Goal: Task Accomplishment & Management: Manage account settings

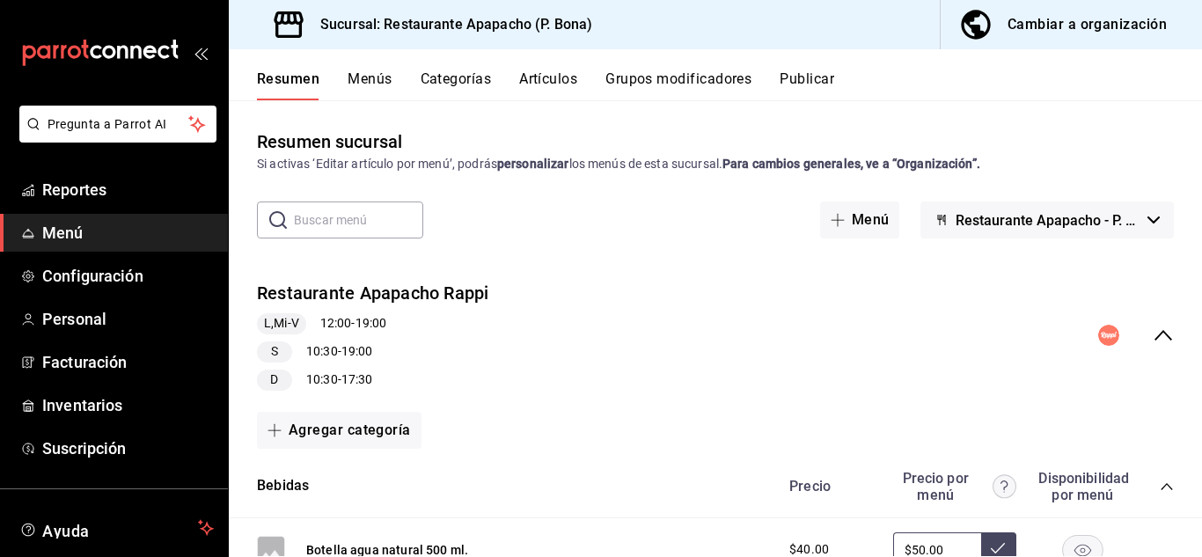
click at [715, 300] on div "Restaurante Apapacho Rappi L,Mi-V 12:00 - 19:00 S 10:30 - 19:00 D 10:30 - 17:30" at bounding box center [715, 336] width 973 height 138
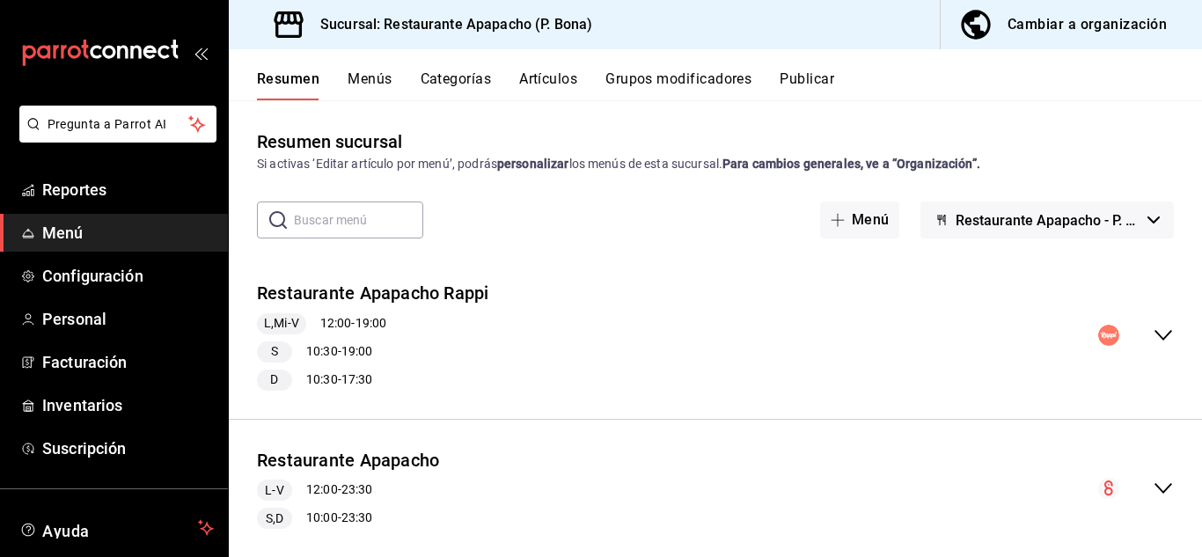
click at [544, 77] on button "Artículos" at bounding box center [548, 85] width 58 height 30
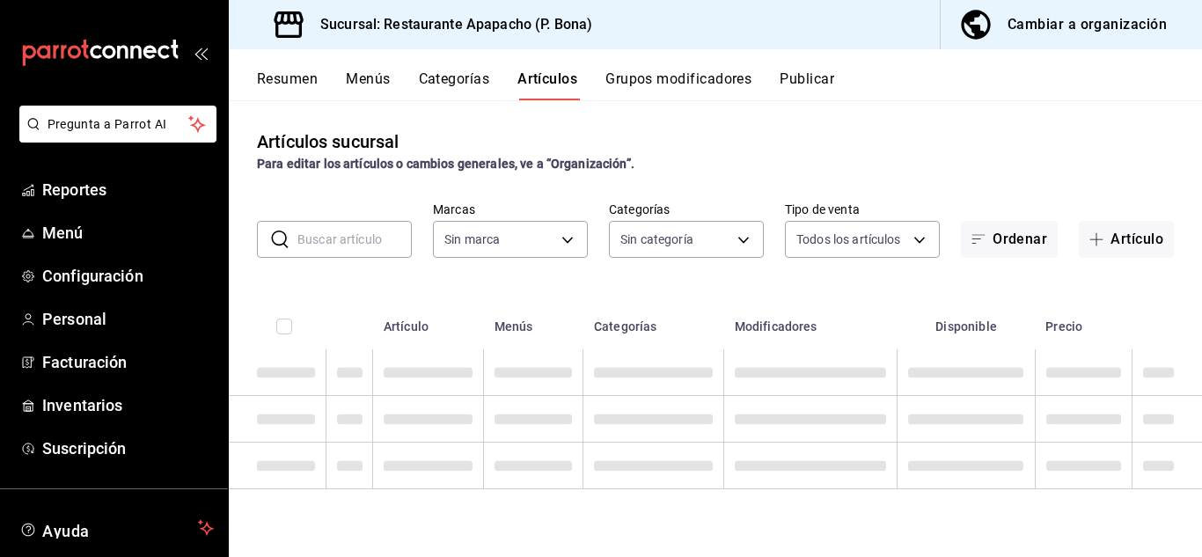
type input "17ef9b2f-93a0-4517-9203-4f940e40e8eb"
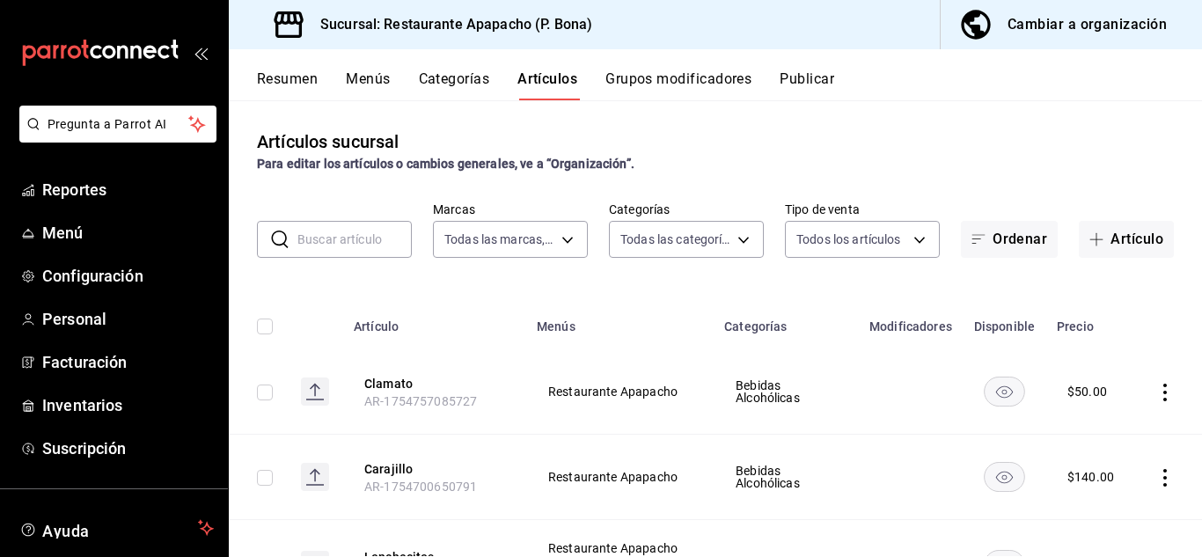
type input "5d720cb7-0a05-4963-9aea-63cfd9829d86,bac7ea99-5405-41b5-9f18-3f0f9af16b27,9432e…"
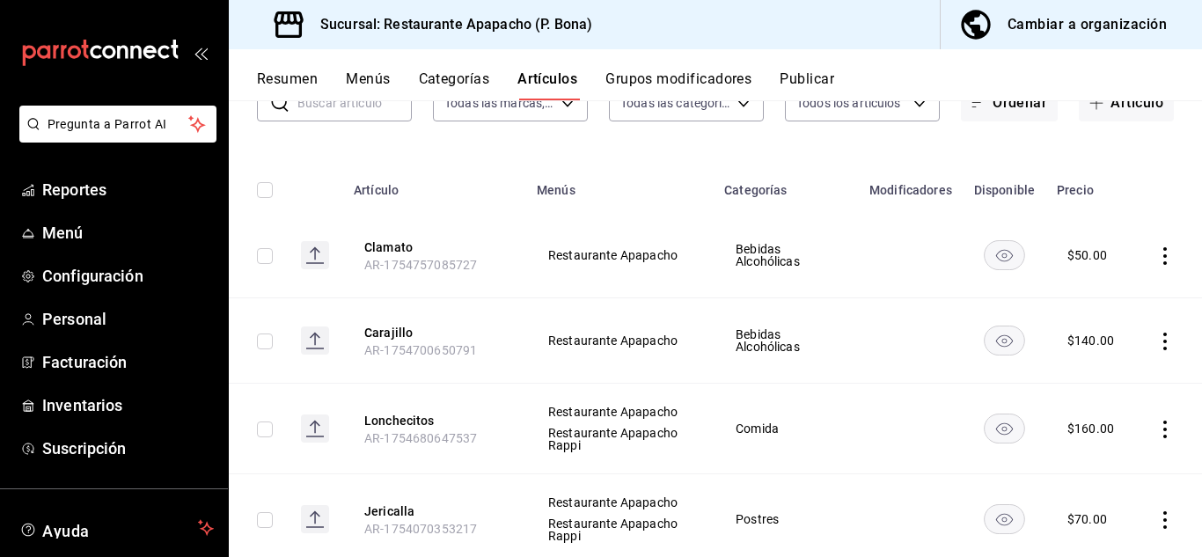
scroll to position [293, 0]
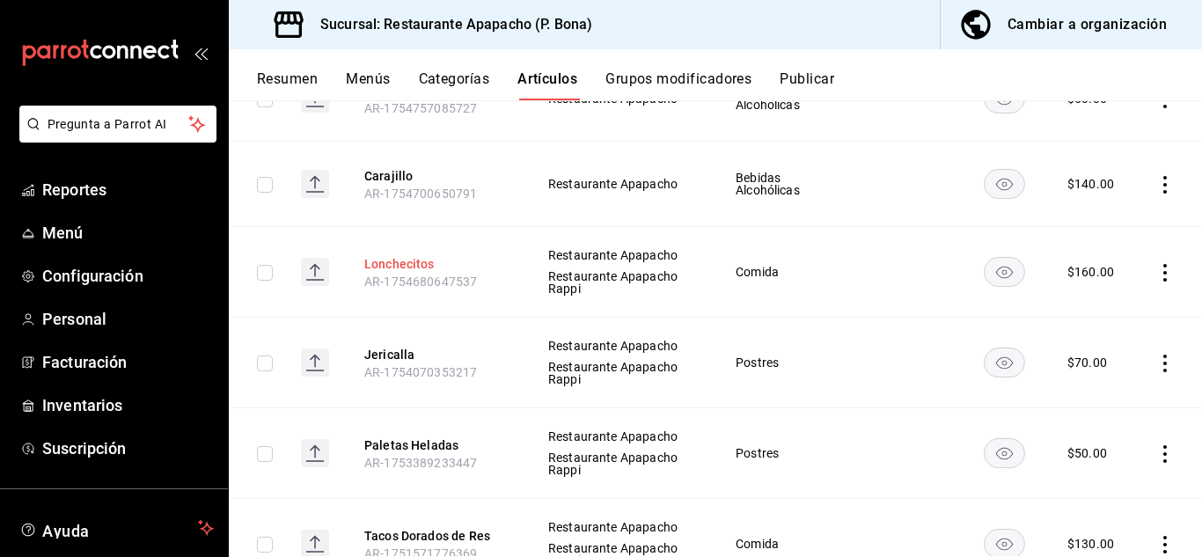
click at [428, 255] on button "Lonchecitos" at bounding box center [434, 264] width 141 height 18
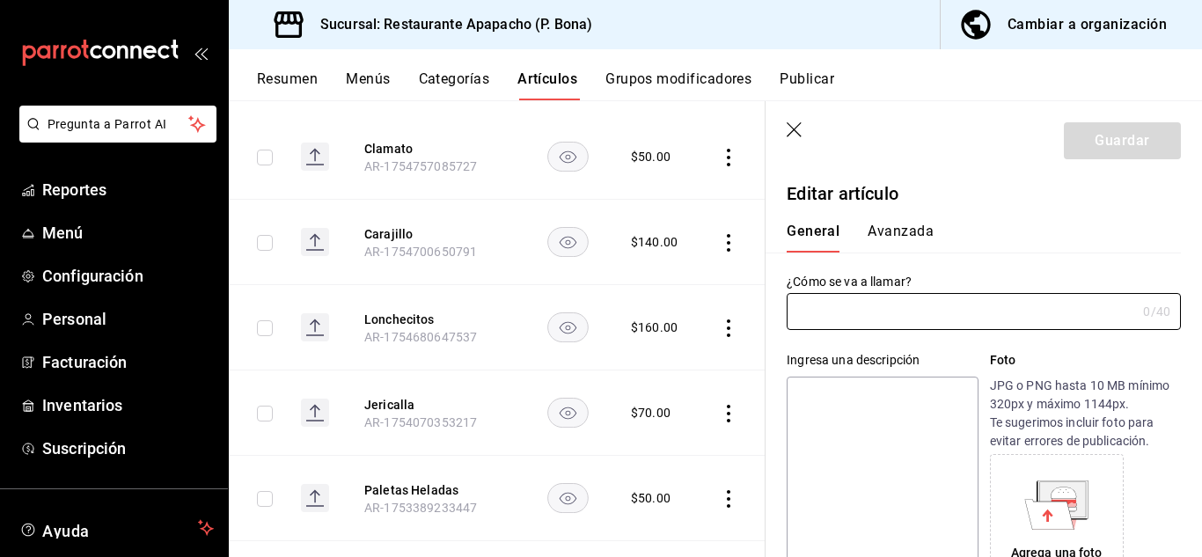
type input "Lonchecitos"
type textarea "Dos lonchecitos rellenos de pierna."
type textarea "x"
type input "AR-1754680647537"
type textarea "x"
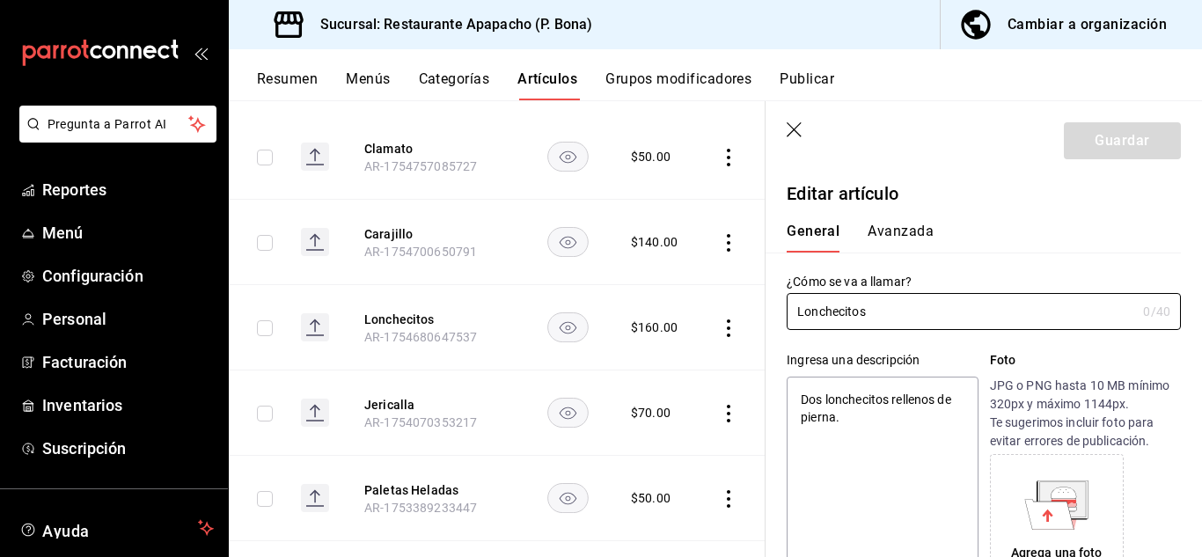
type input "$160.00"
radio input "false"
radio input "true"
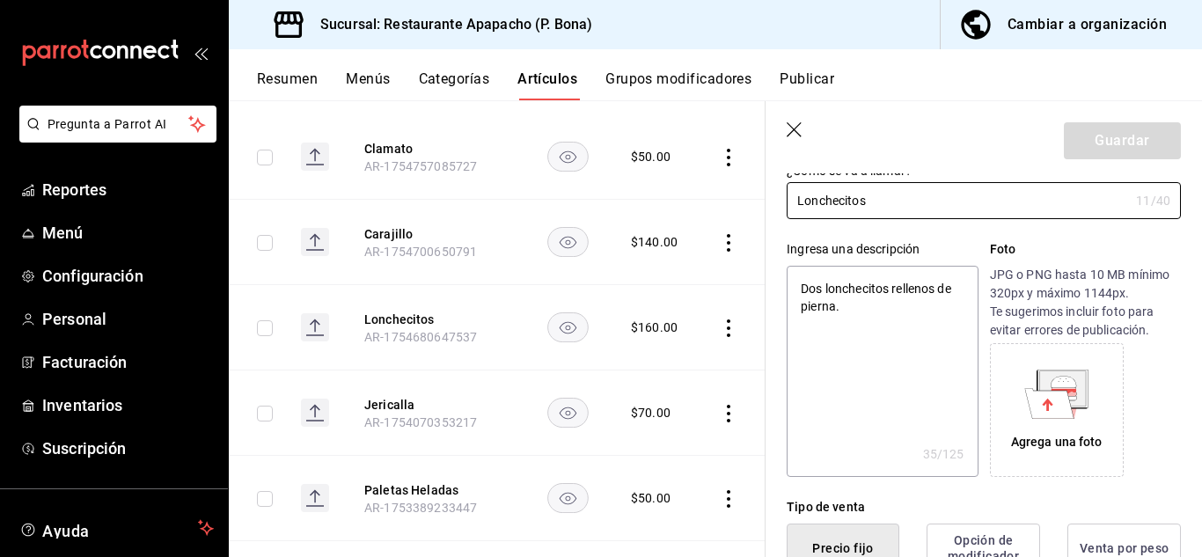
scroll to position [147, 0]
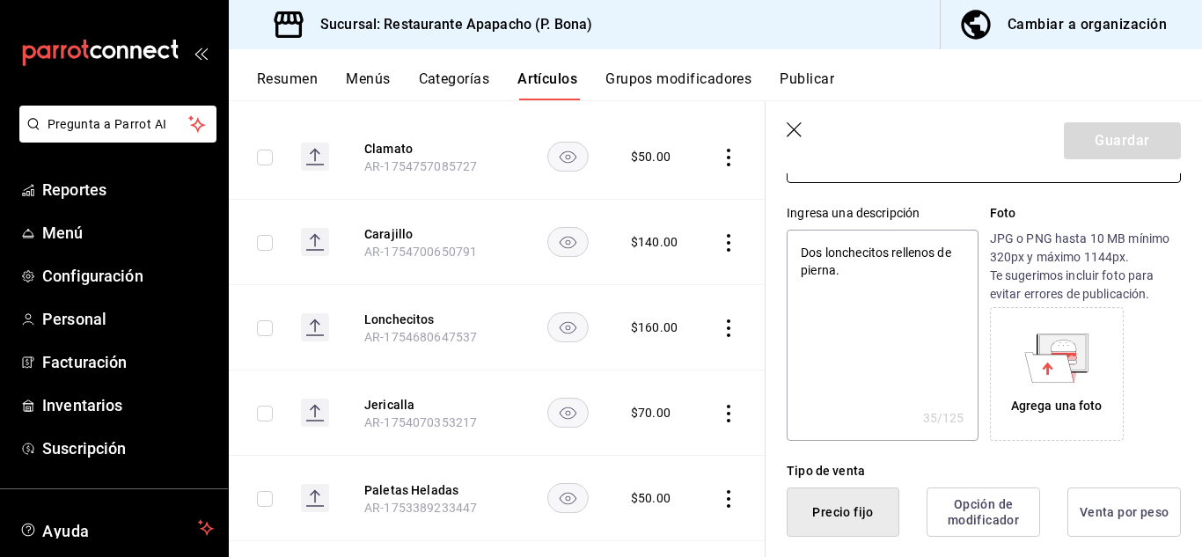
click at [1046, 397] on div "Agrega una foto" at bounding box center [1057, 406] width 92 height 18
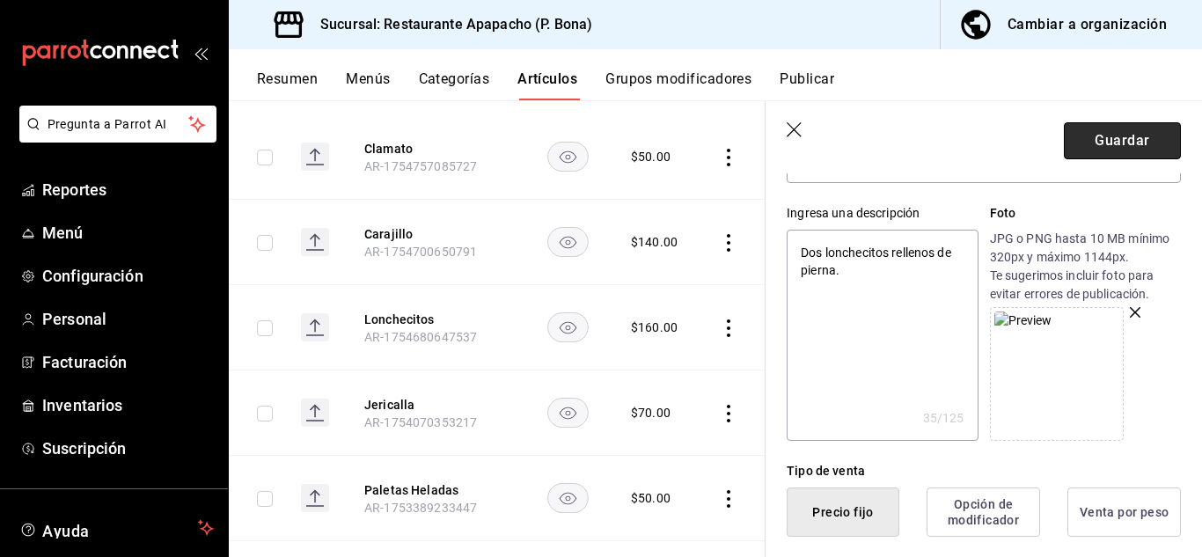
click at [1118, 127] on button "Guardar" at bounding box center [1122, 140] width 117 height 37
type textarea "x"
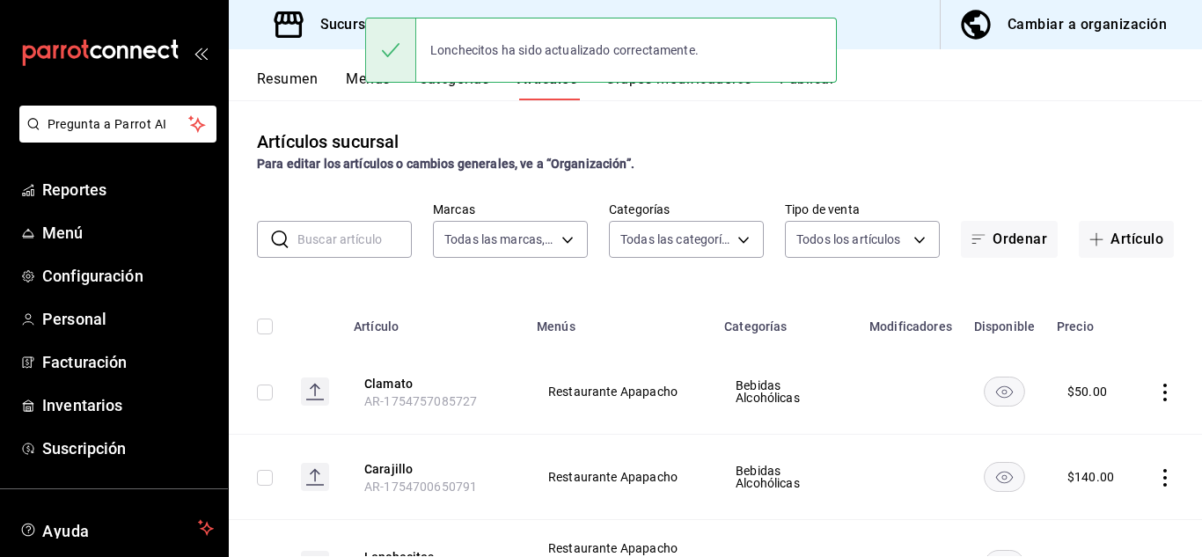
scroll to position [147, 0]
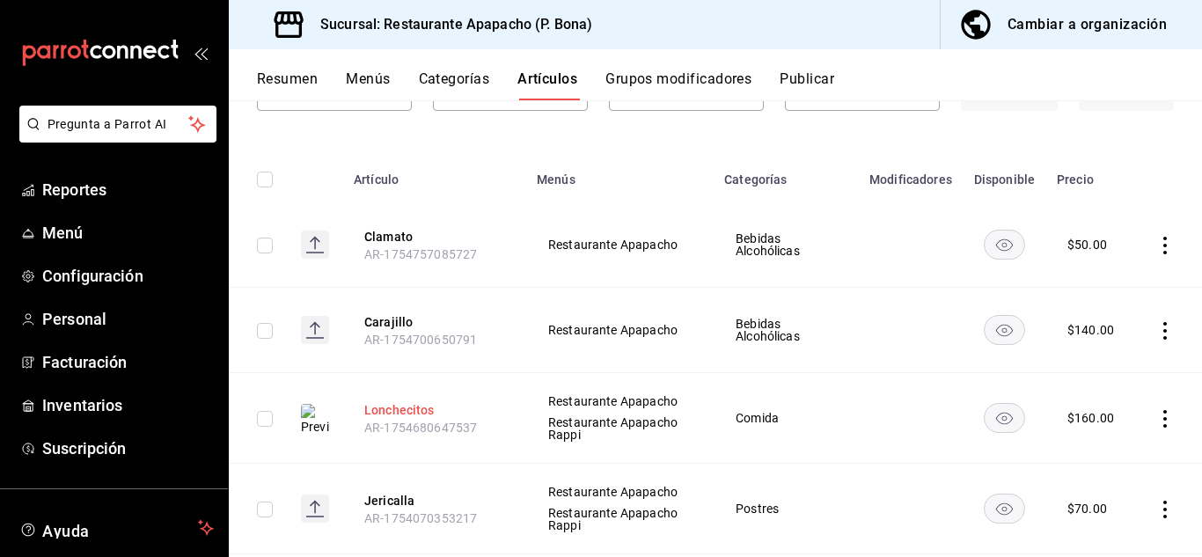
click at [402, 407] on button "Lonchecitos" at bounding box center [434, 410] width 141 height 18
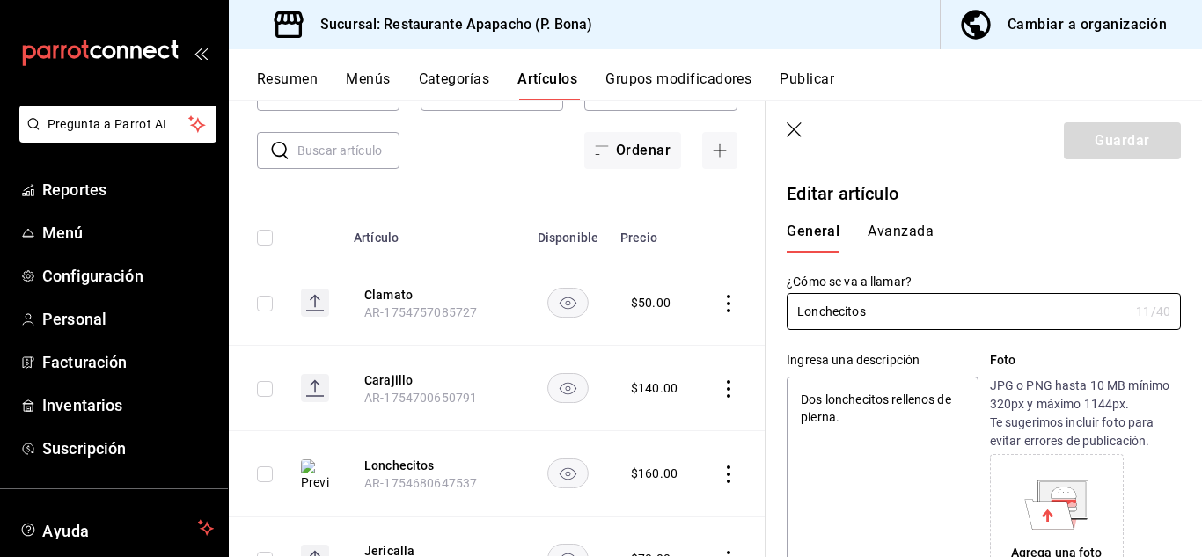
type textarea "x"
type input "$160.00"
radio input "false"
radio input "true"
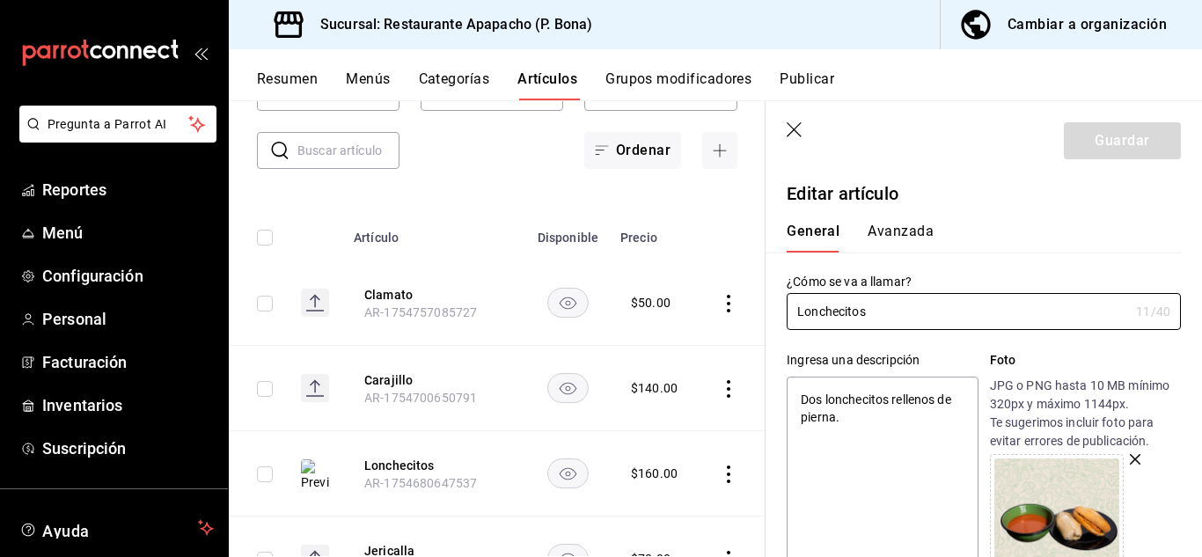
type textarea "x"
click at [901, 417] on textarea "Dos lonchecitos rellenos de pierna." at bounding box center [882, 482] width 191 height 211
type textarea "Dos lonchecitos rellenos de pierna"
type textarea "x"
type textarea "Dos lonchecitos rellenos de pierna a"
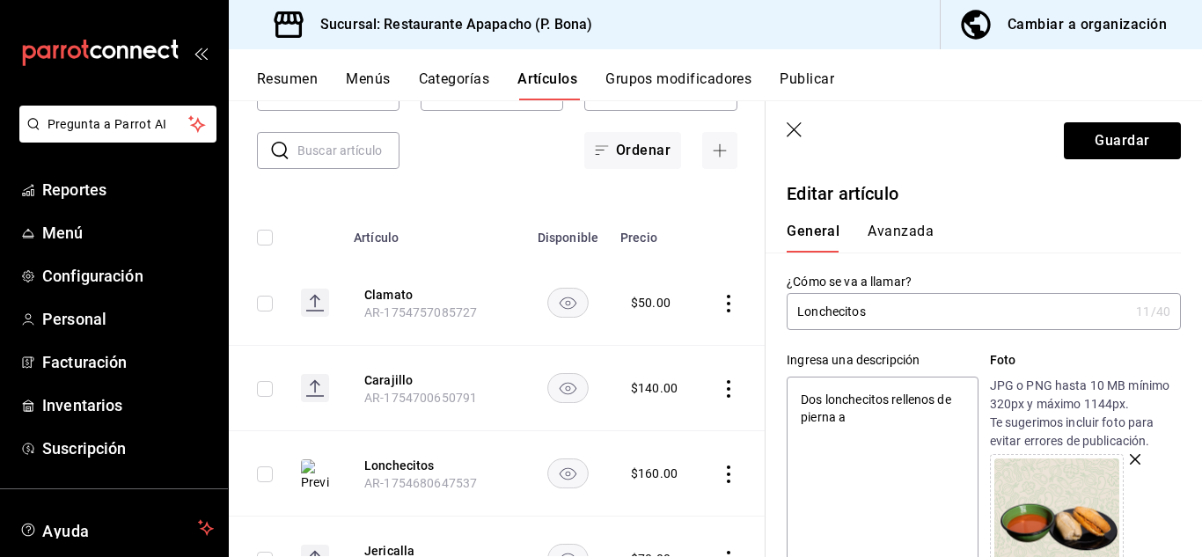
type textarea "x"
type textarea "Dos lonchecitos rellenos de pierna ado"
type textarea "x"
type textarea "Dos lonchecitos rellenos de pierna adoba"
type textarea "x"
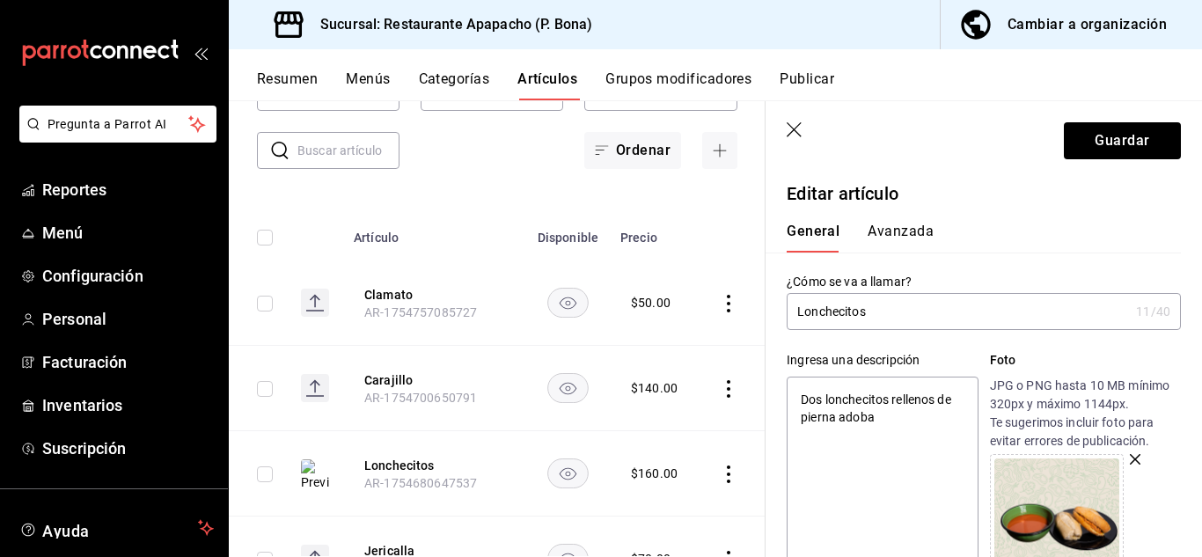
type textarea "Dos lonchecitos rellenos de pierna adobas"
type textarea "x"
type textarea "Dos lonchecitos rellenos de pierna adobas."
type textarea "x"
type textarea "Dos lonchecitos rellenos de pierna adobas"
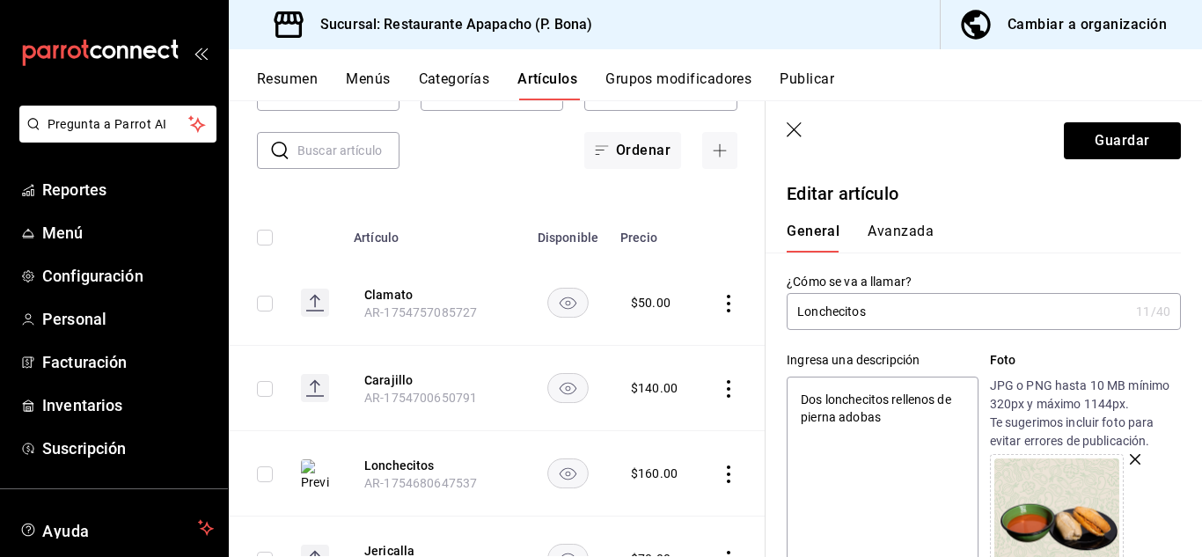
type textarea "x"
type textarea "Dos lonchecitos rellenos de pierna adoba"
type textarea "x"
type textarea "Dos lonchecitos rellenos de pierna adoba."
type textarea "x"
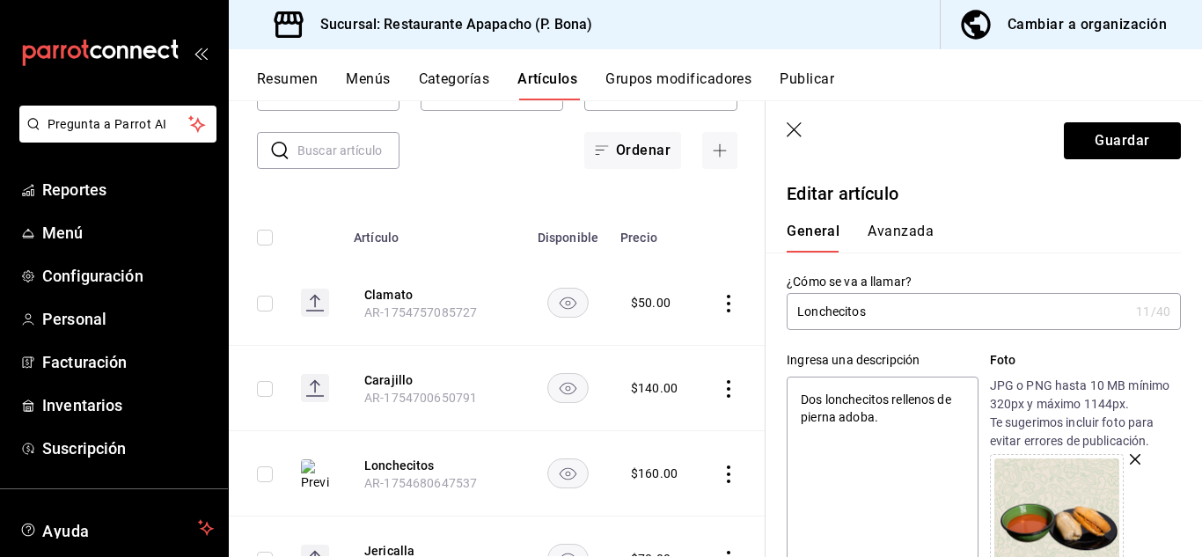
type textarea "Dos lonchecitos rellenos de pierna adoba."
type textarea "x"
type textarea "Dos lonchecitos rellenos de pierna adoba. L"
type textarea "x"
type textarea "Dos lonchecitos rellenos de pierna adoba. LIs"
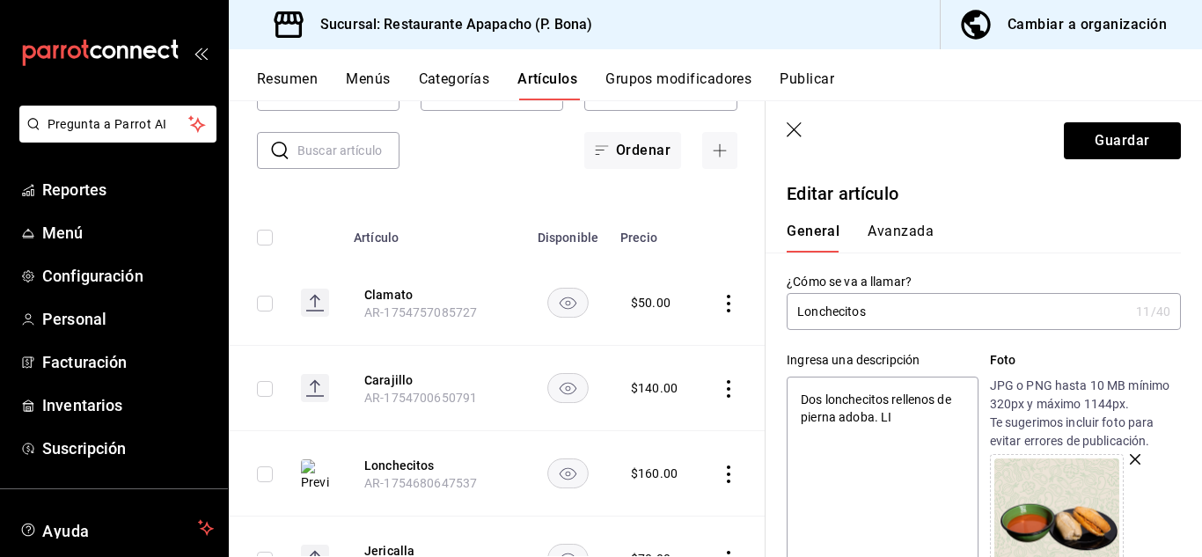
type textarea "x"
type textarea "Dos lonchecitos rellenos de pierna adoba. LIst"
type textarea "x"
type textarea "Dos lonchecitos rellenos de pierna adoba. LIstos"
type textarea "x"
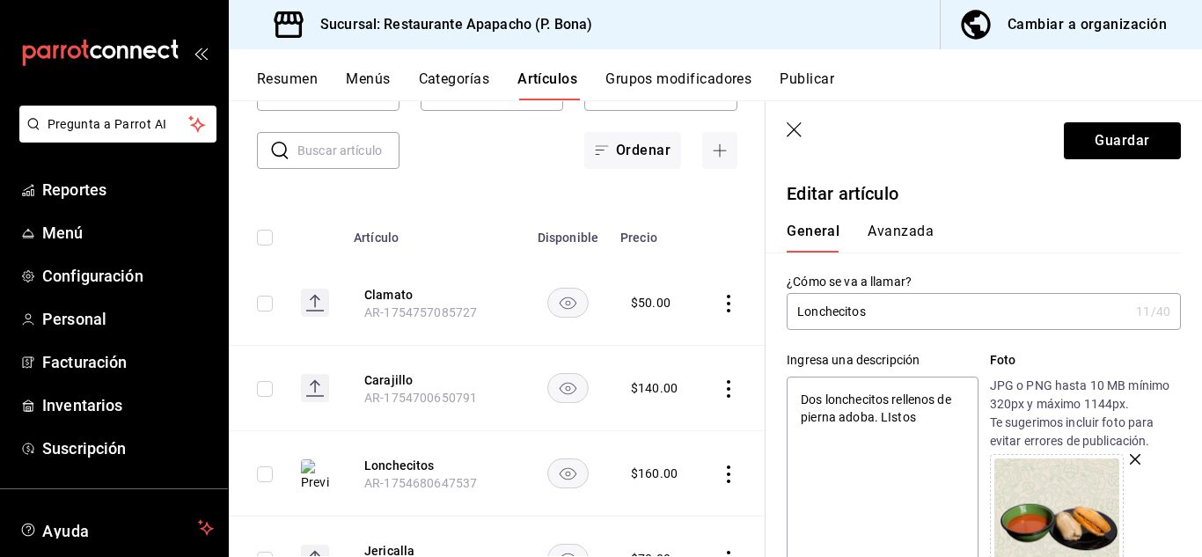
type textarea "Dos lonchecitos rellenos de pierna adoba. LIstos"
type textarea "x"
type textarea "Dos lonchecitos rellenos de pierna adoba. LIstos p"
type textarea "x"
type textarea "Dos lonchecitos rellenos de pierna adoba. LIstos"
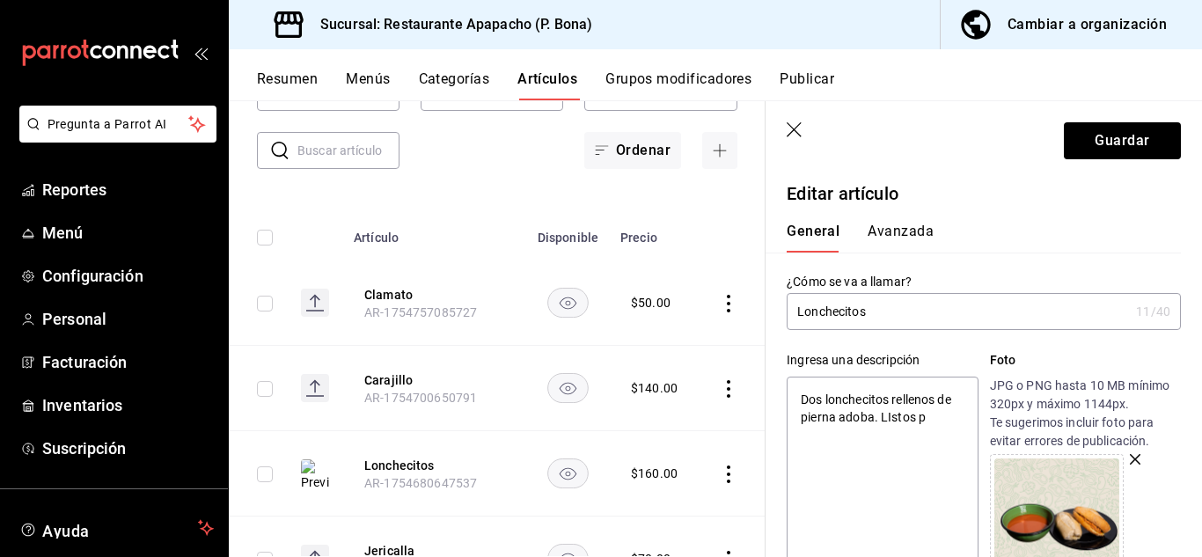
type textarea "x"
type textarea "Dos lonchecitos rellenos de pierna adoba. LIstos"
type textarea "x"
type textarea "Dos lonchecitos rellenos de pierna adoba. LIsto"
type textarea "x"
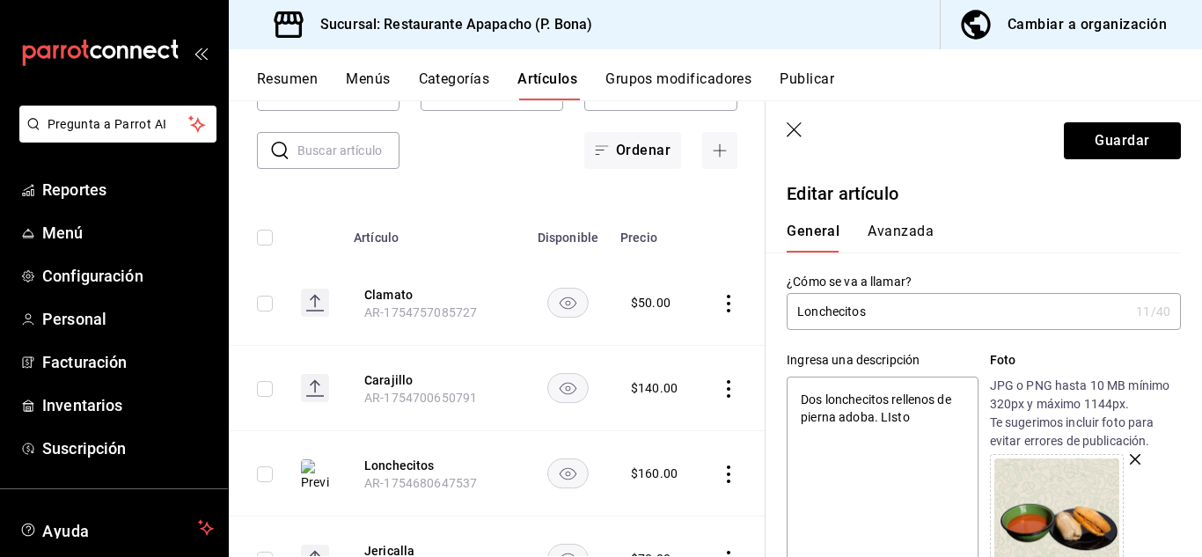
type textarea "Dos lonchecitos rellenos de pierna adoba. LIst"
type textarea "x"
type textarea "Dos lonchecitos rellenos de pierna adoba. LIs"
type textarea "x"
type textarea "Dos lonchecitos rellenos de pierna adoba. LI"
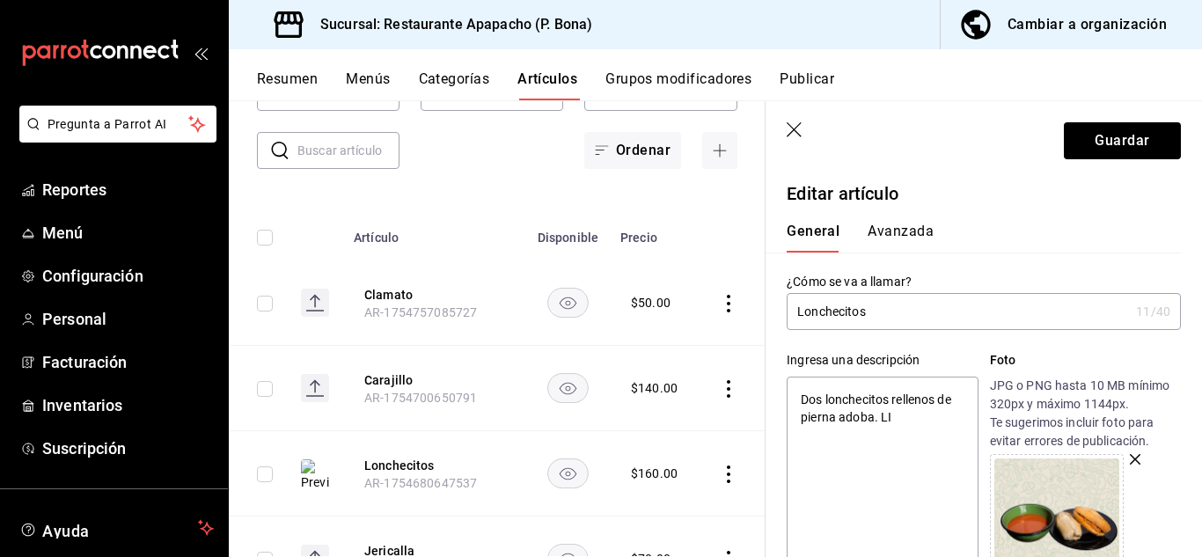
type textarea "x"
type textarea "Dos lonchecitos rellenos de pierna adoba. L"
type textarea "x"
type textarea "Dos lonchecitos rellenos de pierna adoba."
type textarea "x"
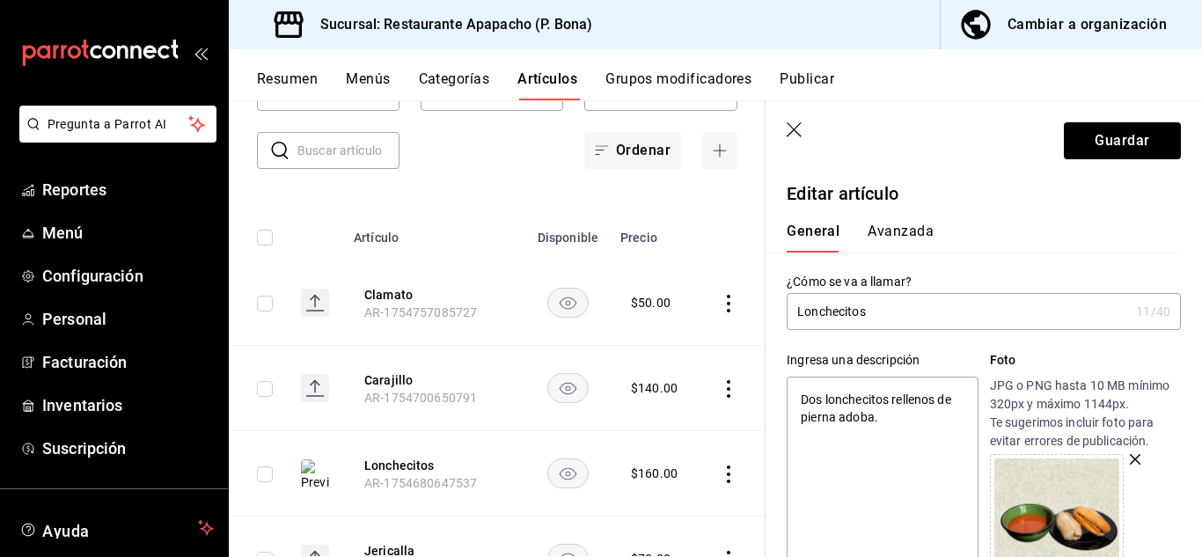
type textarea "Dos lonchecitos rellenos de pierna adoba. L"
type textarea "x"
type textarea "Dos lonchecitos rellenos de pierna adoba. Li"
type textarea "x"
type textarea "Dos lonchecitos rellenos de pierna adoba. Lis"
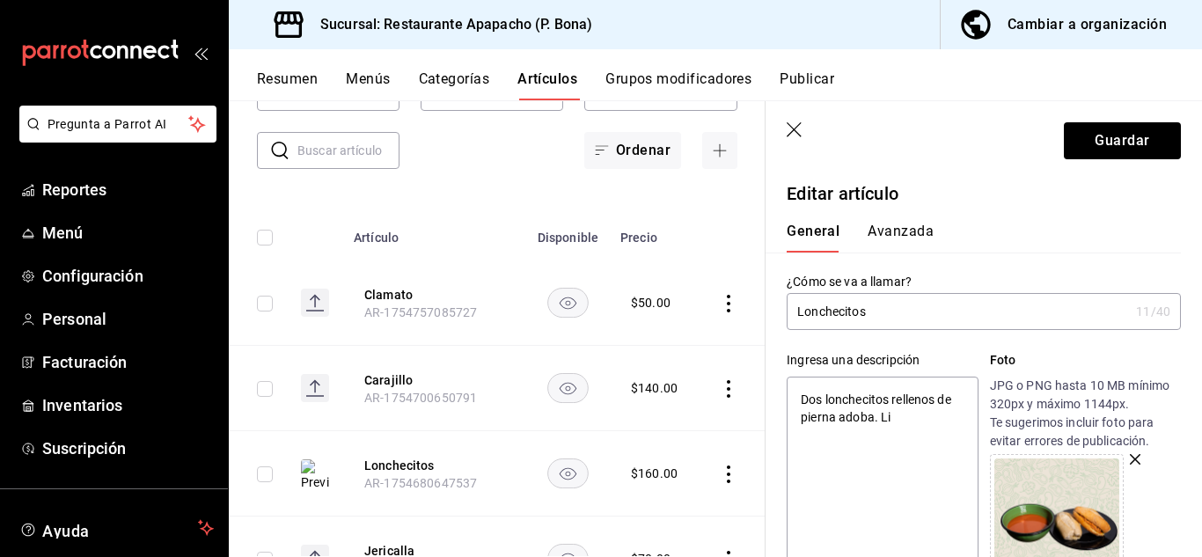
type textarea "x"
type textarea "Dos lonchecitos rellenos de pierna adoba. List"
type textarea "x"
type textarea "Dos lonchecitos rellenos de pierna adoba. Listos"
type textarea "x"
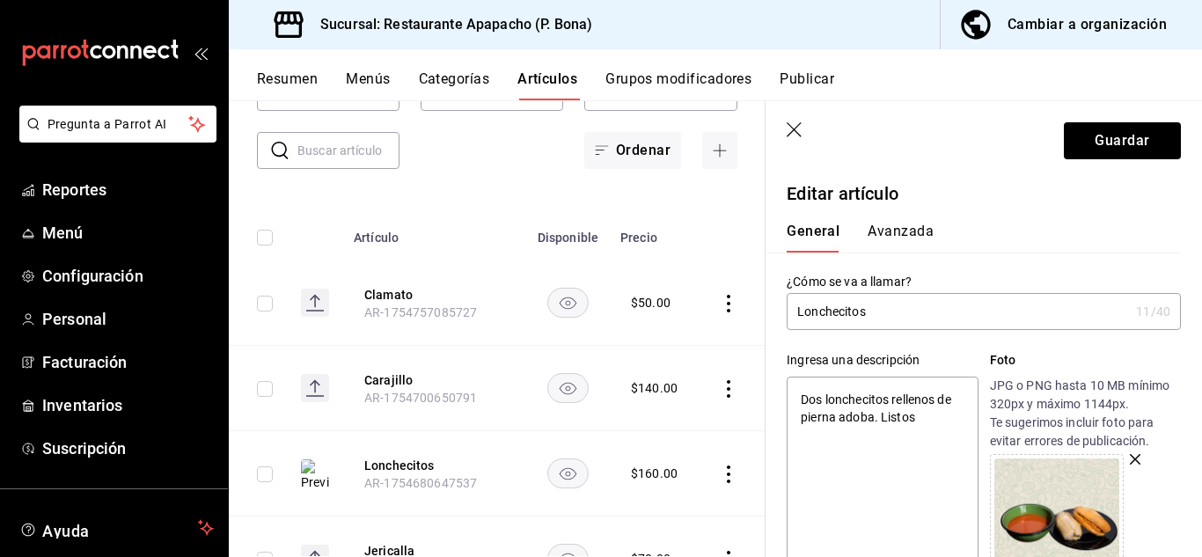
type textarea "Dos lonchecitos rellenos de pierna adoba. Listos p"
type textarea "x"
type textarea "Dos lonchecitos rellenos de pierna adoba. Listos pa"
type textarea "x"
type textarea "Dos lonchecitos rellenos de pierna adoba. Listos para"
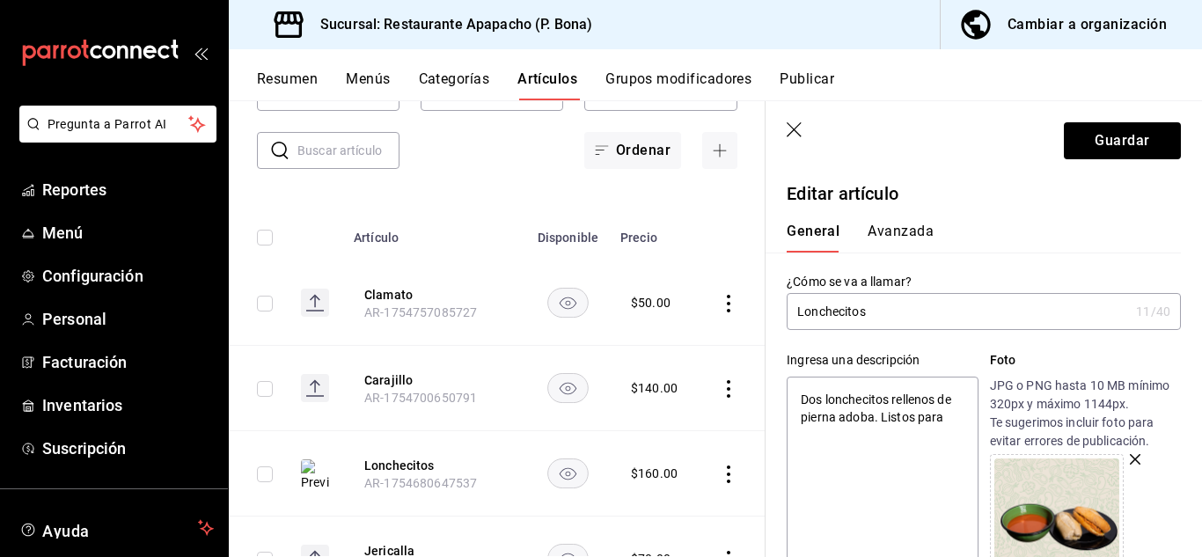
type textarea "x"
type textarea "Dos lonchecitos rellenos de pierna adoba. Listos para"
type textarea "x"
type textarea "Dos lonchecitos rellenos de pierna adoba. Listos para c"
type textarea "x"
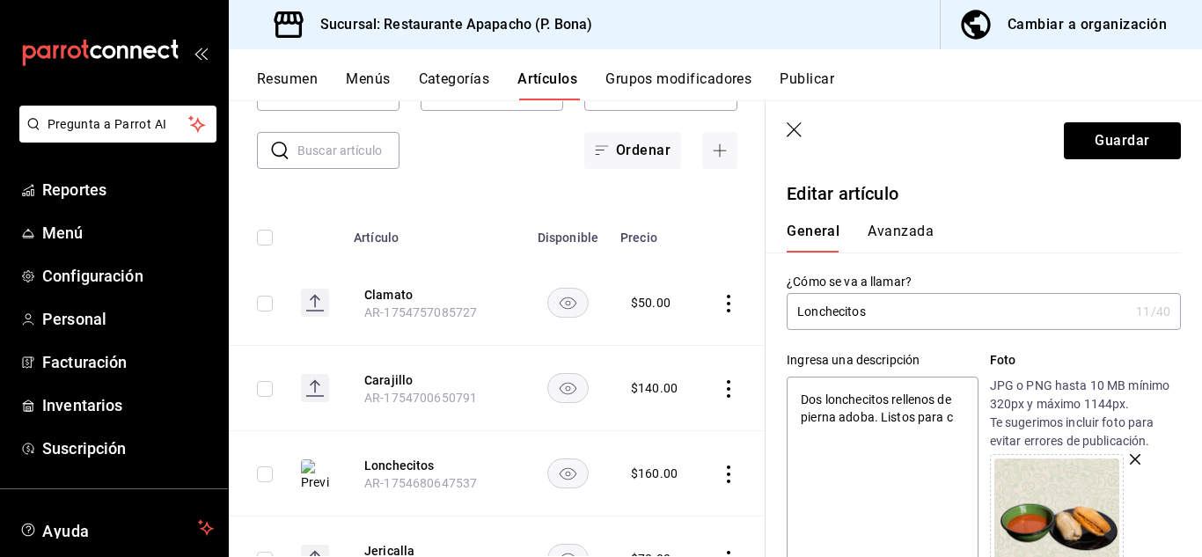
type textarea "Dos lonchecitos rellenos de pierna adoba. Listos para ch"
type textarea "x"
type textarea "Dos lonchecitos rellenos de pierna adoba. Listos para chop"
type textarea "x"
type textarea "Dos lonchecitos rellenos de pierna adoba. Listos para chope"
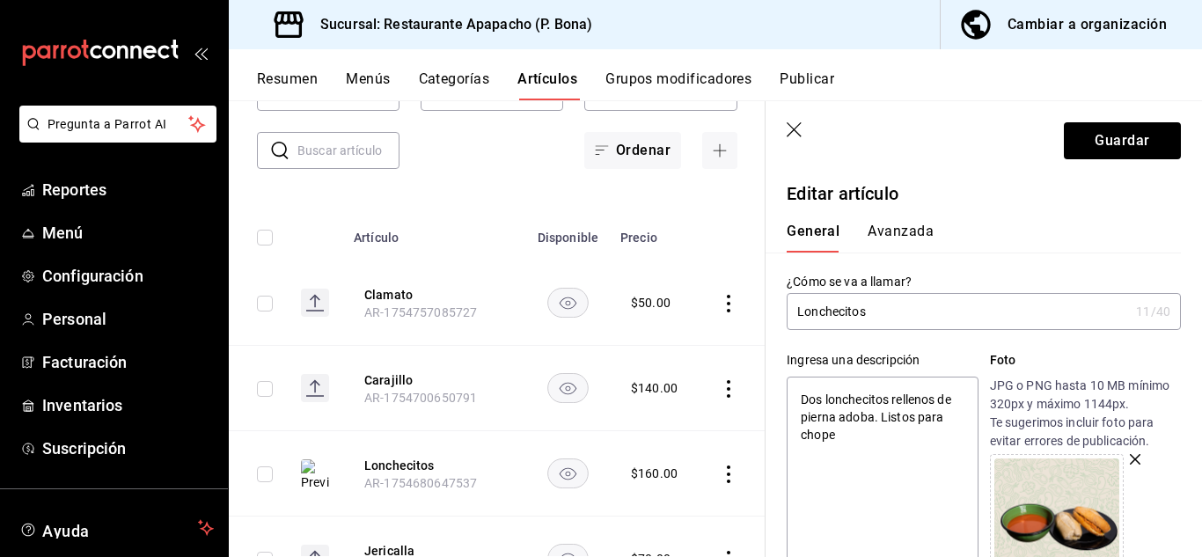
type textarea "x"
type textarea "Dos lonchecitos rellenos de pierna adoba. Listos para choper"
type textarea "x"
type textarea "Dos lonchecitos rellenos de pierna adoba. Listos para chopea"
type textarea "x"
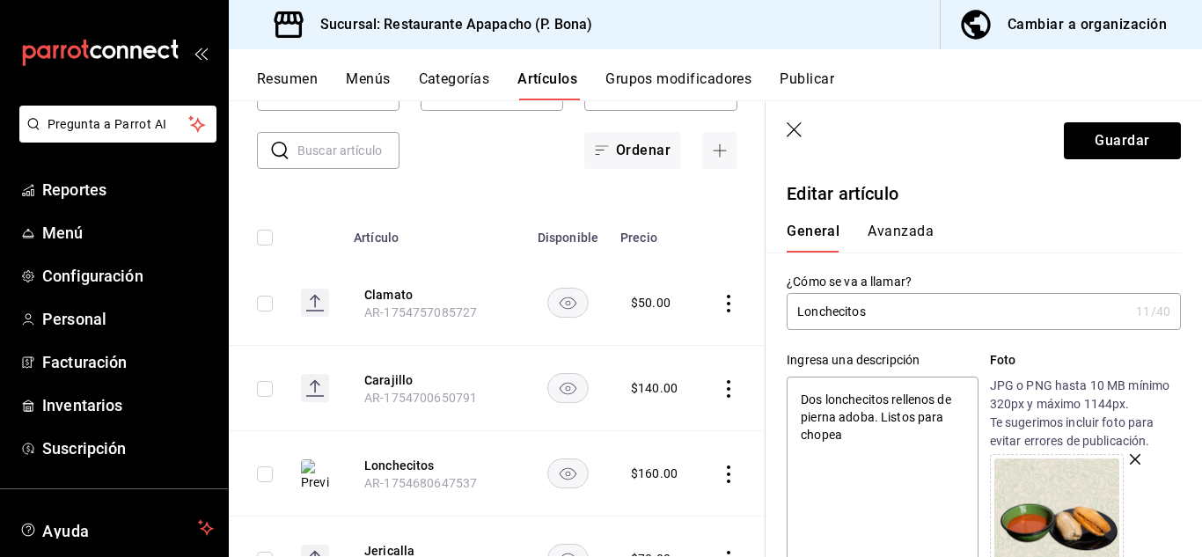
type textarea "Dos lonchecitos rellenos de pierna adoba. Listos para chopear"
type textarea "x"
type textarea "Dos lonchecitos rellenos de pierna adoba. Listos para chopear."
type textarea "x"
type textarea "Dos lonchecitos rellenos de pierna adoba. Listos para chopear."
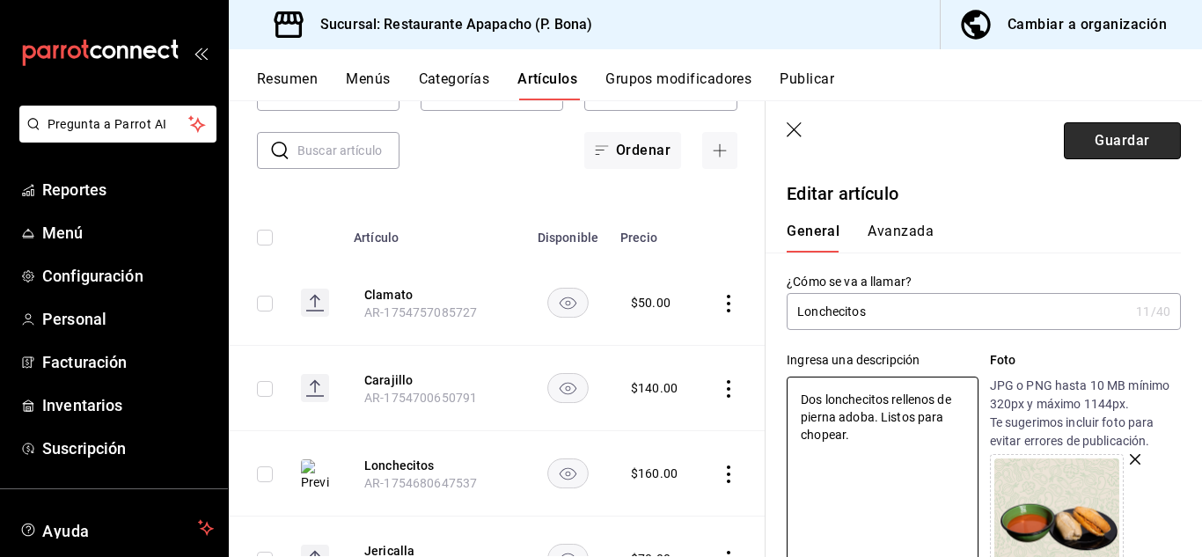
click at [1117, 131] on button "Guardar" at bounding box center [1122, 140] width 117 height 37
type textarea "x"
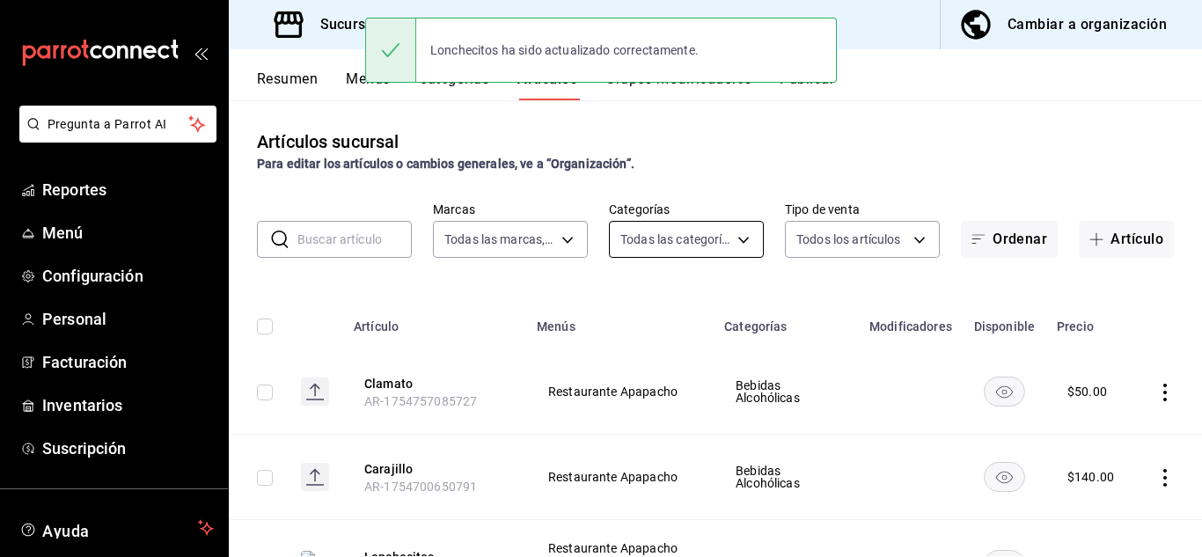
click at [696, 242] on body "Pregunta a Parrot AI Reportes Menú Configuración Personal Facturación Inventari…" at bounding box center [601, 278] width 1202 height 557
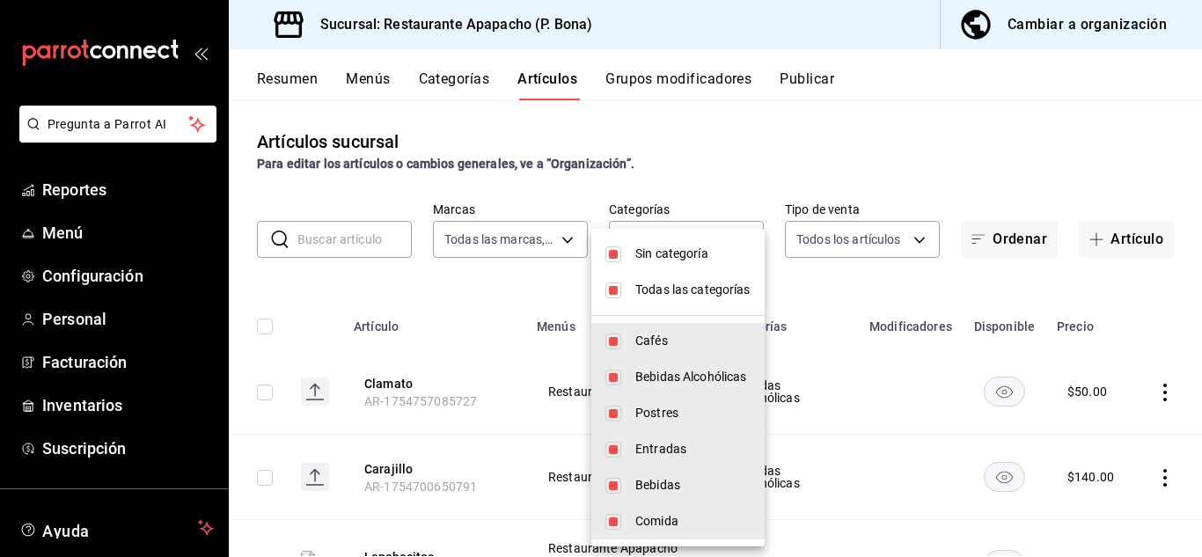
click at [630, 246] on li "Sin categoría" at bounding box center [677, 254] width 173 height 36
checkbox input "false"
click at [624, 288] on li "Todas las categorías" at bounding box center [677, 290] width 173 height 36
checkbox input "false"
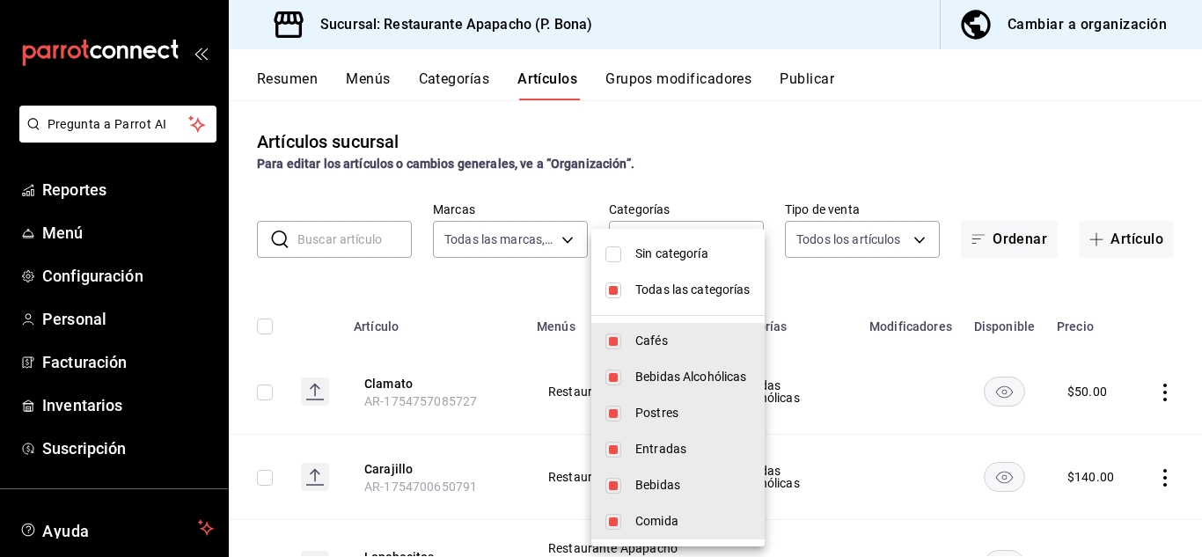
checkbox input "false"
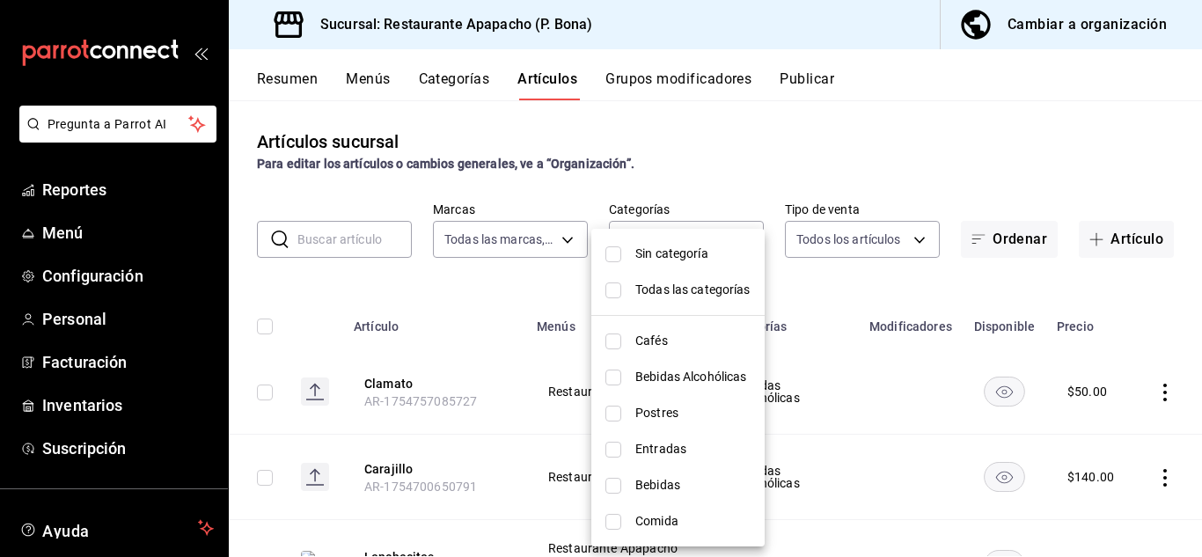
click at [620, 490] on input "checkbox" at bounding box center [613, 486] width 16 height 16
checkbox input "true"
type input "342502c9-a23f-4e49-88c1-2ec3c3e8bea7"
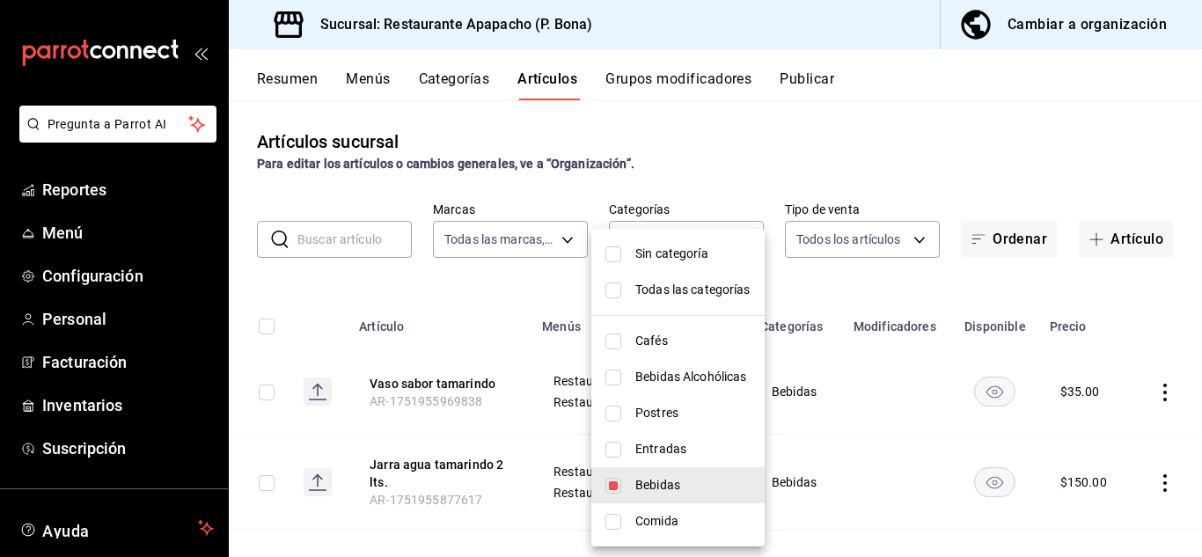
click at [1137, 341] on div at bounding box center [601, 278] width 1202 height 557
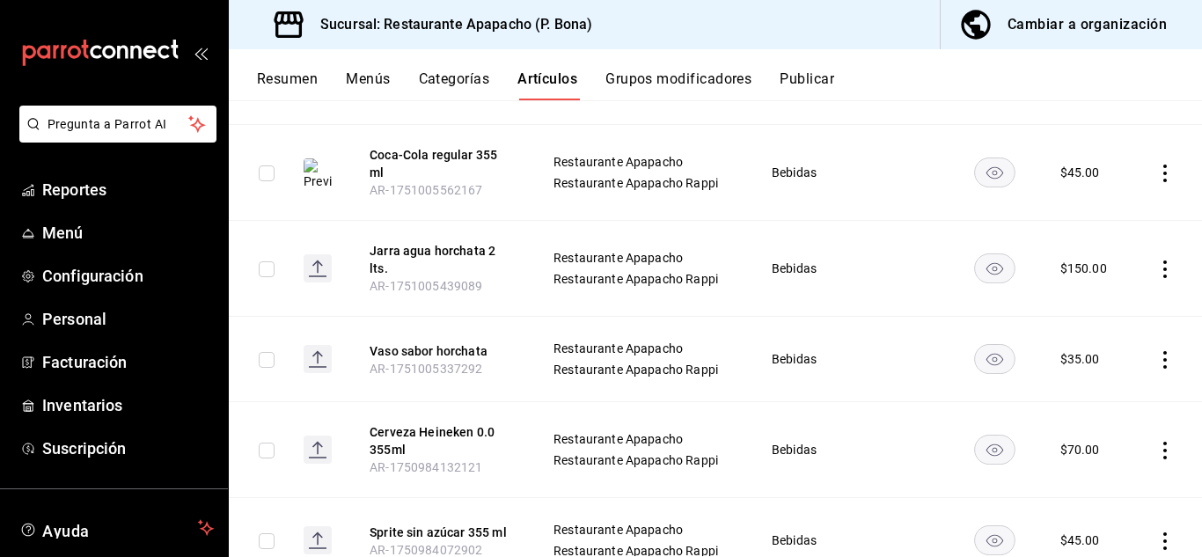
scroll to position [733, 0]
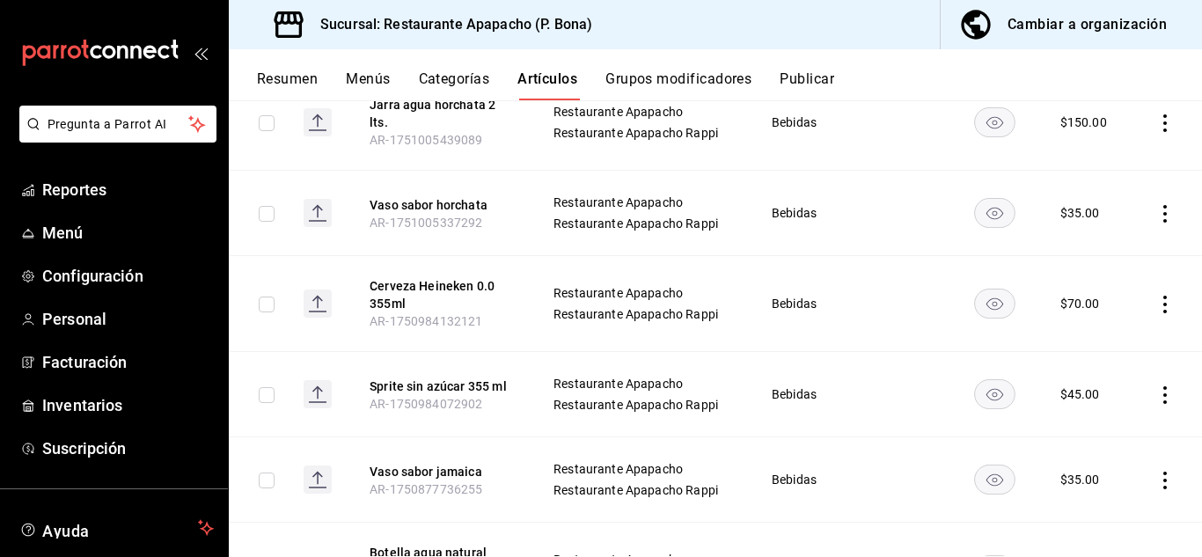
click at [986, 385] on rect "availability-product" at bounding box center [995, 394] width 40 height 29
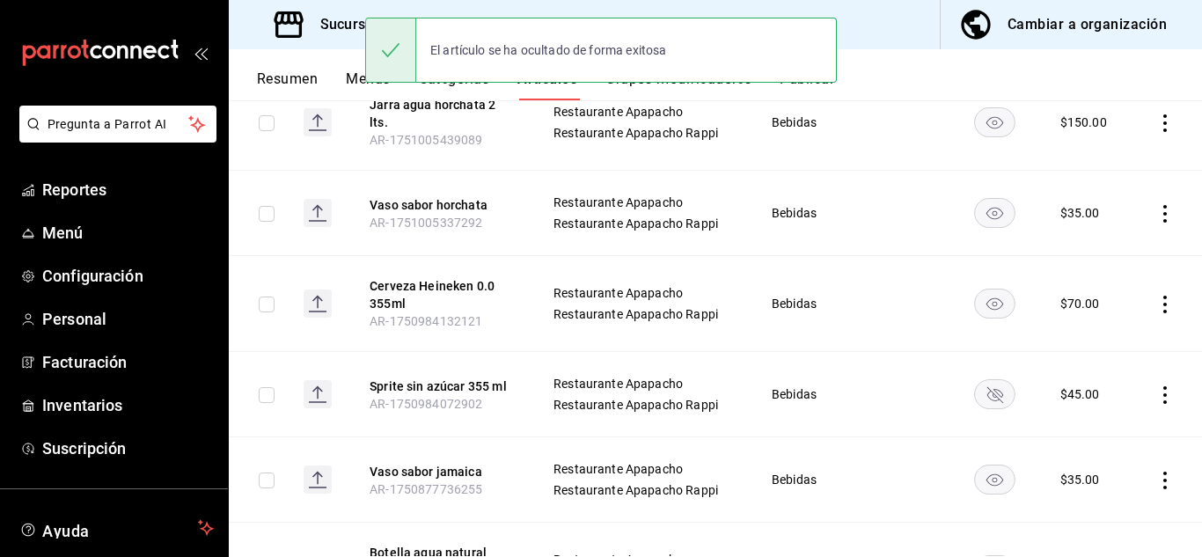
click at [987, 387] on icon "availability-product" at bounding box center [995, 395] width 16 height 16
click at [488, 378] on button "Sprite sin azúcar 355 ml" at bounding box center [440, 387] width 141 height 18
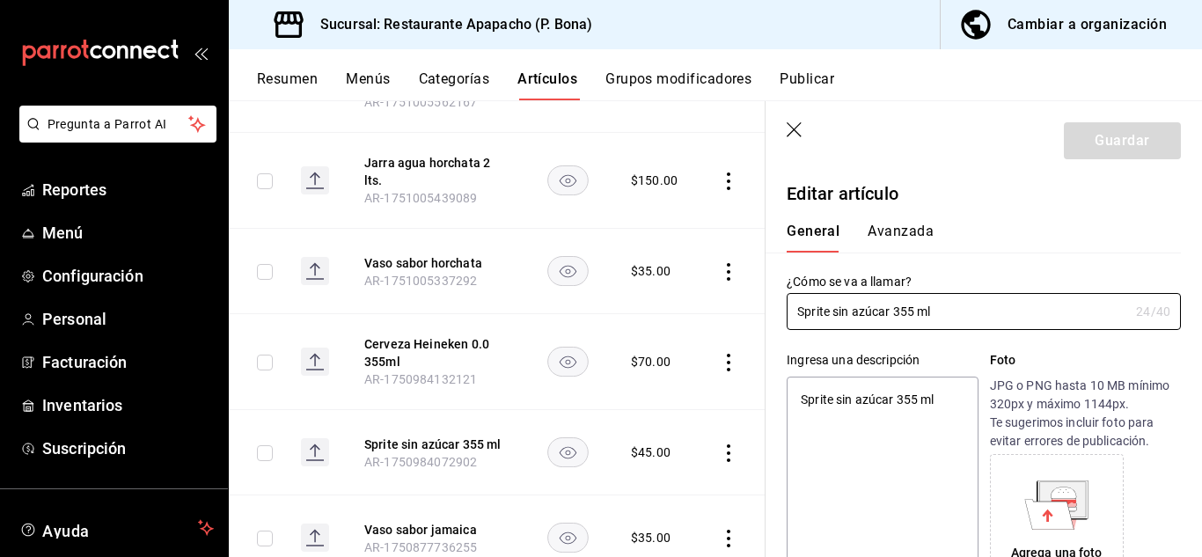
type textarea "x"
type input "$45.00"
radio input "false"
radio input "true"
click at [1047, 519] on icon at bounding box center [1049, 514] width 49 height 30
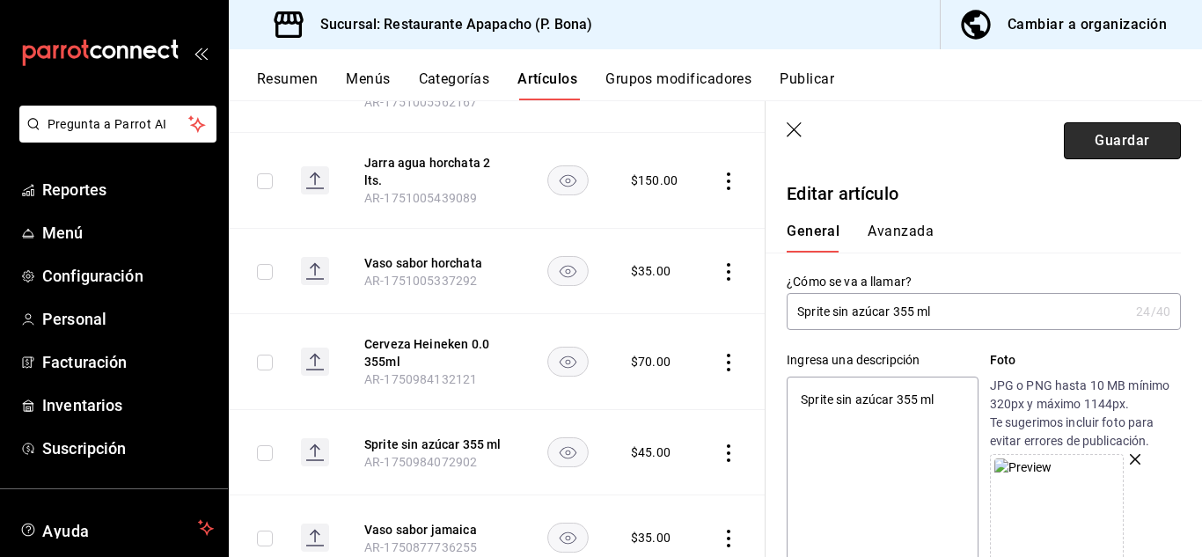
click at [1129, 140] on button "Guardar" at bounding box center [1122, 140] width 117 height 37
type textarea "x"
type input "AR-1755974062012"
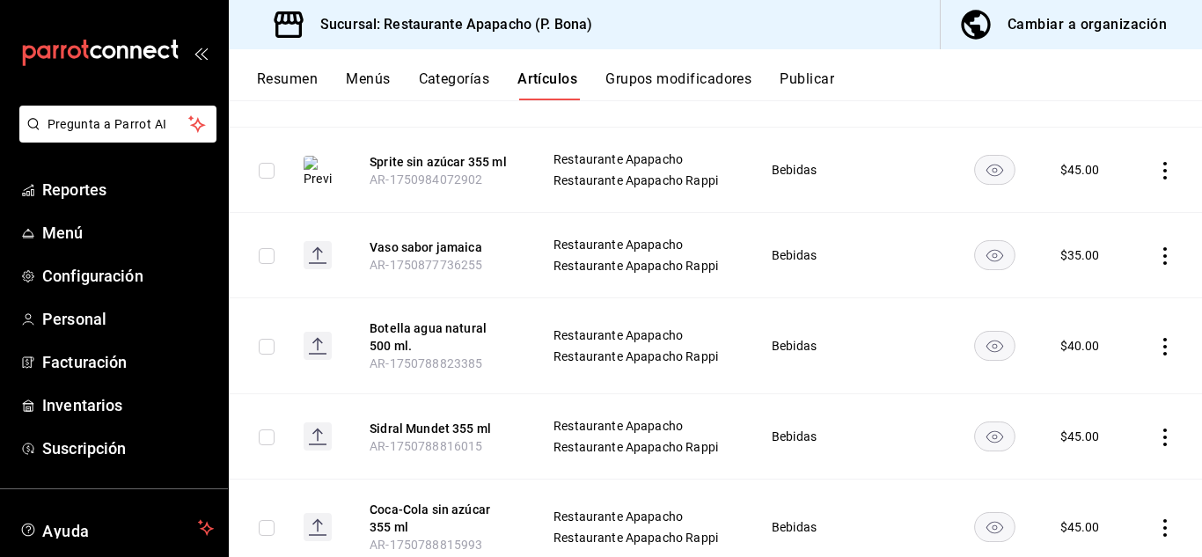
scroll to position [1027, 0]
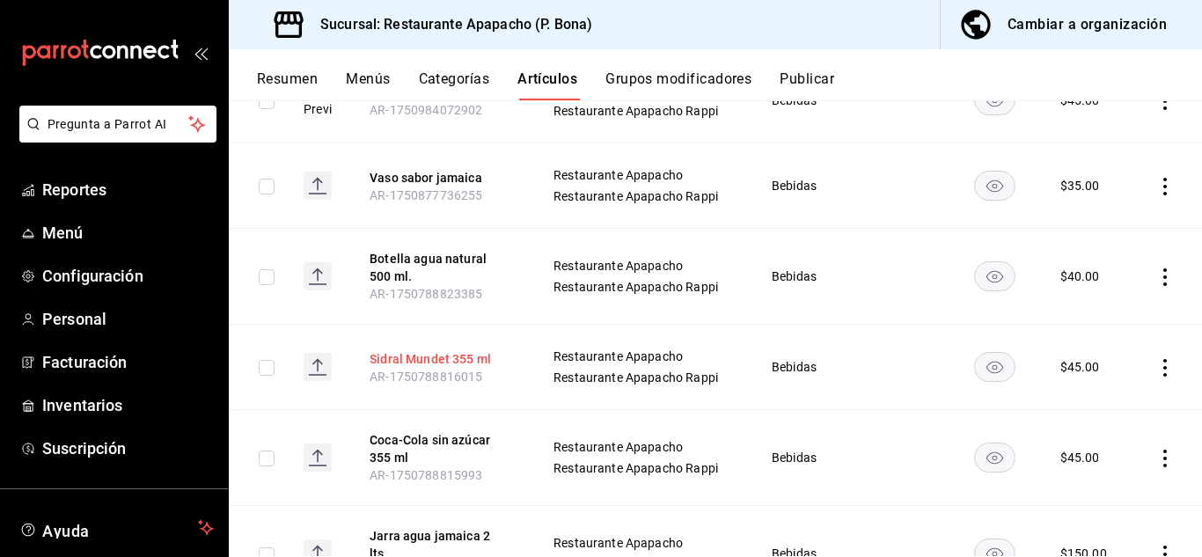
click at [438, 350] on button "Sidral Mundet 355 ml" at bounding box center [440, 359] width 141 height 18
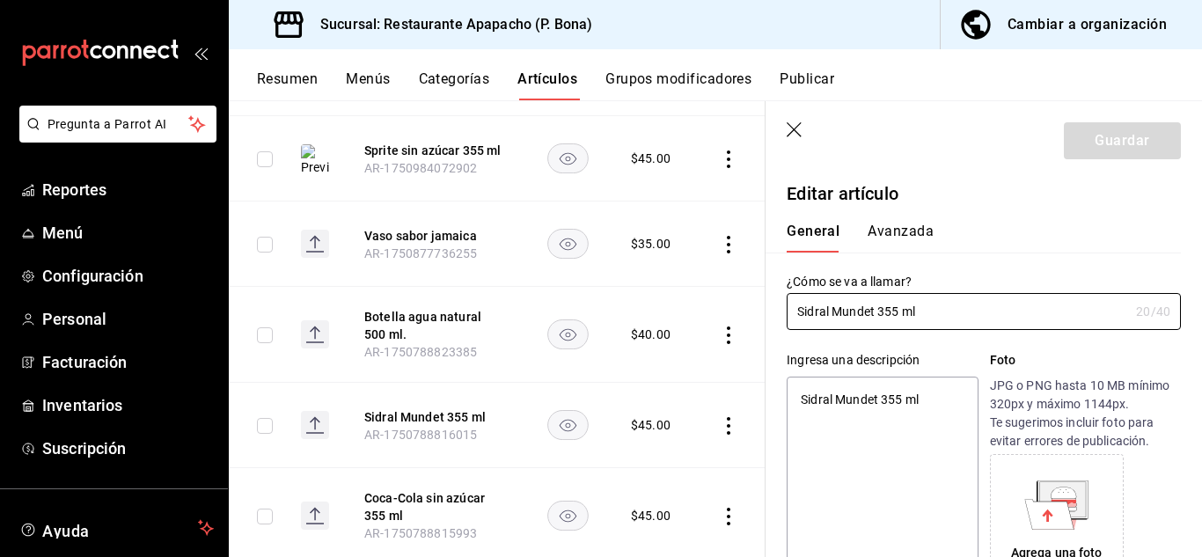
type textarea "x"
type input "$45.00"
radio input "false"
radio input "true"
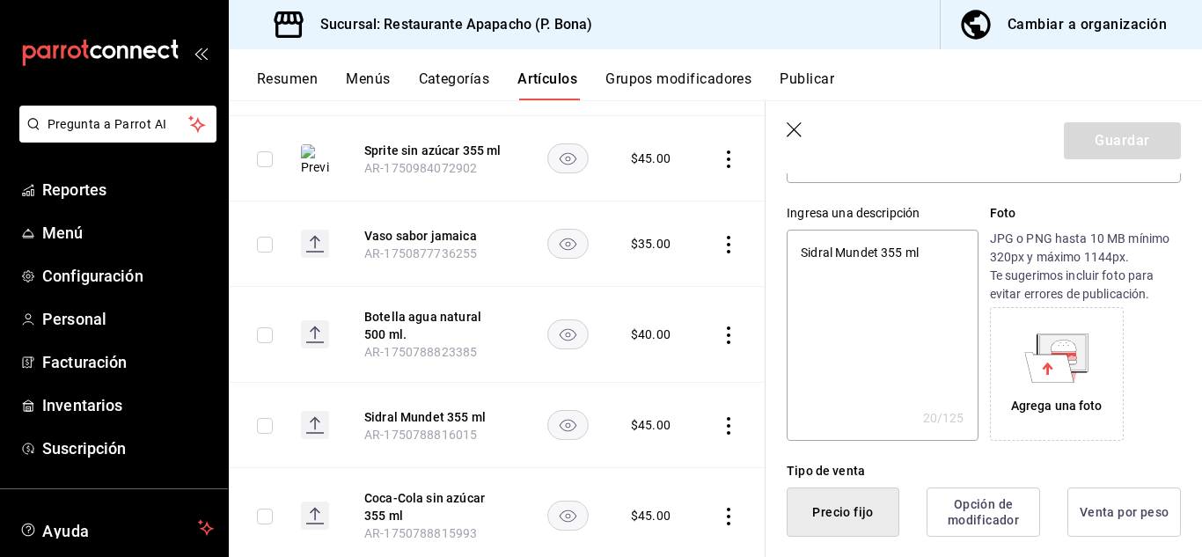
click at [1047, 363] on icon at bounding box center [1049, 367] width 49 height 30
click at [1042, 364] on icon at bounding box center [1047, 368] width 11 height 12
click at [424, 489] on button "Coca-Cola sin azúcar 355 ml" at bounding box center [434, 506] width 141 height 35
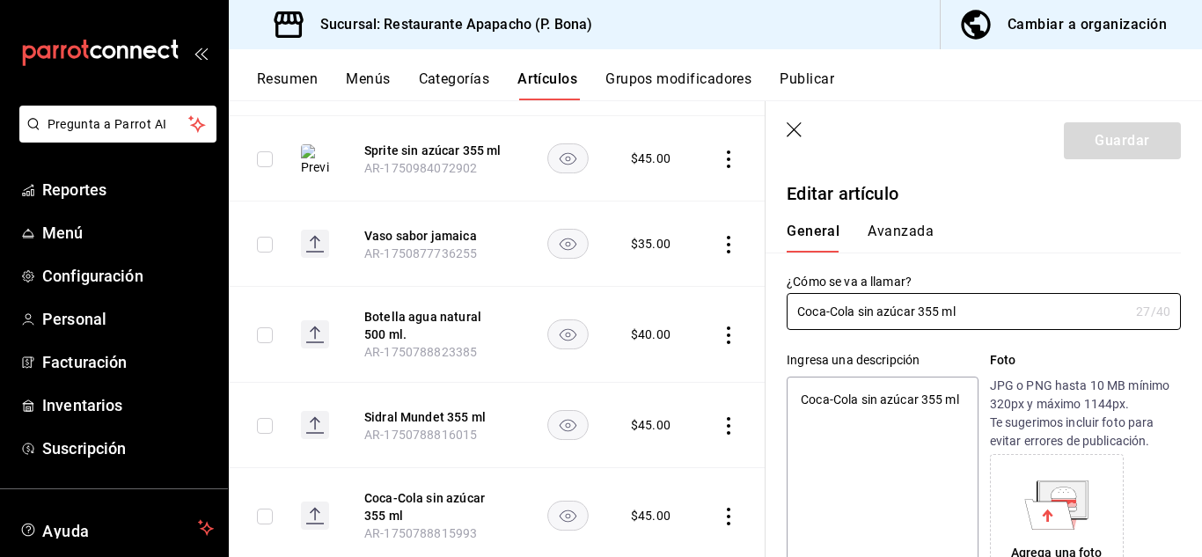
click at [1082, 499] on div "Agrega una foto" at bounding box center [1056, 520] width 125 height 125
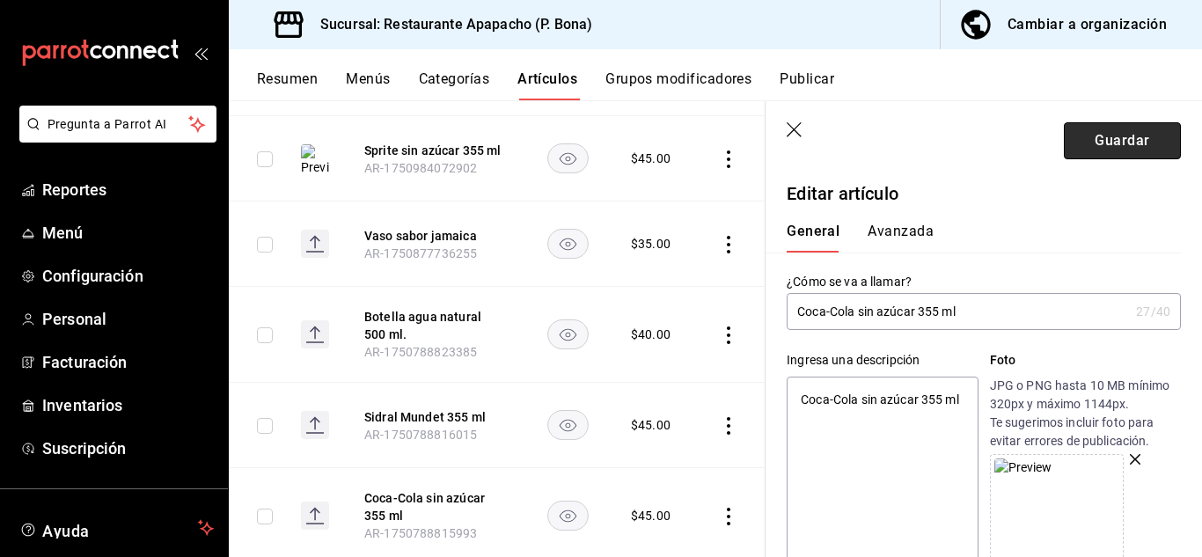
click at [1088, 138] on button "Guardar" at bounding box center [1122, 140] width 117 height 37
type textarea "x"
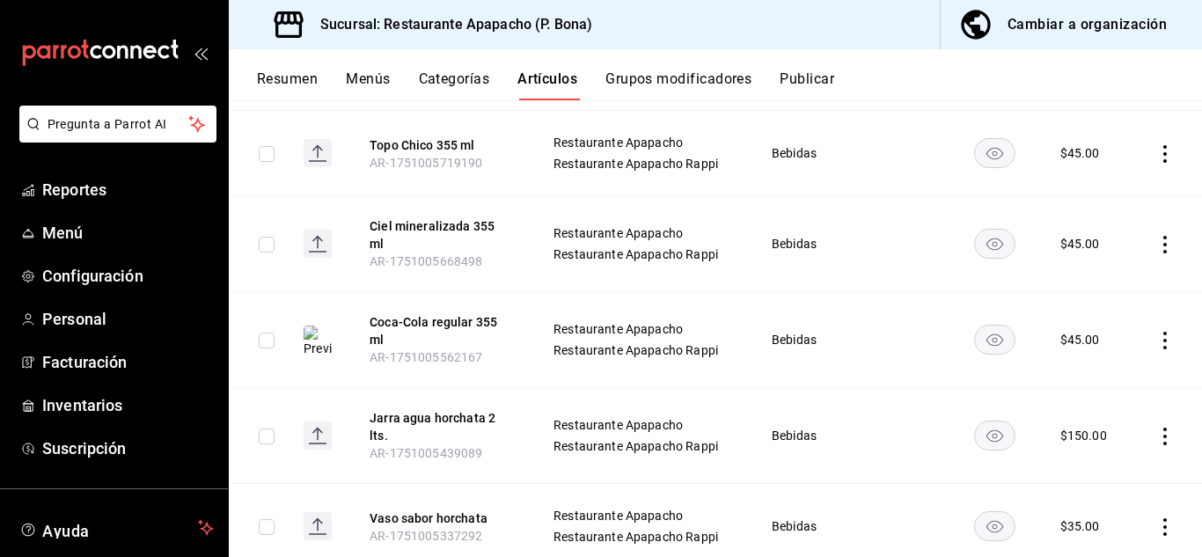
scroll to position [360, 0]
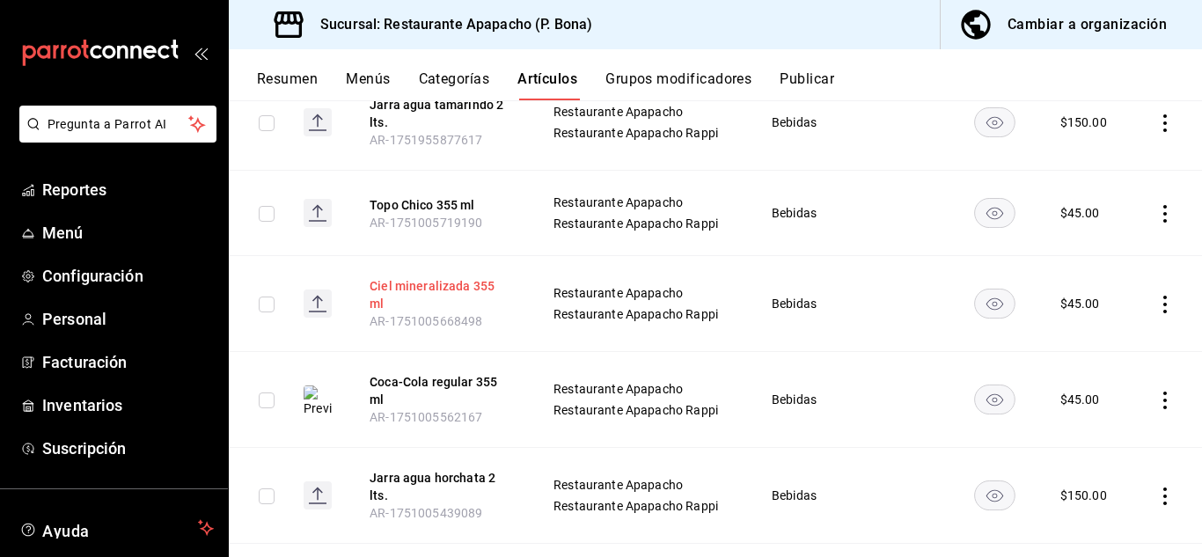
click at [500, 290] on button "Ciel mineralizada 355 ml" at bounding box center [440, 294] width 141 height 35
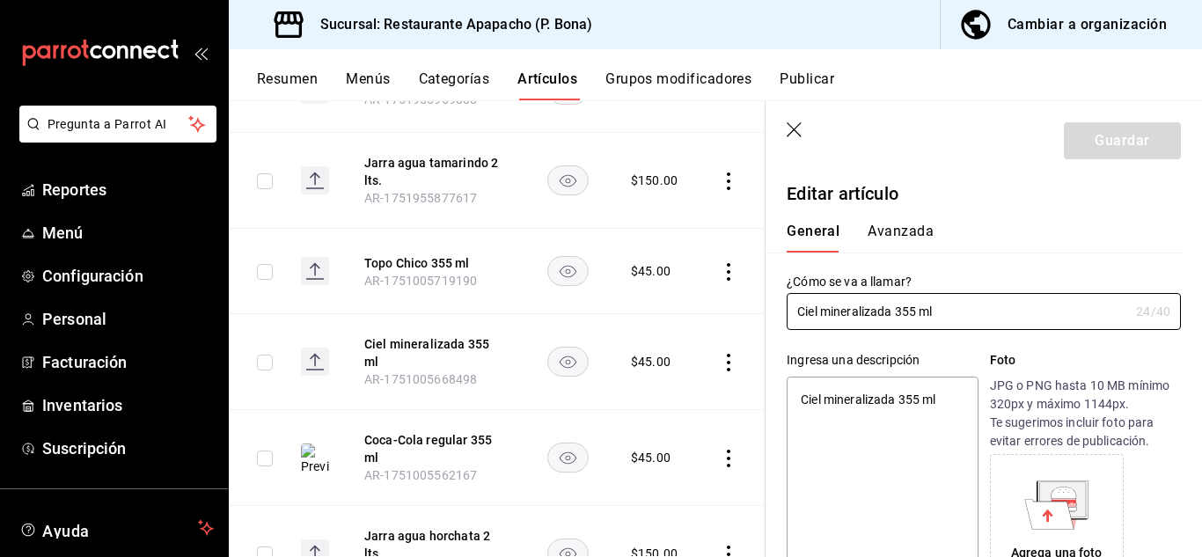
type textarea "x"
type input "$45.00"
radio input "false"
radio input "true"
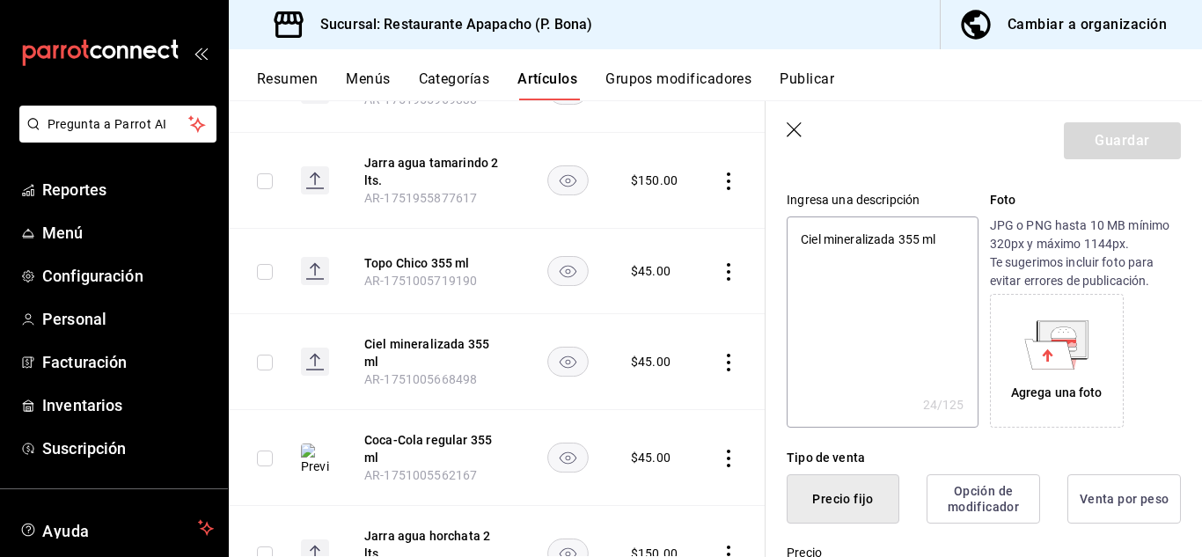
scroll to position [147, 0]
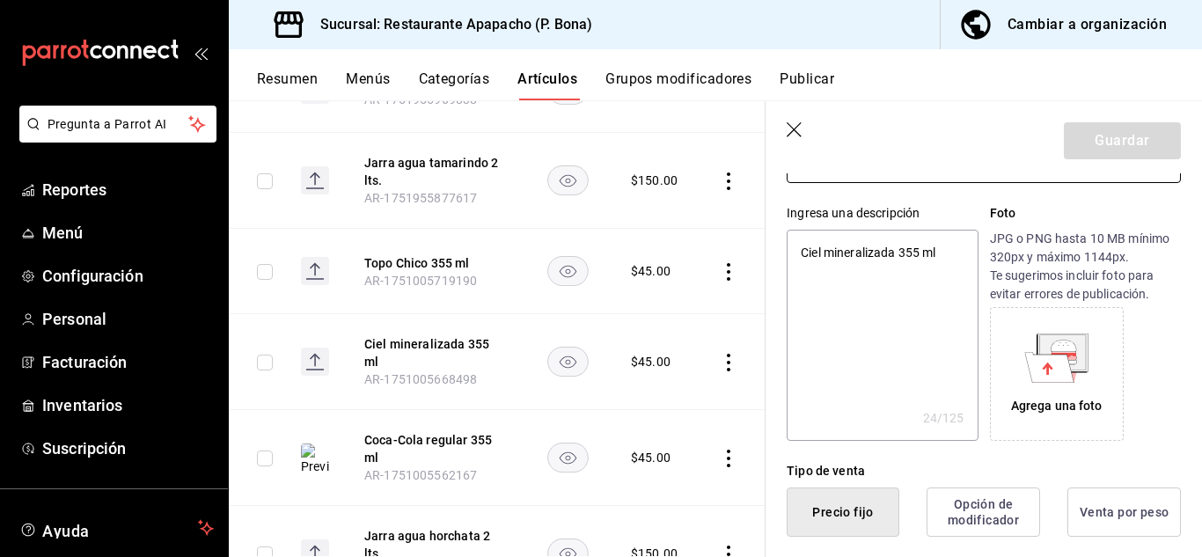
click at [1052, 352] on icon at bounding box center [1064, 352] width 24 height 2
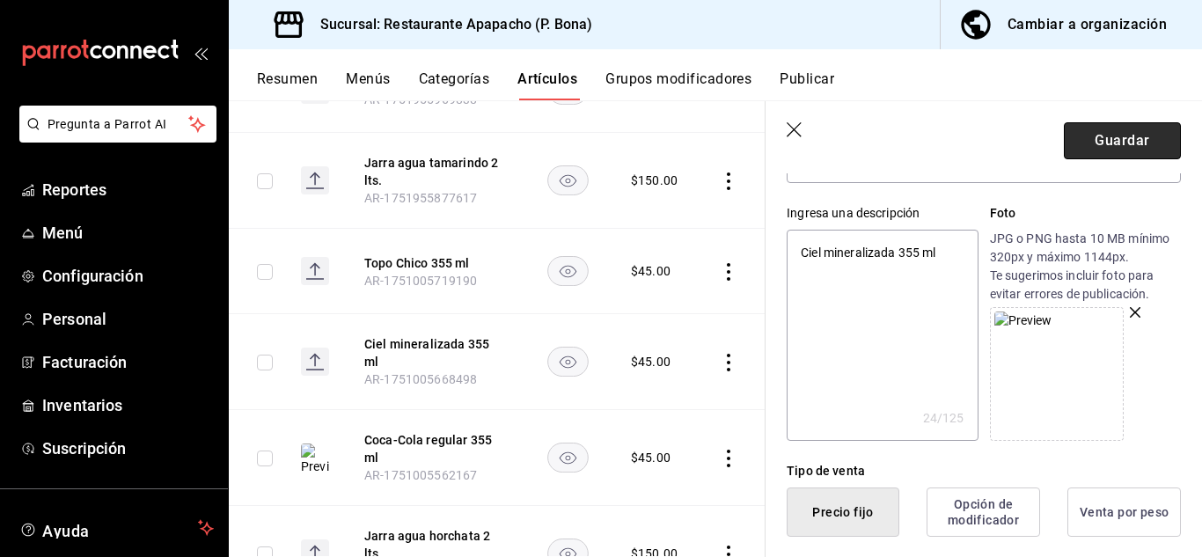
click at [1095, 143] on button "Guardar" at bounding box center [1122, 140] width 117 height 37
type textarea "x"
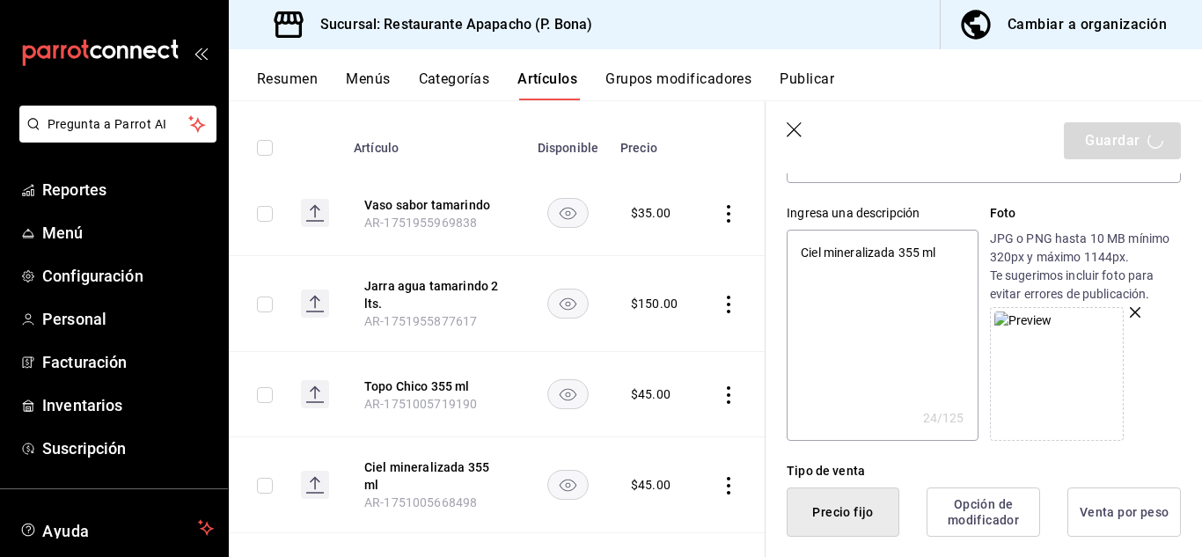
scroll to position [213, 0]
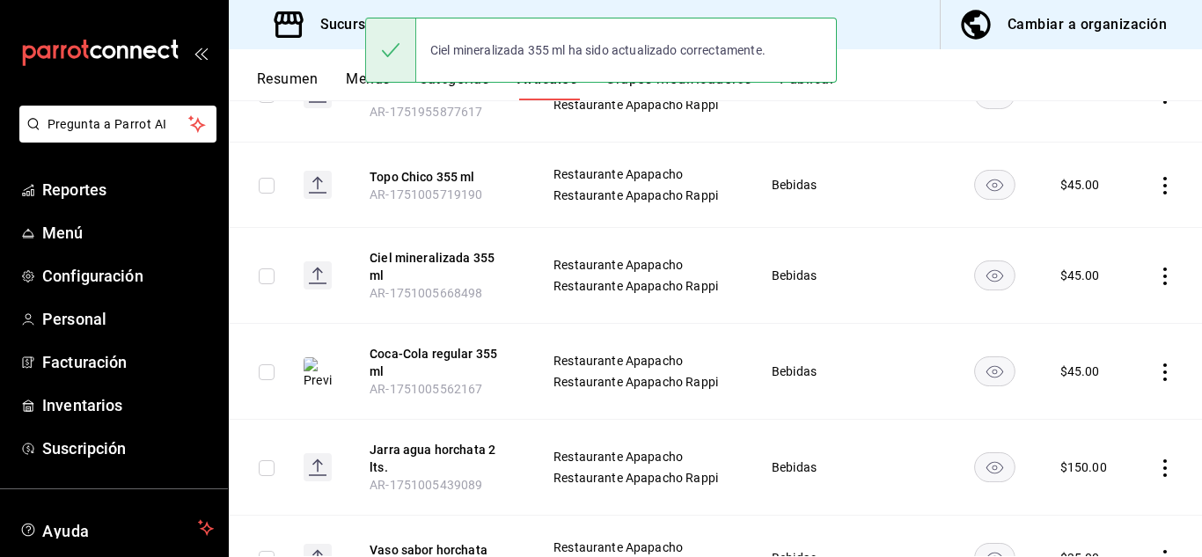
scroll to position [440, 0]
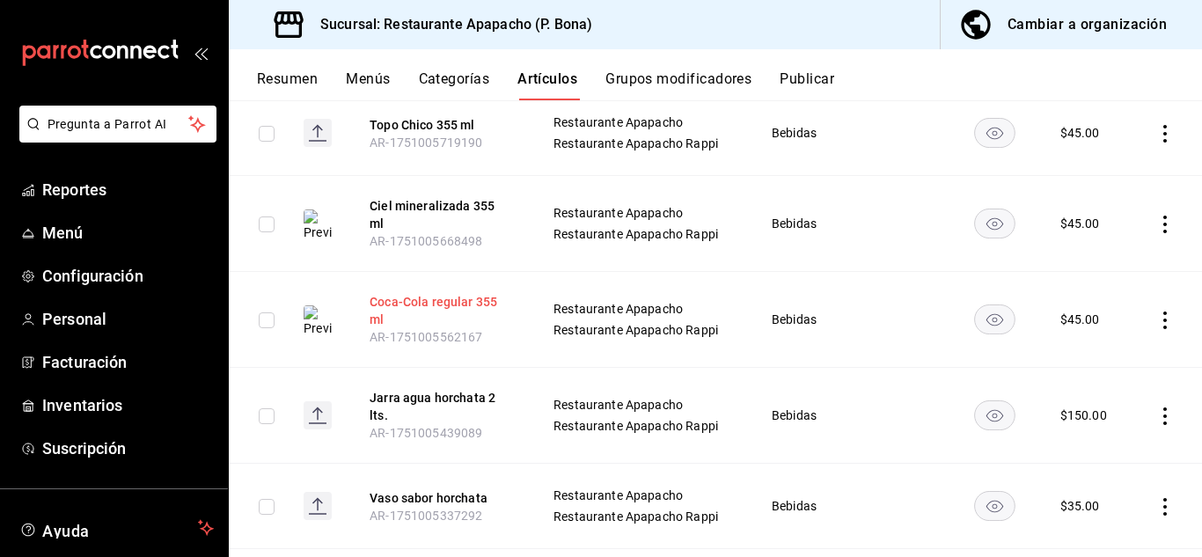
click at [422, 293] on button "Coca-Cola regular 355 ml" at bounding box center [440, 310] width 141 height 35
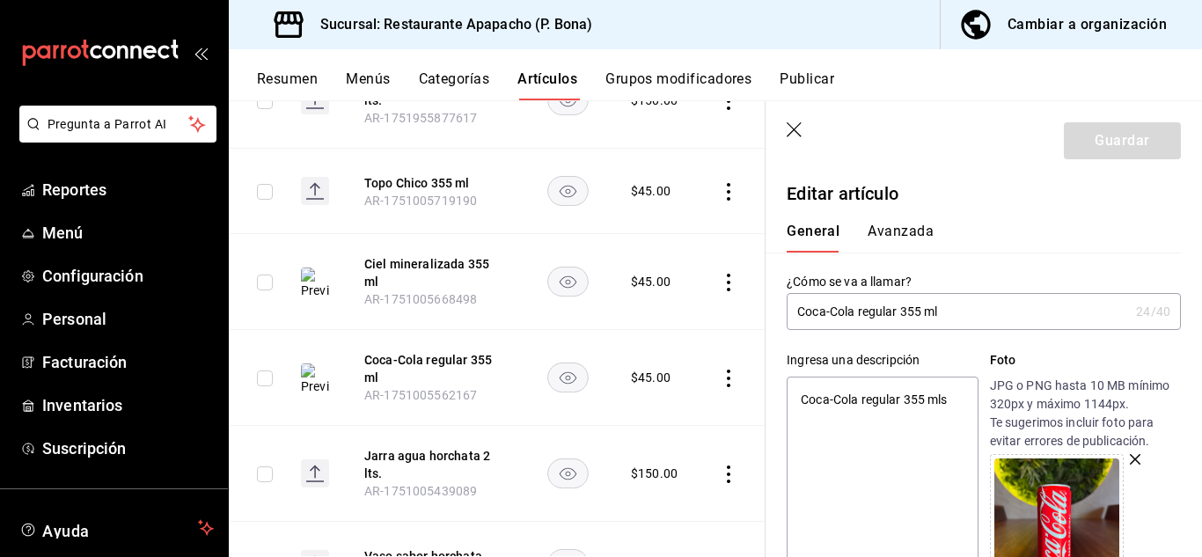
click at [1071, 514] on img at bounding box center [1056, 520] width 125 height 125
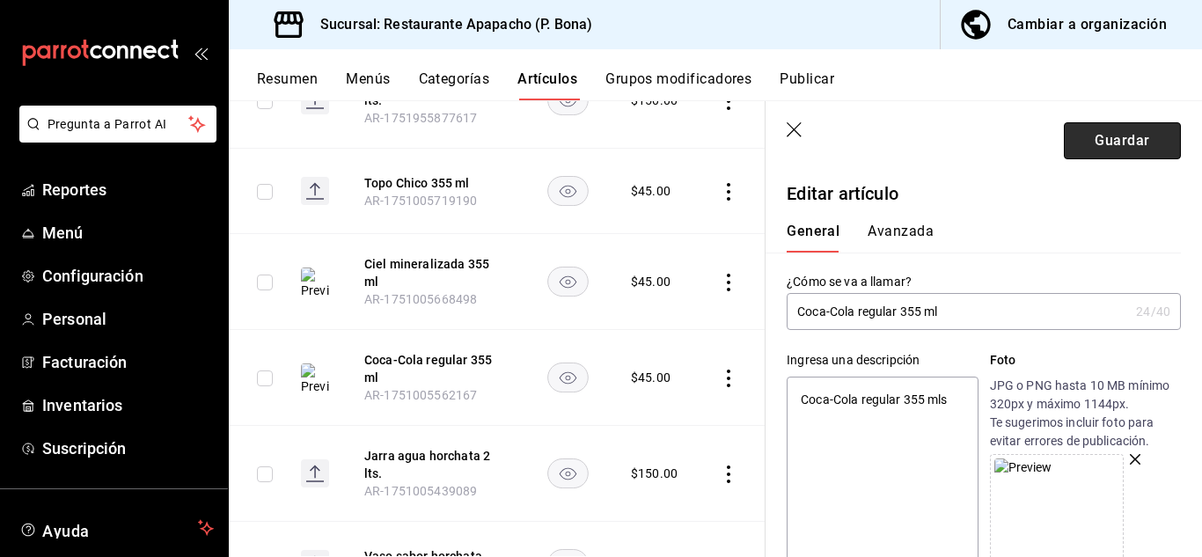
click at [1145, 139] on button "Guardar" at bounding box center [1122, 140] width 117 height 37
type textarea "x"
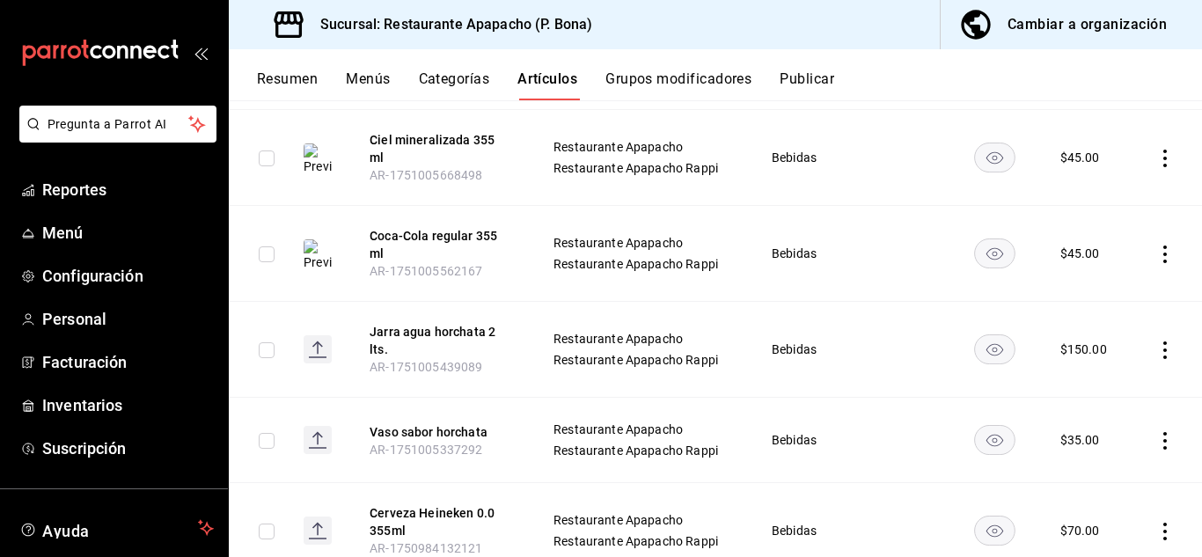
scroll to position [360, 0]
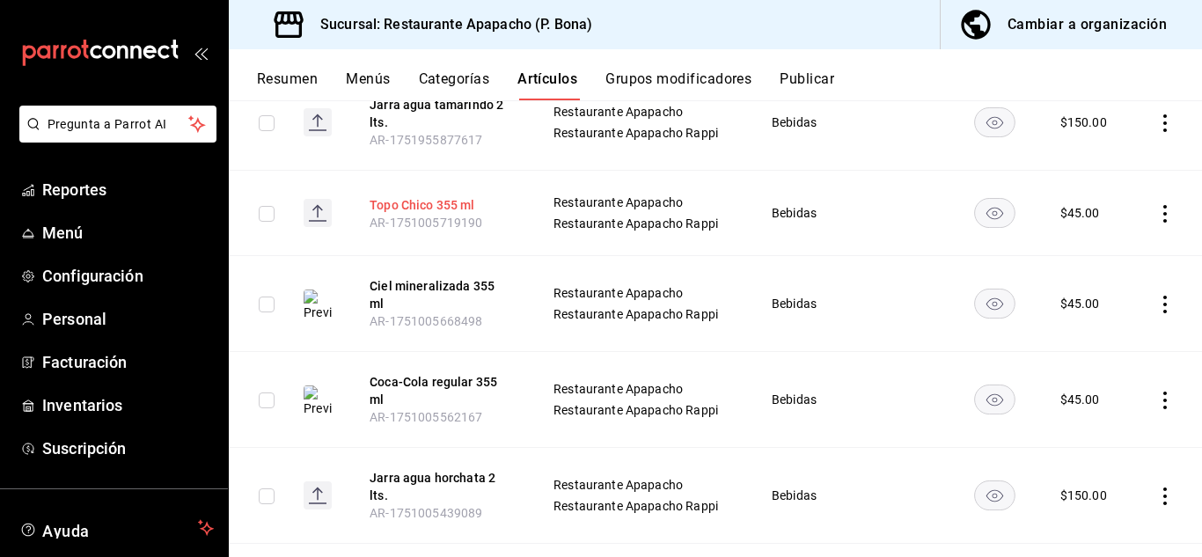
click at [462, 206] on button "Topo Chico 355 ml" at bounding box center [440, 205] width 141 height 18
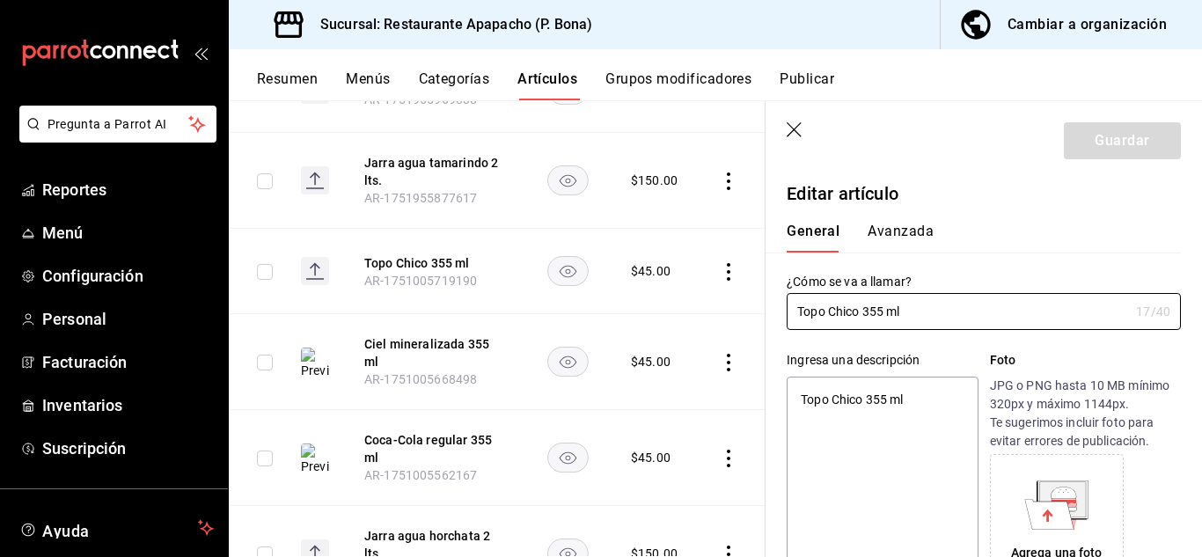
type textarea "x"
type input "$45.00"
radio input "false"
radio input "true"
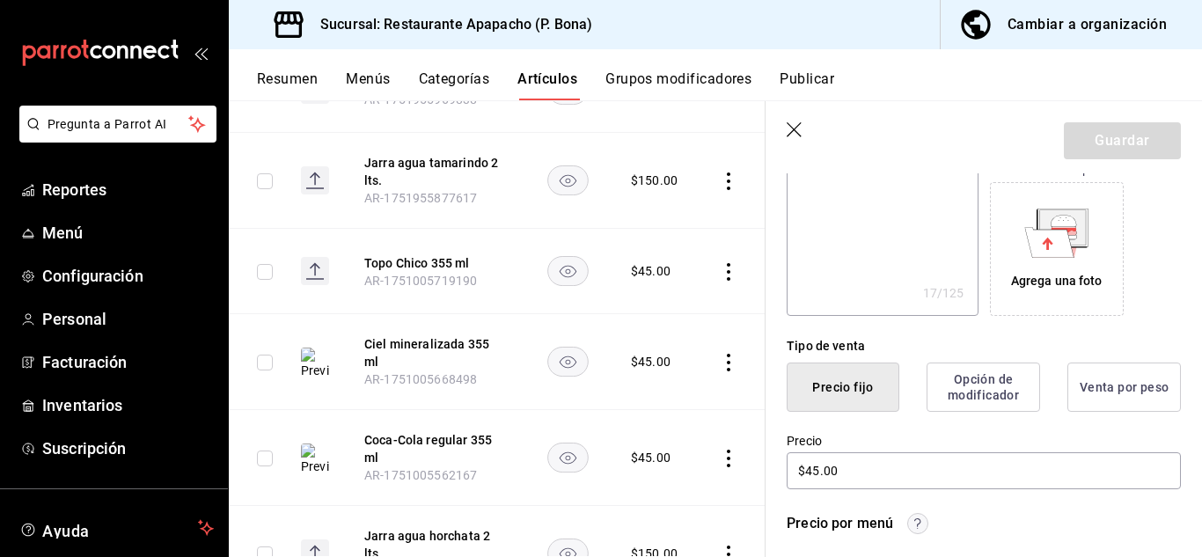
scroll to position [293, 0]
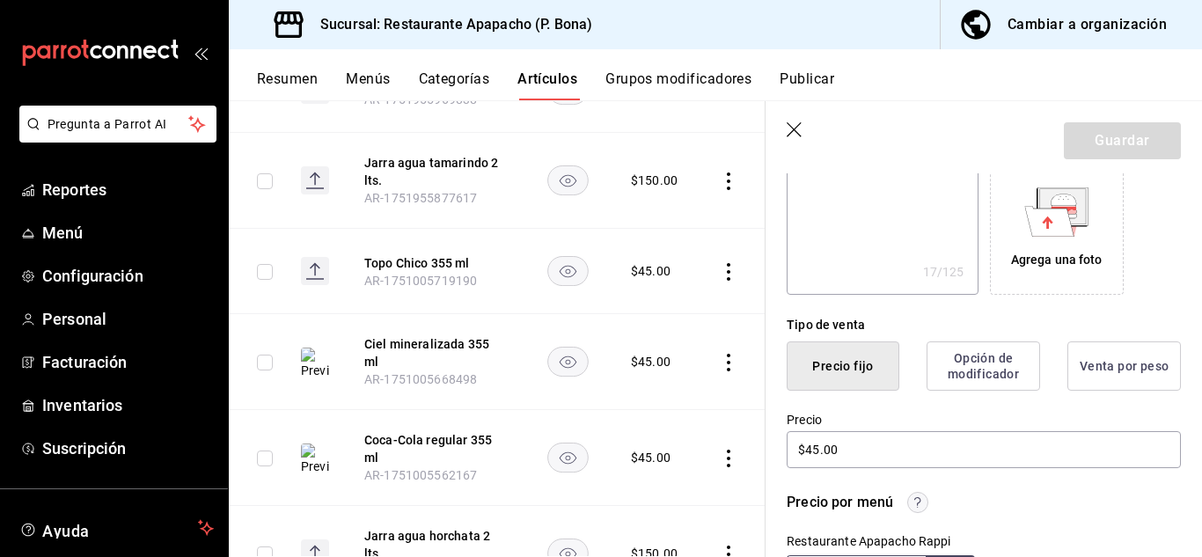
click at [1051, 216] on icon at bounding box center [1049, 221] width 49 height 30
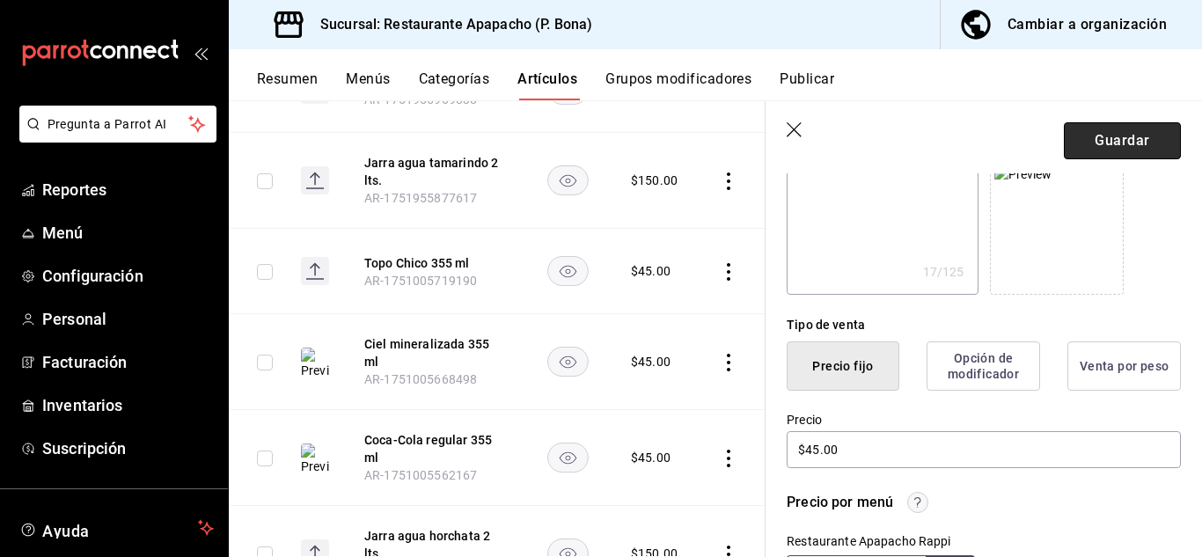
click at [1130, 137] on button "Guardar" at bounding box center [1122, 140] width 117 height 37
type textarea "x"
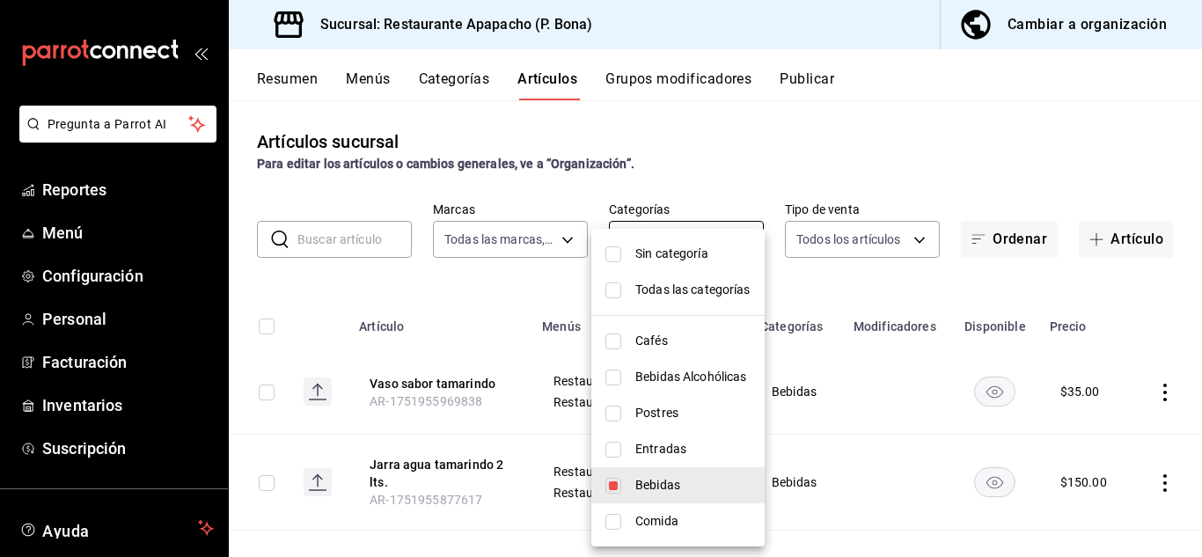
click at [676, 242] on body "Pregunta a Parrot AI Reportes Menú Configuración Personal Facturación Inventari…" at bounding box center [601, 278] width 1202 height 557
click at [646, 411] on span "Postres" at bounding box center [692, 413] width 115 height 18
type input "342502c9-a23f-4e49-88c1-2ec3c3e8bea7,9432eb6c-9c3e-4370-bb6e-e2dc96f54602"
checkbox input "true"
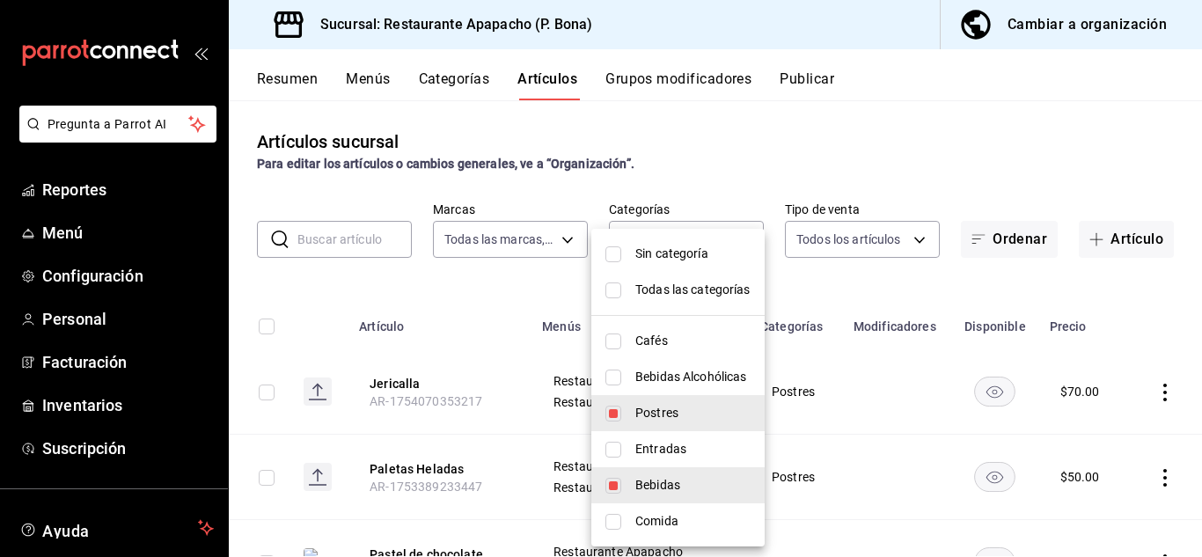
click at [615, 488] on input "checkbox" at bounding box center [613, 486] width 16 height 16
checkbox input "false"
type input "9432eb6c-9c3e-4370-bb6e-e2dc96f54602"
click at [407, 379] on div at bounding box center [601, 278] width 1202 height 557
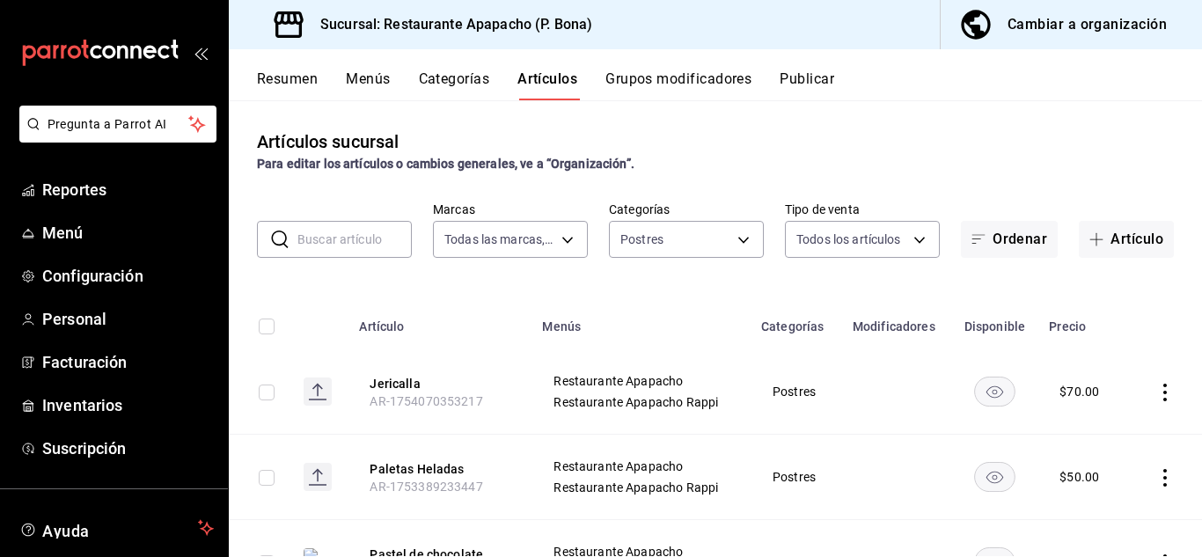
click at [407, 379] on button "Jericalla" at bounding box center [440, 384] width 141 height 18
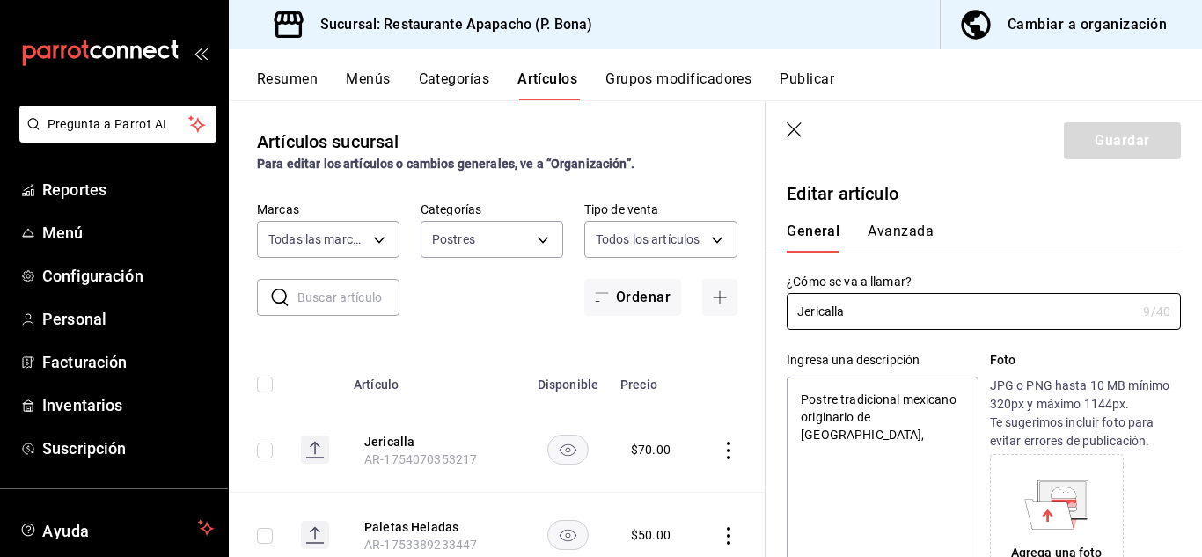
type textarea "x"
type input "$70.00"
radio input "false"
radio input "true"
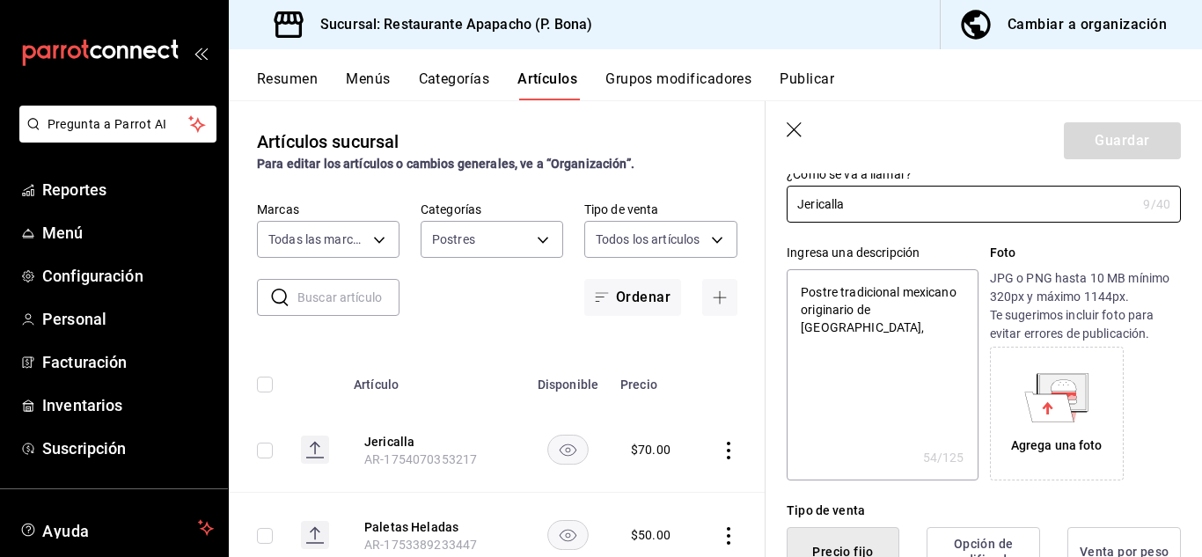
scroll to position [147, 0]
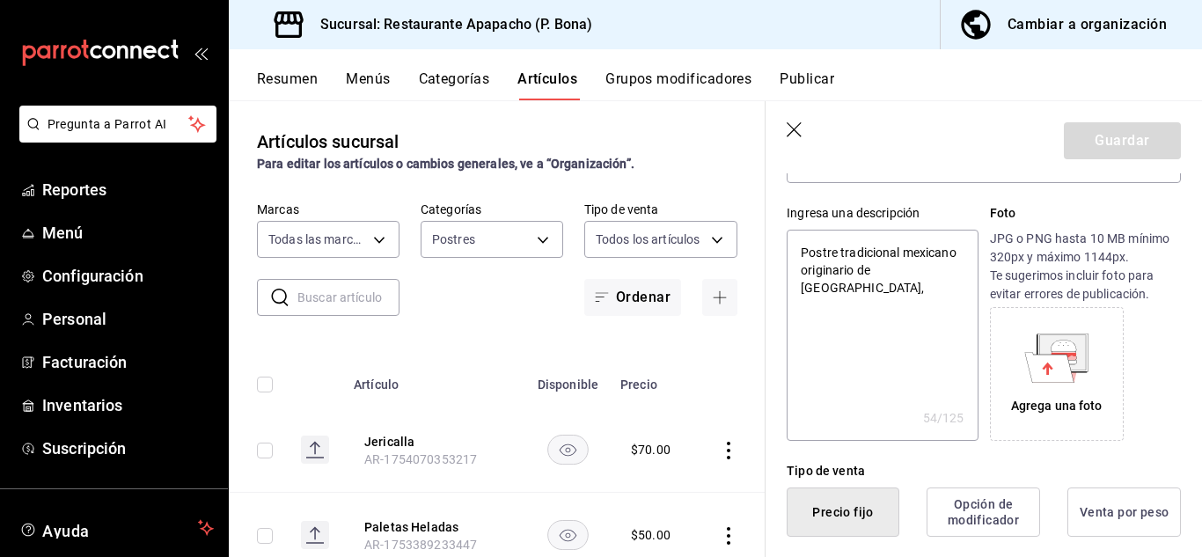
click at [1054, 334] on icon at bounding box center [1063, 353] width 50 height 38
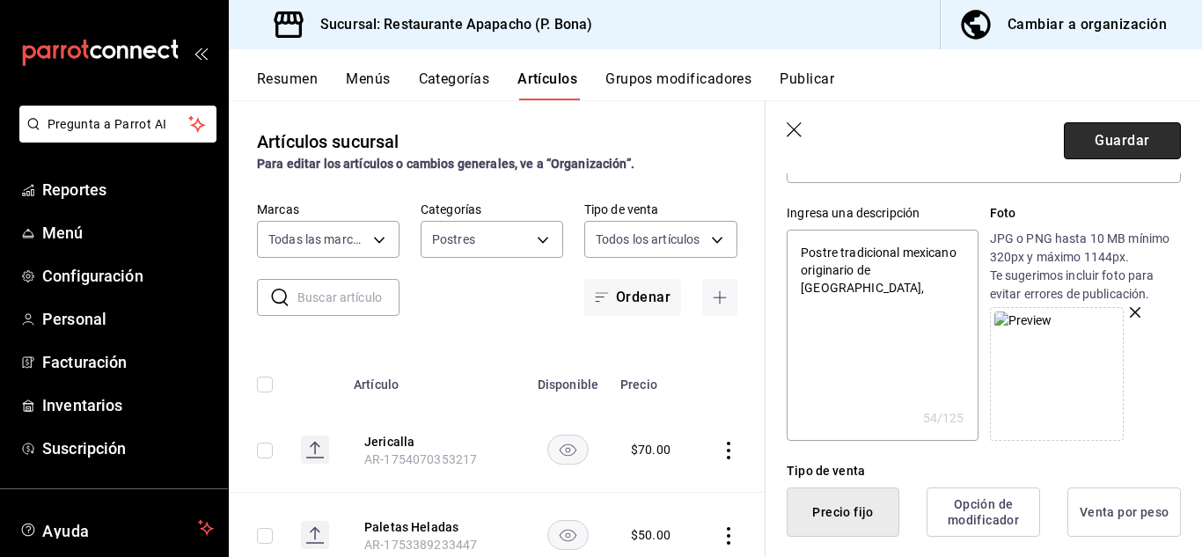
click at [1104, 138] on button "Guardar" at bounding box center [1122, 140] width 117 height 37
type textarea "x"
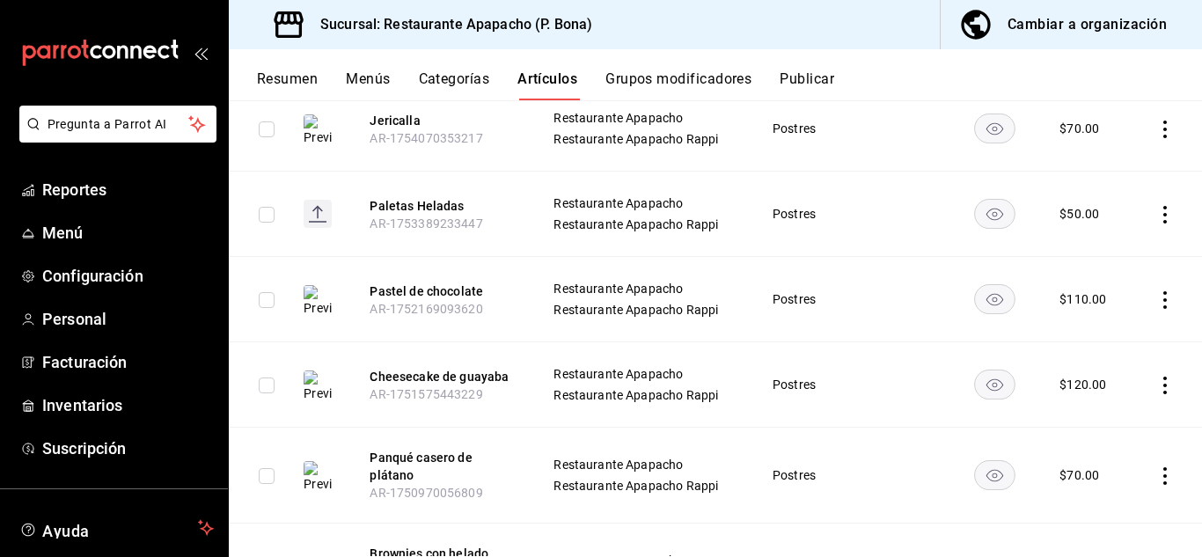
scroll to position [221, 0]
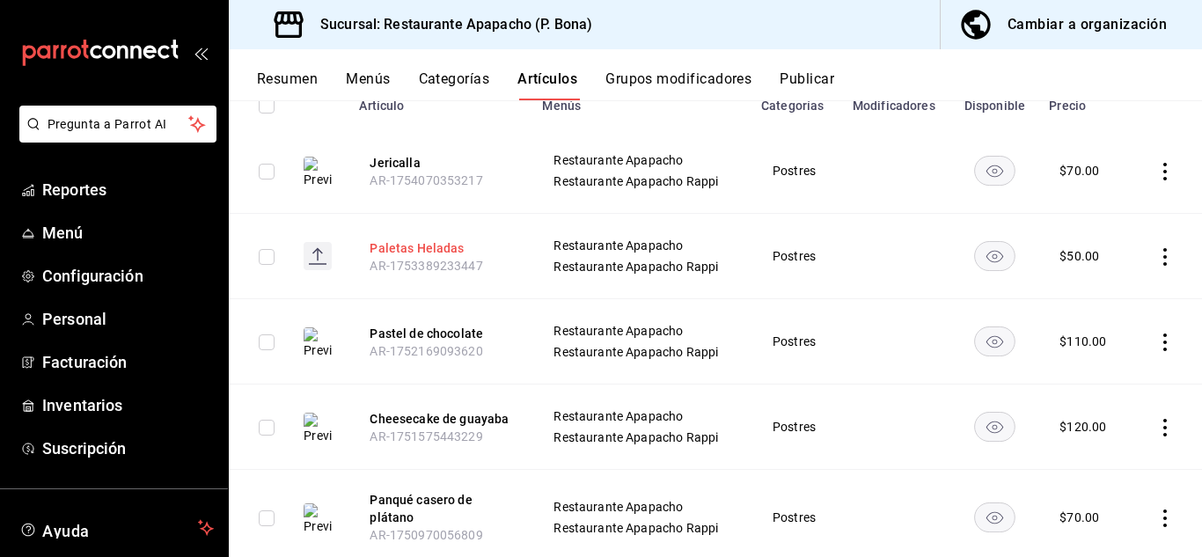
click at [437, 244] on button "Paletas Heladas" at bounding box center [440, 248] width 141 height 18
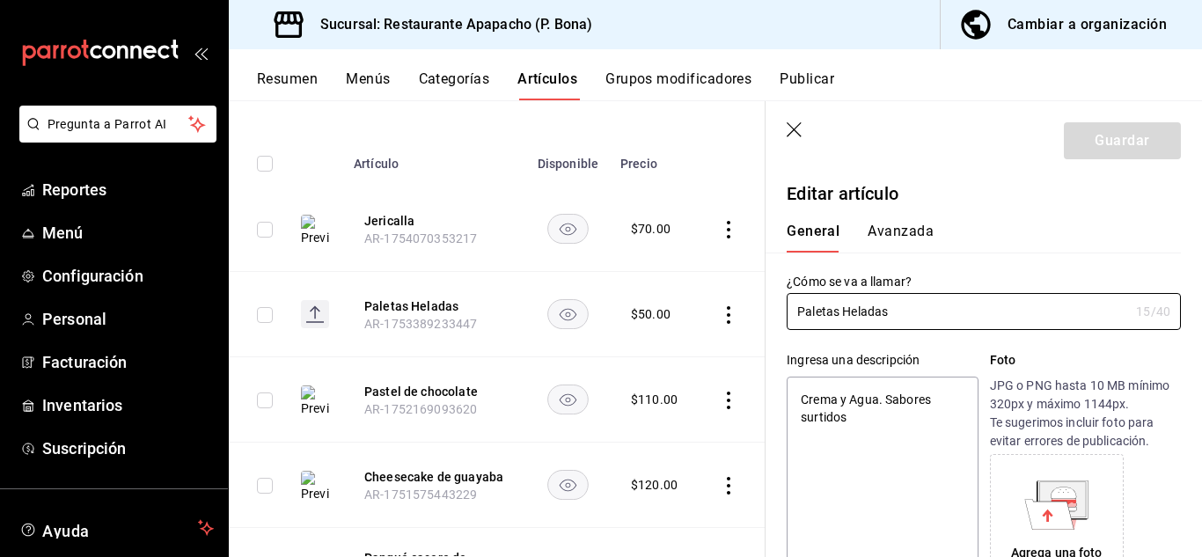
type textarea "x"
type input "$50.00"
radio input "false"
radio input "true"
click at [1055, 512] on icon at bounding box center [1049, 514] width 49 height 30
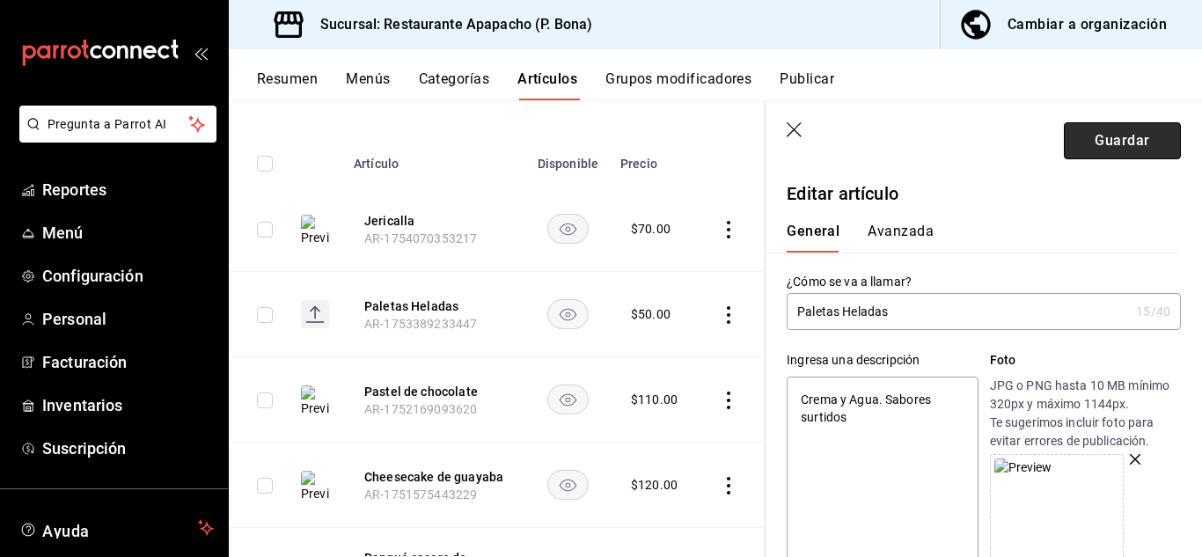
click at [1103, 144] on button "Guardar" at bounding box center [1122, 140] width 117 height 37
type textarea "x"
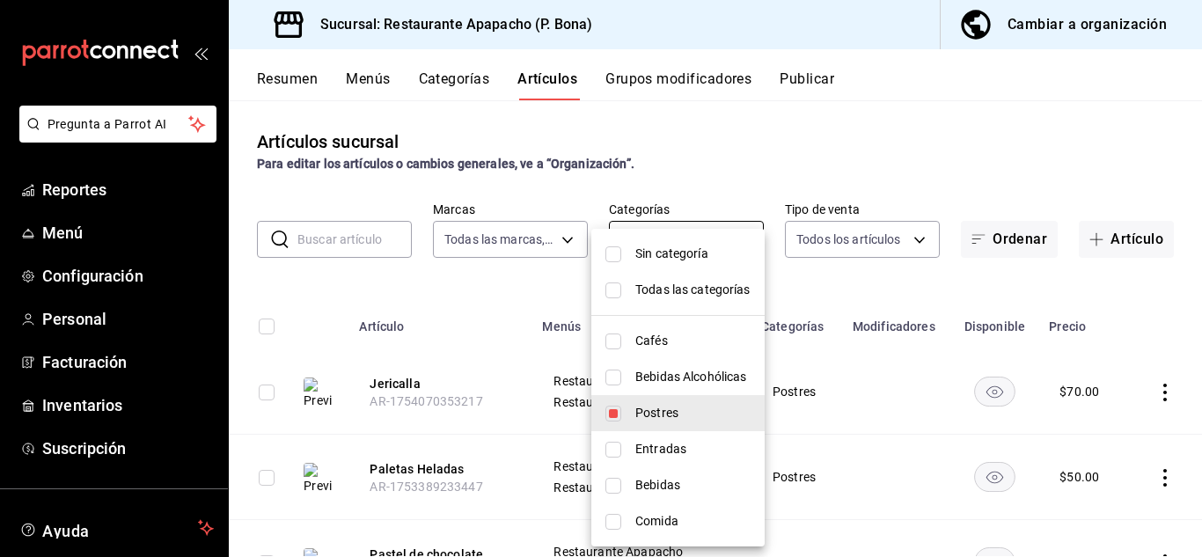
click at [663, 238] on body "Pregunta a Parrot AI Reportes Menú Configuración Personal Facturación Inventari…" at bounding box center [601, 278] width 1202 height 557
click at [653, 342] on span "Cafés" at bounding box center [692, 341] width 115 height 18
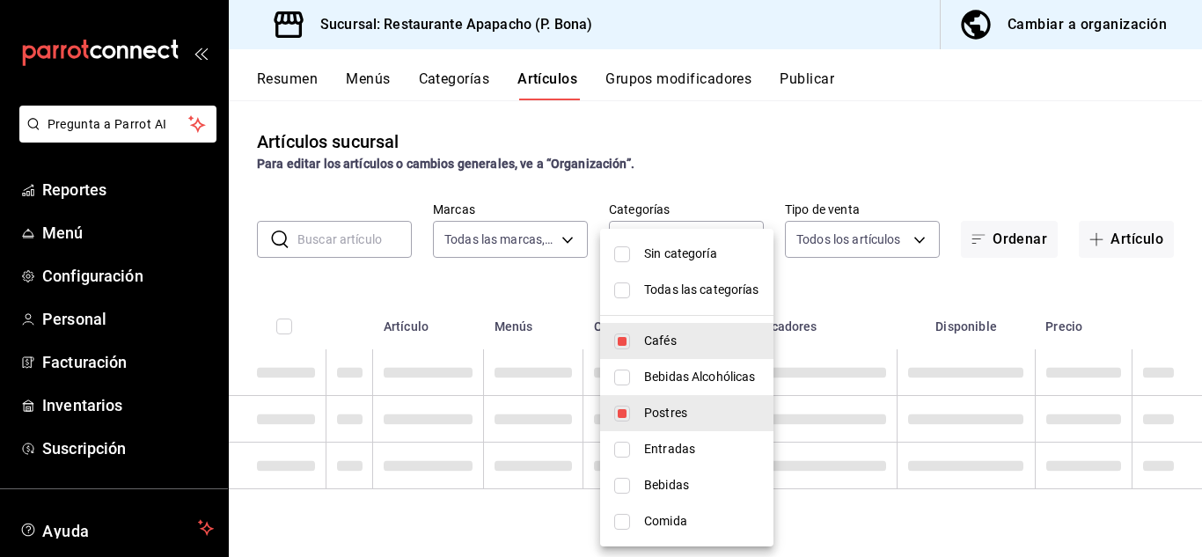
type input "9432eb6c-9c3e-4370-bb6e-e2dc96f54602,5d720cb7-0a05-4963-9aea-63cfd9829d86"
checkbox input "true"
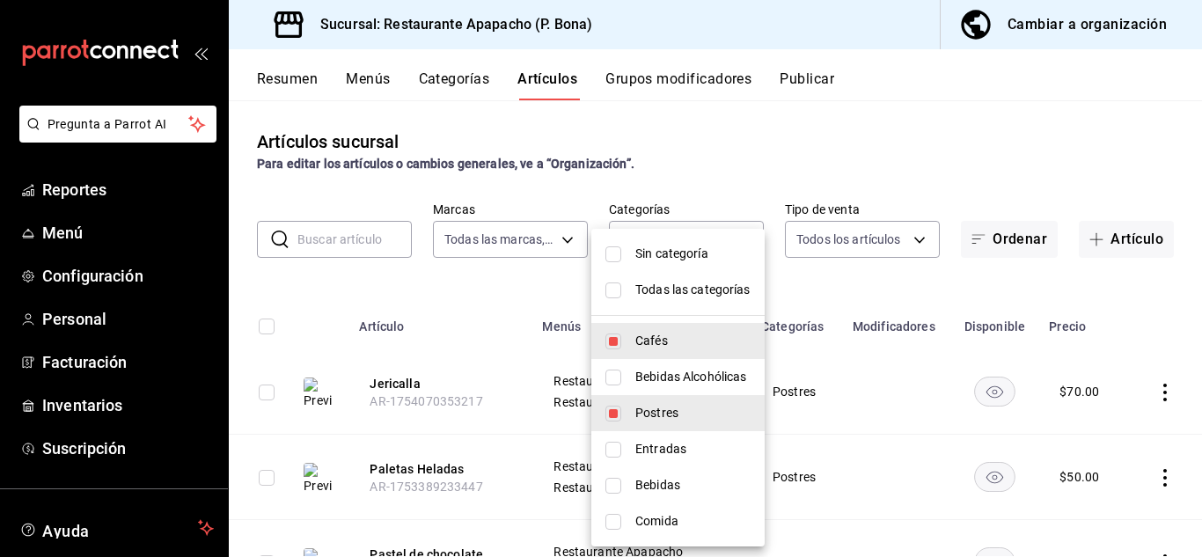
click at [618, 414] on input "checkbox" at bounding box center [613, 414] width 16 height 16
checkbox input "false"
type input "5d720cb7-0a05-4963-9aea-63cfd9829d86"
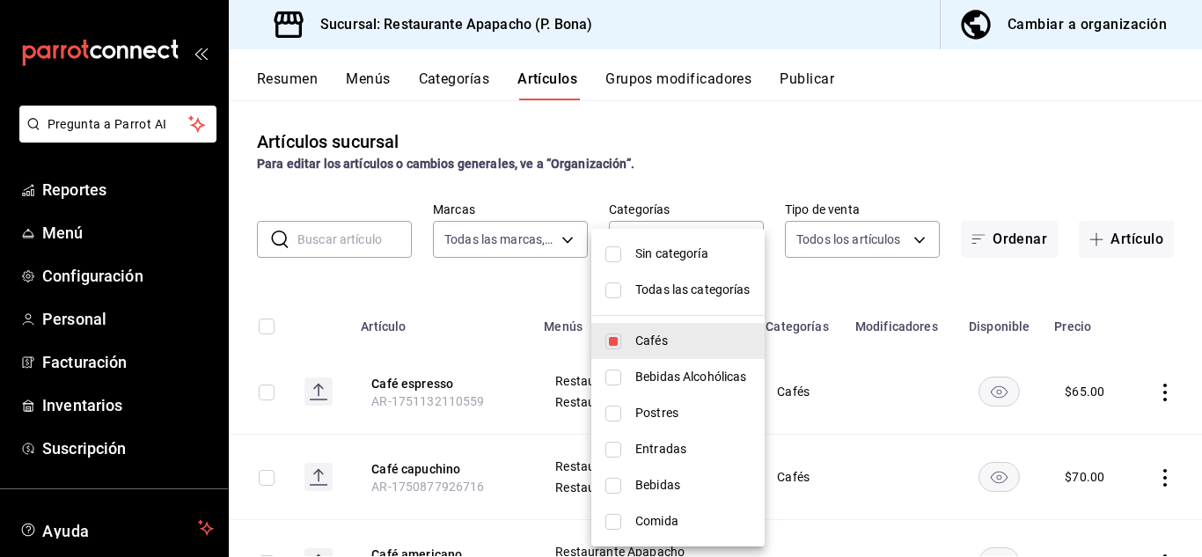
drag, startPoint x: 1191, startPoint y: 268, endPoint x: 1183, endPoint y: 393, distance: 125.2
click at [1183, 398] on div at bounding box center [601, 278] width 1202 height 557
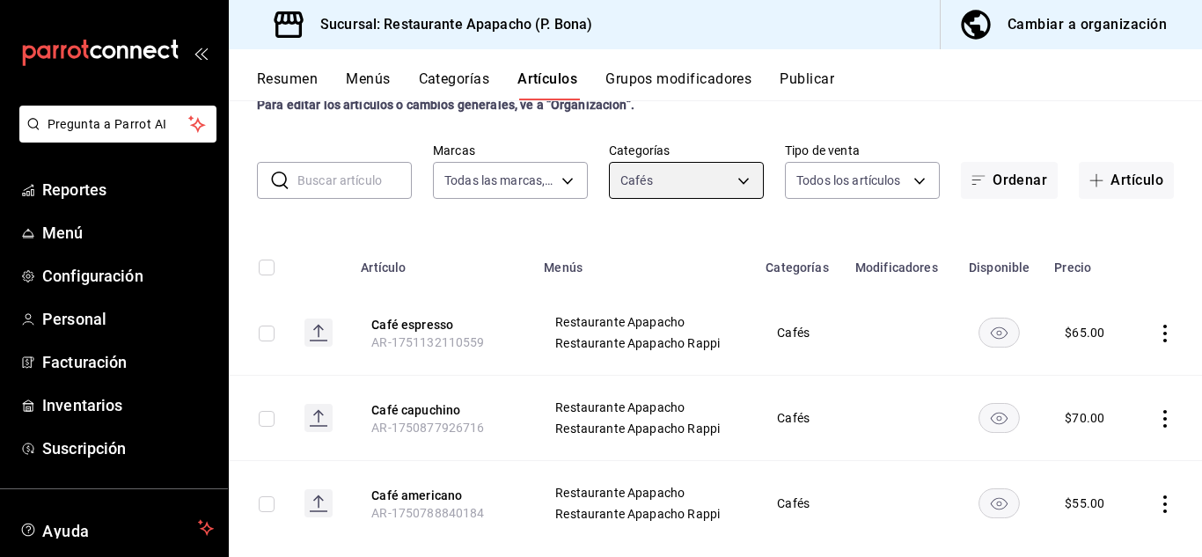
scroll to position [91, 0]
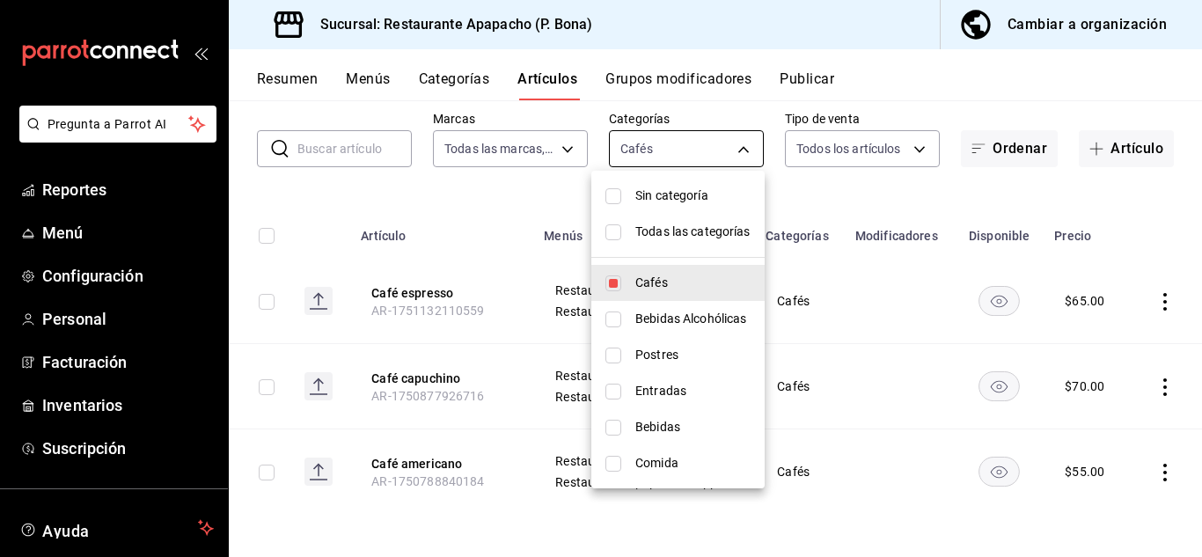
click at [703, 143] on body "Pregunta a Parrot AI Reportes Menú Configuración Personal Facturación Inventari…" at bounding box center [601, 278] width 1202 height 557
click at [610, 279] on input "checkbox" at bounding box center [613, 283] width 16 height 16
checkbox input "false"
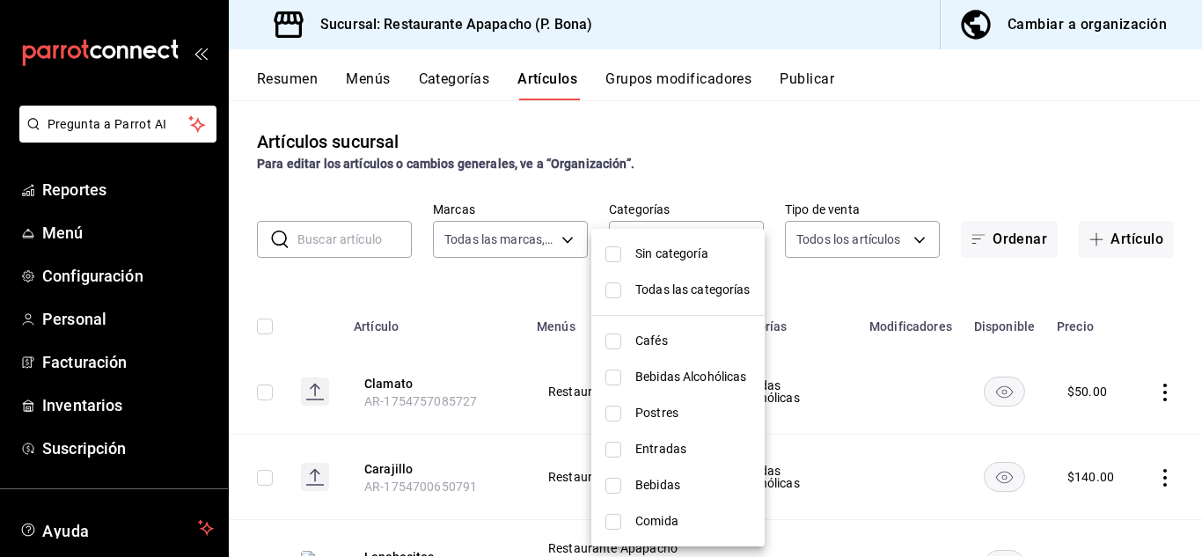
click at [616, 451] on input "checkbox" at bounding box center [613, 450] width 16 height 16
checkbox input "true"
type input "e2d3ecea-3957-43a2-834f-732eecbf203c"
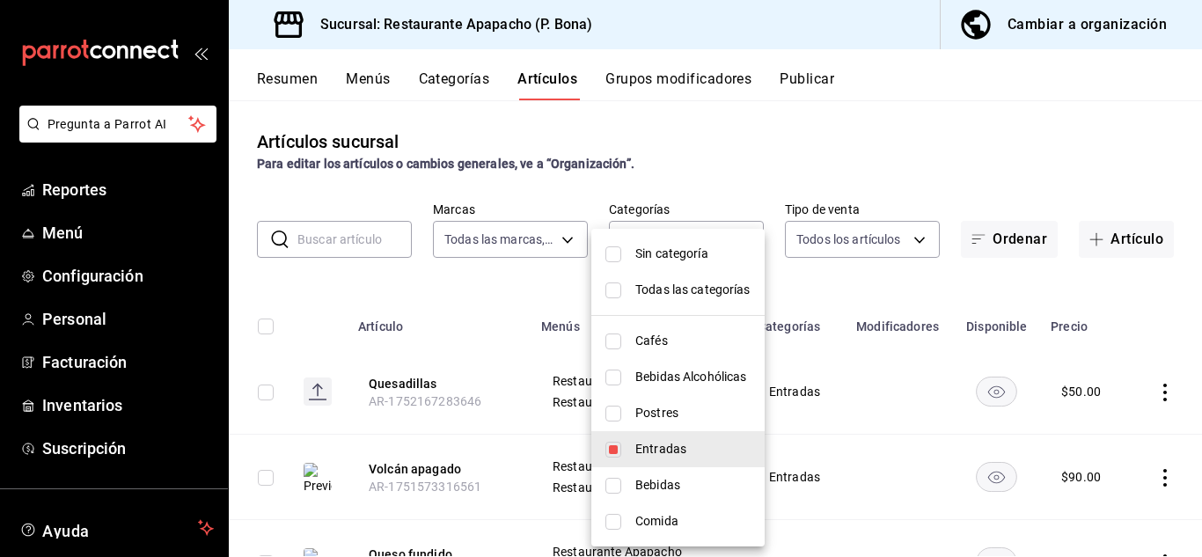
click at [421, 381] on div at bounding box center [601, 278] width 1202 height 557
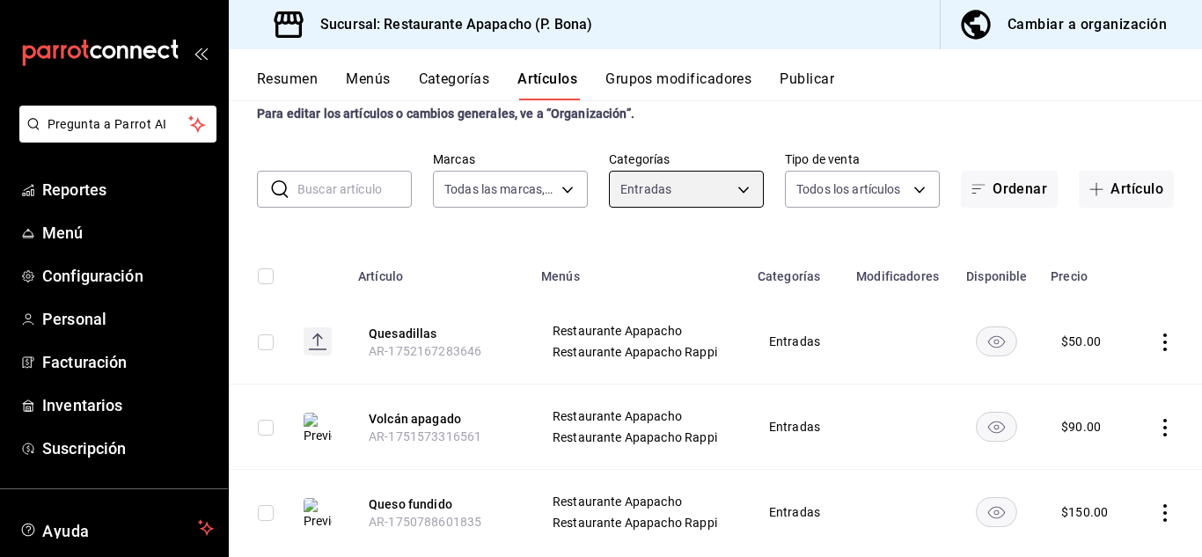
scroll to position [91, 0]
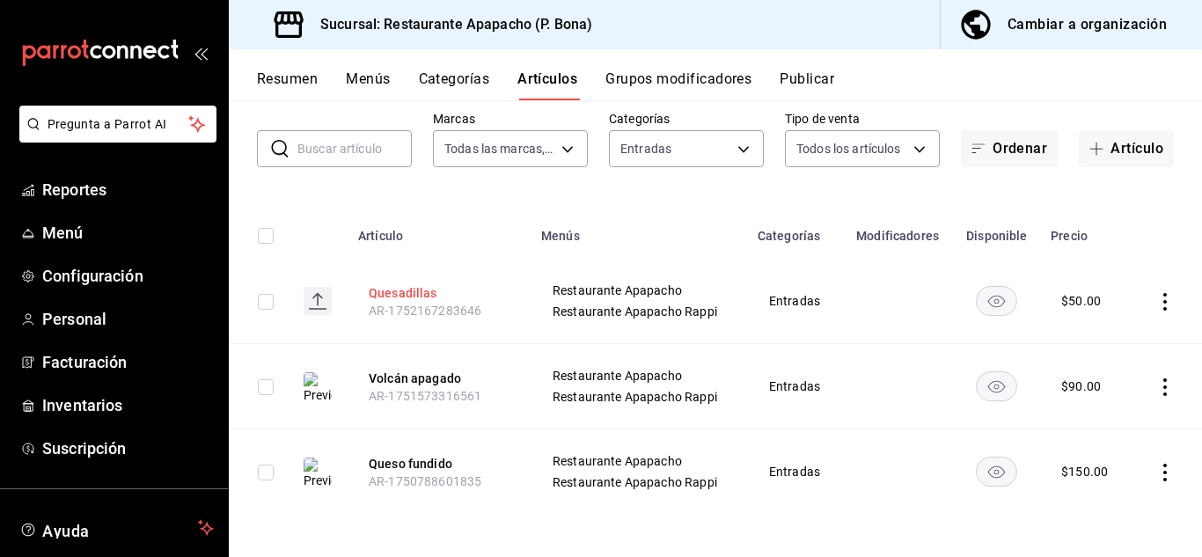
click at [422, 292] on button "Quesadillas" at bounding box center [439, 293] width 141 height 18
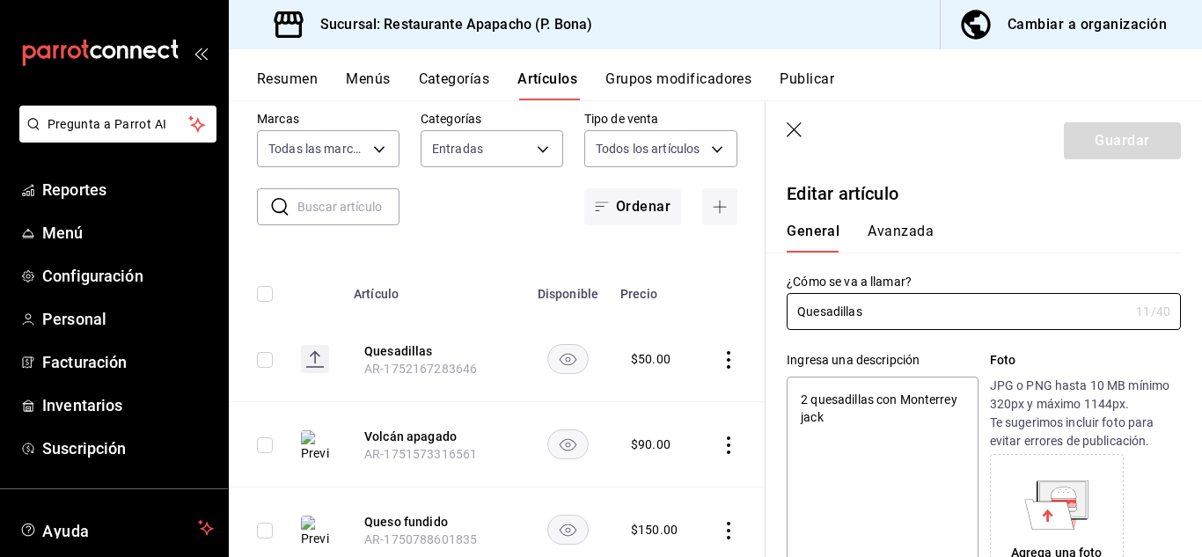
click at [1086, 488] on div "Agrega una foto" at bounding box center [1056, 520] width 125 height 125
click at [806, 79] on button "Publicar" at bounding box center [807, 85] width 55 height 30
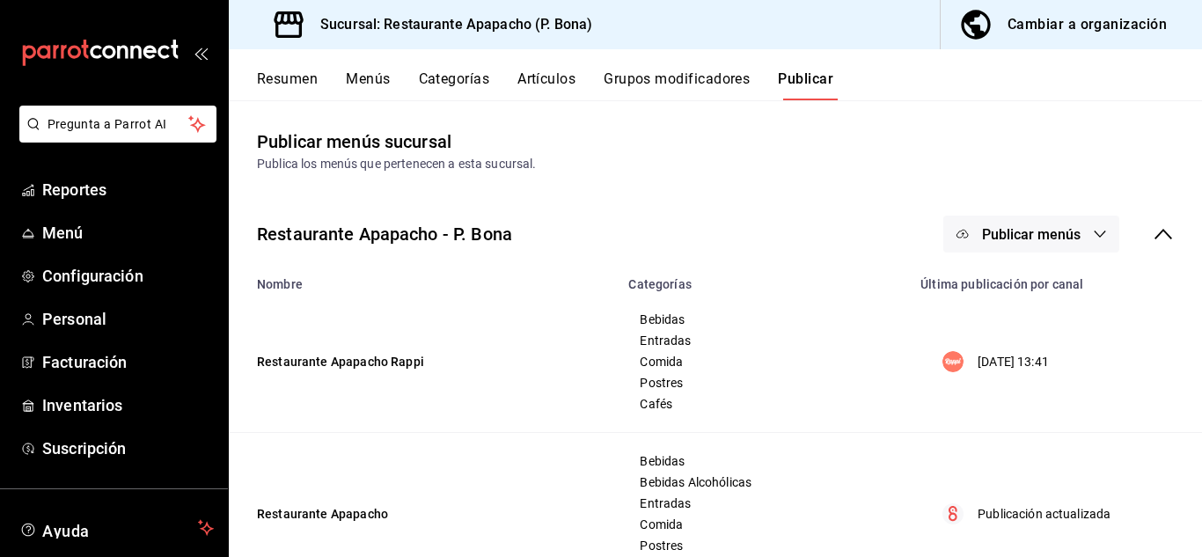
click at [1093, 239] on icon "button" at bounding box center [1100, 234] width 14 height 14
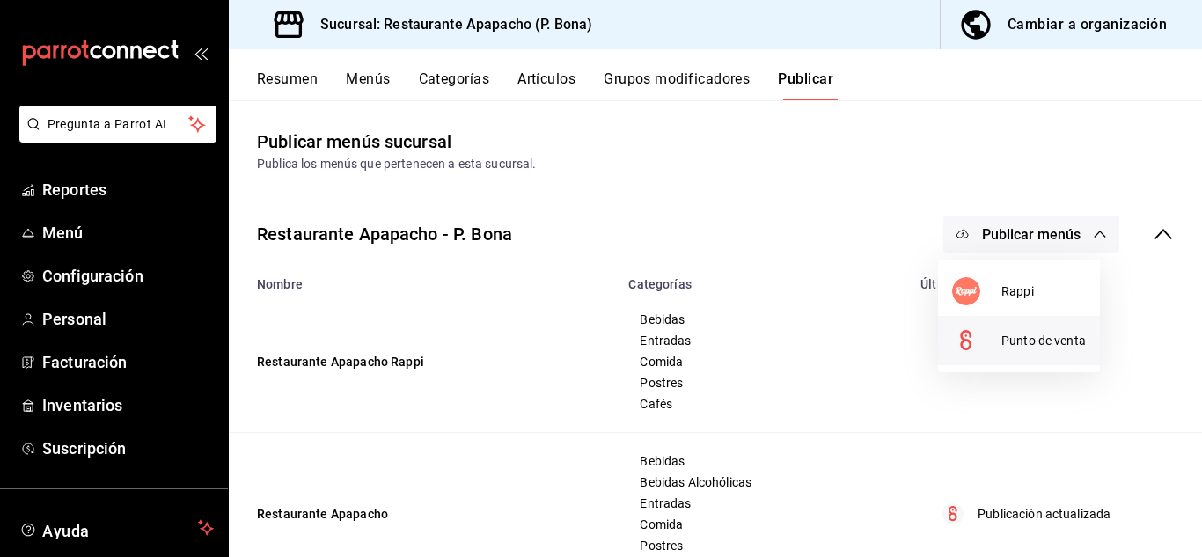
click at [1023, 344] on span "Punto de venta" at bounding box center [1043, 341] width 84 height 18
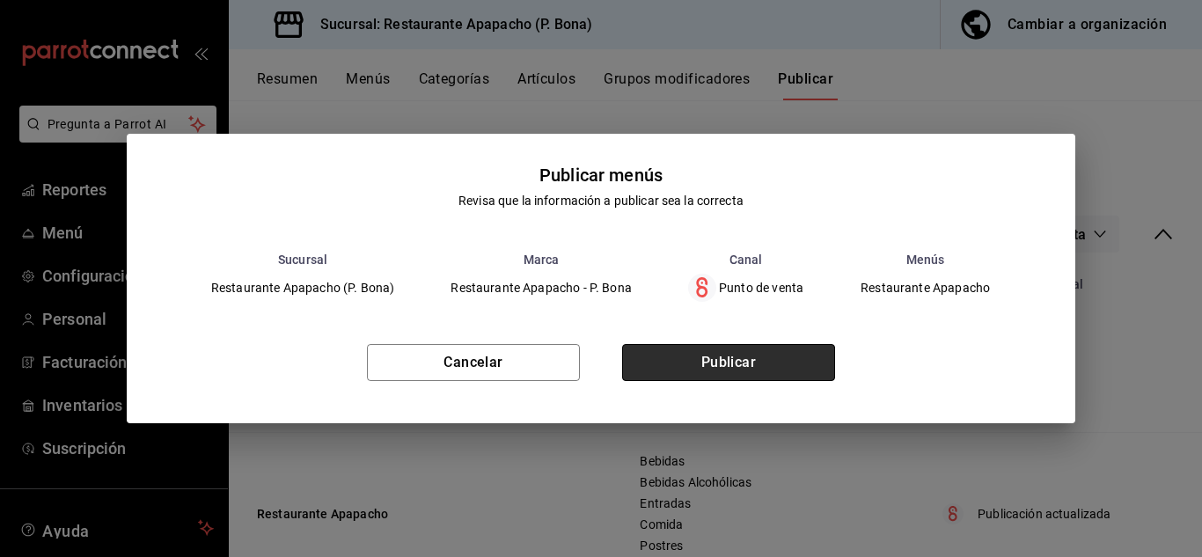
click at [751, 372] on button "Publicar" at bounding box center [728, 362] width 213 height 37
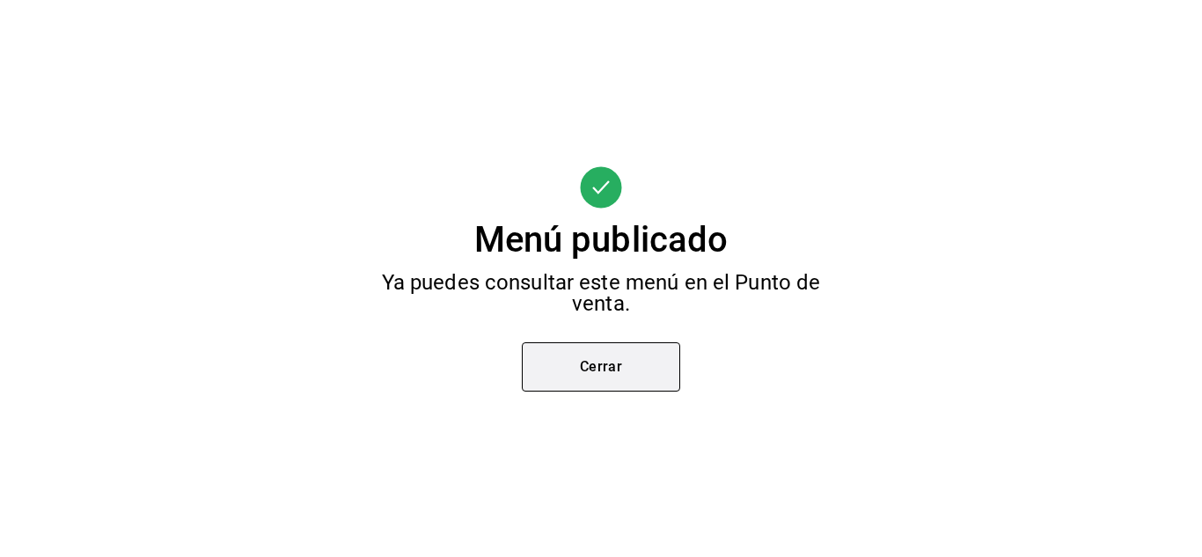
click at [587, 371] on button "Cerrar" at bounding box center [601, 366] width 158 height 49
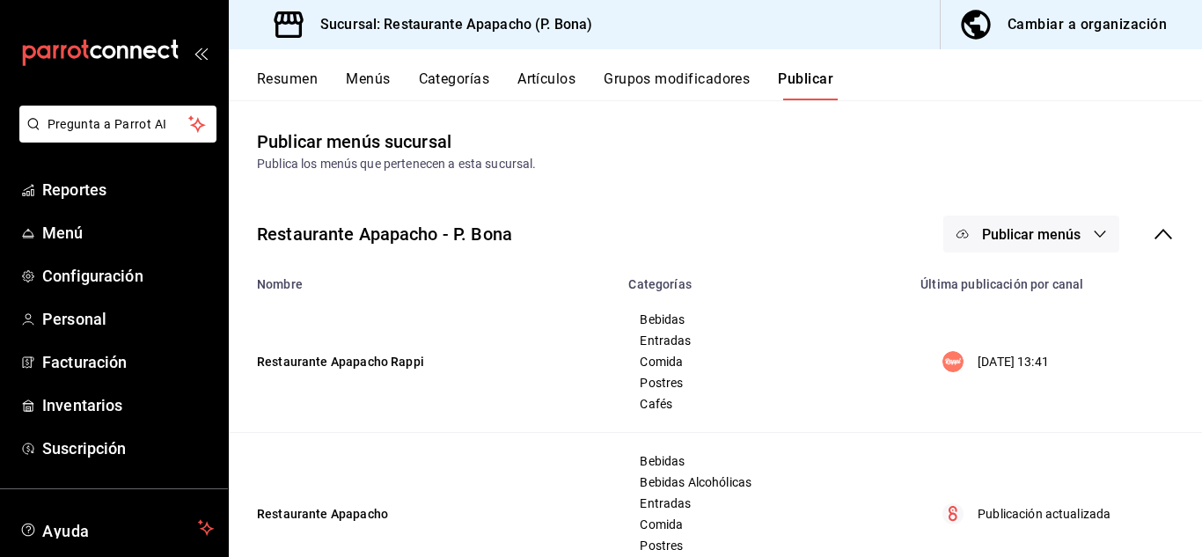
click at [1074, 237] on button "Publicar menús" at bounding box center [1031, 234] width 176 height 37
click at [989, 291] on div at bounding box center [976, 291] width 49 height 28
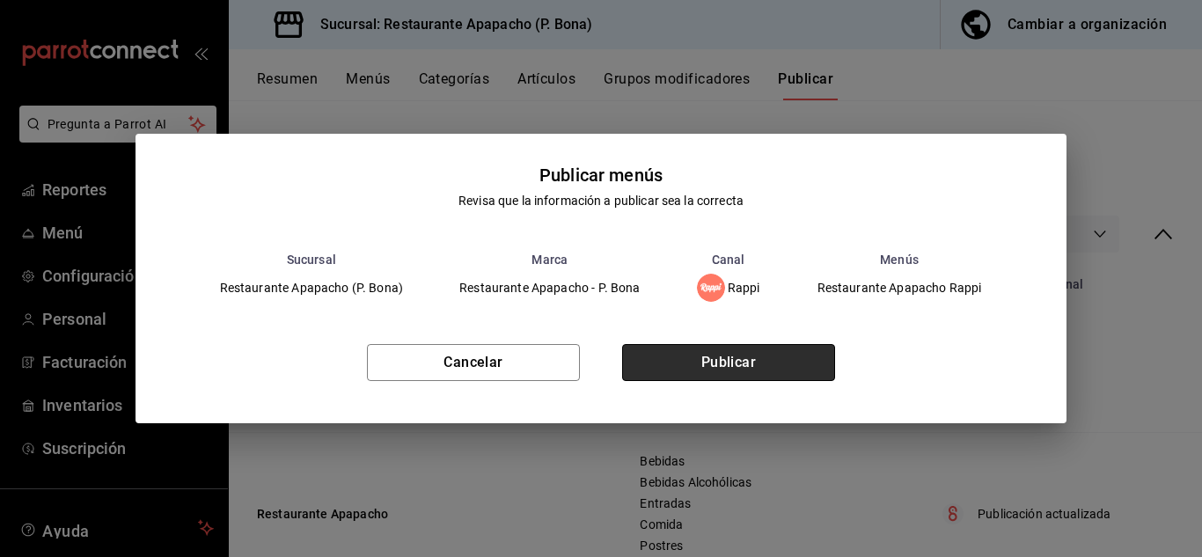
click at [723, 364] on button "Publicar" at bounding box center [728, 362] width 213 height 37
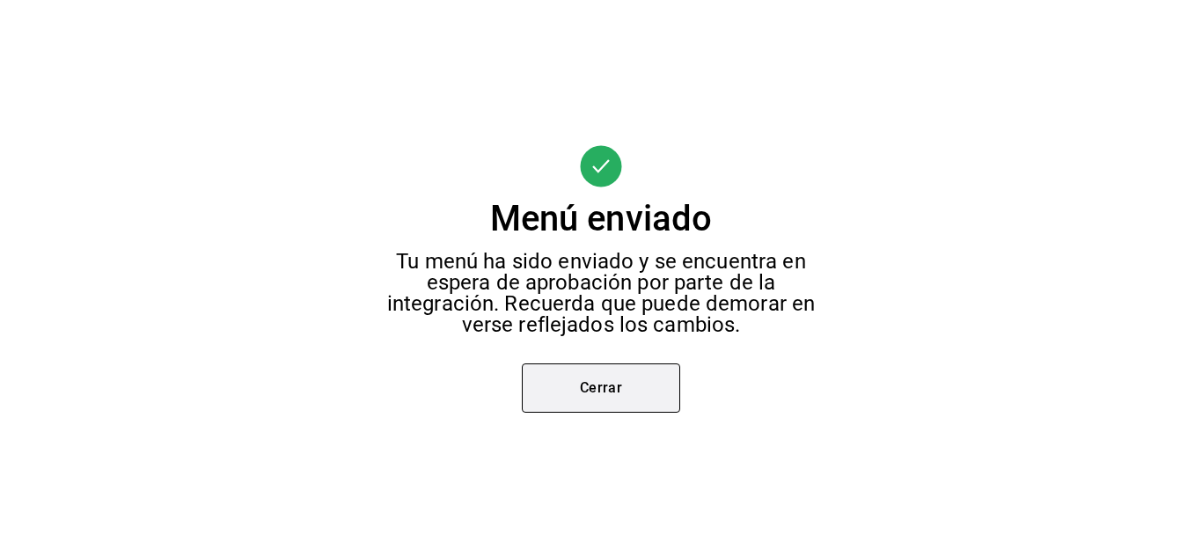
click at [578, 395] on button "Cerrar" at bounding box center [601, 387] width 158 height 49
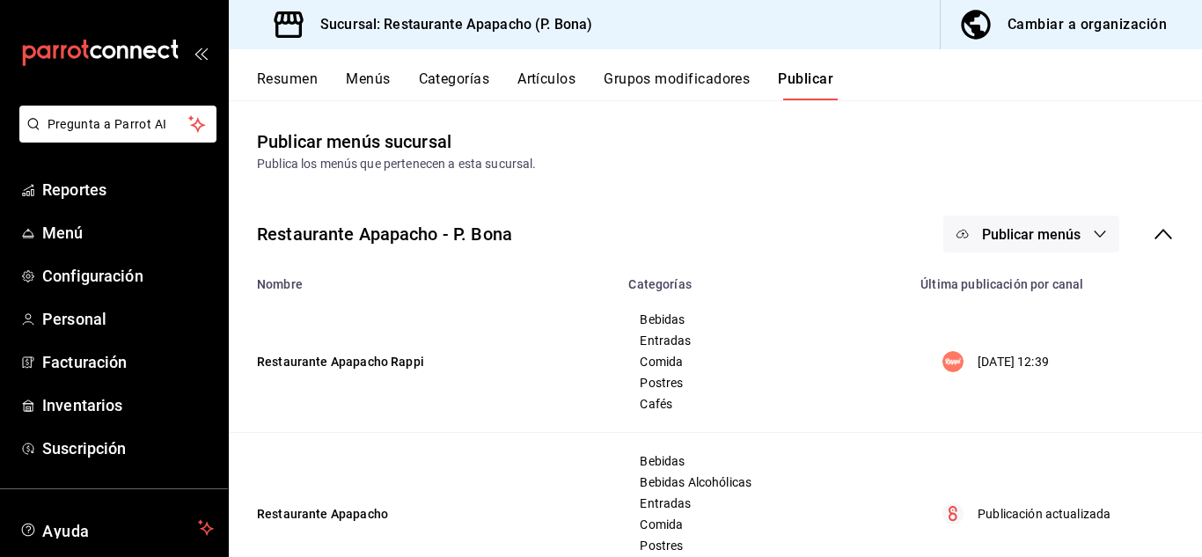
scroll to position [68, 0]
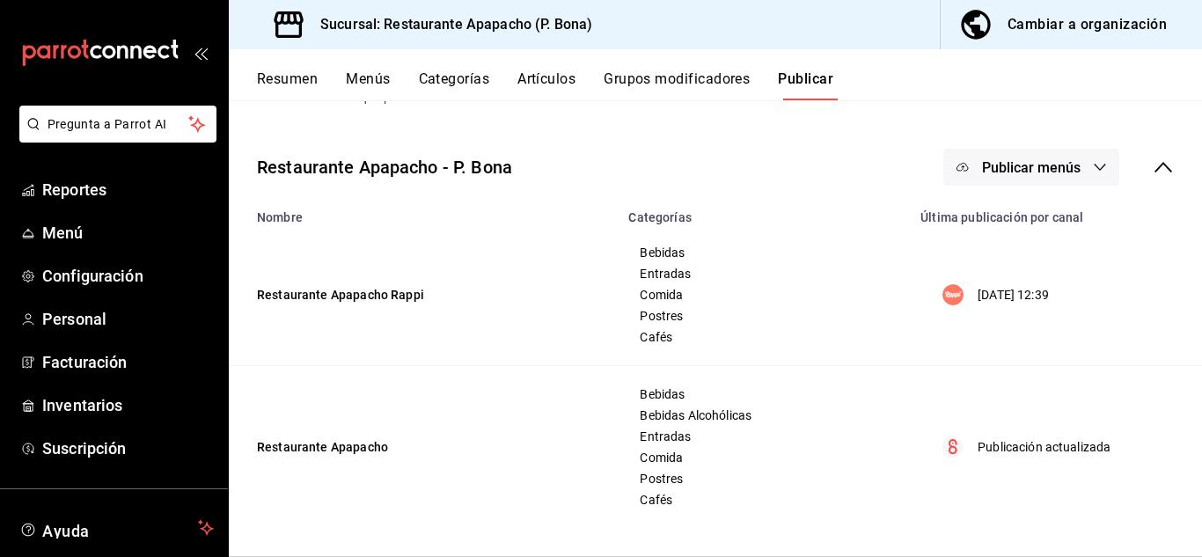
click at [561, 75] on button "Artículos" at bounding box center [546, 85] width 58 height 30
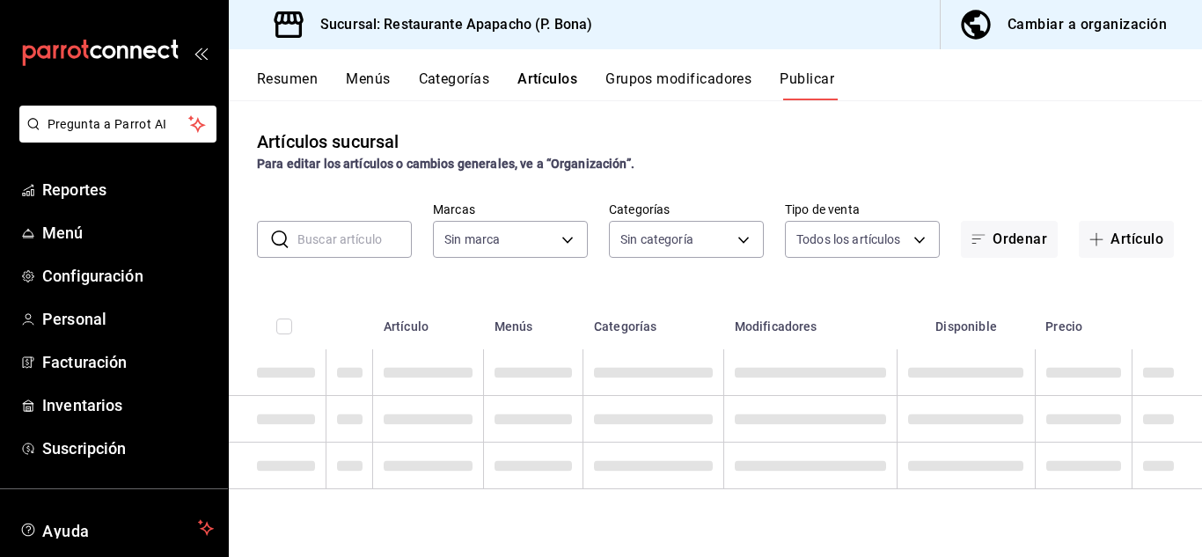
type input "17ef9b2f-93a0-4517-9203-4f940e40e8eb"
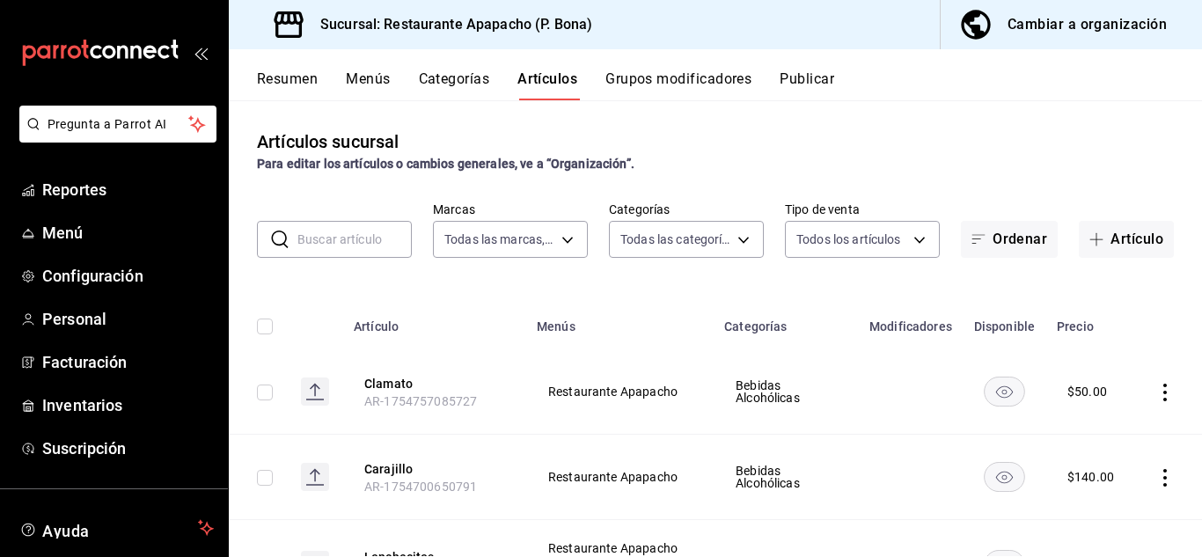
type input "5d720cb7-0a05-4963-9aea-63cfd9829d86,bac7ea99-5405-41b5-9f18-3f0f9af16b27,9432e…"
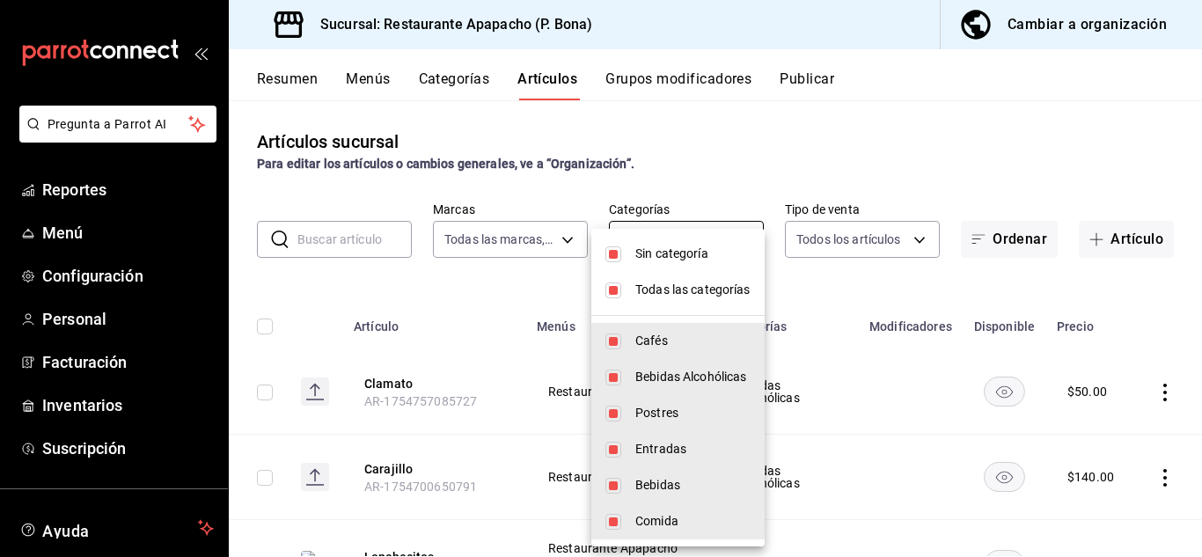
click at [684, 236] on body "Pregunta a Parrot AI Reportes Menú Configuración Personal Facturación Inventari…" at bounding box center [601, 278] width 1202 height 557
click at [609, 248] on input "checkbox" at bounding box center [613, 254] width 16 height 16
checkbox input "false"
click at [620, 297] on input "checkbox" at bounding box center [613, 290] width 16 height 16
checkbox input "false"
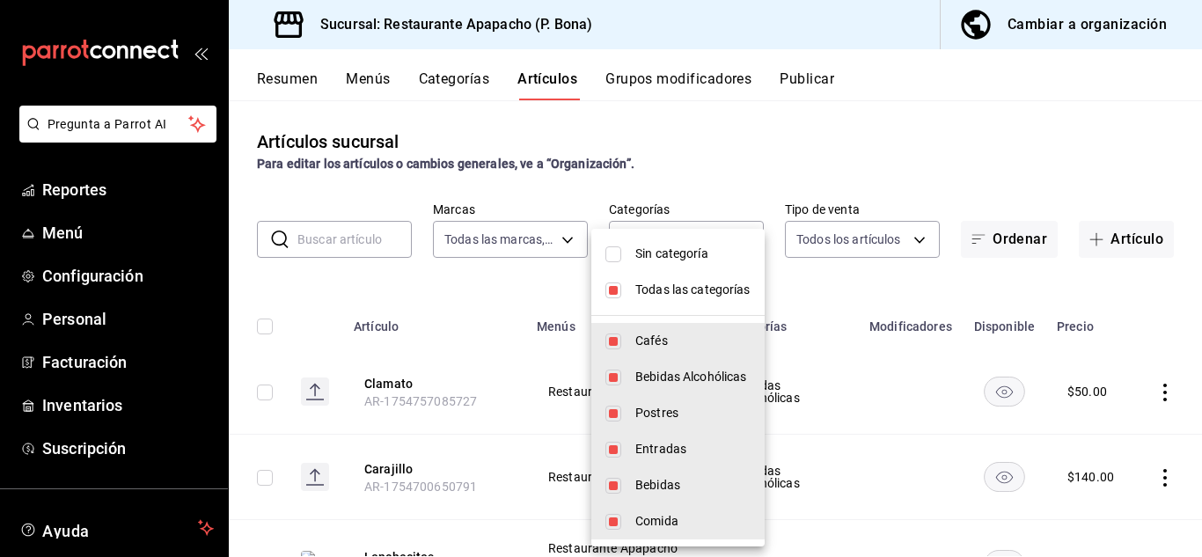
checkbox input "false"
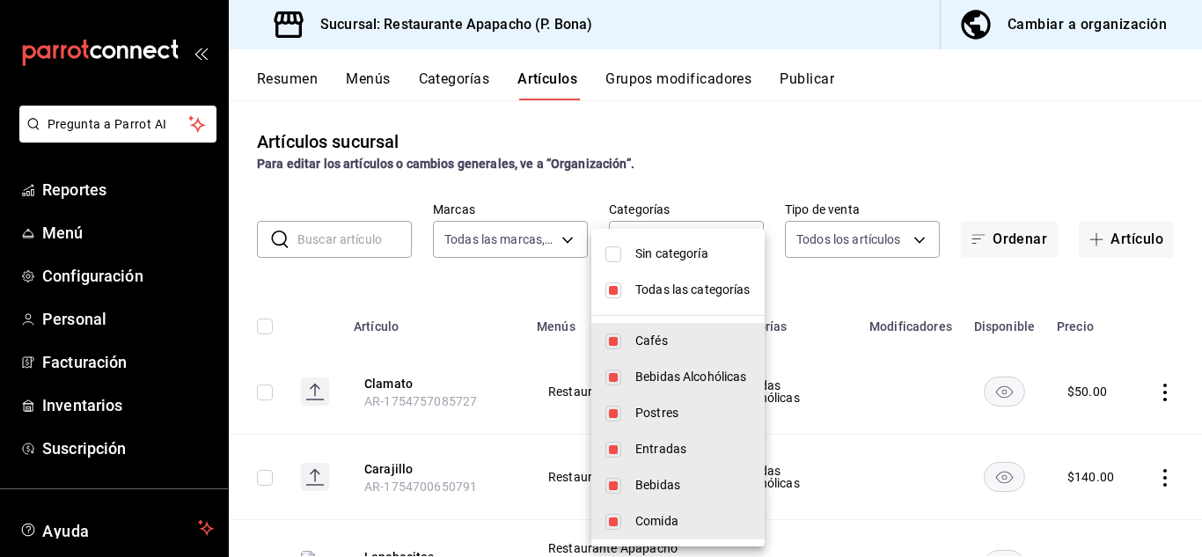
checkbox input "false"
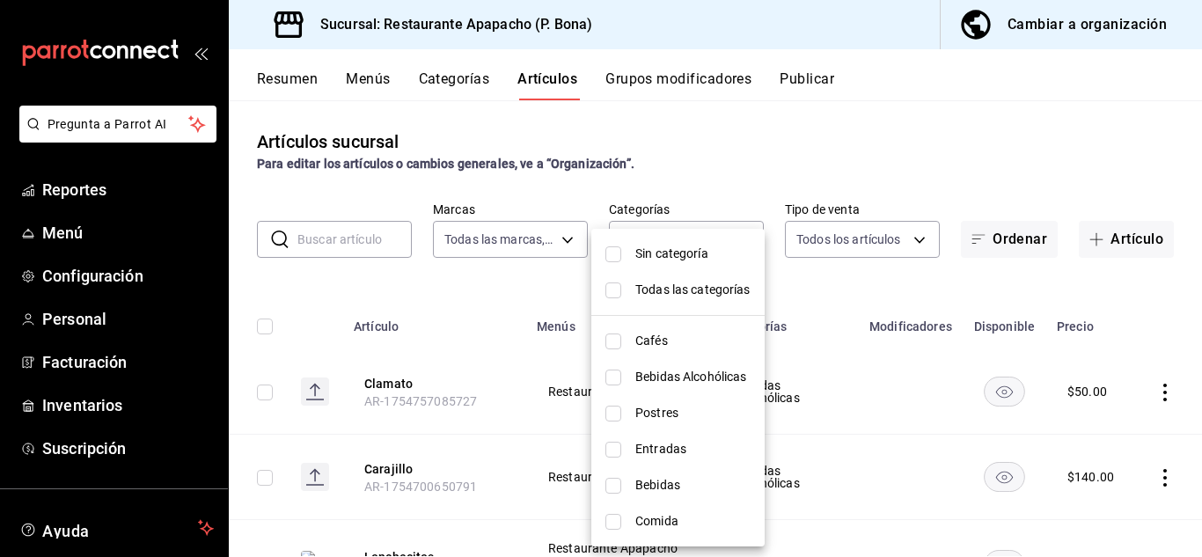
click at [670, 449] on span "Entradas" at bounding box center [692, 449] width 115 height 18
type input "e2d3ecea-3957-43a2-834f-732eecbf203c"
checkbox input "true"
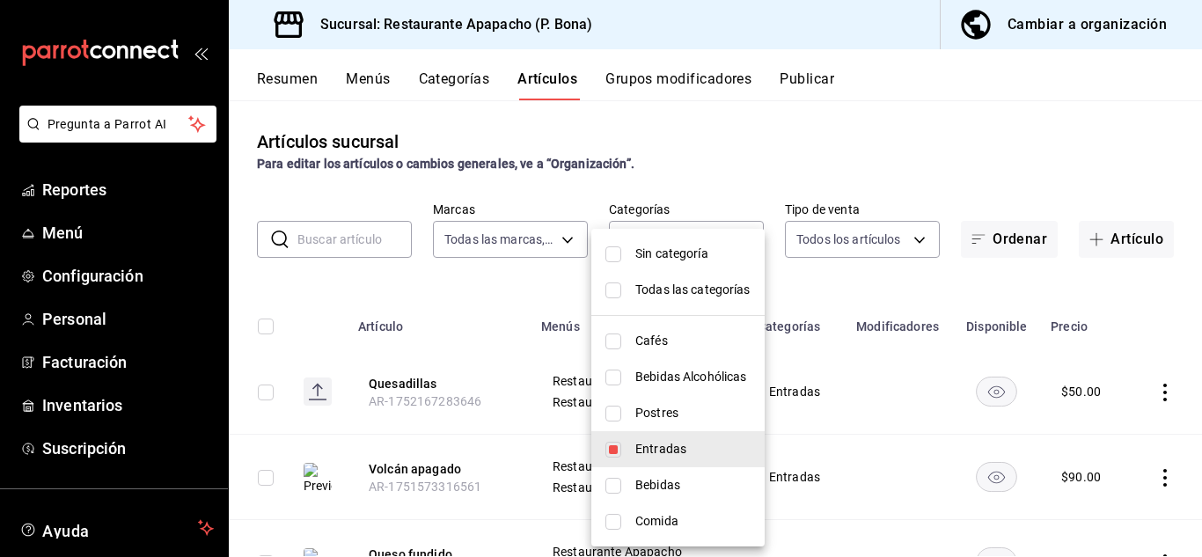
click at [880, 378] on div at bounding box center [601, 278] width 1202 height 557
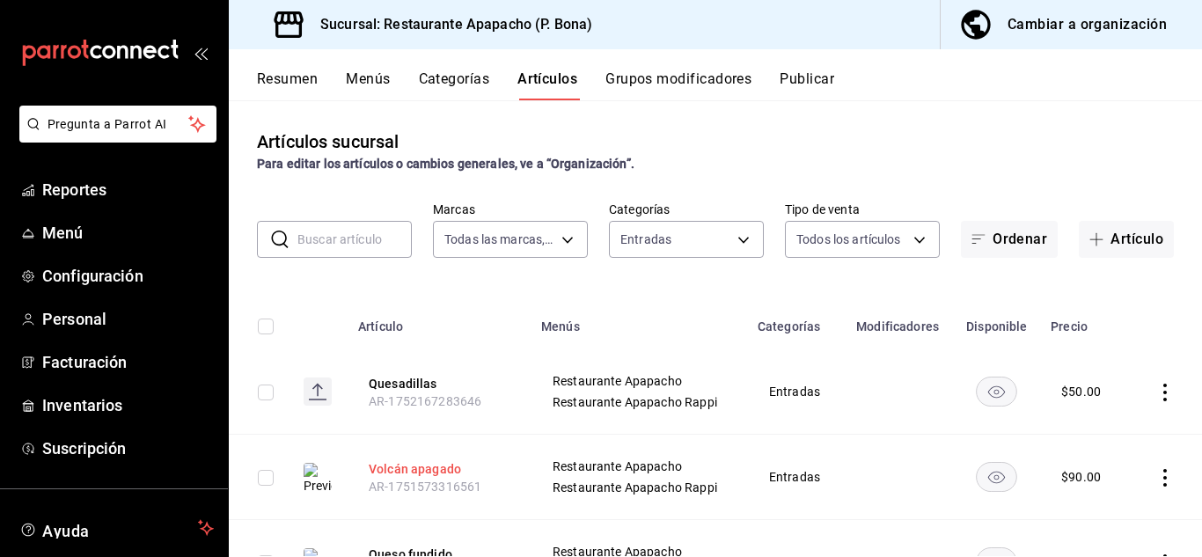
click at [431, 460] on button "Volcán apagado" at bounding box center [439, 469] width 141 height 18
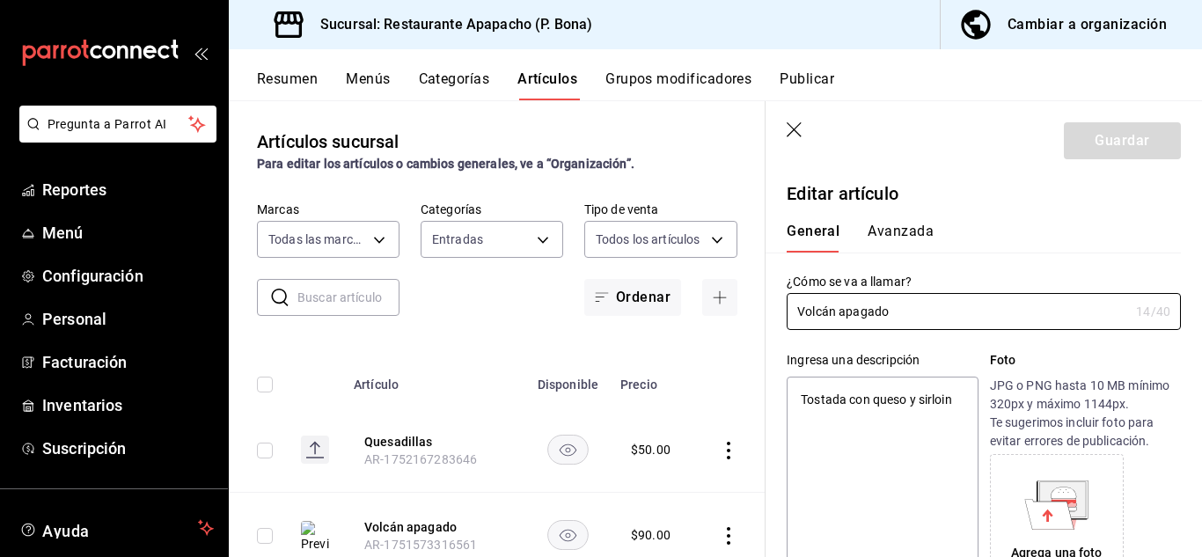
type textarea "x"
type input "$90.00"
radio input "false"
radio input "true"
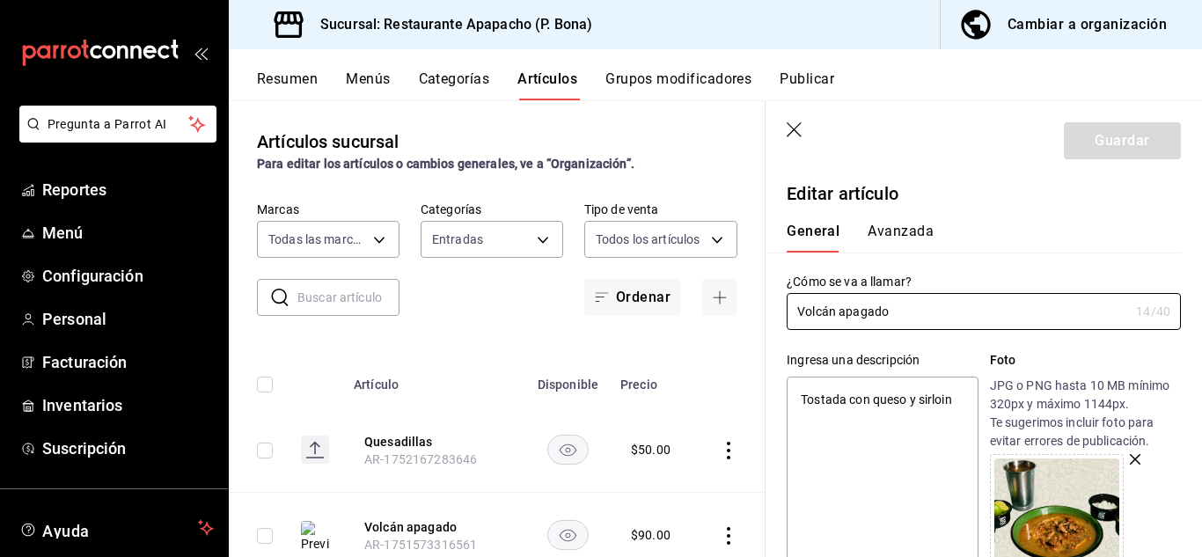
type textarea "x"
drag, startPoint x: 803, startPoint y: 400, endPoint x: 1003, endPoint y: 445, distance: 205.8
click at [1003, 445] on div "Ingresa una descripción Tostada con queso y sirloin x 27 /125 ​ Foto JPG o PNG …" at bounding box center [984, 469] width 394 height 237
paste textarea "Una tortilla crujiente cubierta con queso fundido y coronada con sirloin bañado…"
type textarea "Una tortilla crujiente cubierta con queso fundido y coronada con sirloin bañado…"
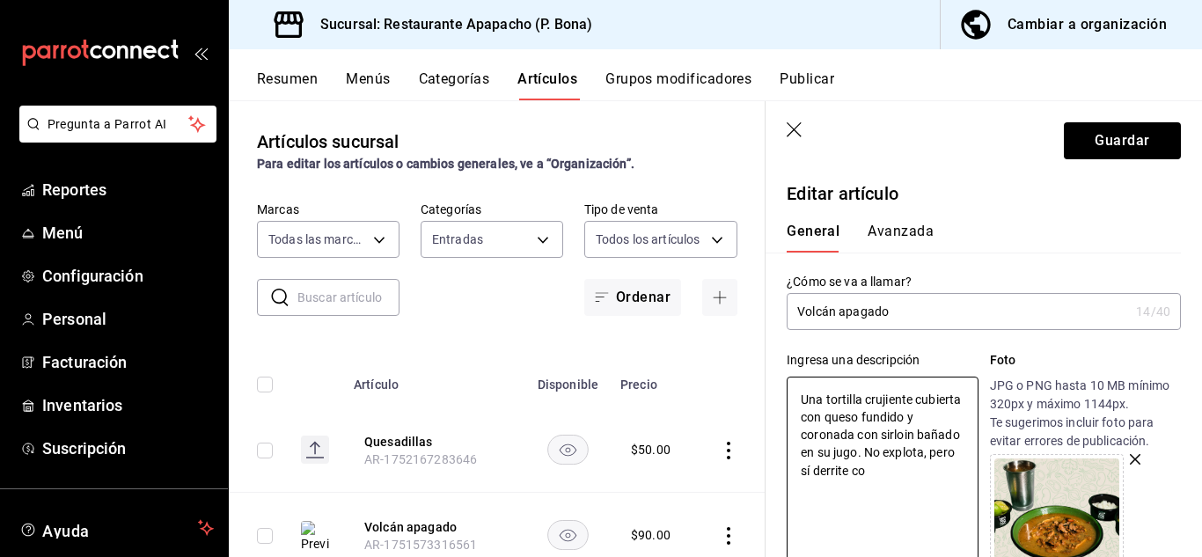
type textarea "x"
click at [940, 468] on textarea "Una tortilla crujiente cubierta con queso fundido y coronada con sirloin bañado…" at bounding box center [882, 482] width 191 height 211
drag, startPoint x: 910, startPoint y: 445, endPoint x: 952, endPoint y: 471, distance: 49.3
click at [952, 471] on textarea "Una tortilla crujiente cubierta con queso fundido y coronada con sirloin bañado…" at bounding box center [882, 482] width 191 height 211
type textarea "Una tortilla crujiente cubierta con queso fundido y coronada con sirloin bañado…"
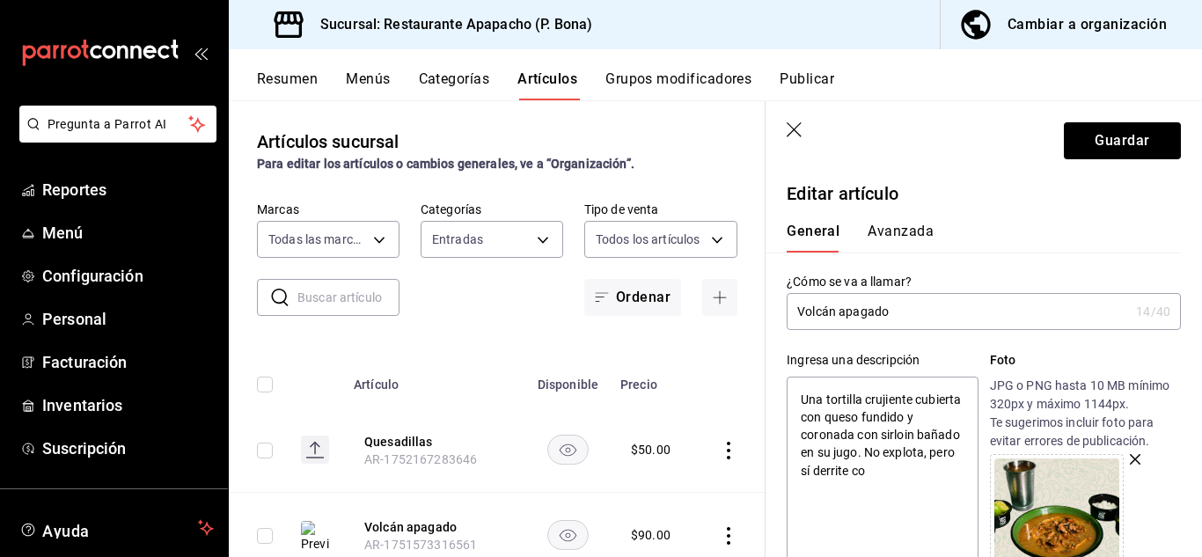
type textarea "x"
type textarea "Una tortilla crujiente cubierta con queso fundido y coronada con sirloin bañado…"
type textarea "x"
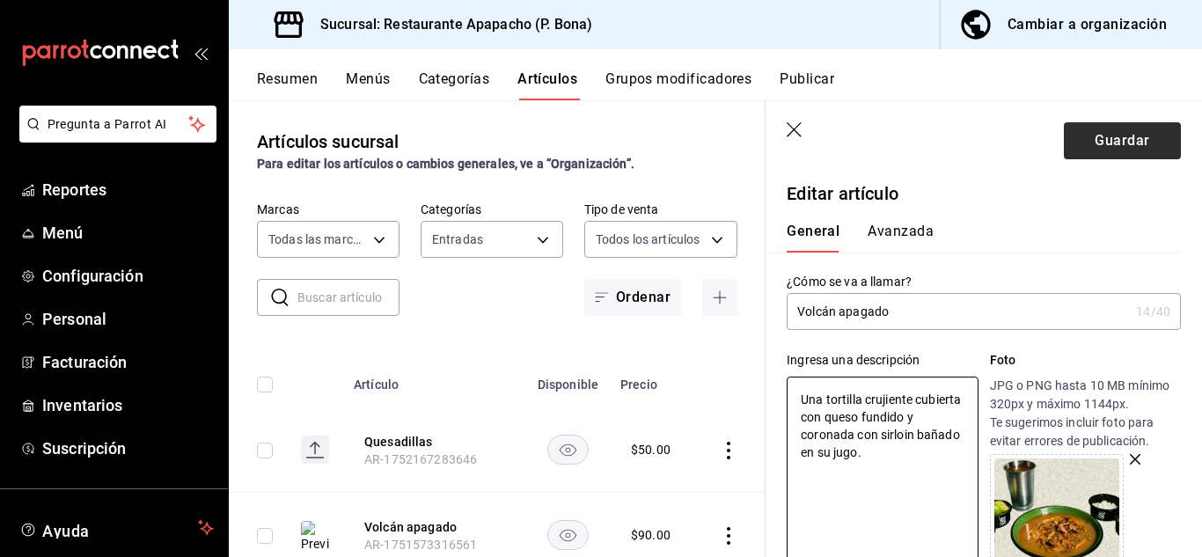
type textarea "Una tortilla crujiente cubierta con queso fundido y coronada con sirloin bañado…"
click at [1124, 130] on button "Guardar" at bounding box center [1122, 140] width 117 height 37
type textarea "x"
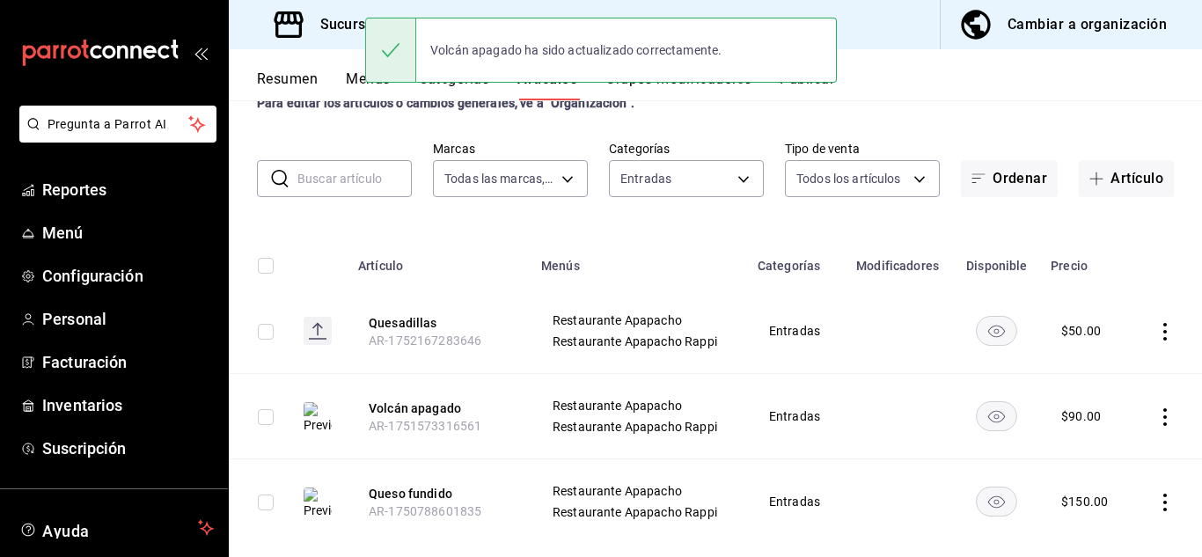
scroll to position [91, 0]
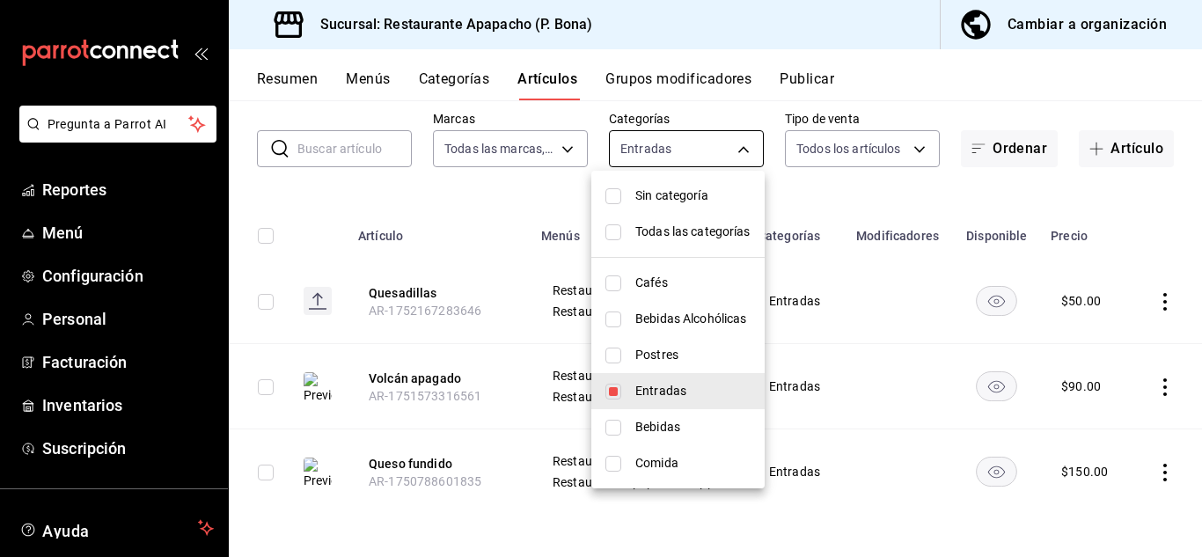
click at [656, 154] on body "Pregunta a Parrot AI Reportes Menú Configuración Personal Facturación Inventari…" at bounding box center [601, 278] width 1202 height 557
click at [611, 388] on input "checkbox" at bounding box center [613, 392] width 16 height 16
checkbox input "false"
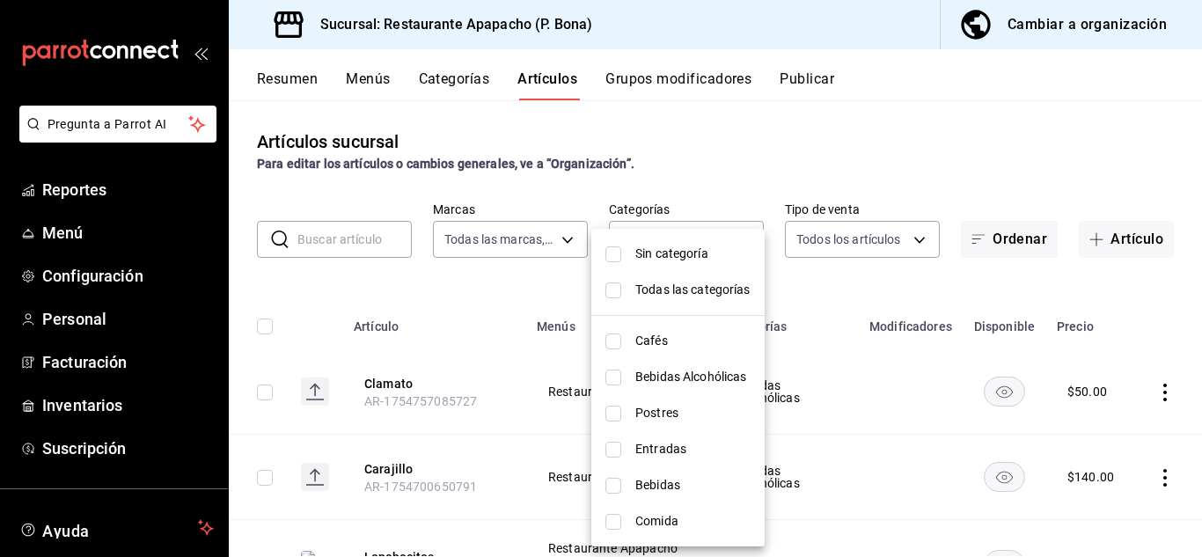
click at [617, 524] on input "checkbox" at bounding box center [613, 522] width 16 height 16
checkbox input "true"
type input "fb0be4e7-4102-4de7-91d8-bc66af7c9313"
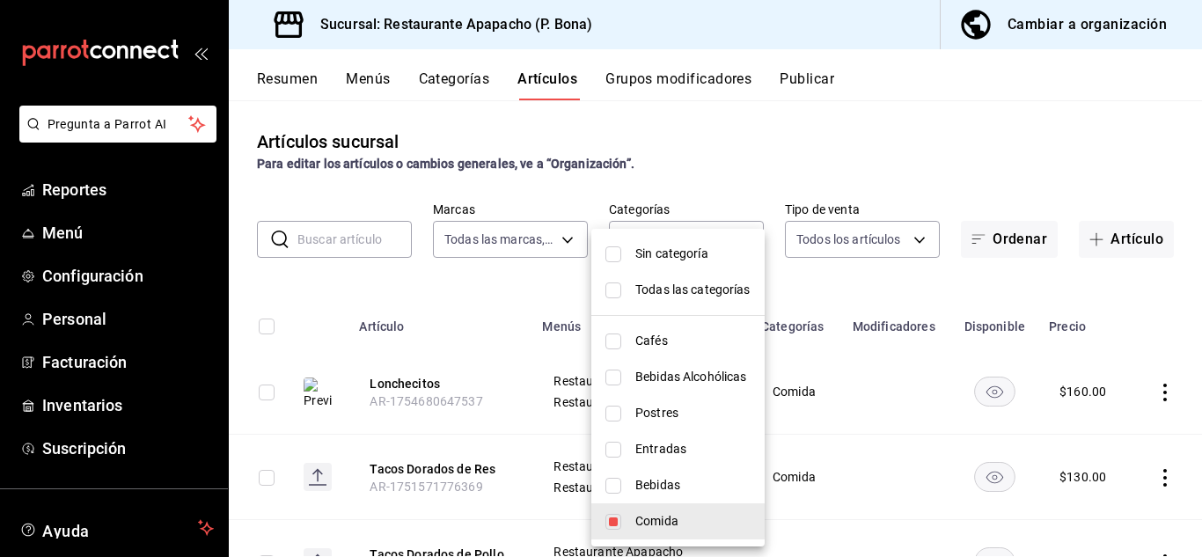
click at [415, 379] on div at bounding box center [601, 278] width 1202 height 557
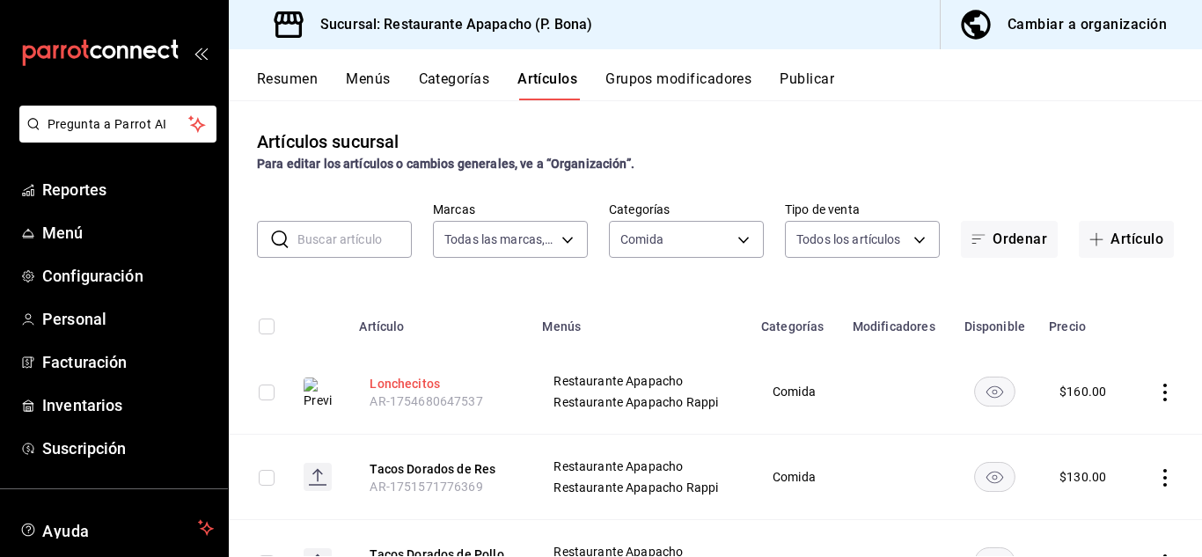
click at [412, 388] on button "Lonchecitos" at bounding box center [440, 384] width 141 height 18
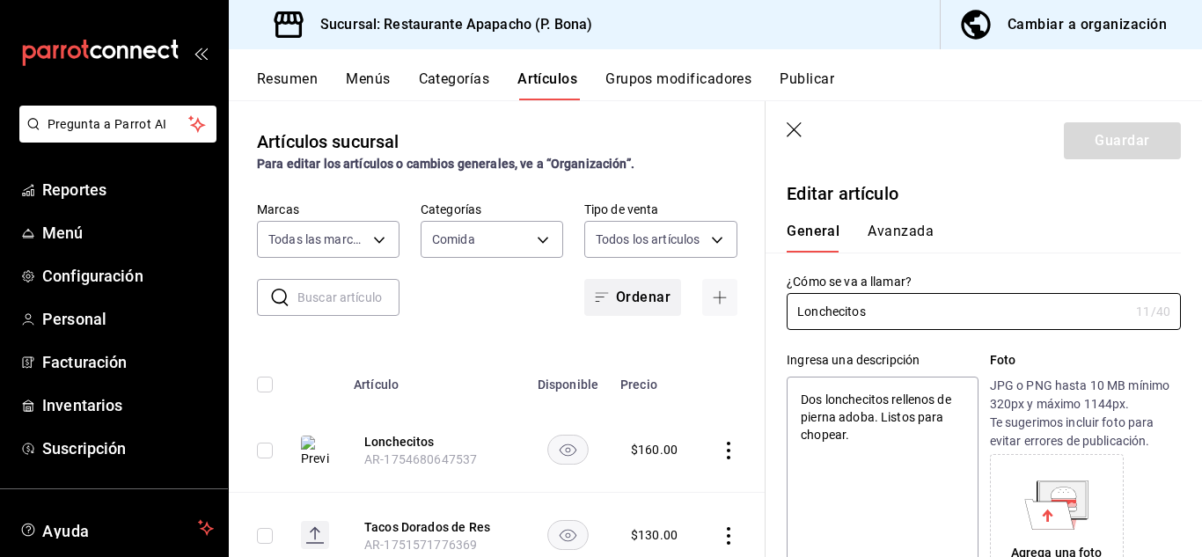
type textarea "x"
type input "$160.00"
radio input "false"
radio input "true"
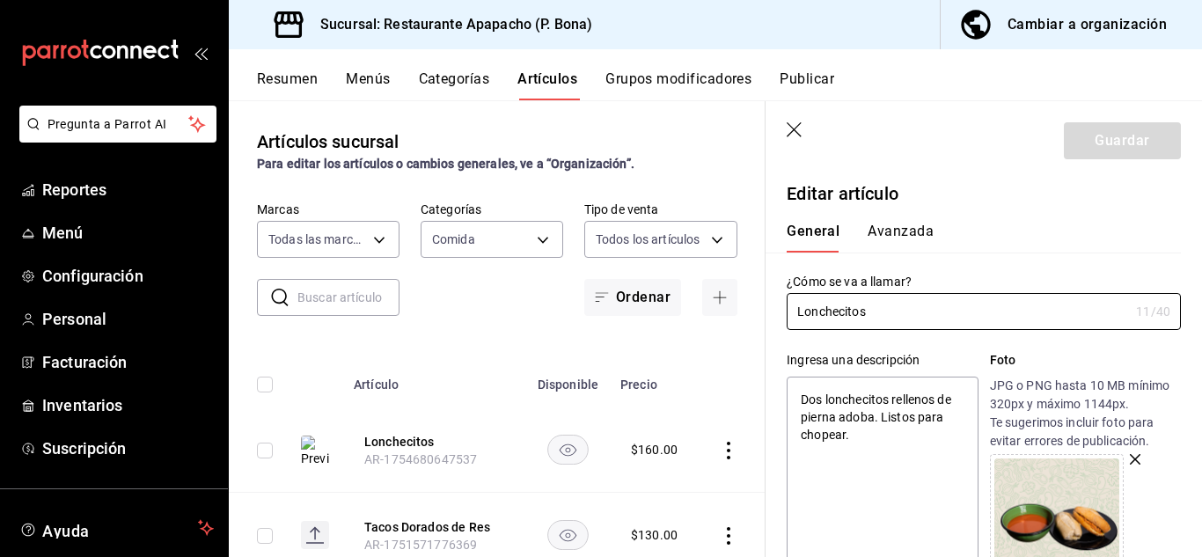
type textarea "x"
drag, startPoint x: 863, startPoint y: 443, endPoint x: 791, endPoint y: 385, distance: 92.6
click at [791, 385] on textarea "Dos lonchecitos rellenos de pierna adoba. Listos para chopear." at bounding box center [882, 482] width 191 height 211
paste textarea "Pan suavecito, carnita jugosa, salsita que abraza el corazón El tamaño perfecto…"
type textarea "Pan suavecito, carnita jugosa, salsita que abraza el corazón El tamaño perfecto…"
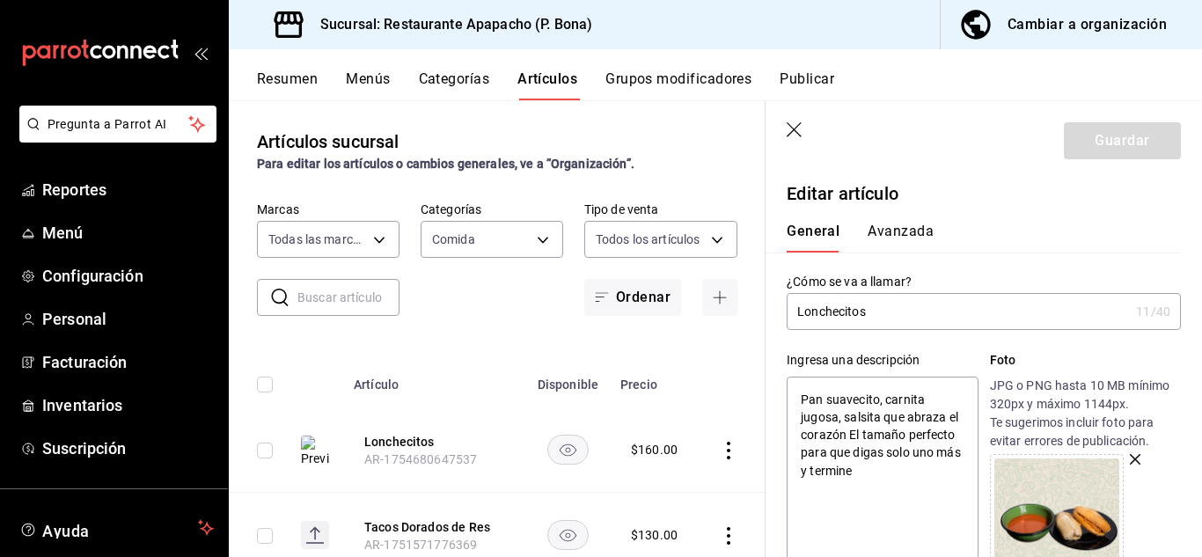
type textarea "x"
drag, startPoint x: 862, startPoint y: 437, endPoint x: 929, endPoint y: 476, distance: 77.3
click at [929, 476] on textarea "Pan suavecito, carnita jugosa, salsita que abraza el corazón El tamaño perfecto…" at bounding box center [882, 482] width 191 height 211
type textarea "Pan suavecito, carnita jugosa, salsita que abraza el corazón"
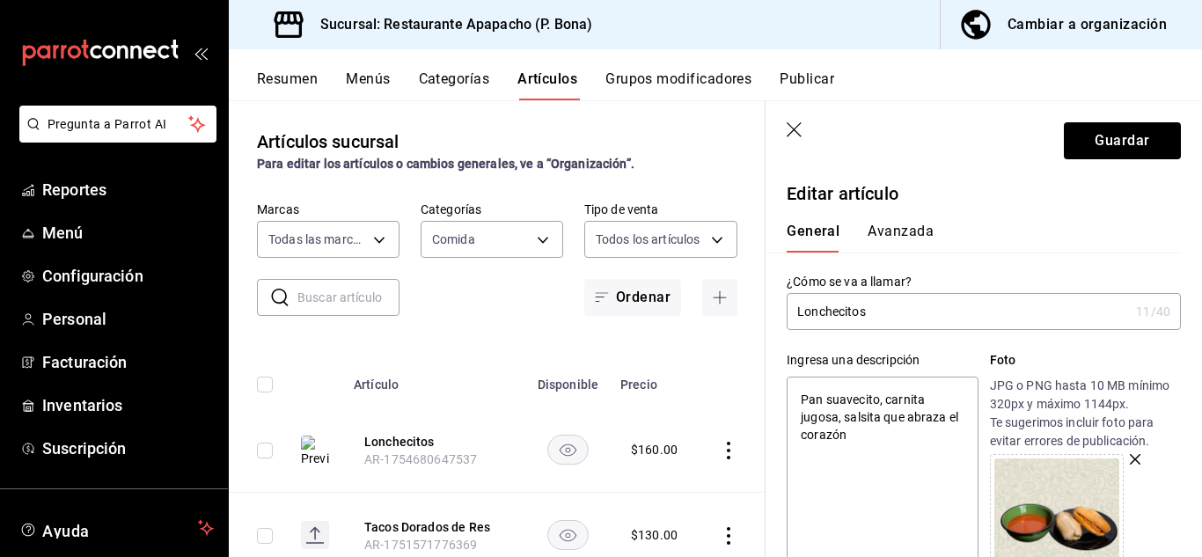
type textarea "x"
type textarea "Pan suavecito, carnita jugosa, salsita que abraza el corazón"
type textarea "x"
click at [1122, 142] on button "Guardar" at bounding box center [1122, 140] width 117 height 37
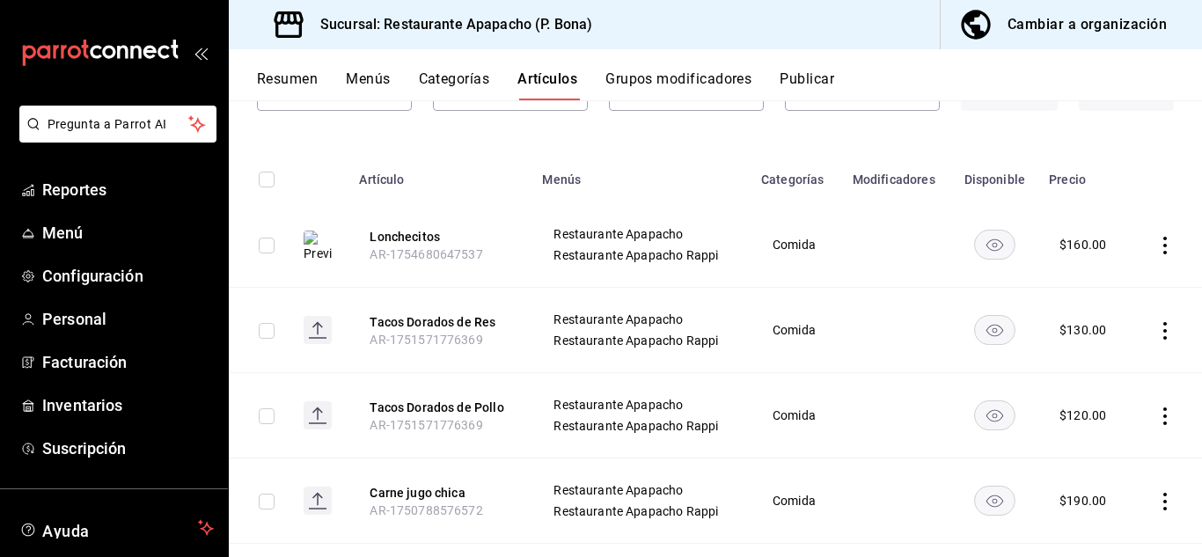
scroll to position [261, 0]
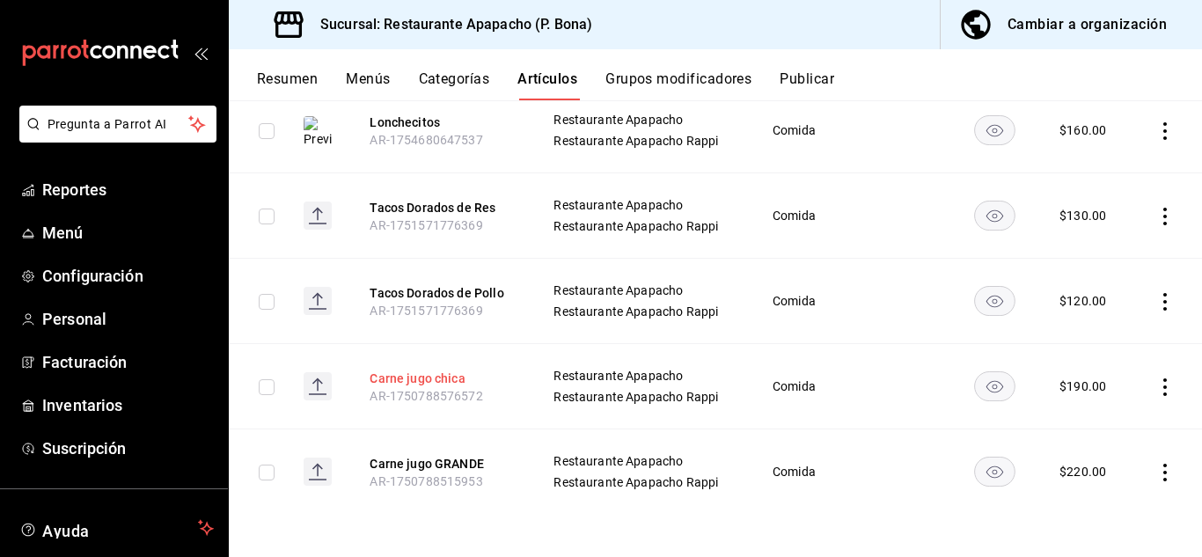
click at [456, 376] on button "Carne jugo chica" at bounding box center [440, 379] width 141 height 18
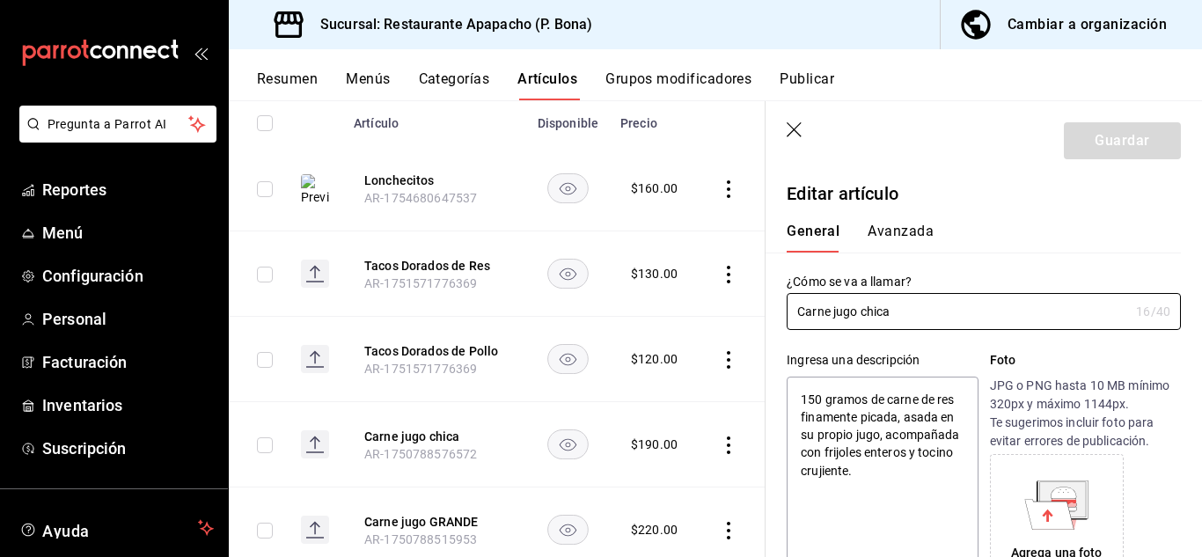
click at [969, 244] on div "General [PERSON_NAME]" at bounding box center [973, 238] width 373 height 30
drag, startPoint x: 954, startPoint y: 470, endPoint x: 754, endPoint y: 377, distance: 220.5
click at [754, 377] on main "Artículos sucursal Para editar los artículos o cambios generales, ve a “Organiz…" at bounding box center [715, 328] width 973 height 457
click at [458, 267] on button "Tacos Dorados de Res" at bounding box center [434, 266] width 141 height 18
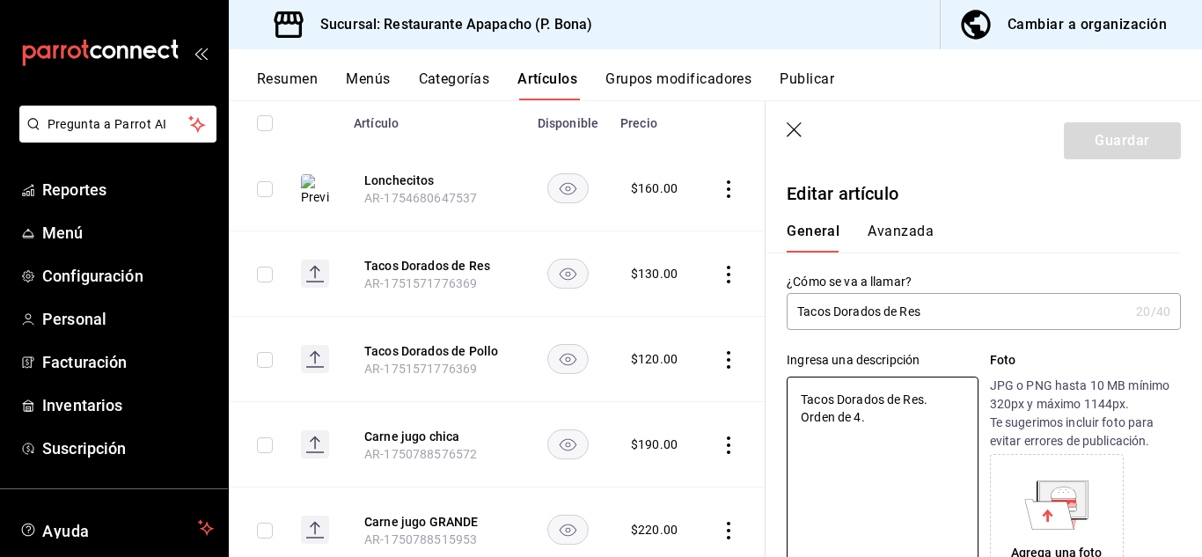
drag, startPoint x: 881, startPoint y: 418, endPoint x: 704, endPoint y: 379, distance: 181.1
click at [704, 379] on main "Artículos sucursal Para editar los artículos o cambios generales, ve a “Organiz…" at bounding box center [715, 328] width 973 height 457
paste textarea "Crujientes por fuera, jugosos por dentro . Cuatro tacos doraditos rellenos de r…"
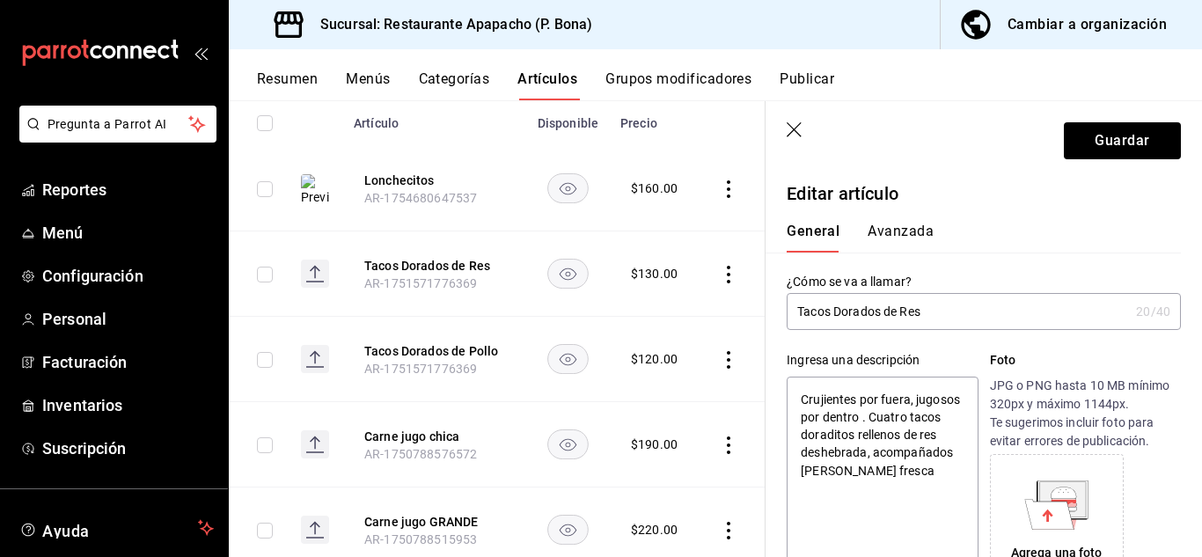
click at [927, 408] on textarea "Crujientes por fuera, jugosos por dentro . Cuatro tacos doraditos rellenos de r…" at bounding box center [882, 482] width 191 height 211
click at [930, 414] on textarea "Crujientes por fuera, jugosos por dentro . Cuatro tacos doraditos rellenos de r…" at bounding box center [882, 482] width 191 height 211
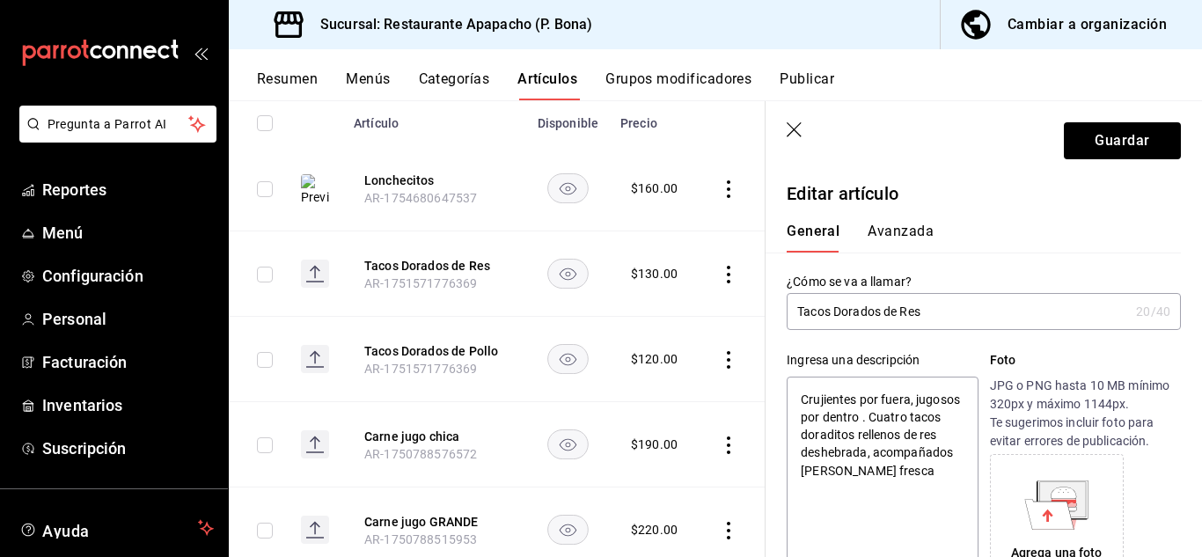
click at [930, 414] on textarea "Crujientes por fuera, jugosos por dentro . Cuatro tacos doraditos rellenos de r…" at bounding box center [882, 482] width 191 height 211
click at [917, 472] on textarea "Crujientes por fuera, jugosos por dentro . 4 tacos doraditos rellenos de res de…" at bounding box center [882, 482] width 191 height 211
click at [878, 438] on textarea "Crujientes por fuera, jugosos por dentro . 4 tacos doraditos rellenos de res de…" at bounding box center [882, 482] width 191 height 211
click at [847, 496] on textarea "Crujientes por fuera, jugosos por dentro . 4 tacos doraditos de res deshebrada,…" at bounding box center [882, 482] width 191 height 211
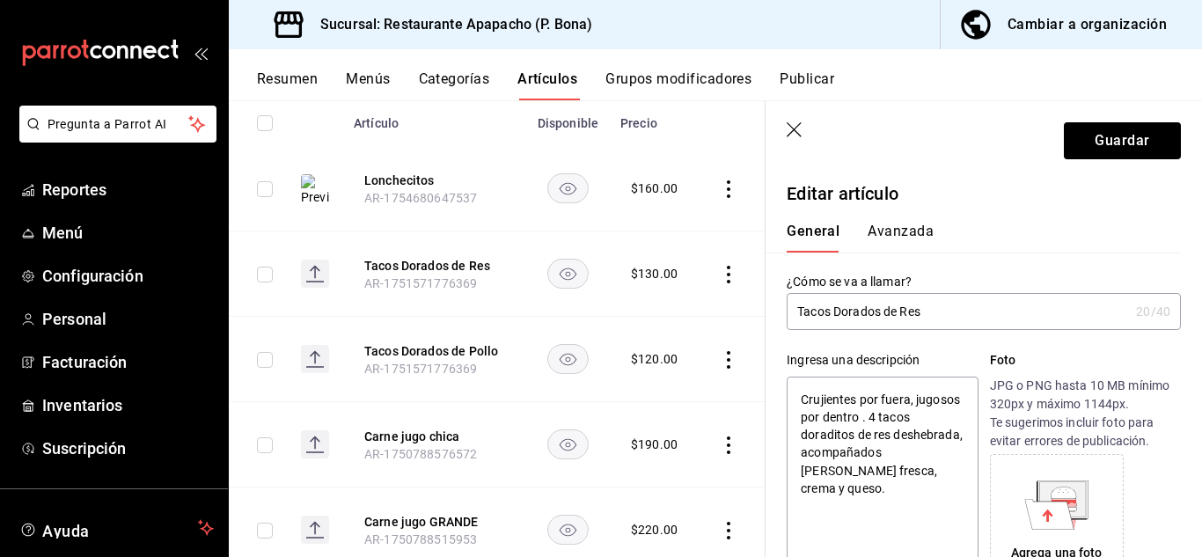
drag, startPoint x: 847, startPoint y: 496, endPoint x: 792, endPoint y: 399, distance: 111.9
click at [792, 399] on textarea "Crujientes por fuera, jugosos por dentro . 4 tacos doraditos de res deshebrada,…" at bounding box center [882, 482] width 191 height 211
click at [1124, 134] on button "Guardar" at bounding box center [1122, 140] width 117 height 37
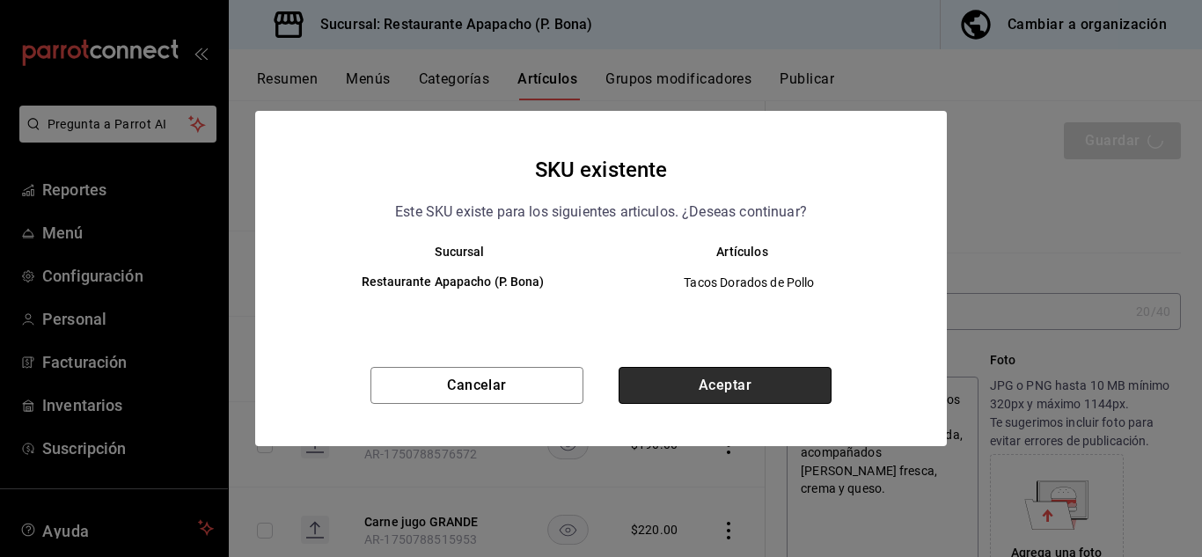
click at [748, 392] on button "Aceptar" at bounding box center [725, 385] width 213 height 37
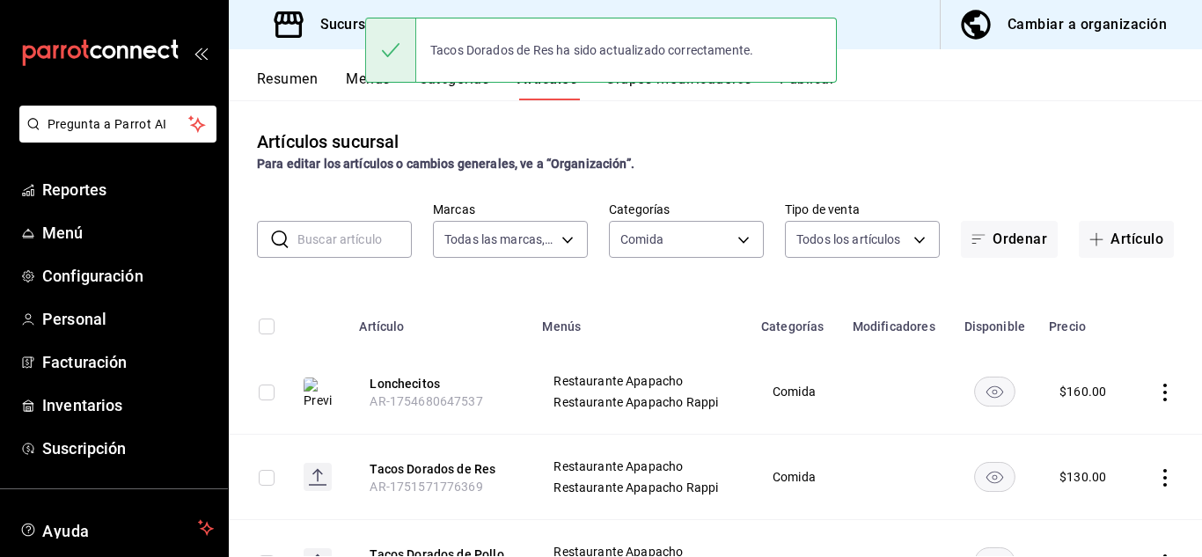
scroll to position [261, 0]
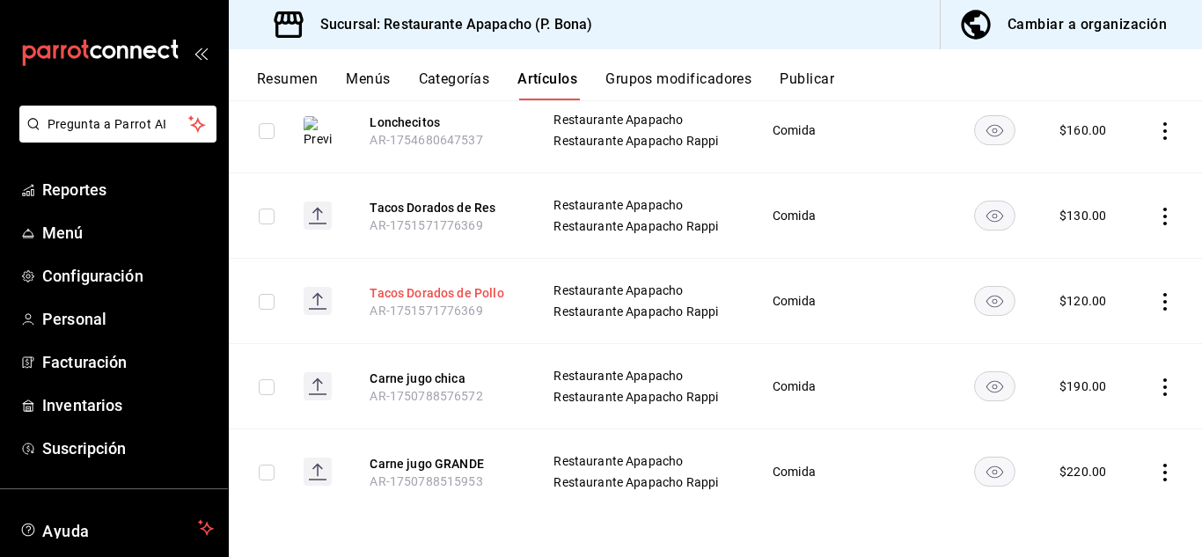
click at [477, 291] on button "Tacos Dorados de Pollo" at bounding box center [440, 293] width 141 height 18
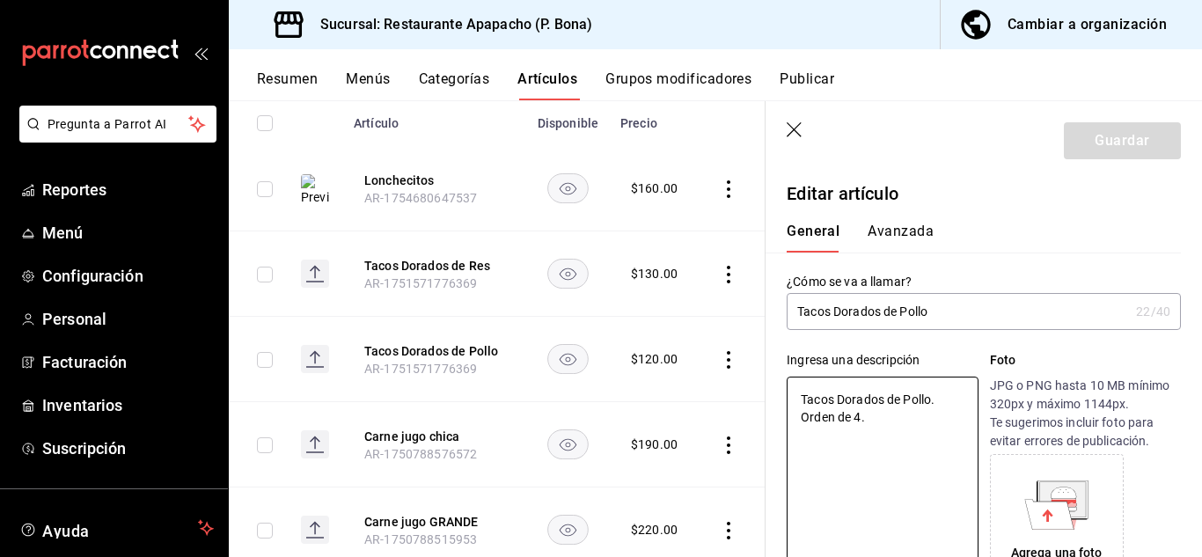
drag, startPoint x: 927, startPoint y: 417, endPoint x: 725, endPoint y: 368, distance: 207.5
click at [725, 368] on main "Artículos sucursal Para editar los artículos o cambios generales, ve a “Organiz…" at bounding box center [715, 328] width 973 height 457
paste textarea "Crujientes por fuera, jugosos por dentro . 4 tacos doraditos de res deshebrada,…"
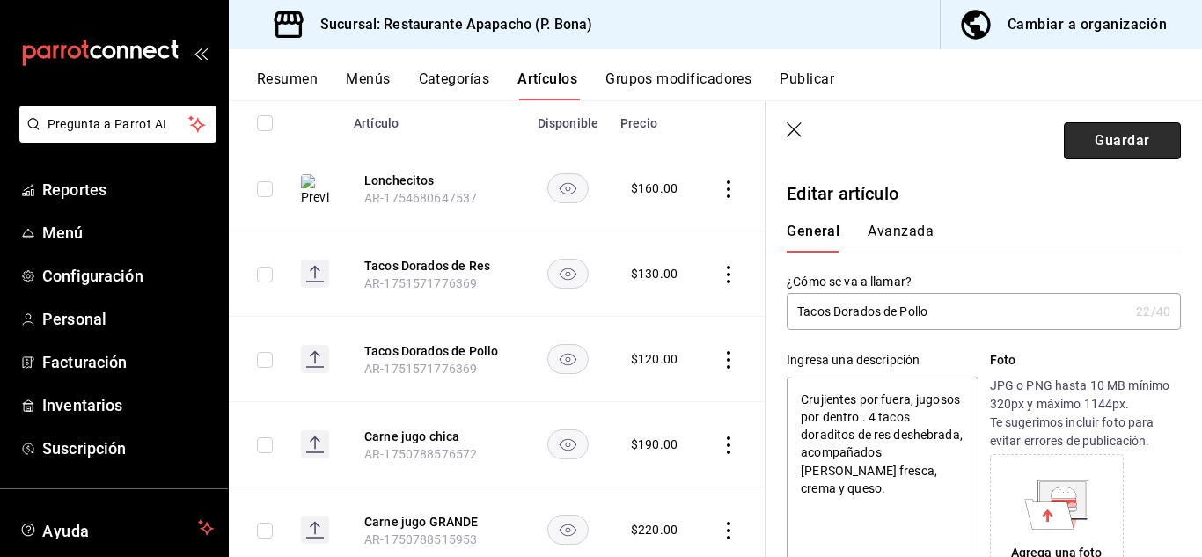
click at [1111, 141] on button "Guardar" at bounding box center [1122, 140] width 117 height 37
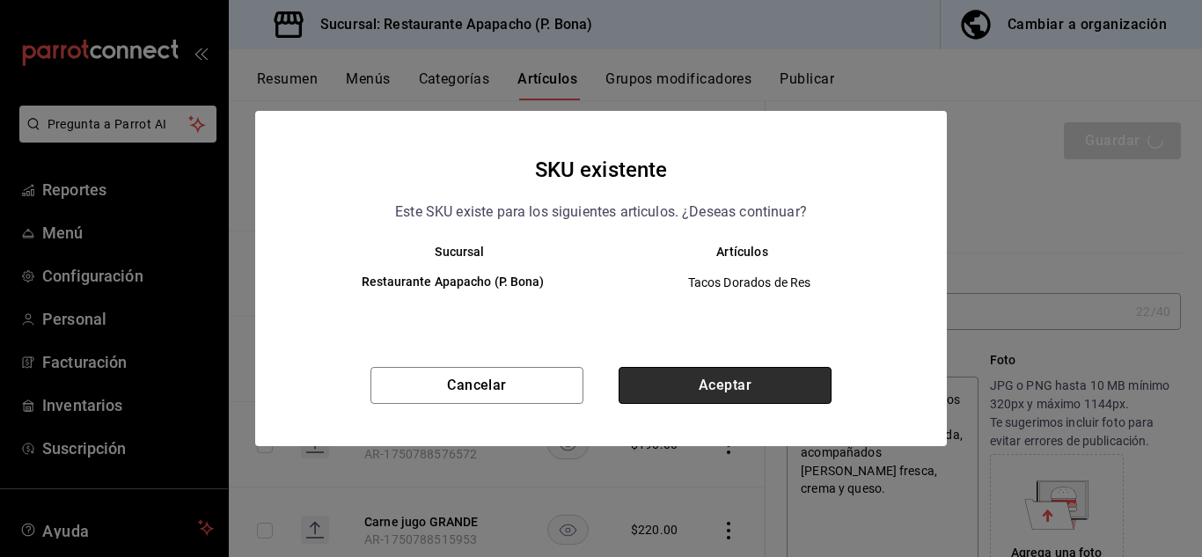
click at [752, 377] on button "Aceptar" at bounding box center [725, 385] width 213 height 37
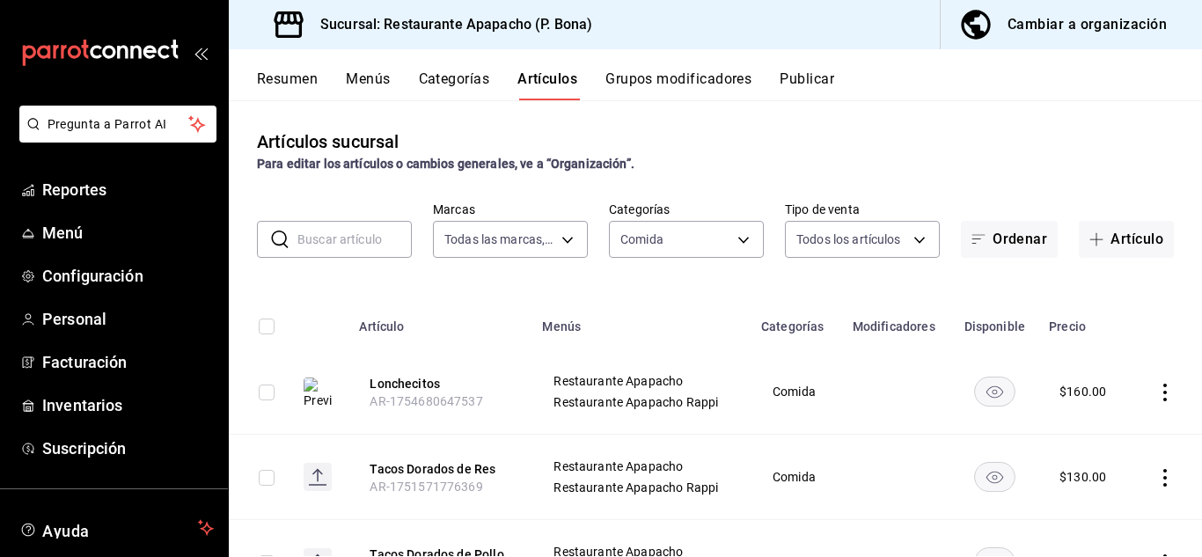
click at [818, 83] on button "Publicar" at bounding box center [807, 85] width 55 height 30
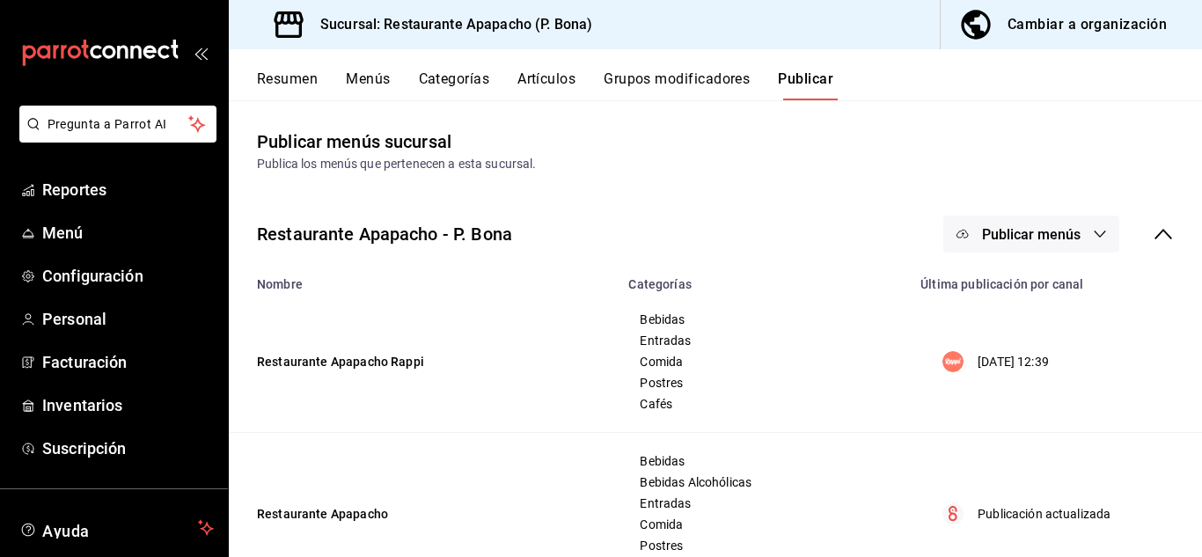
click at [1028, 231] on span "Publicar menús" at bounding box center [1031, 234] width 99 height 17
click at [1016, 298] on span "Rappi" at bounding box center [1043, 291] width 84 height 18
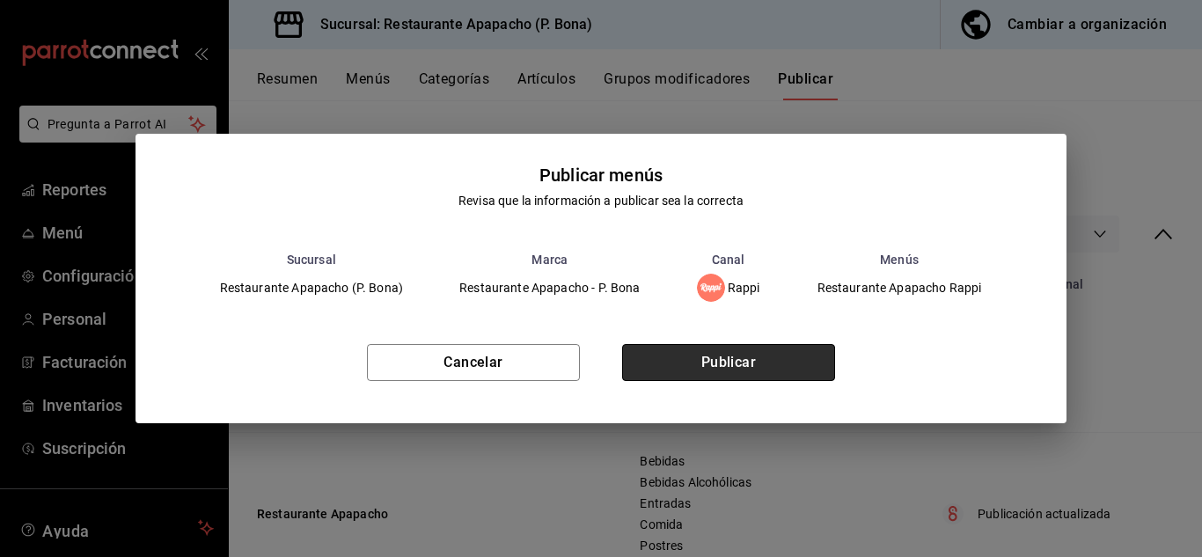
click at [705, 363] on button "Publicar" at bounding box center [728, 362] width 213 height 37
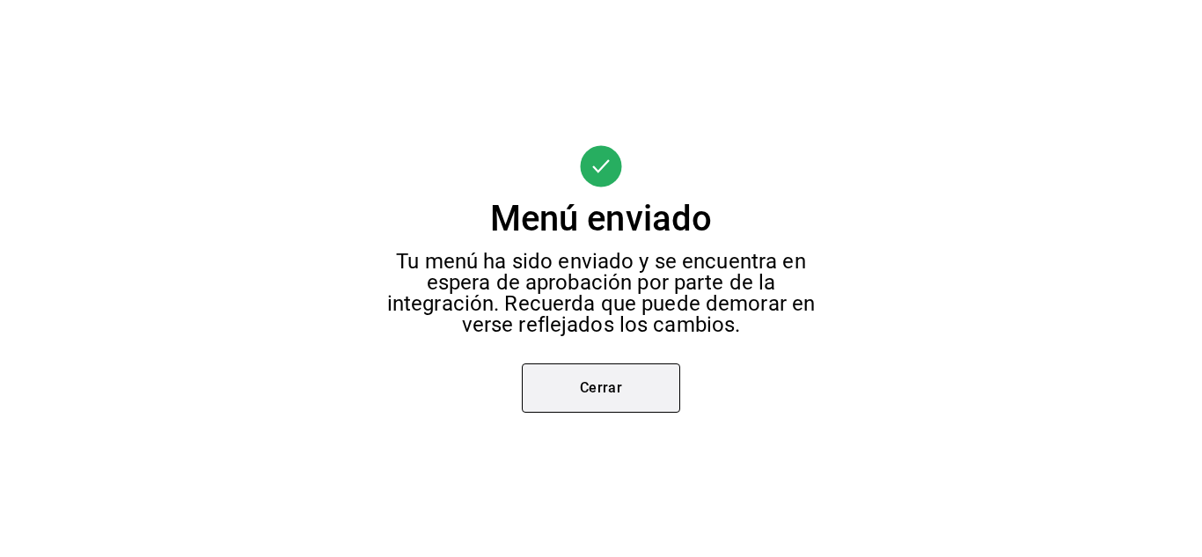
click at [595, 392] on button "Cerrar" at bounding box center [601, 387] width 158 height 49
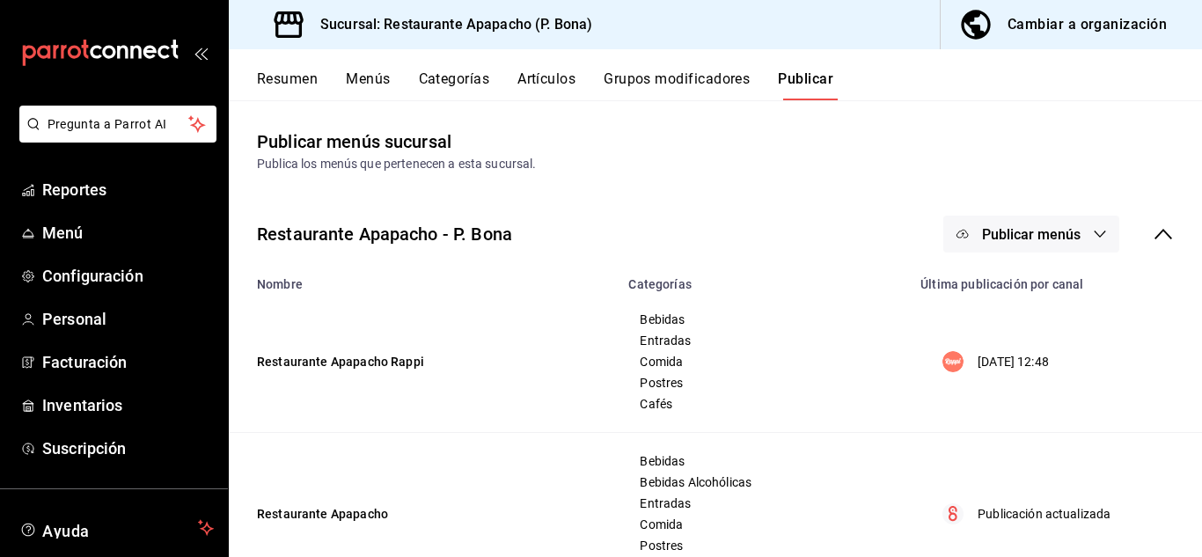
click at [1069, 228] on button "Publicar menús" at bounding box center [1031, 234] width 176 height 37
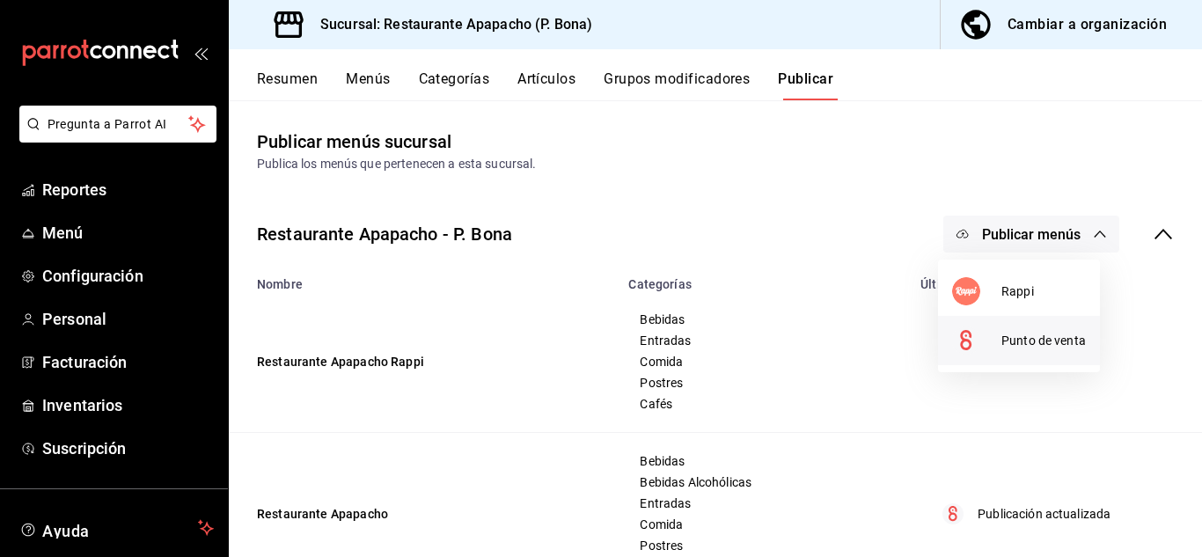
click at [1029, 328] on li "Punto de venta" at bounding box center [1019, 340] width 162 height 49
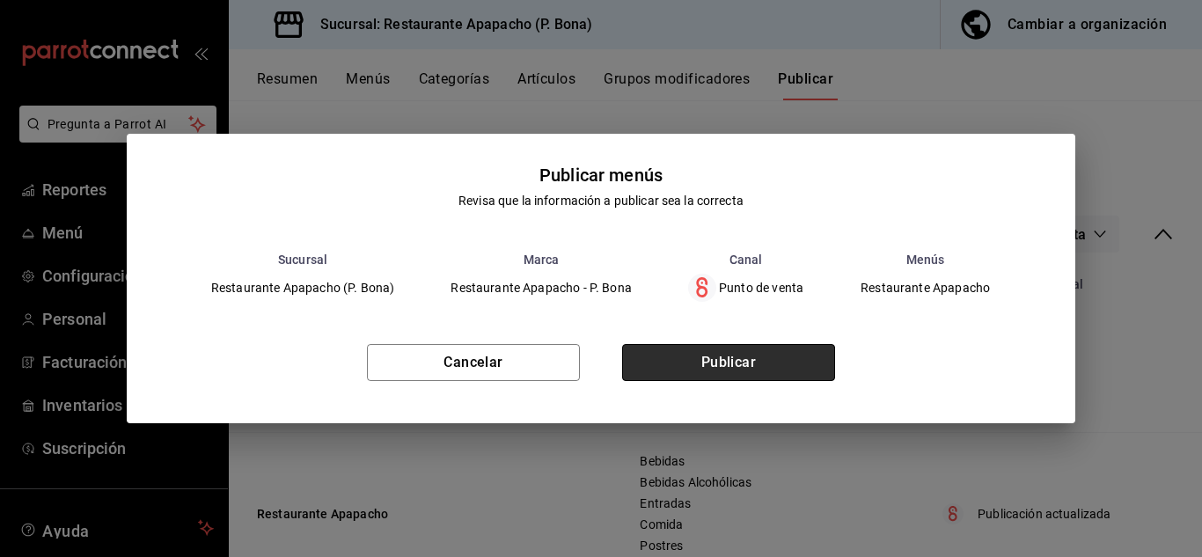
click at [774, 362] on button "Publicar" at bounding box center [728, 362] width 213 height 37
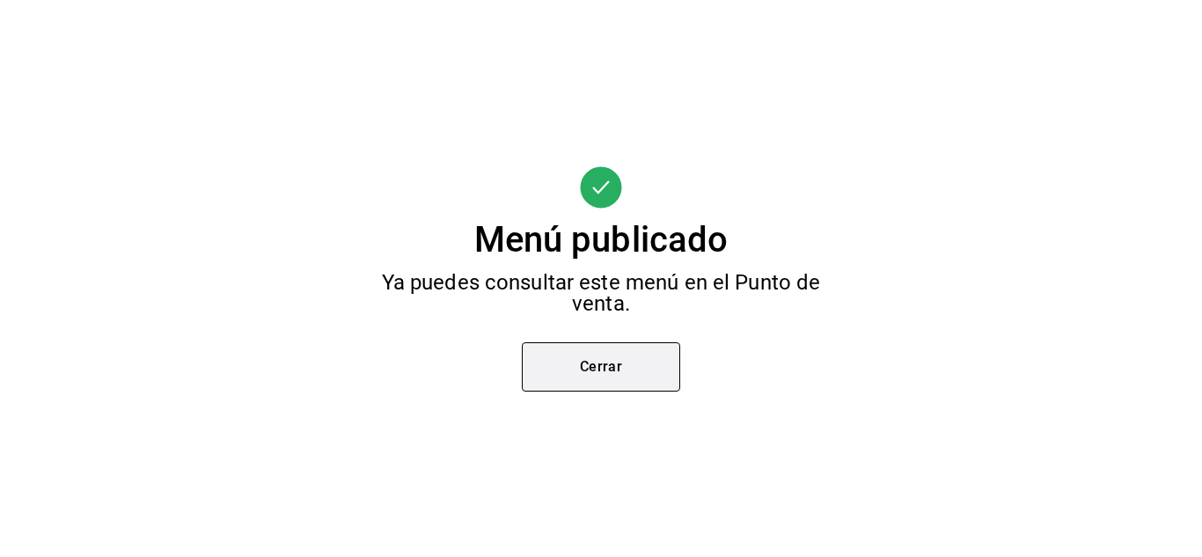
click at [602, 364] on button "Cerrar" at bounding box center [601, 366] width 158 height 49
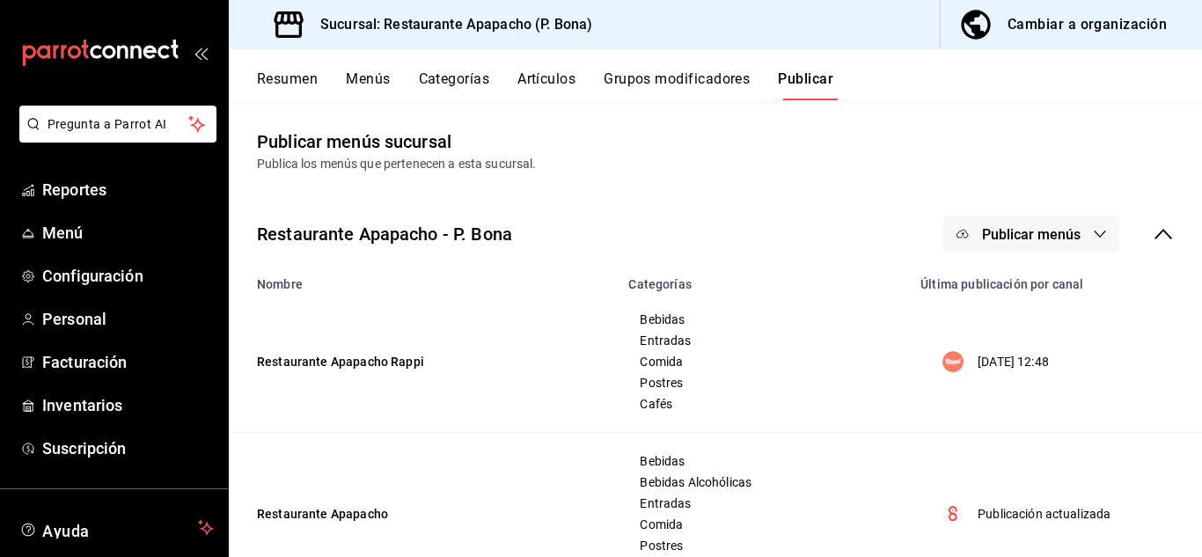
click at [552, 77] on button "Artículos" at bounding box center [546, 85] width 58 height 30
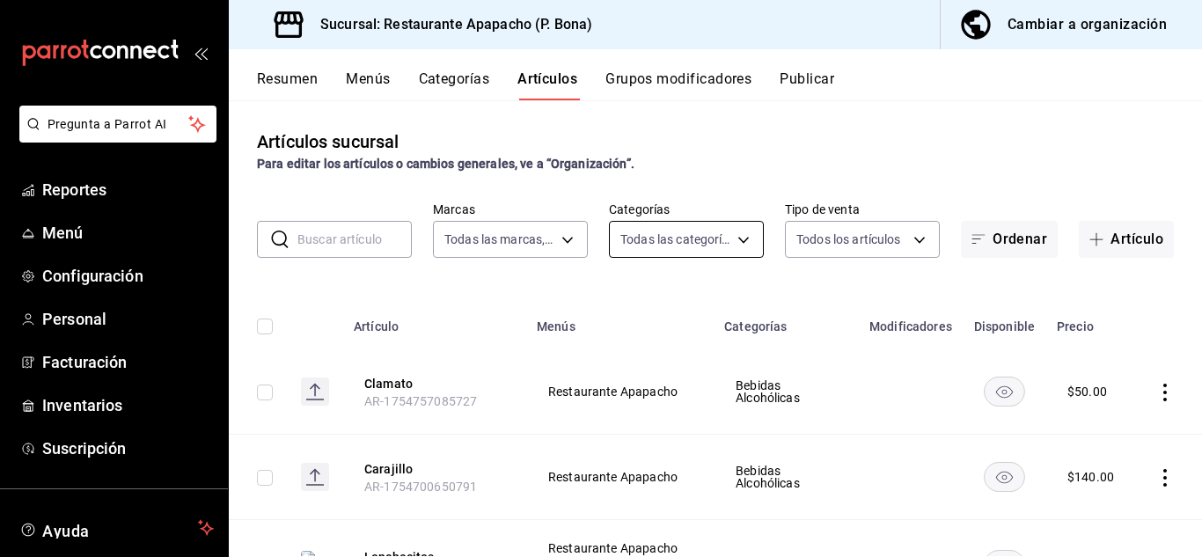
click at [651, 240] on body "Pregunta a Parrot AI Reportes Menú Configuración Personal Facturación Inventari…" at bounding box center [601, 278] width 1202 height 557
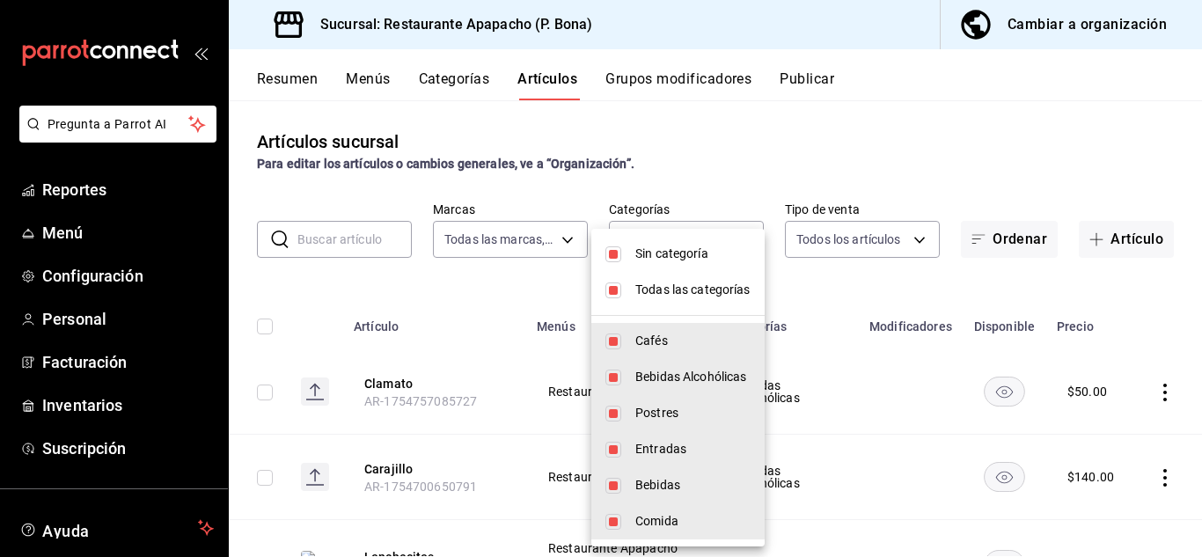
click at [611, 253] on input "checkbox" at bounding box center [613, 254] width 16 height 16
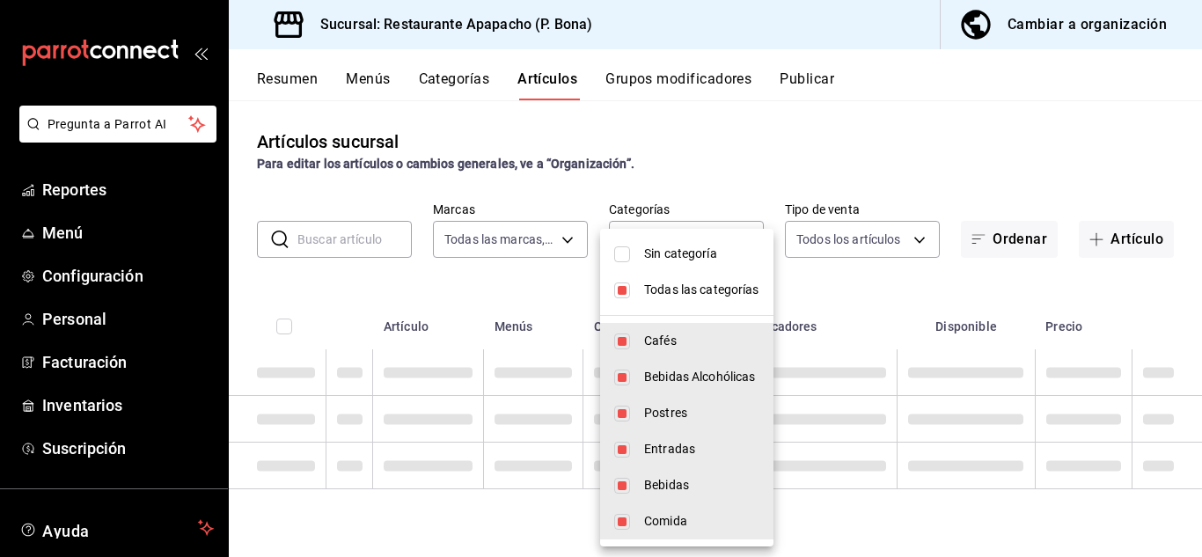
click at [619, 286] on input "checkbox" at bounding box center [622, 290] width 16 height 16
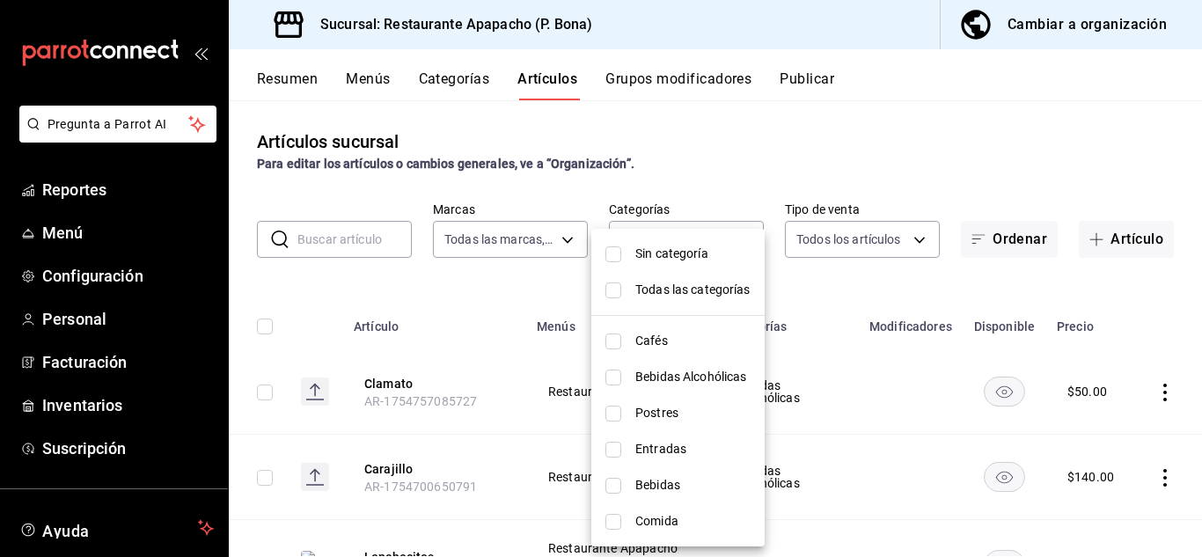
click at [670, 517] on span "Comida" at bounding box center [692, 521] width 115 height 18
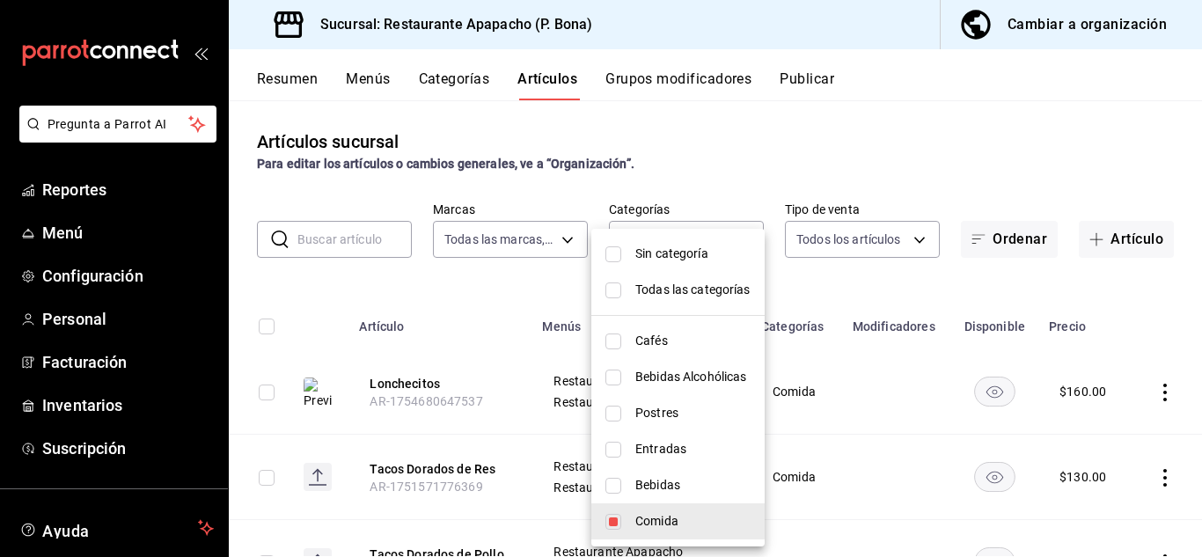
click at [400, 382] on div at bounding box center [601, 278] width 1202 height 557
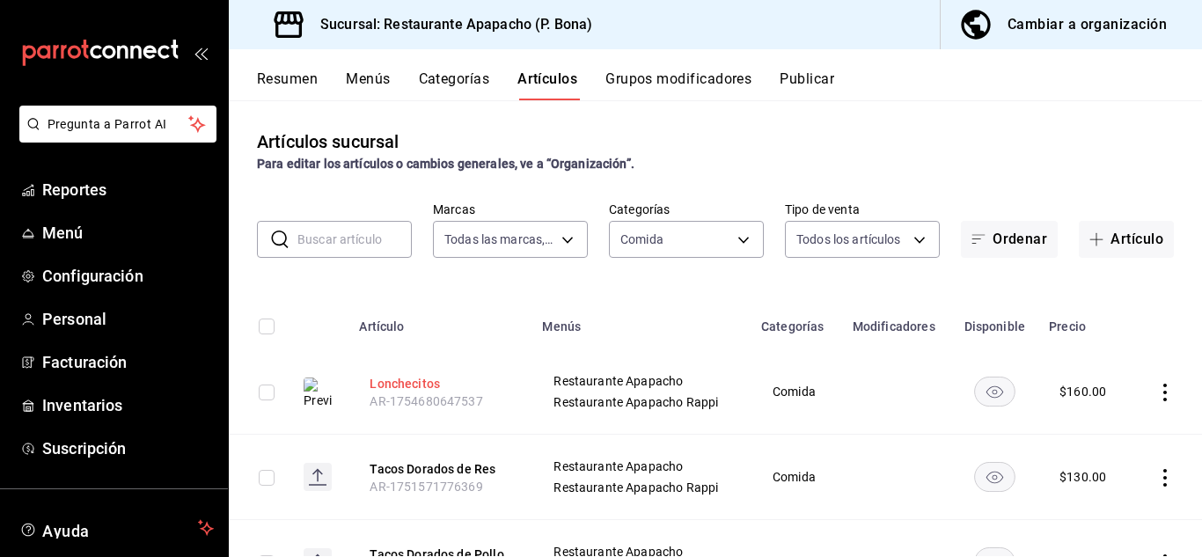
click at [409, 376] on button "Lonchecitos" at bounding box center [440, 384] width 141 height 18
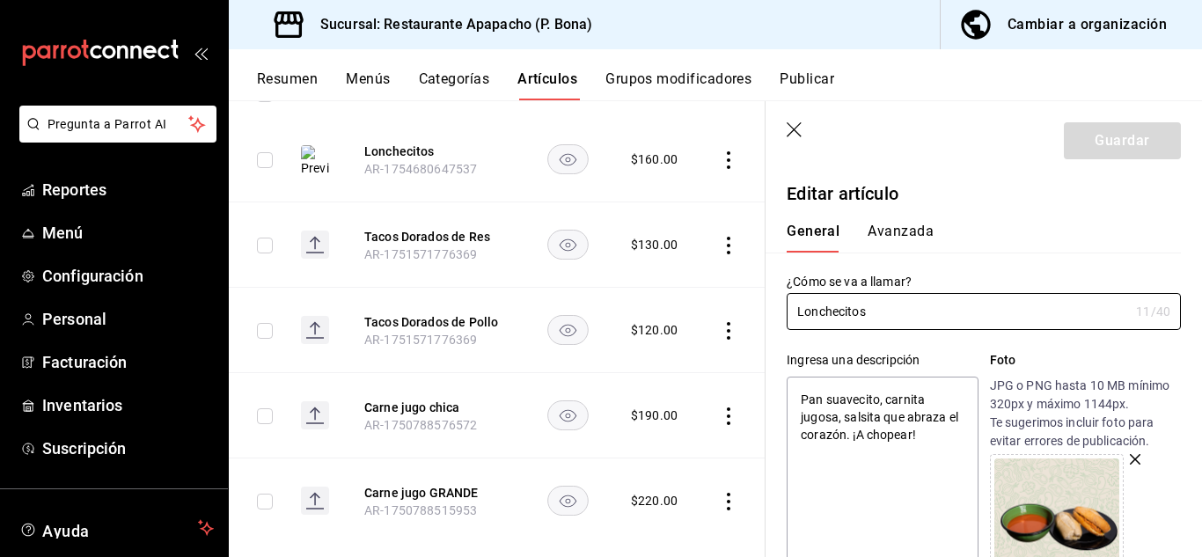
scroll to position [293, 0]
click at [796, 134] on icon "button" at bounding box center [796, 131] width 18 height 18
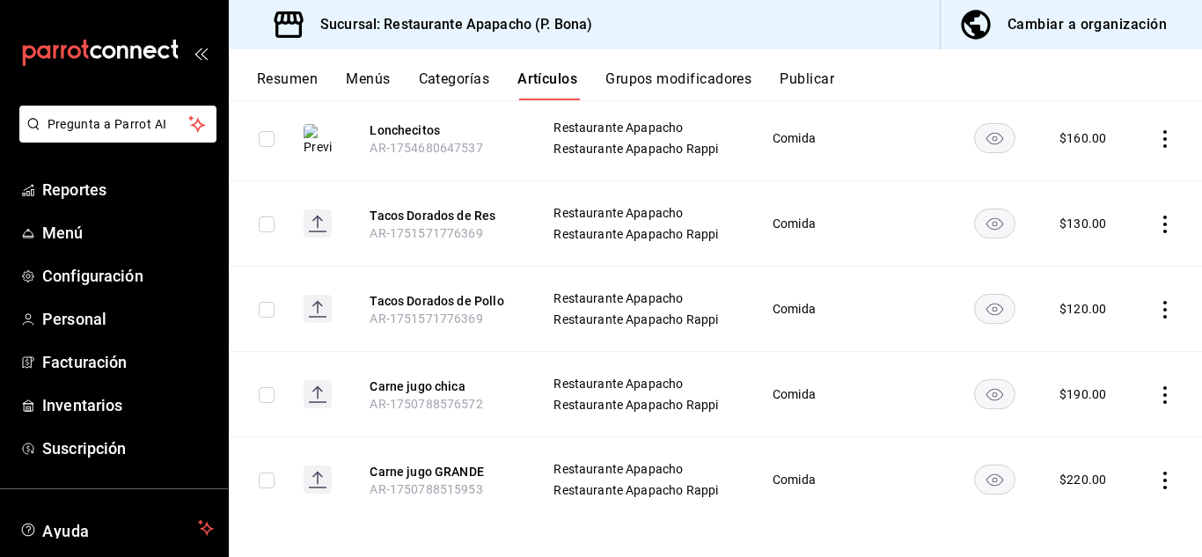
scroll to position [261, 0]
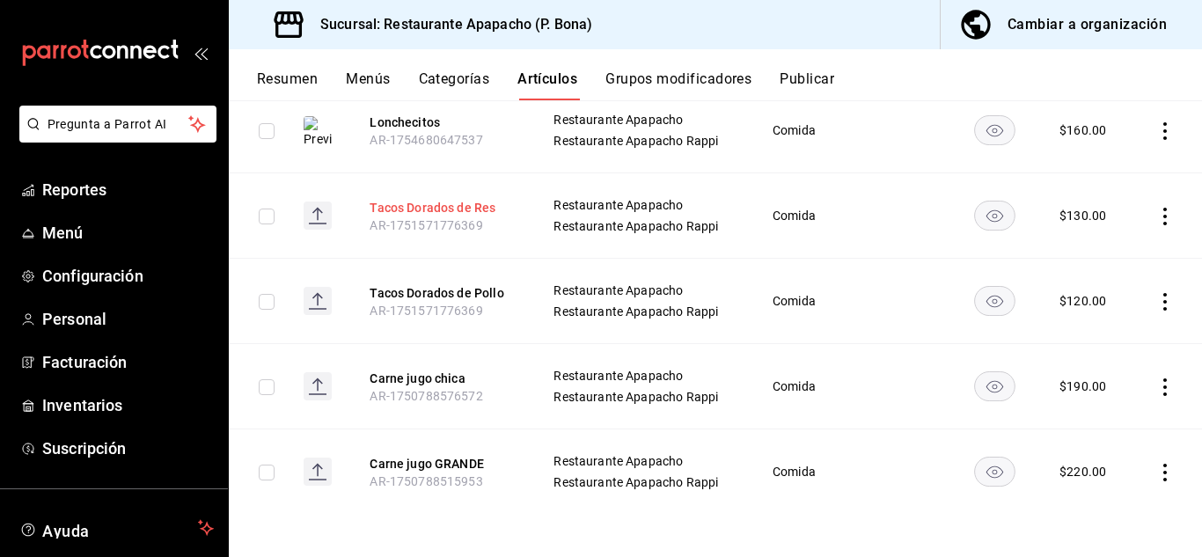
click at [464, 203] on button "Tacos Dorados de Res" at bounding box center [440, 208] width 141 height 18
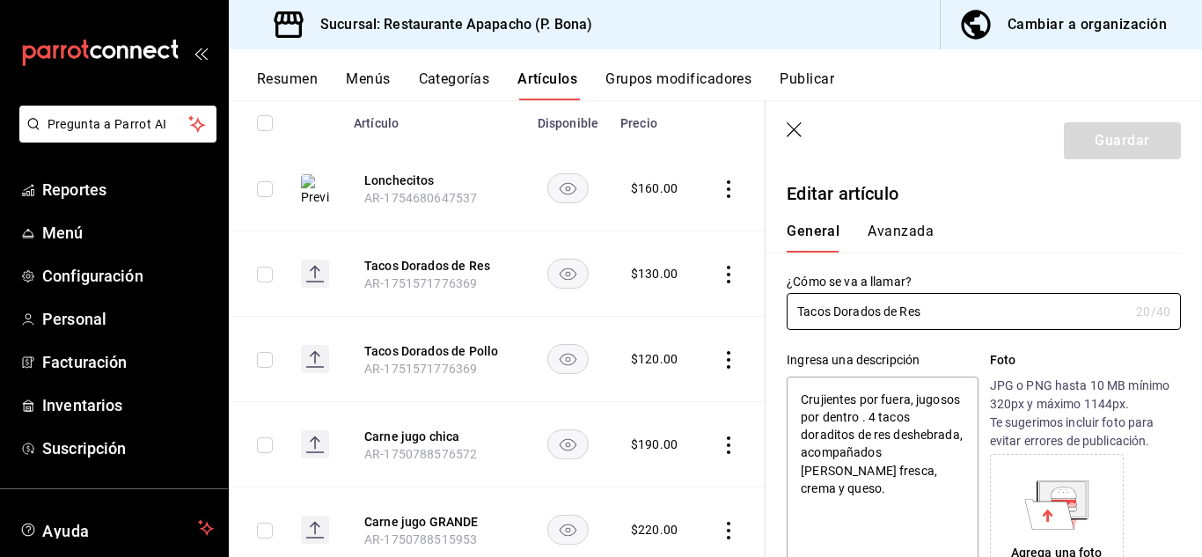
click at [1070, 524] on icon at bounding box center [1056, 504] width 64 height 49
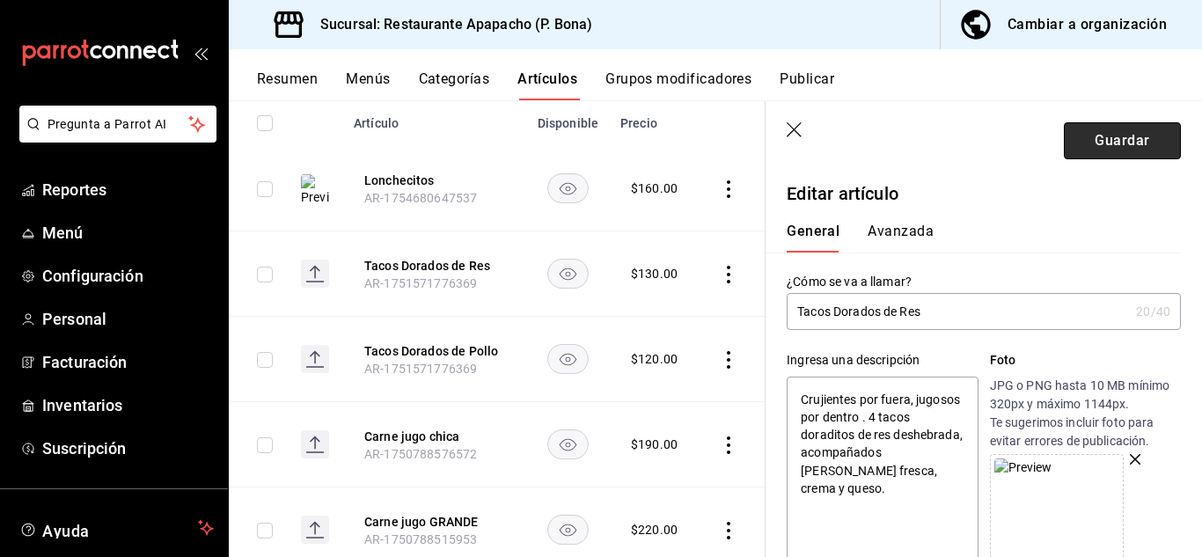
click at [1096, 143] on button "Guardar" at bounding box center [1122, 140] width 117 height 37
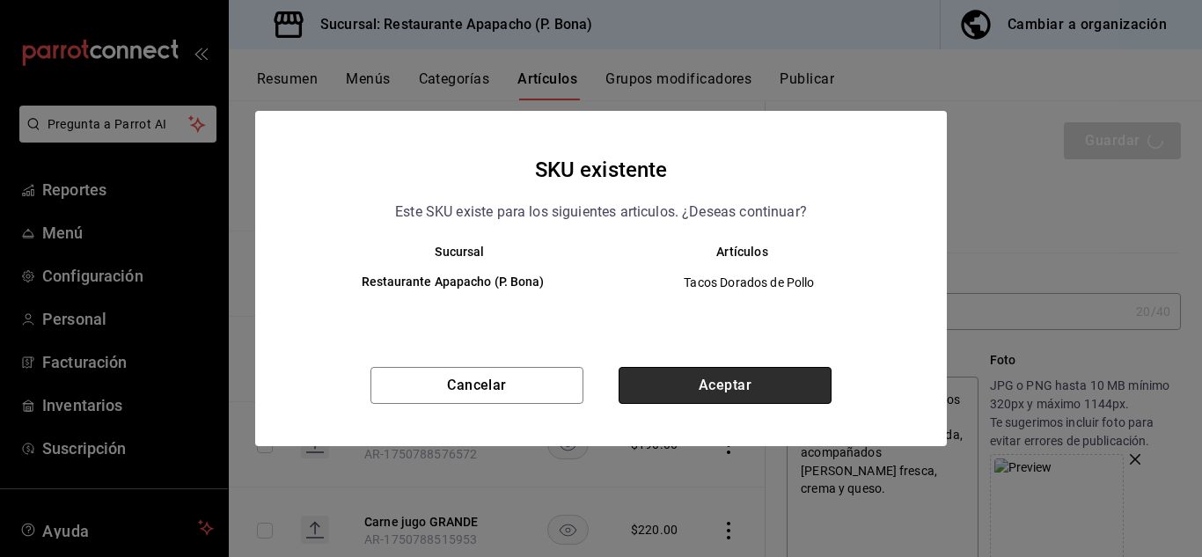
click at [720, 383] on button "Aceptar" at bounding box center [725, 385] width 213 height 37
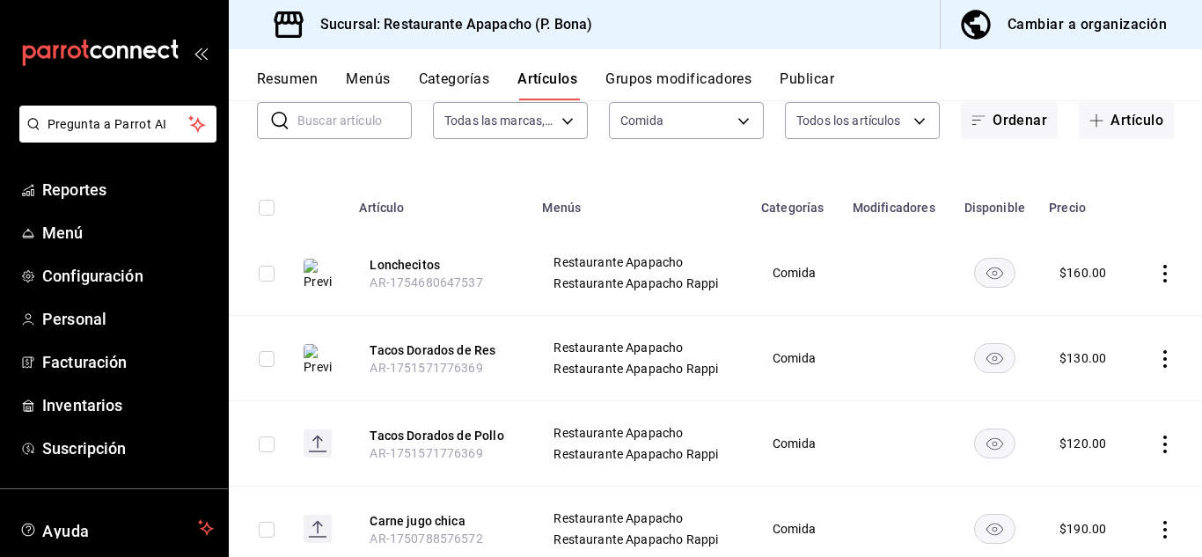
scroll to position [261, 0]
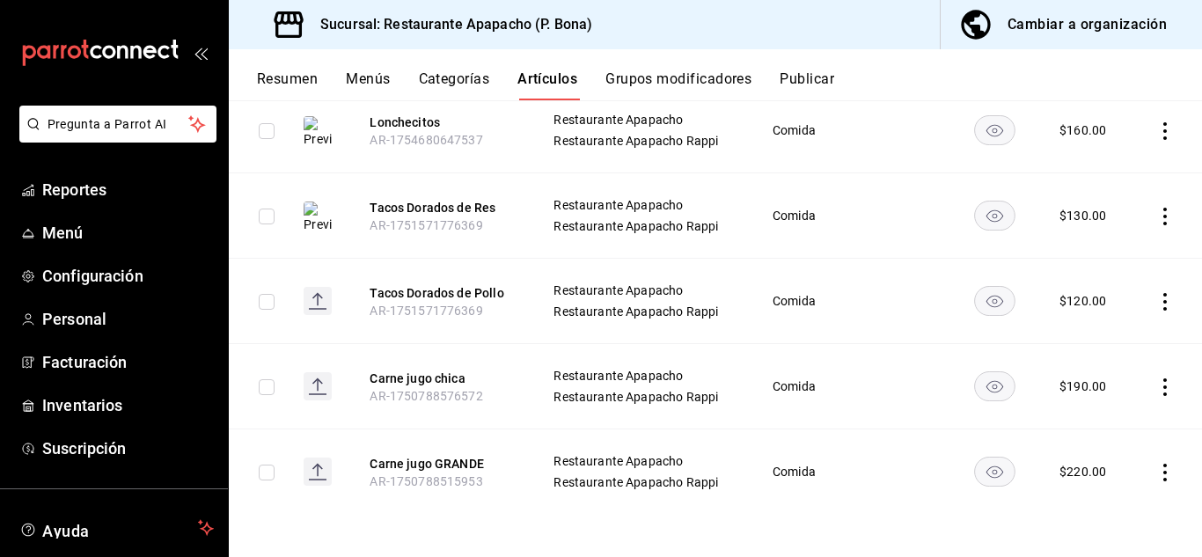
click at [560, 78] on button "Artículos" at bounding box center [547, 85] width 60 height 30
click at [434, 207] on button "Tacos Dorados de Res" at bounding box center [440, 208] width 141 height 18
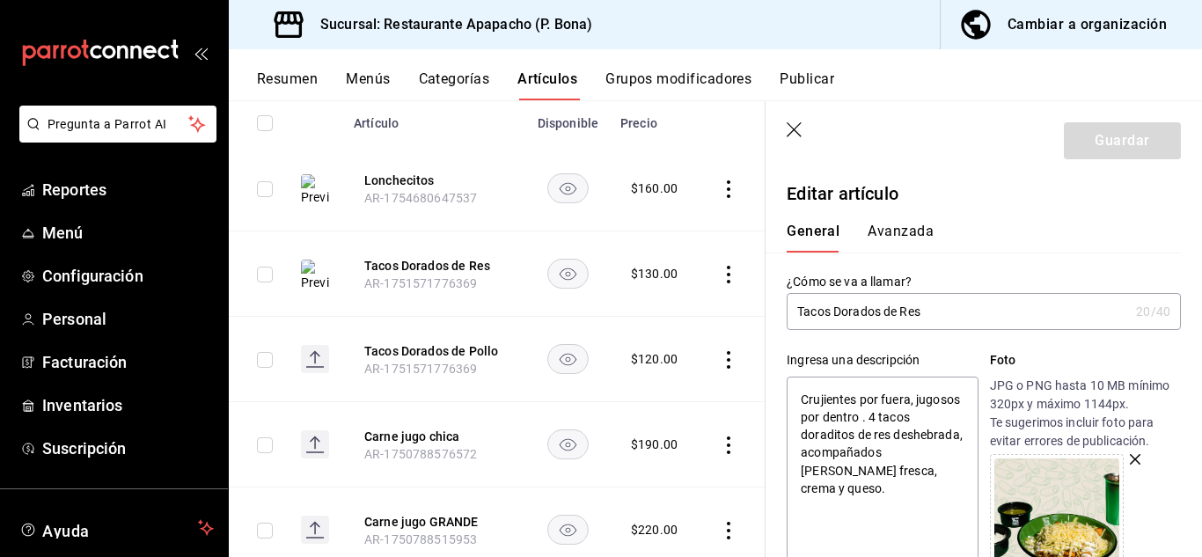
drag, startPoint x: 856, startPoint y: 498, endPoint x: 791, endPoint y: 385, distance: 130.9
click at [791, 385] on textarea "Crujientes por fuera, jugosos por dentro . 4 tacos doraditos de res deshebrada,…" at bounding box center [882, 482] width 191 height 211
click at [436, 344] on button "Tacos Dorados de Pollo" at bounding box center [434, 351] width 141 height 18
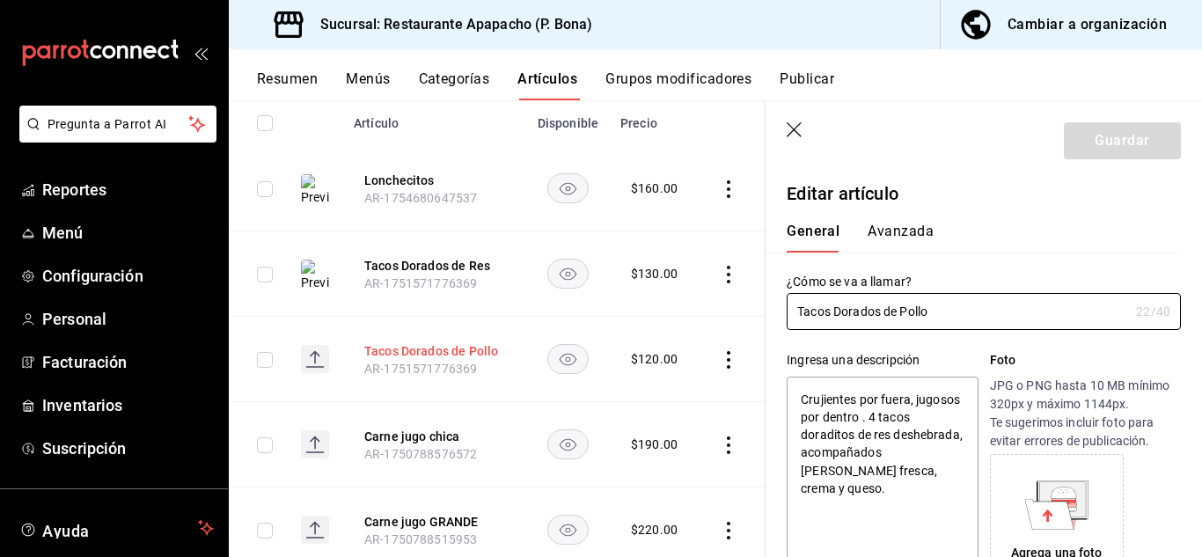
click at [470, 349] on button "Tacos Dorados de Pollo" at bounding box center [434, 351] width 141 height 18
click at [482, 267] on button "Tacos Dorados de Res" at bounding box center [434, 266] width 141 height 18
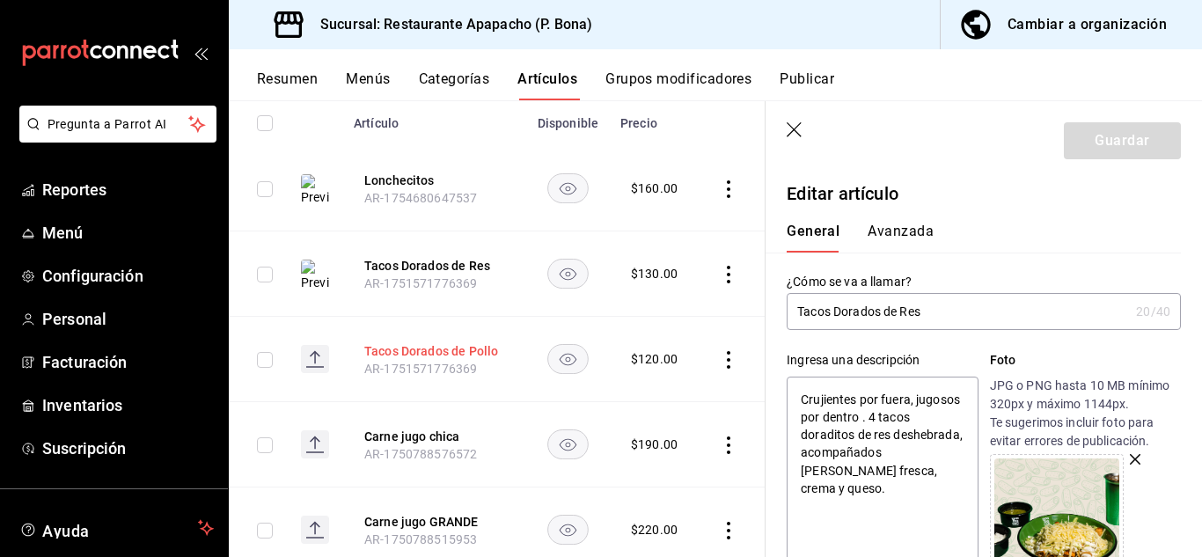
click at [460, 347] on button "Tacos Dorados de Pollo" at bounding box center [434, 351] width 141 height 18
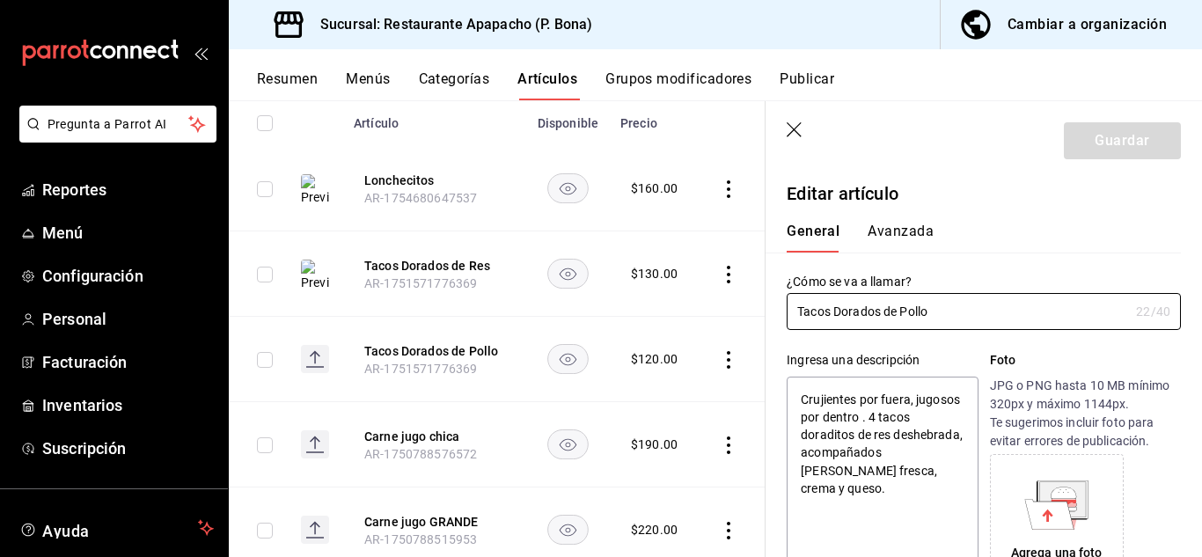
click at [883, 436] on textarea "Crujientes por fuera, jugosos por dentro . 4 tacos doraditos de res deshebrada,…" at bounding box center [882, 482] width 191 height 211
click at [937, 473] on textarea "Crujientes por fuera, jugosos por dentro . 4 tacos doraditos de pollo, acompaña…" at bounding box center [882, 482] width 191 height 211
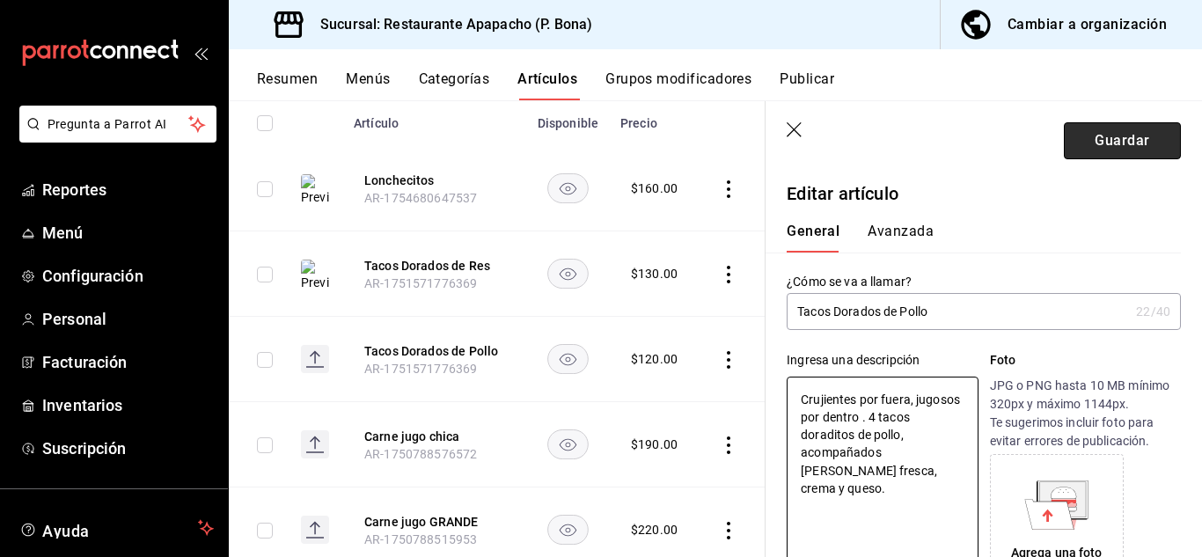
click at [1124, 138] on button "Guardar" at bounding box center [1122, 140] width 117 height 37
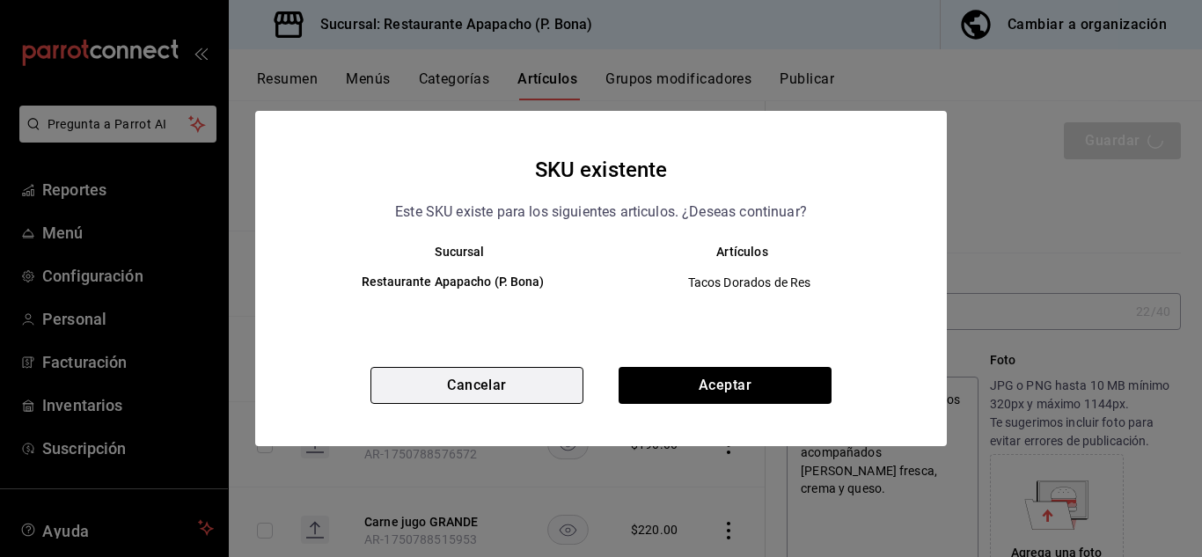
click at [485, 377] on button "Cancelar" at bounding box center [476, 385] width 213 height 37
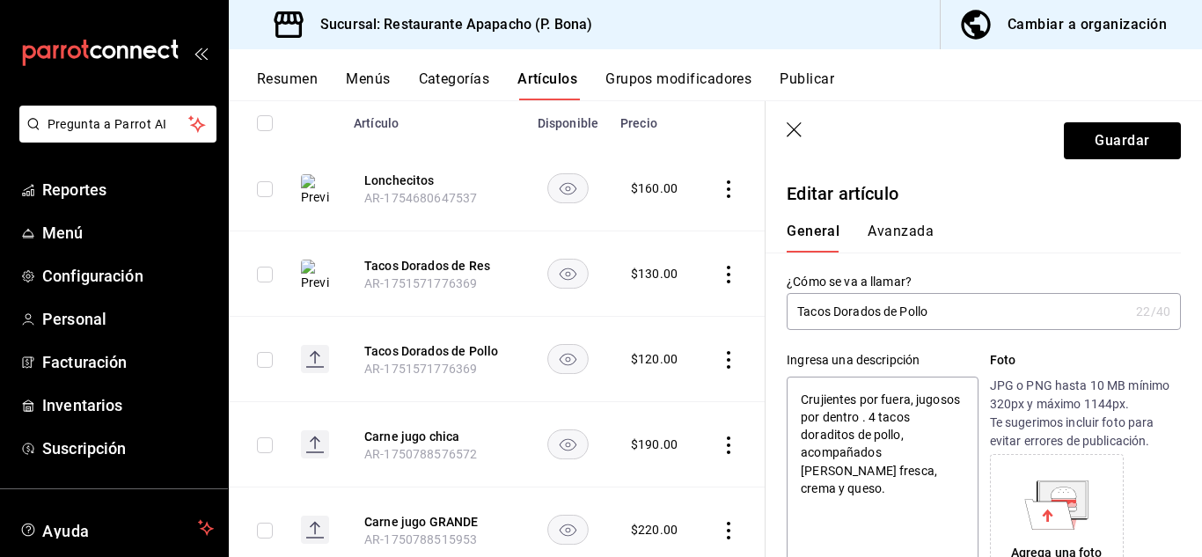
click at [1052, 501] on icon at bounding box center [1065, 501] width 26 height 4
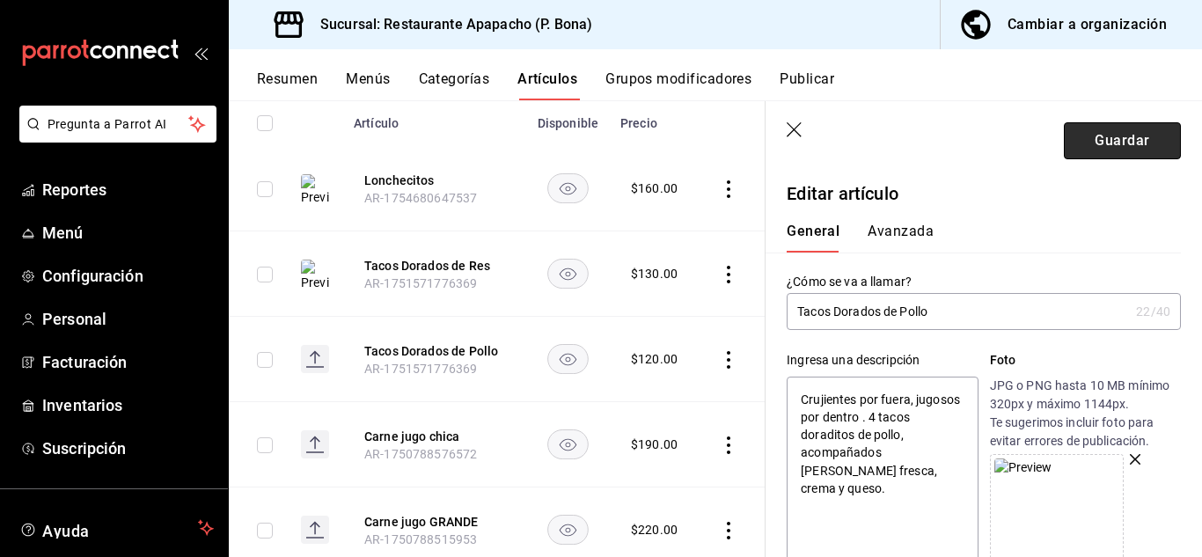
click at [1106, 128] on button "Guardar" at bounding box center [1122, 140] width 117 height 37
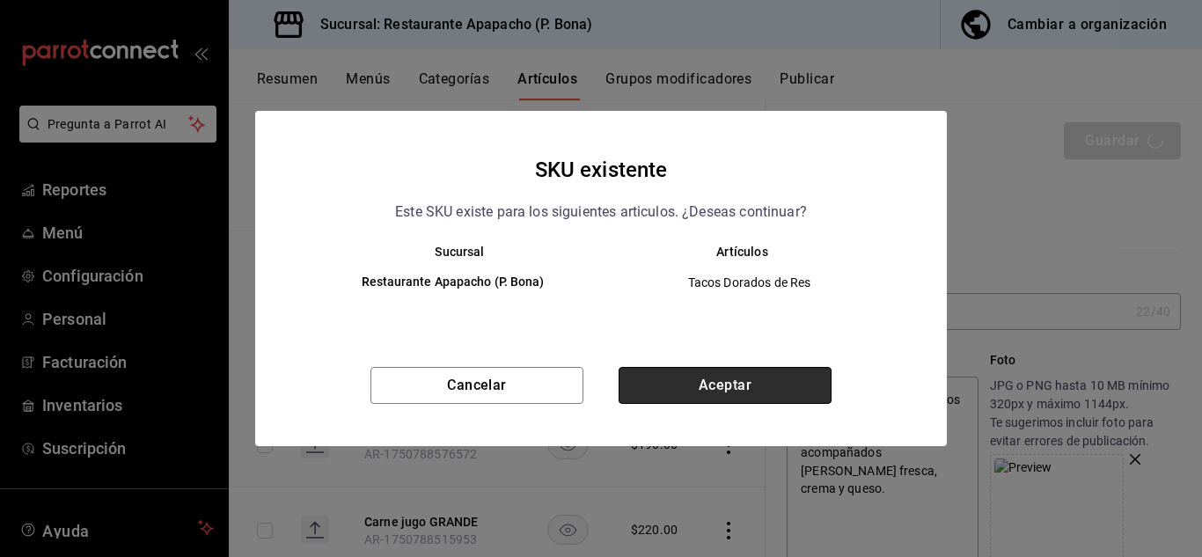
click at [728, 383] on button "Aceptar" at bounding box center [725, 385] width 213 height 37
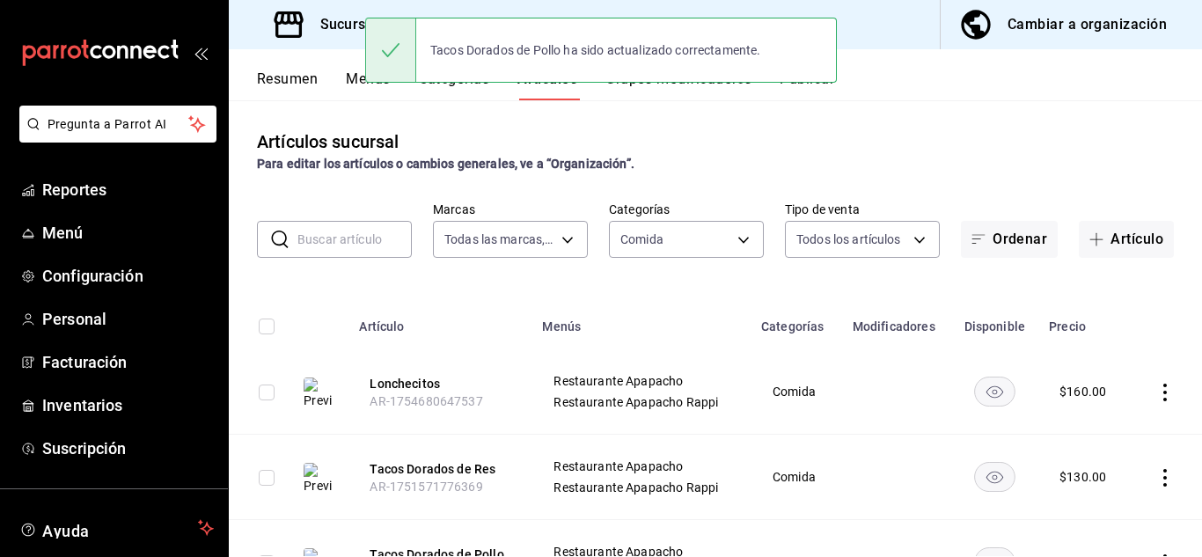
scroll to position [147, 0]
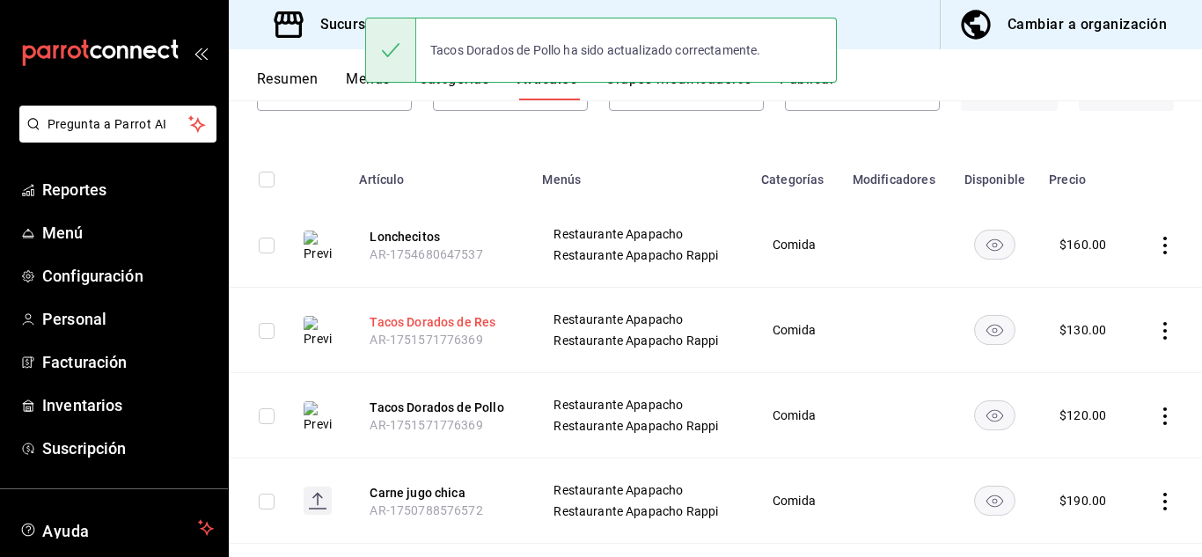
click at [473, 319] on button "Tacos Dorados de Res" at bounding box center [440, 322] width 141 height 18
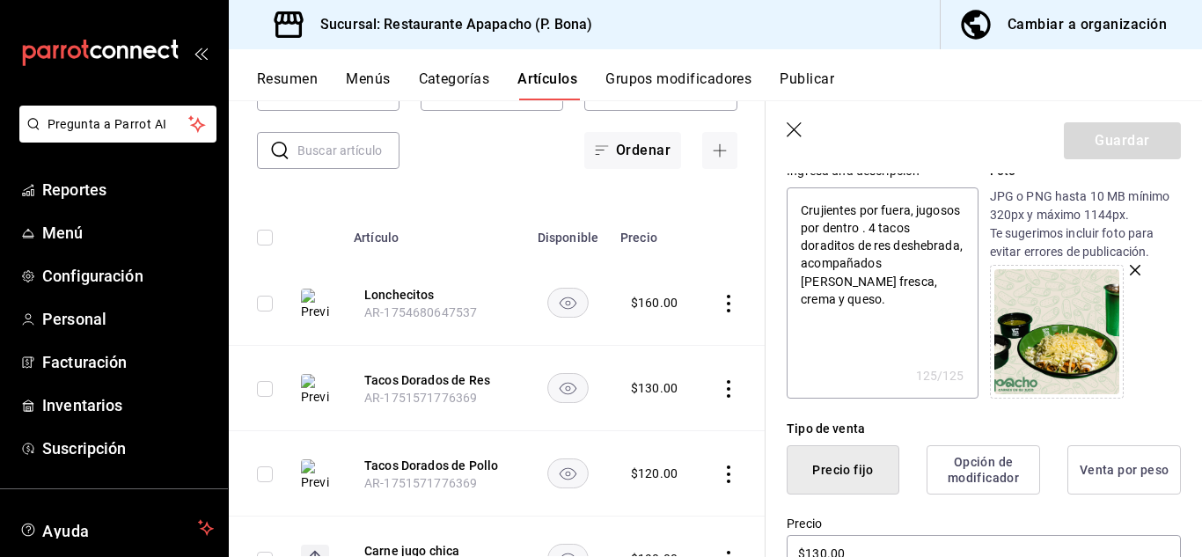
scroll to position [147, 0]
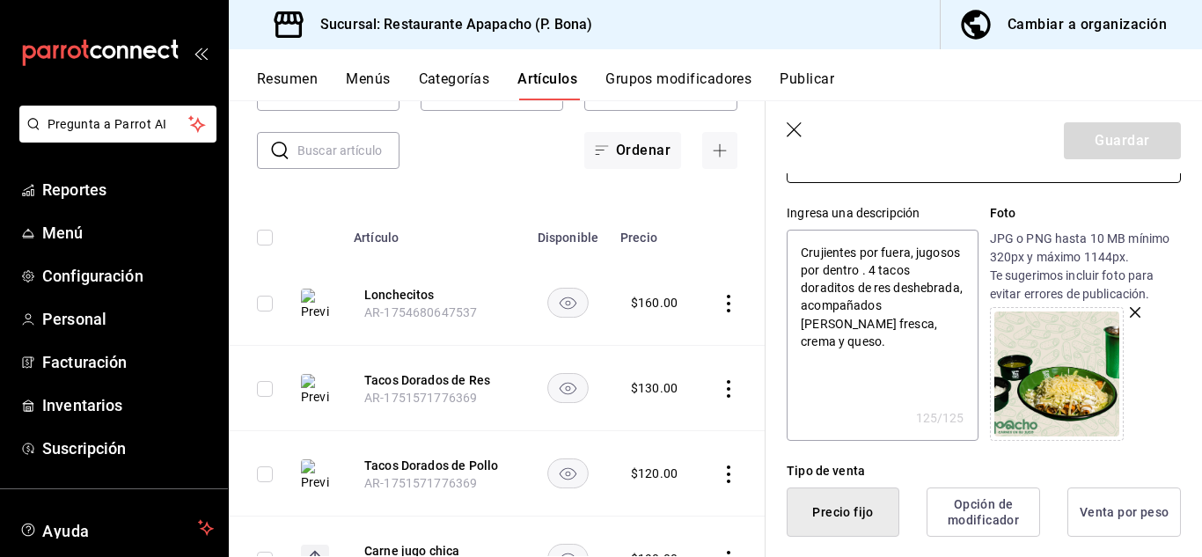
click at [1130, 312] on icon "button" at bounding box center [1135, 312] width 11 height 11
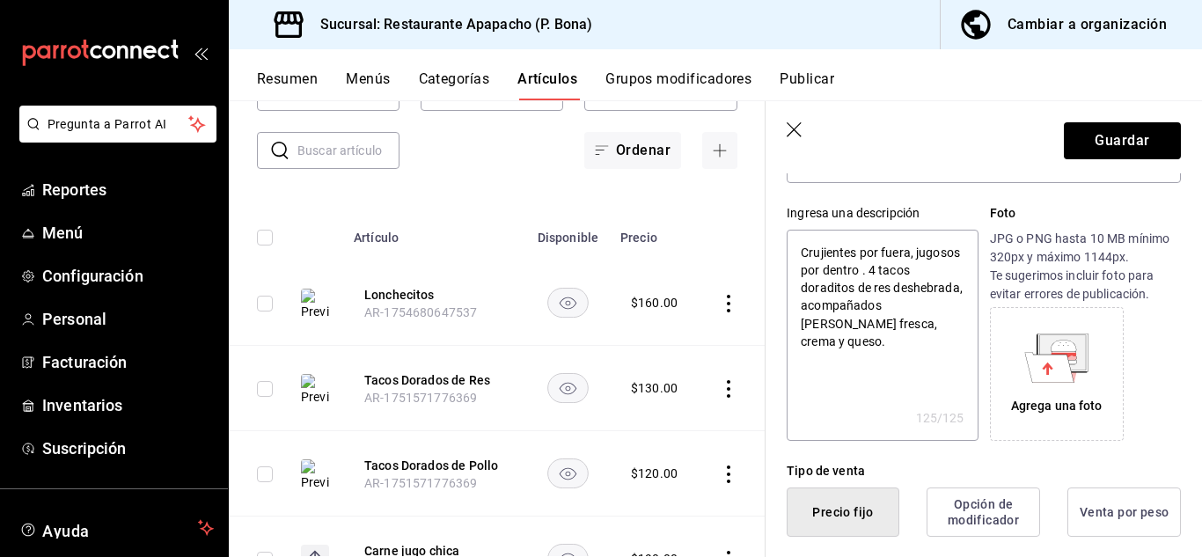
click at [1038, 374] on icon at bounding box center [1049, 367] width 49 height 30
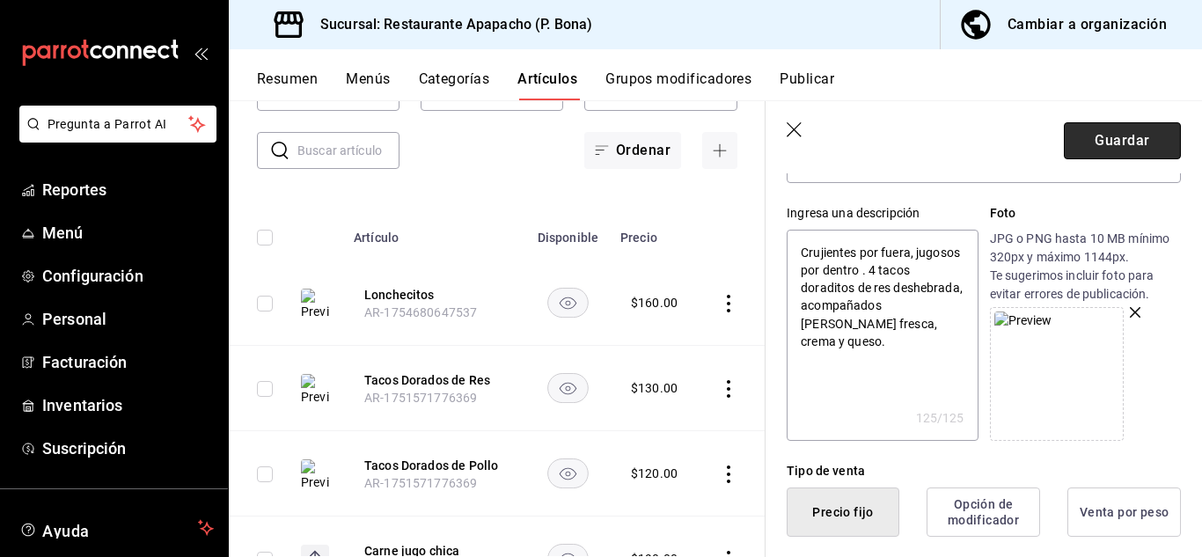
click at [1101, 146] on button "Guardar" at bounding box center [1122, 140] width 117 height 37
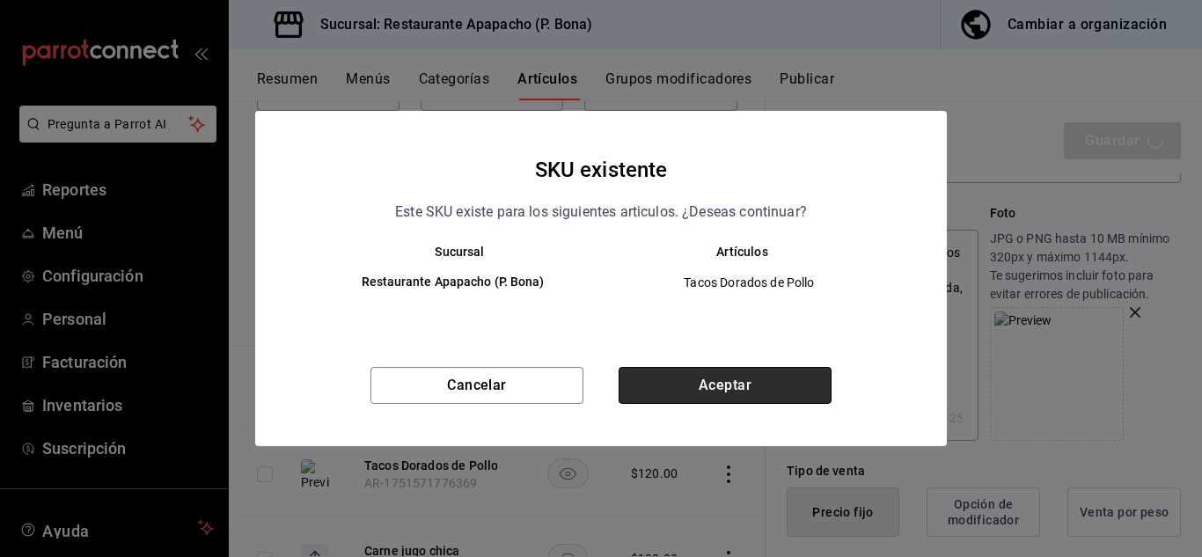
click at [767, 382] on button "Aceptar" at bounding box center [725, 385] width 213 height 37
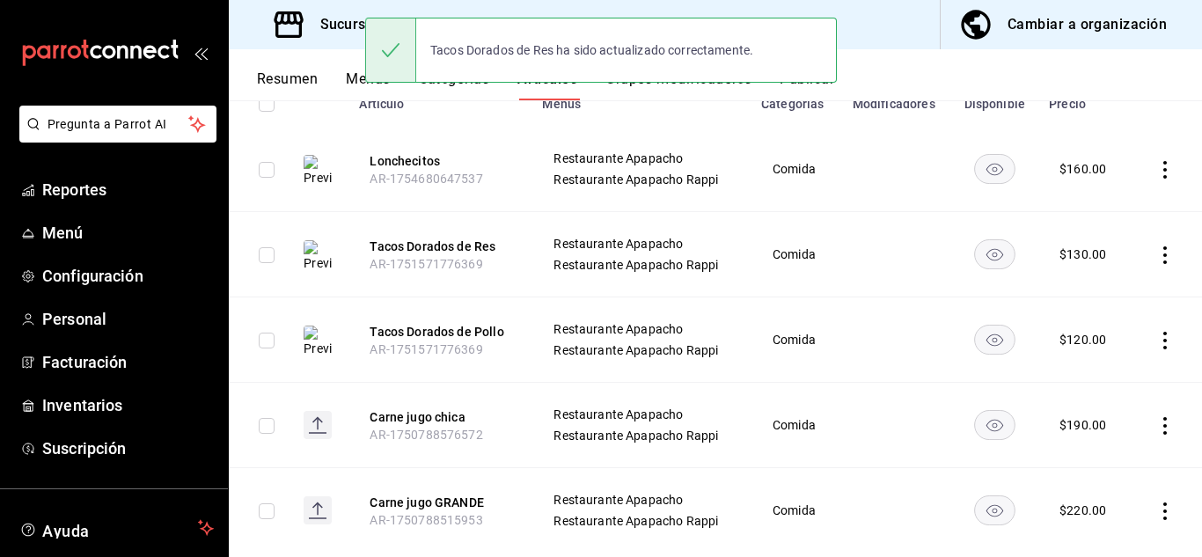
scroll to position [261, 0]
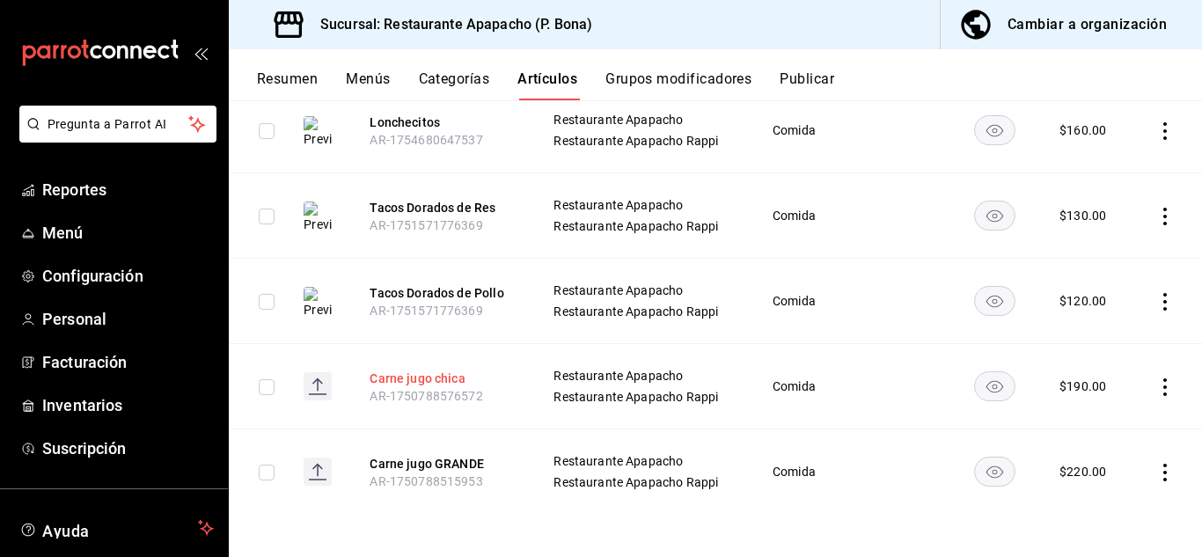
click at [427, 378] on button "Carne jugo chica" at bounding box center [440, 379] width 141 height 18
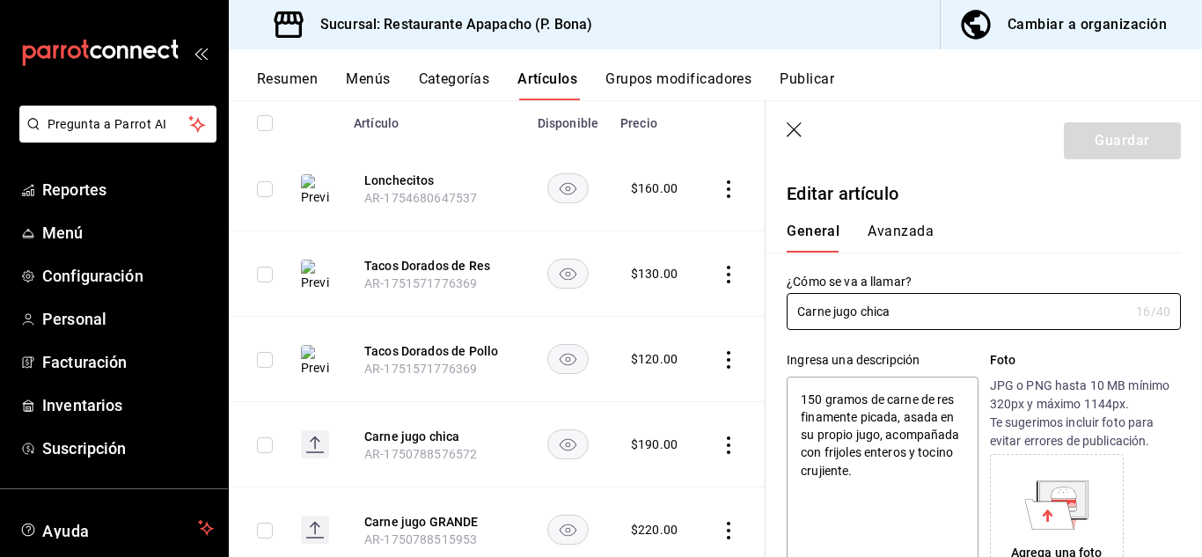
click at [901, 400] on textarea "150 gramos de carne de res finamente picada, asada en su propio jugo, acompañad…" at bounding box center [882, 482] width 191 height 211
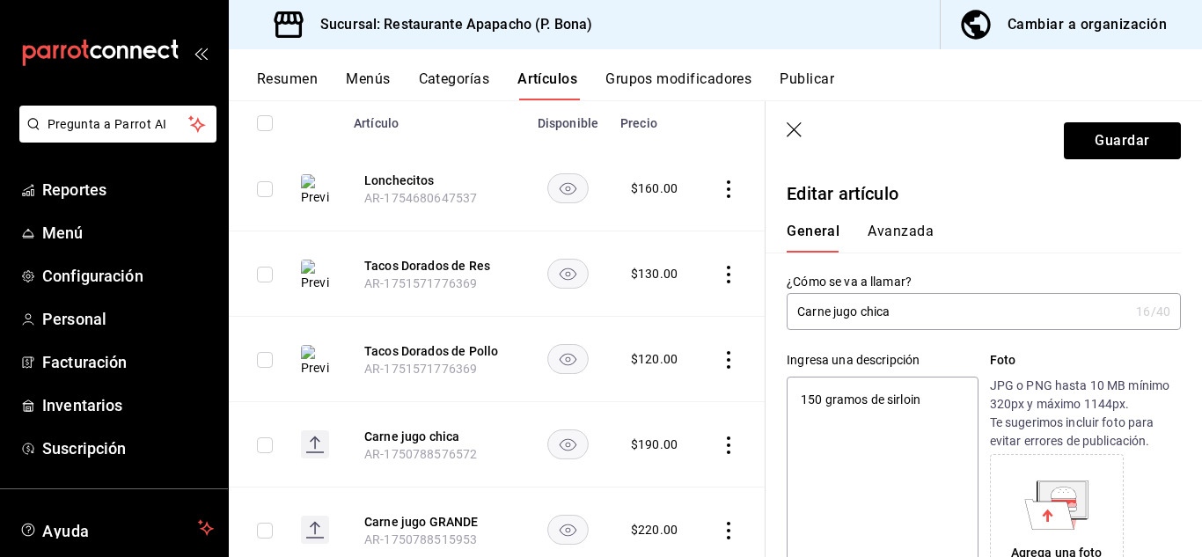
paste textarea "El plato estrella de la casa . Carne de res en trozos tiernos, cocinada lentame…"
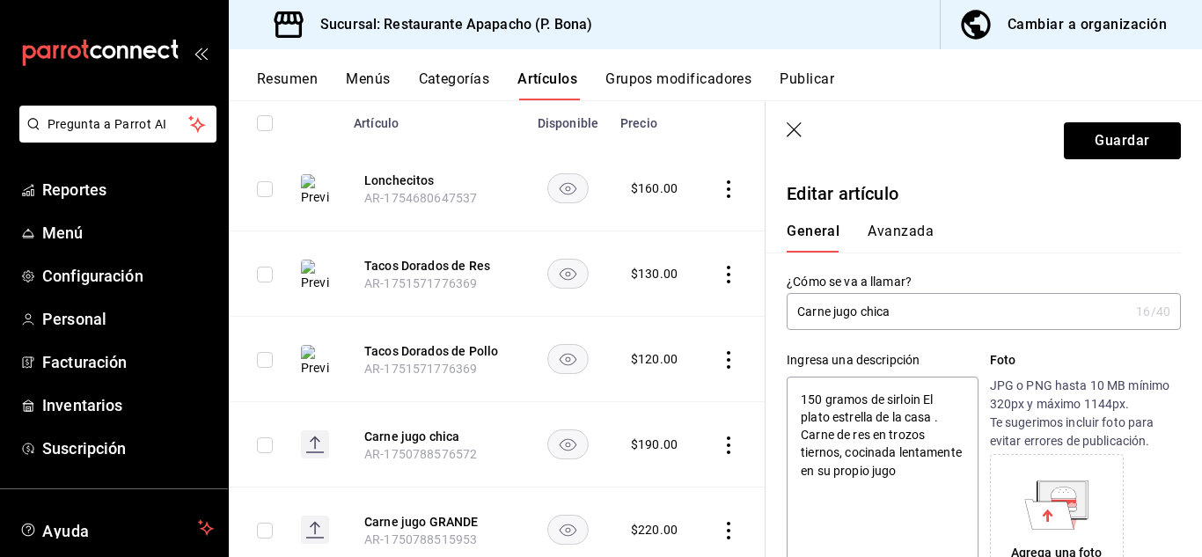
click at [924, 406] on textarea "150 gramos de sirloin El plato estrella de la casa . Carne de res en trozos tie…" at bounding box center [882, 482] width 191 height 211
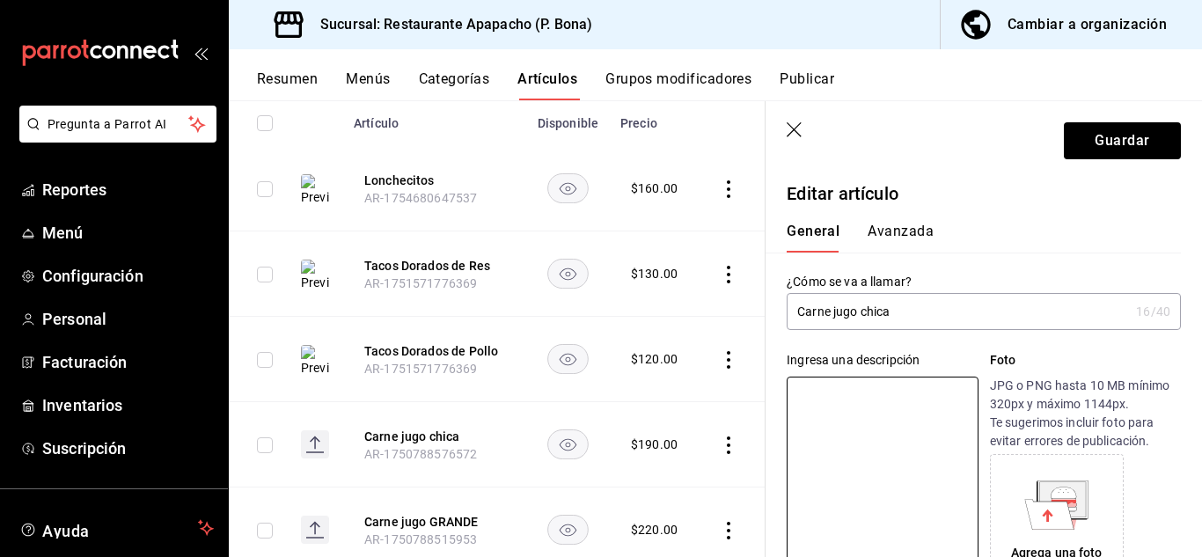
click at [1067, 513] on icon at bounding box center [1063, 498] width 46 height 35
click at [852, 411] on textarea at bounding box center [882, 482] width 191 height 211
paste textarea "El plato estrella de la casa . Carne de res en trozos tiernos, cocinada lentame…"
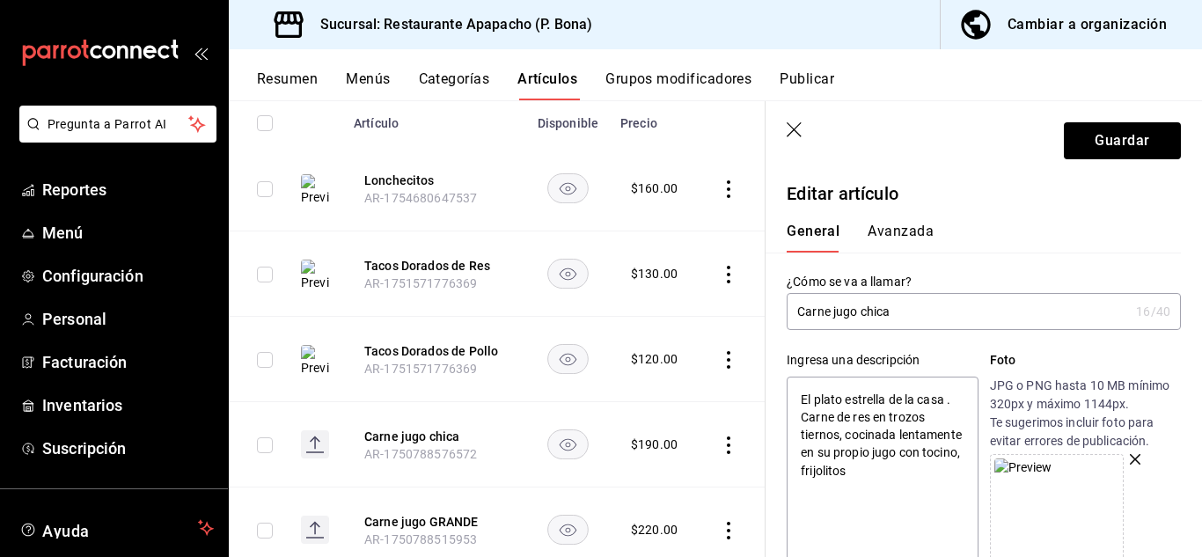
drag, startPoint x: 870, startPoint y: 415, endPoint x: 793, endPoint y: 422, distance: 77.7
click at [793, 422] on textarea "El plato estrella de la casa . Carne de res en trozos tiernos, cocinada lentame…" at bounding box center [882, 482] width 191 height 211
click at [1117, 141] on button "Guardar" at bounding box center [1122, 140] width 117 height 37
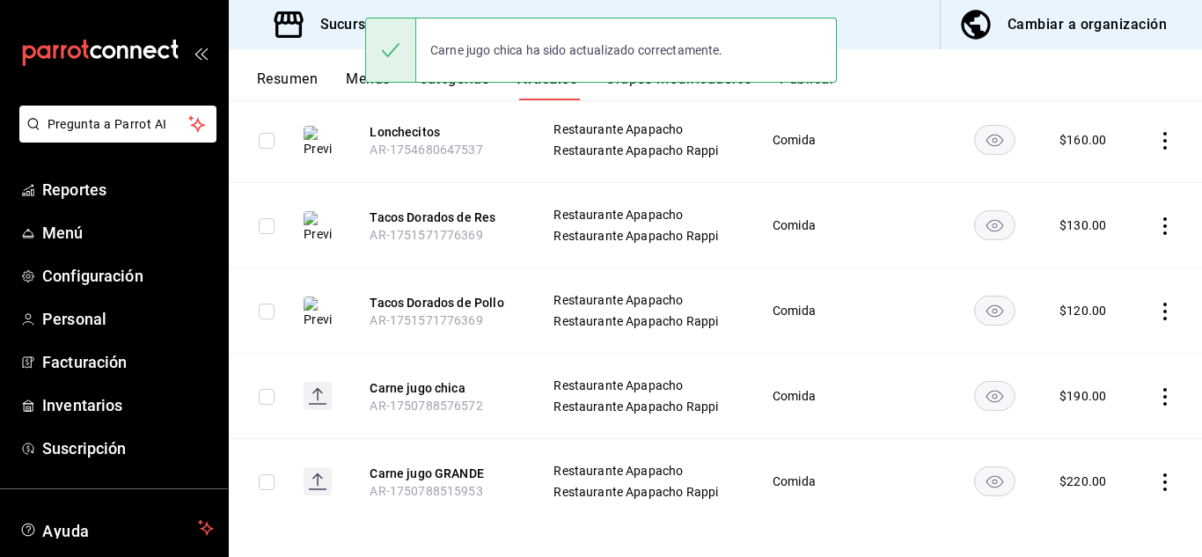
scroll to position [261, 0]
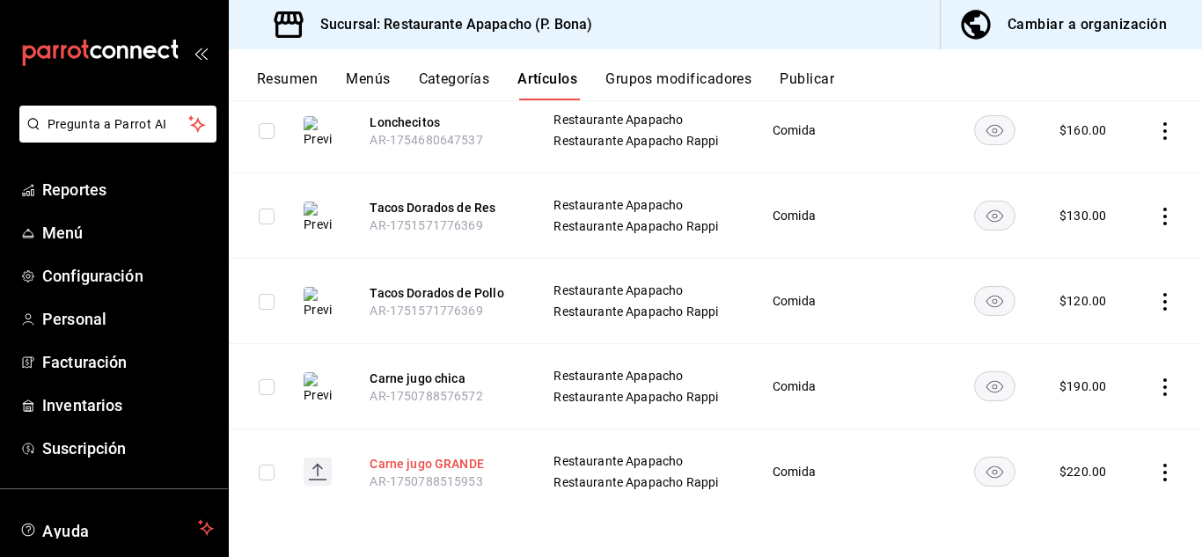
click at [456, 463] on button "Carne jugo GRANDE" at bounding box center [440, 464] width 141 height 18
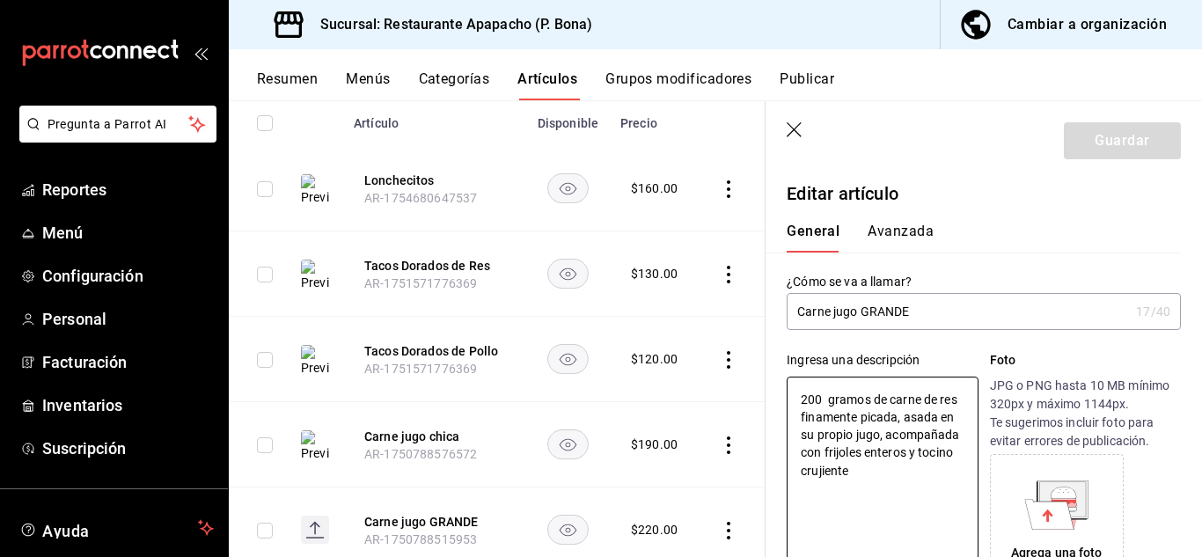
drag, startPoint x: 950, startPoint y: 464, endPoint x: 761, endPoint y: 391, distance: 202.8
click at [761, 391] on main "Artículos sucursal Para editar los artículos o cambios generales, ve a “Organiz…" at bounding box center [715, 328] width 973 height 457
paste textarea "El plato estrella de la casa . Sirloin picado y cocinado en su jugo con tocino,…"
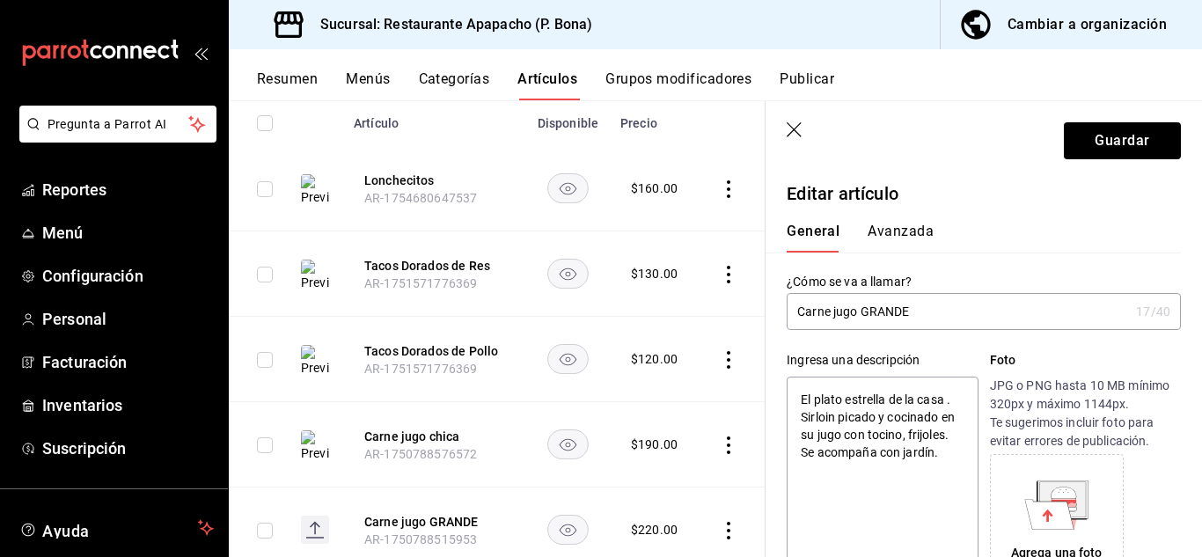
click at [805, 416] on textarea "El plato estrella de la casa . Sirloin picado y cocinado en su jugo con tocino,…" at bounding box center [882, 482] width 191 height 211
click at [1054, 505] on icon at bounding box center [1049, 514] width 49 height 30
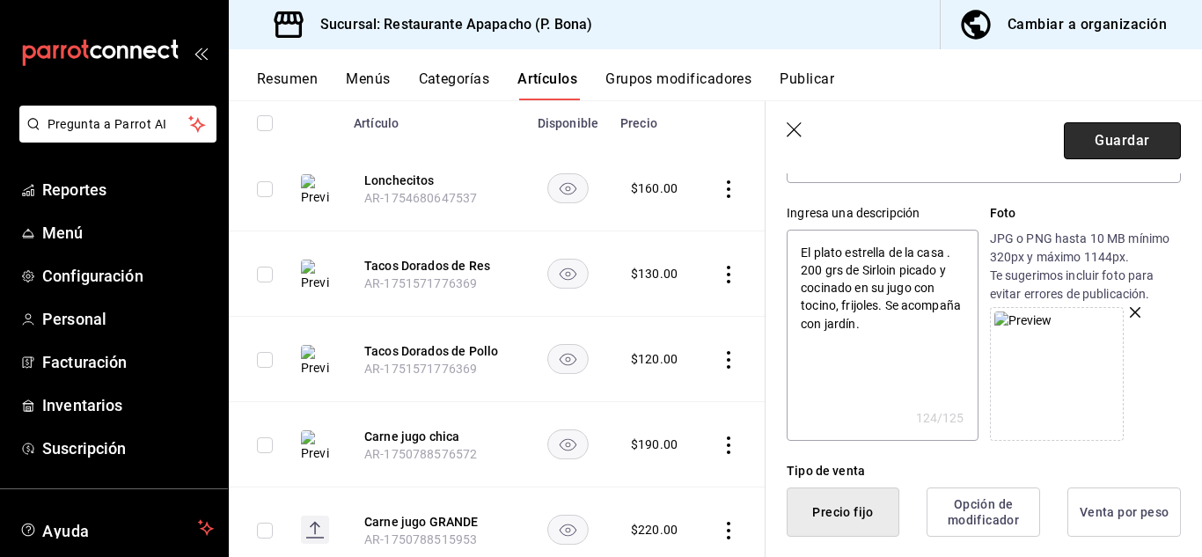
click at [1107, 144] on button "Guardar" at bounding box center [1122, 140] width 117 height 37
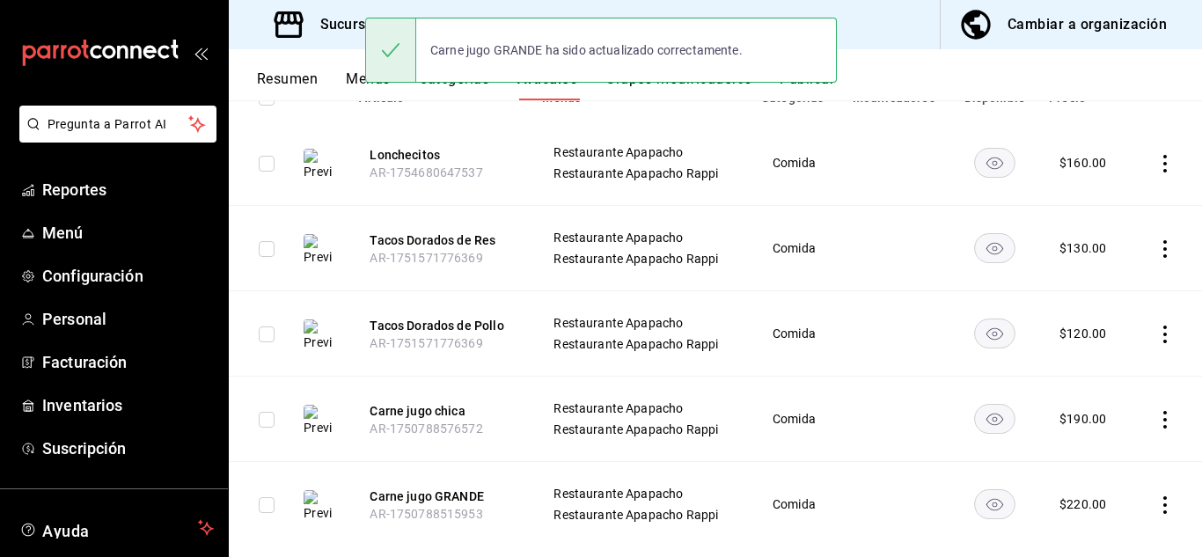
scroll to position [261, 0]
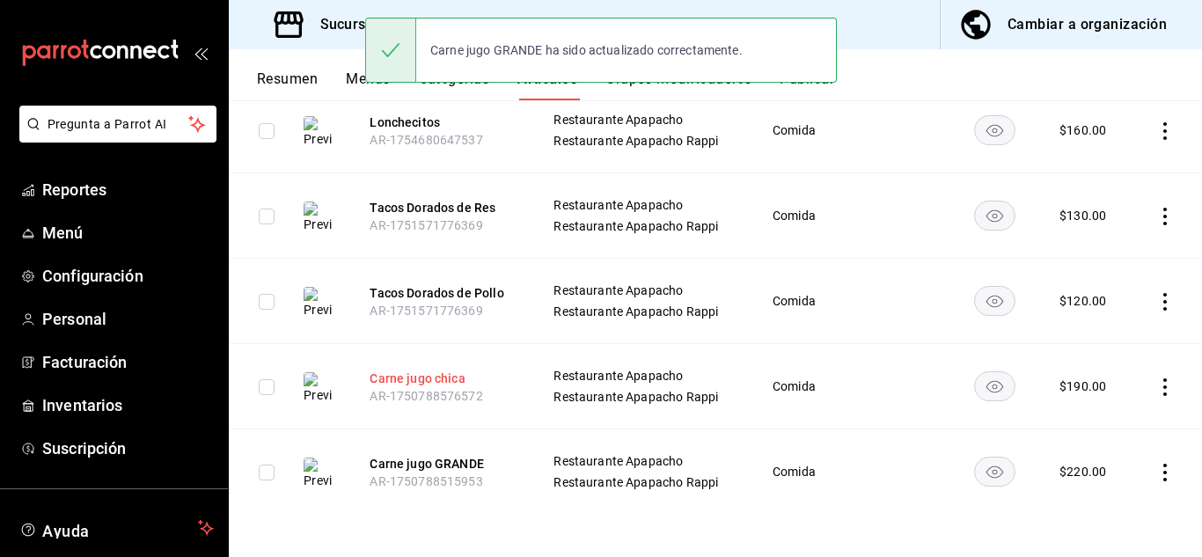
click at [454, 379] on button "Carne jugo chica" at bounding box center [440, 379] width 141 height 18
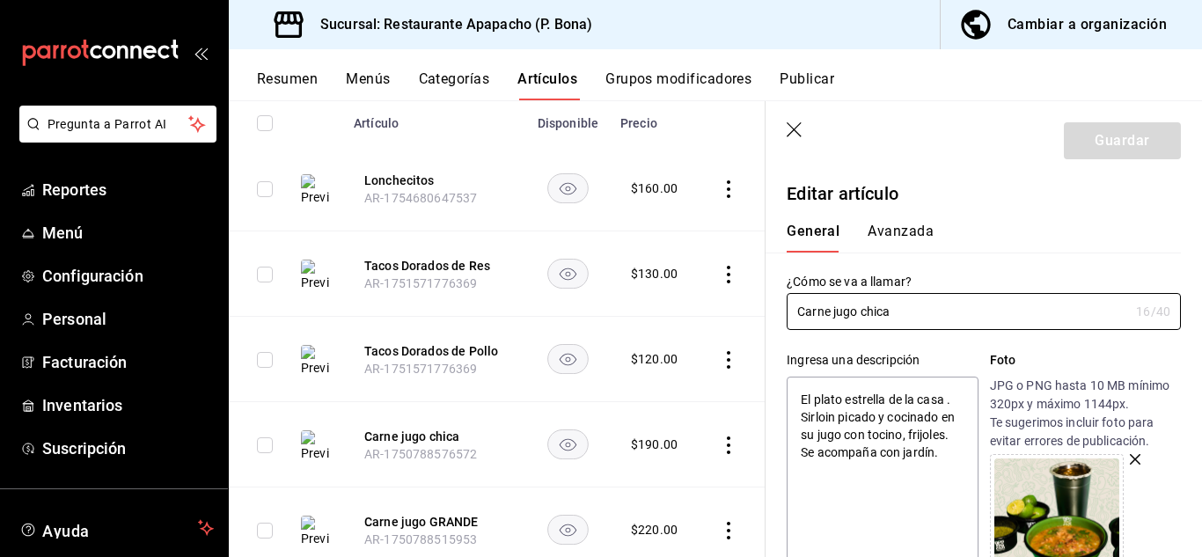
click at [803, 421] on textarea "El plato estrella de la casa . Sirloin picado y cocinado en su jugo con tocino,…" at bounding box center [882, 482] width 191 height 211
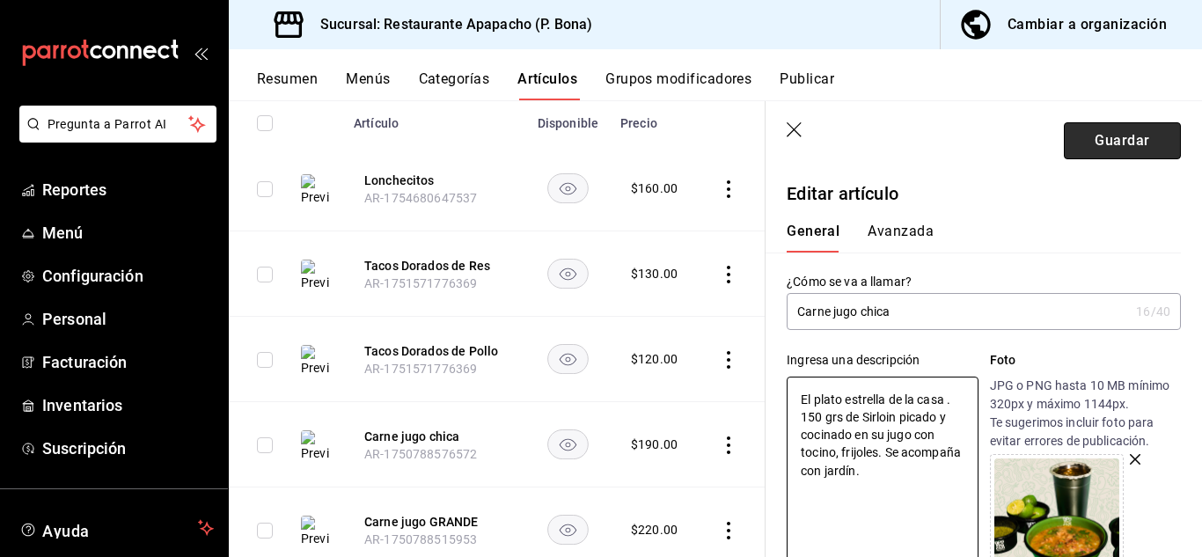
click at [1089, 139] on button "Guardar" at bounding box center [1122, 140] width 117 height 37
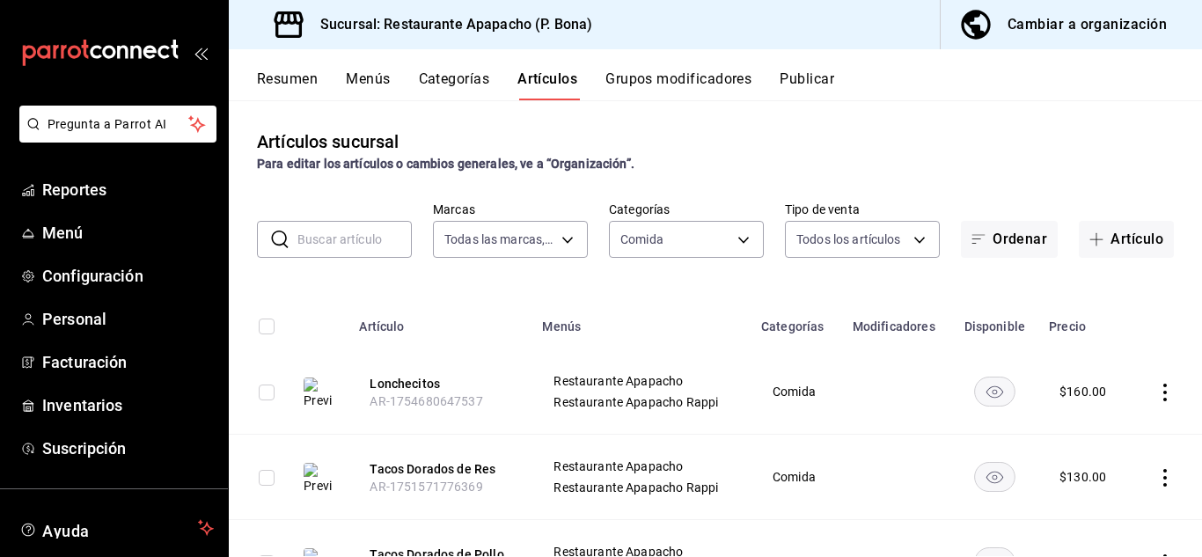
click at [819, 81] on button "Publicar" at bounding box center [807, 85] width 55 height 30
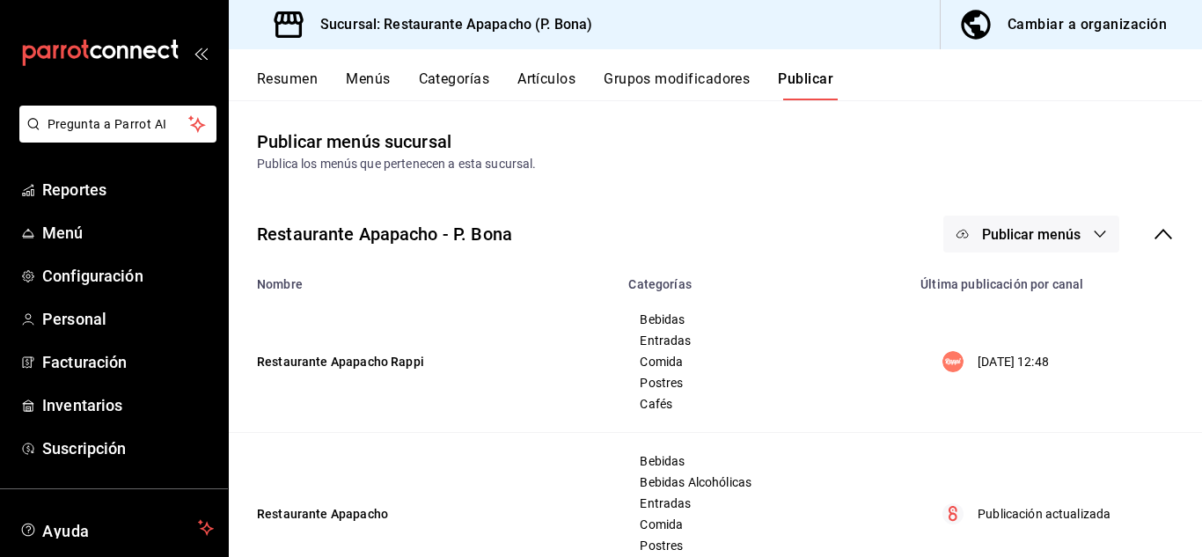
click at [1055, 233] on span "Publicar menús" at bounding box center [1031, 234] width 99 height 17
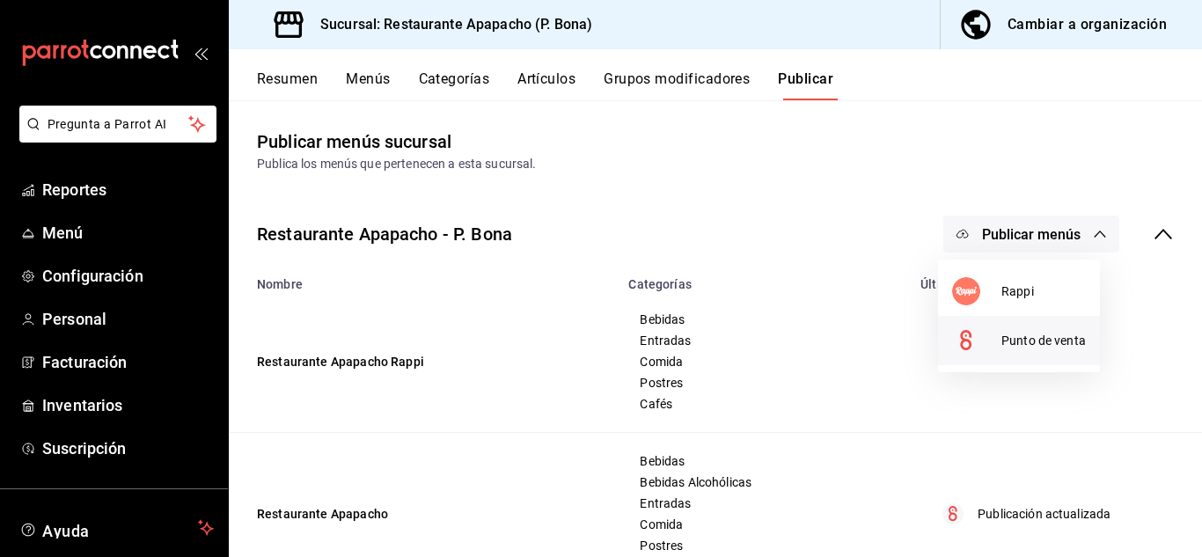
click at [1014, 337] on span "Punto de venta" at bounding box center [1043, 341] width 84 height 18
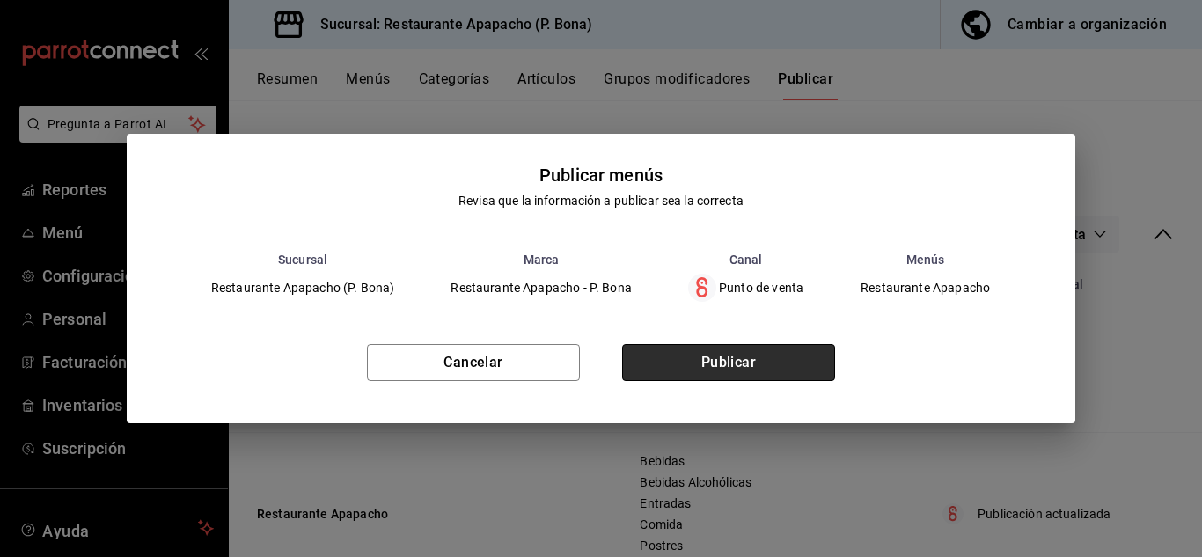
click at [768, 368] on button "Publicar" at bounding box center [728, 362] width 213 height 37
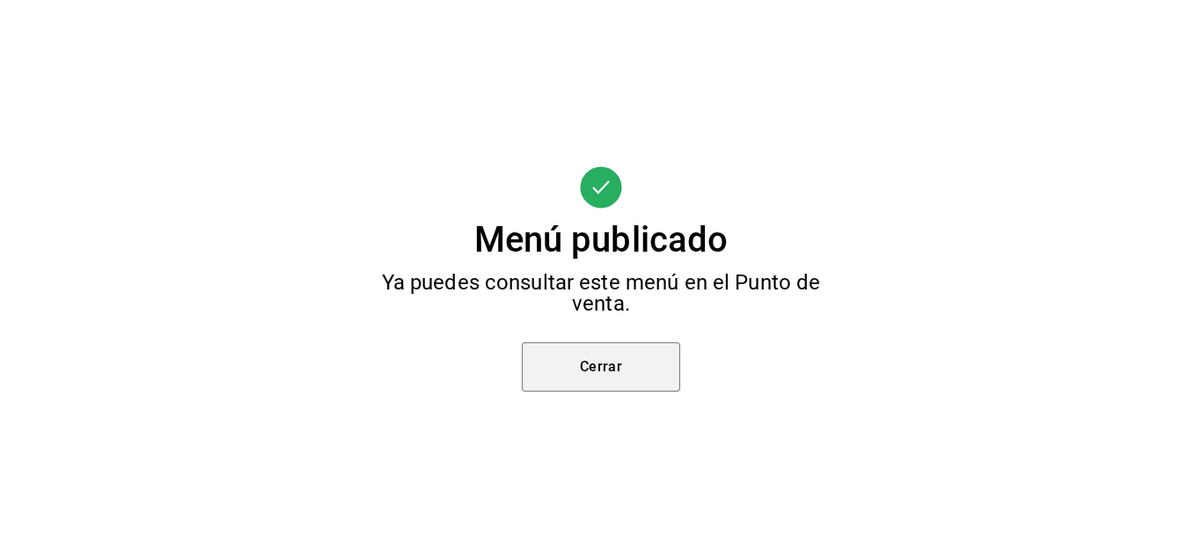
click at [593, 364] on button "Cerrar" at bounding box center [601, 366] width 158 height 49
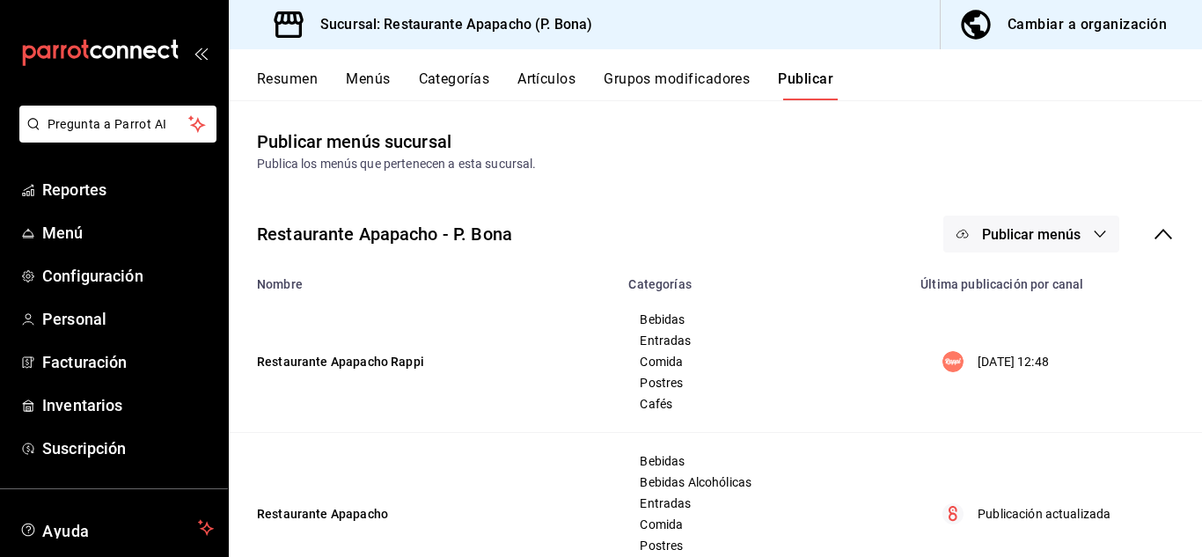
click at [1028, 231] on span "Publicar menús" at bounding box center [1031, 234] width 99 height 17
click at [1020, 285] on span "Rappi" at bounding box center [1043, 291] width 84 height 18
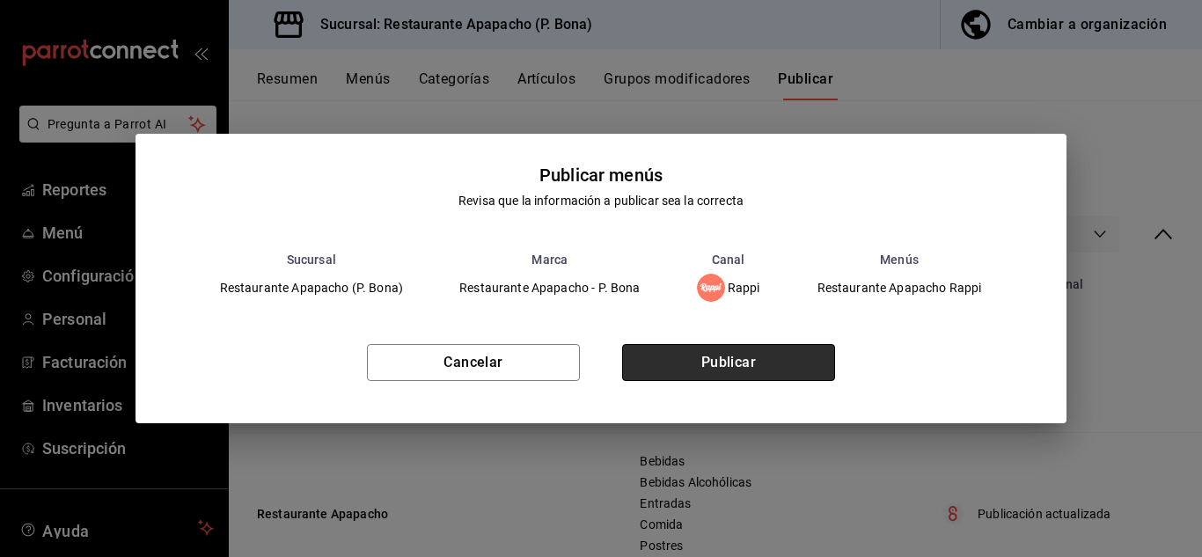
click at [770, 355] on button "Publicar" at bounding box center [728, 362] width 213 height 37
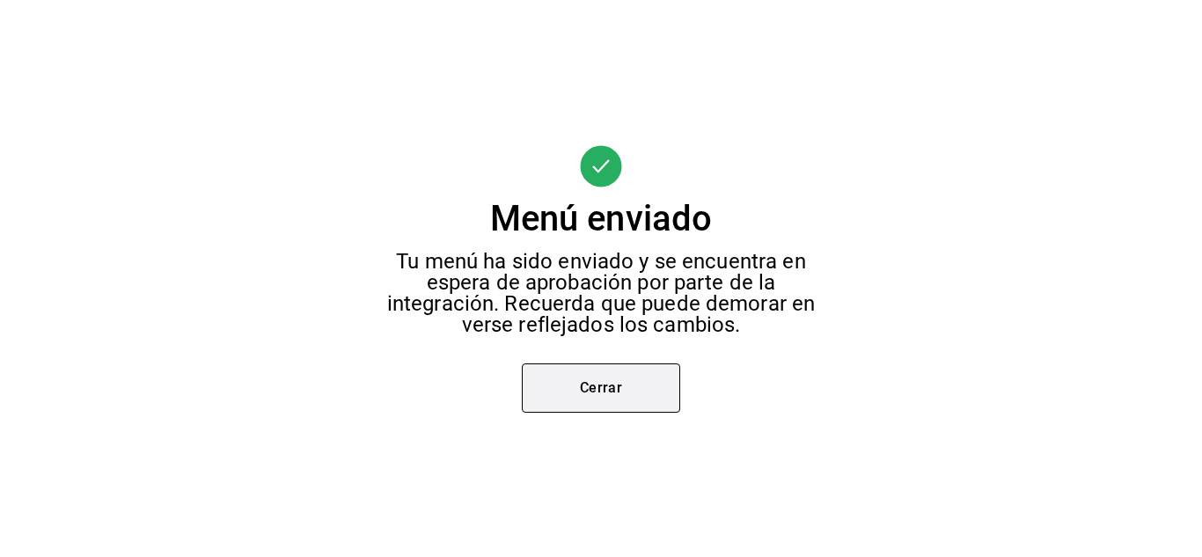
click at [578, 395] on button "Cerrar" at bounding box center [601, 387] width 158 height 49
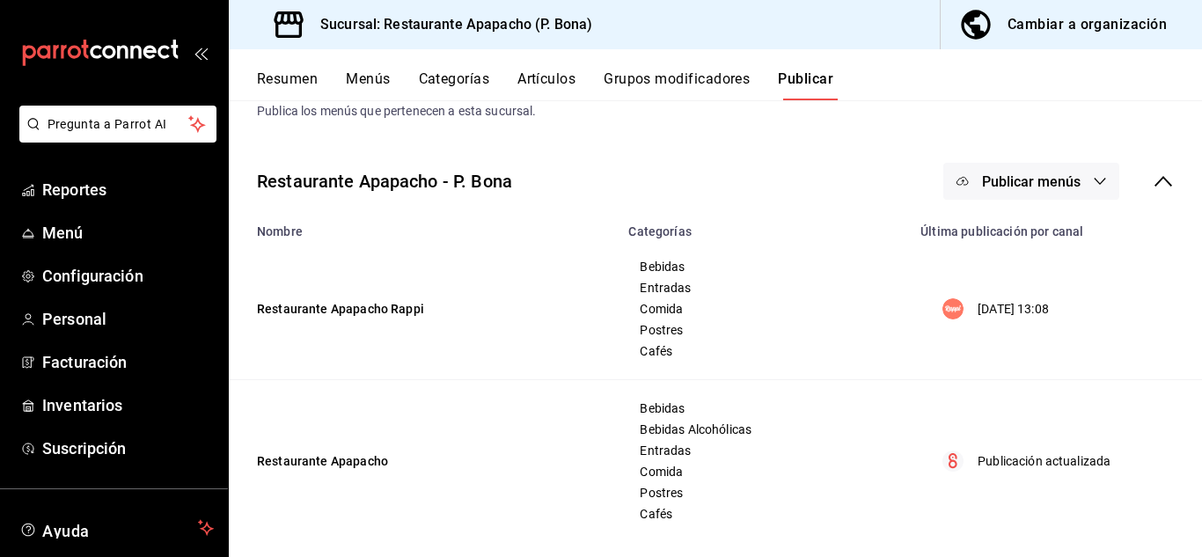
scroll to position [68, 0]
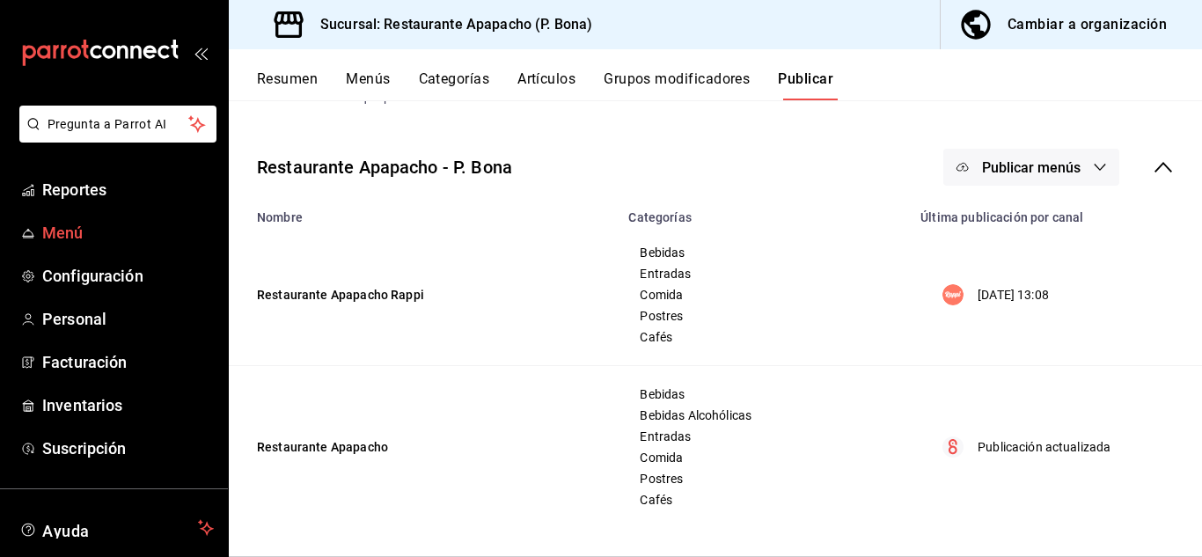
click at [56, 229] on span "Menú" at bounding box center [128, 233] width 172 height 24
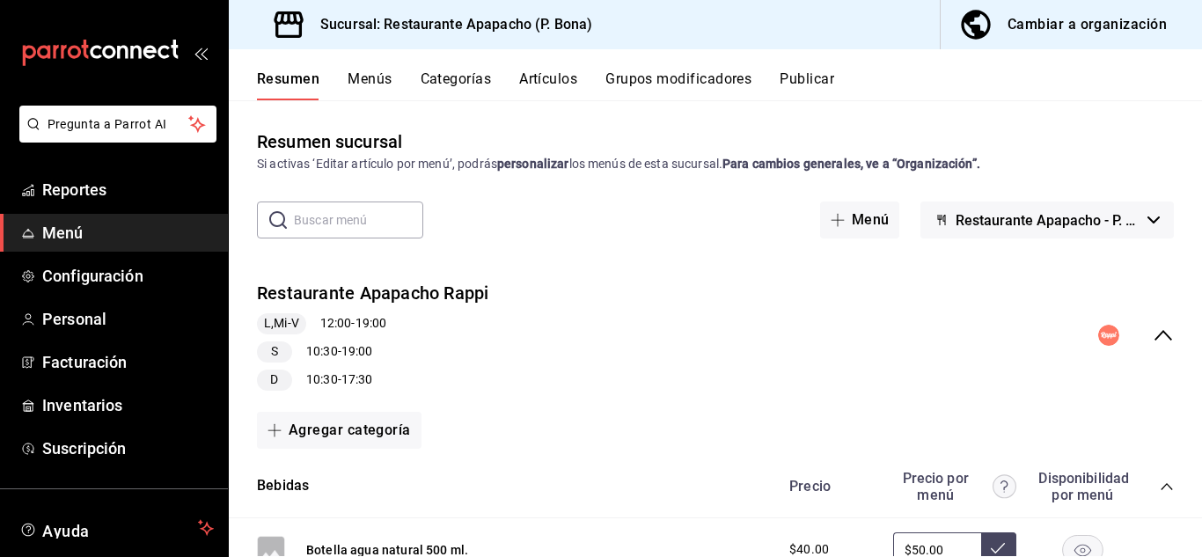
click at [1106, 216] on span "Restaurante Apapacho - P. Bona" at bounding box center [1048, 220] width 185 height 17
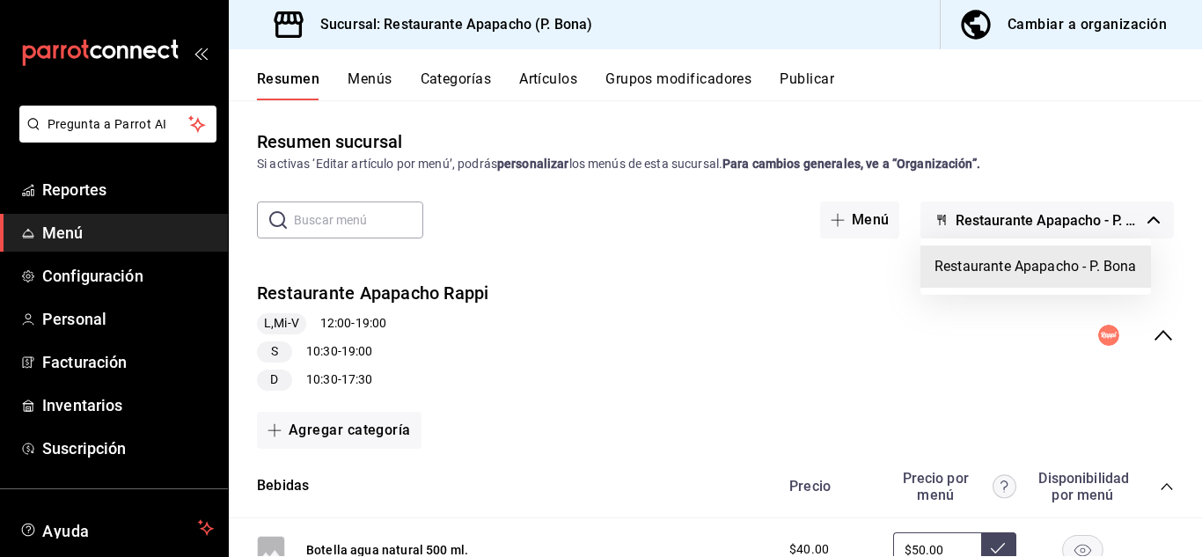
click at [882, 341] on div at bounding box center [601, 278] width 1202 height 557
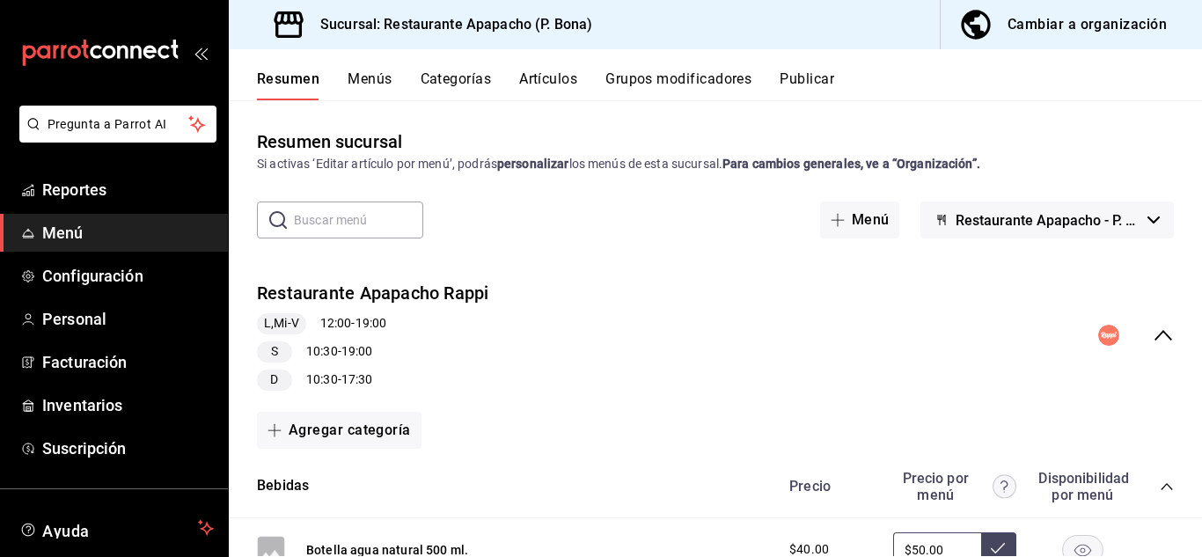
click at [545, 229] on div "​ ​ Menú Restaurante Apapacho - P. Bona" at bounding box center [715, 220] width 973 height 37
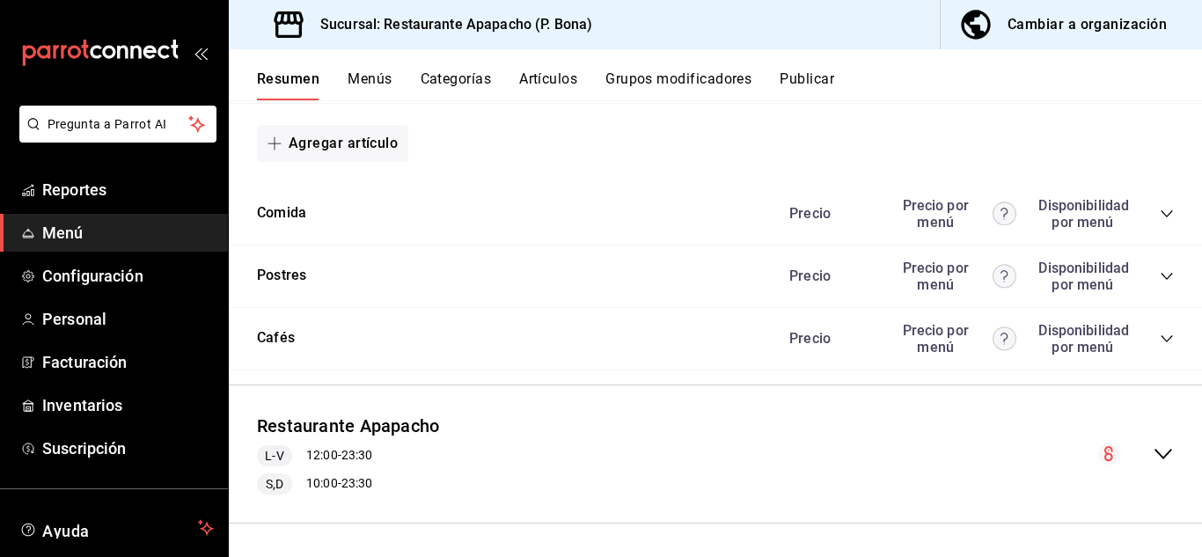
scroll to position [1651, 0]
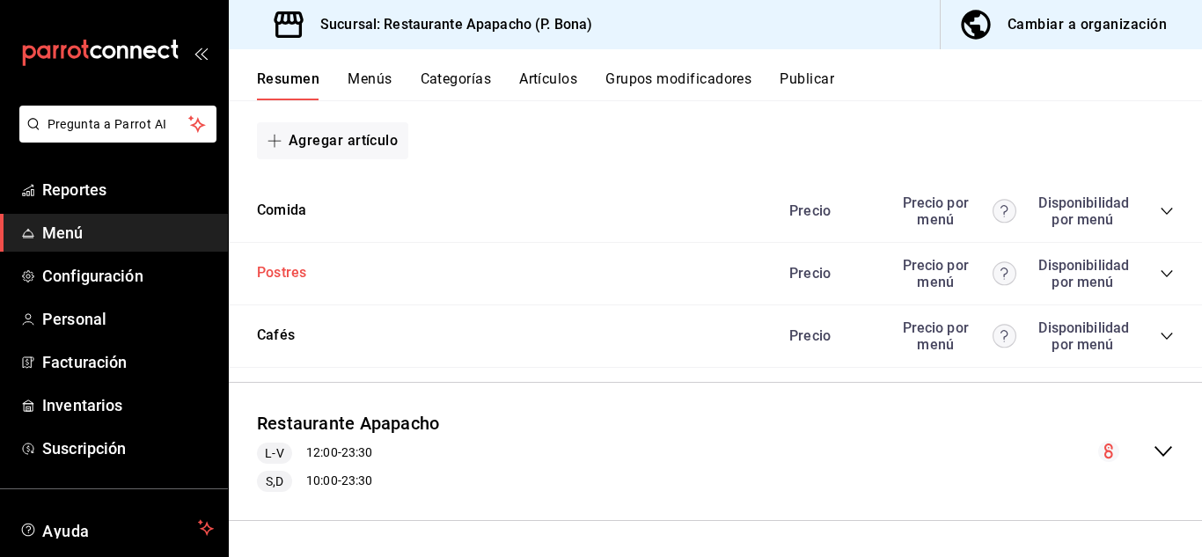
click at [305, 268] on button "Postres" at bounding box center [281, 273] width 49 height 20
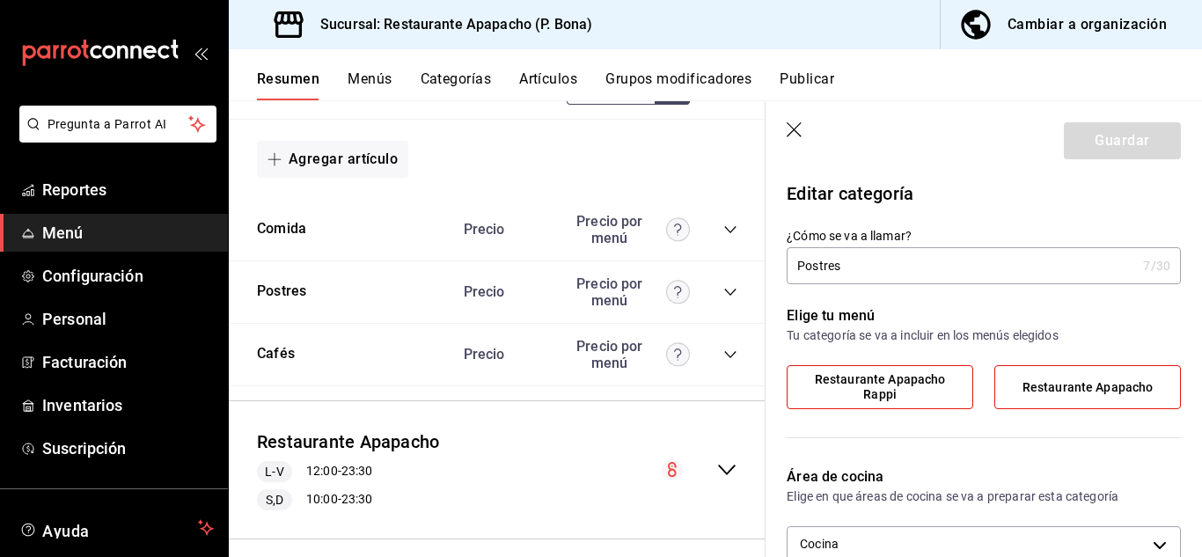
click at [539, 70] on div "Resumen Menús Categorías Artículos Grupos modificadores Publicar" at bounding box center [715, 74] width 973 height 51
click at [539, 77] on button "Artículos" at bounding box center [548, 85] width 58 height 30
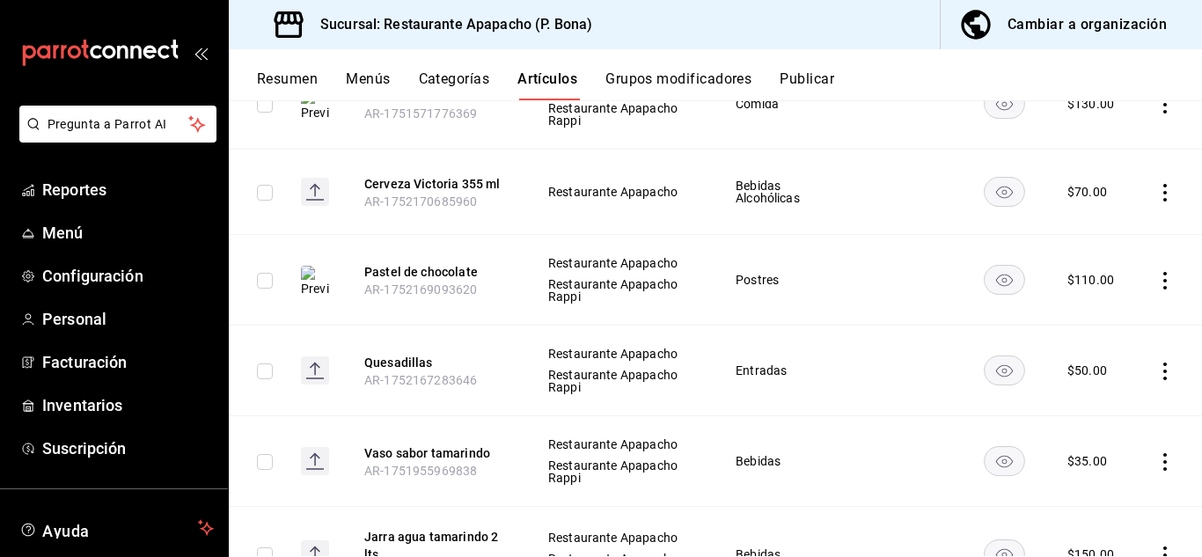
scroll to position [880, 0]
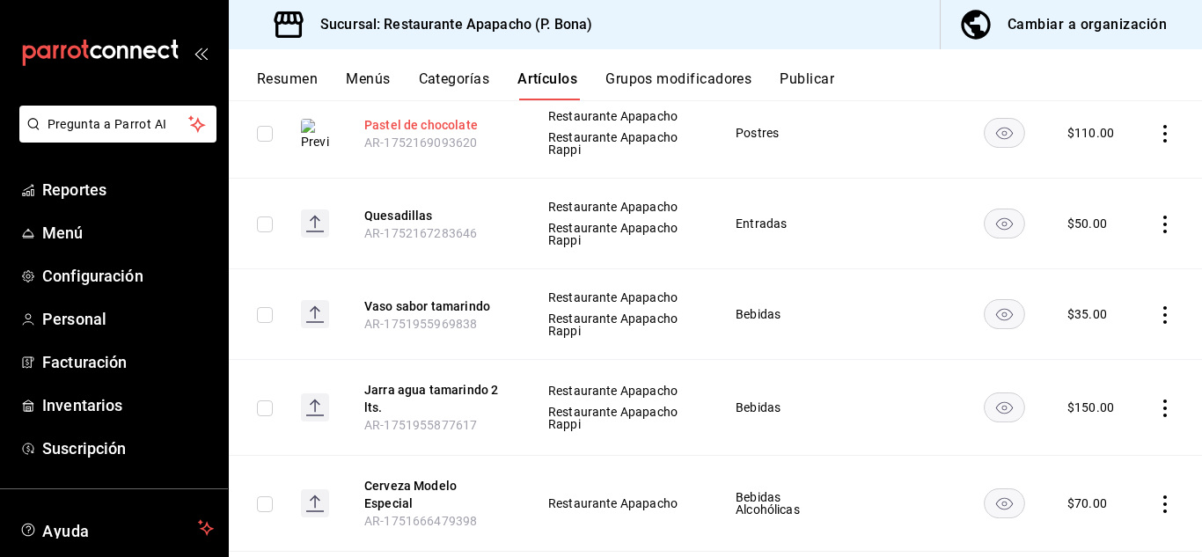
click at [421, 119] on button "Pastel de chocolate" at bounding box center [434, 125] width 141 height 18
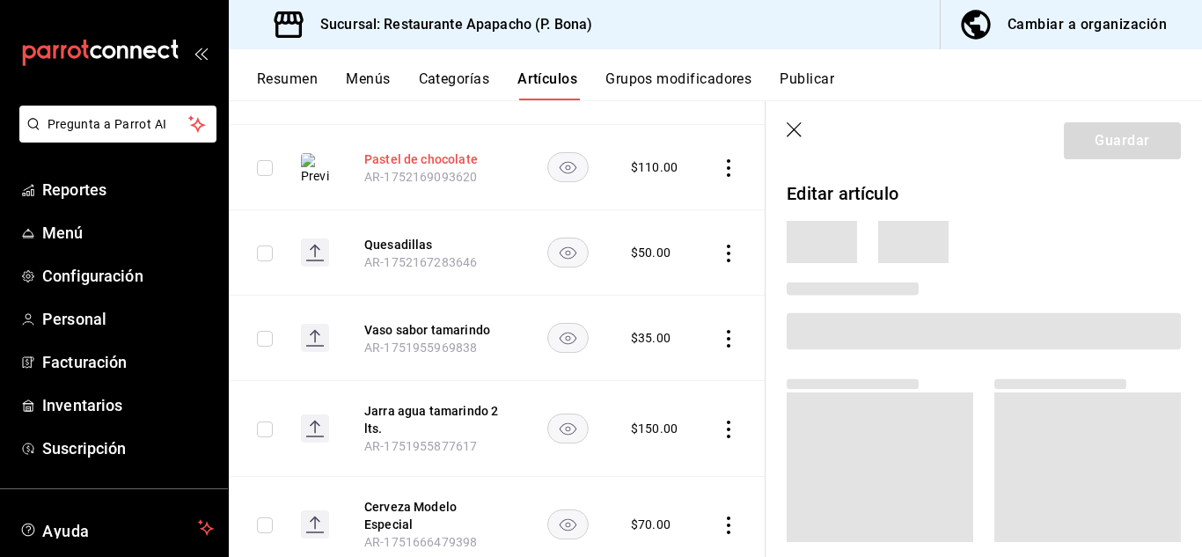
scroll to position [856, 0]
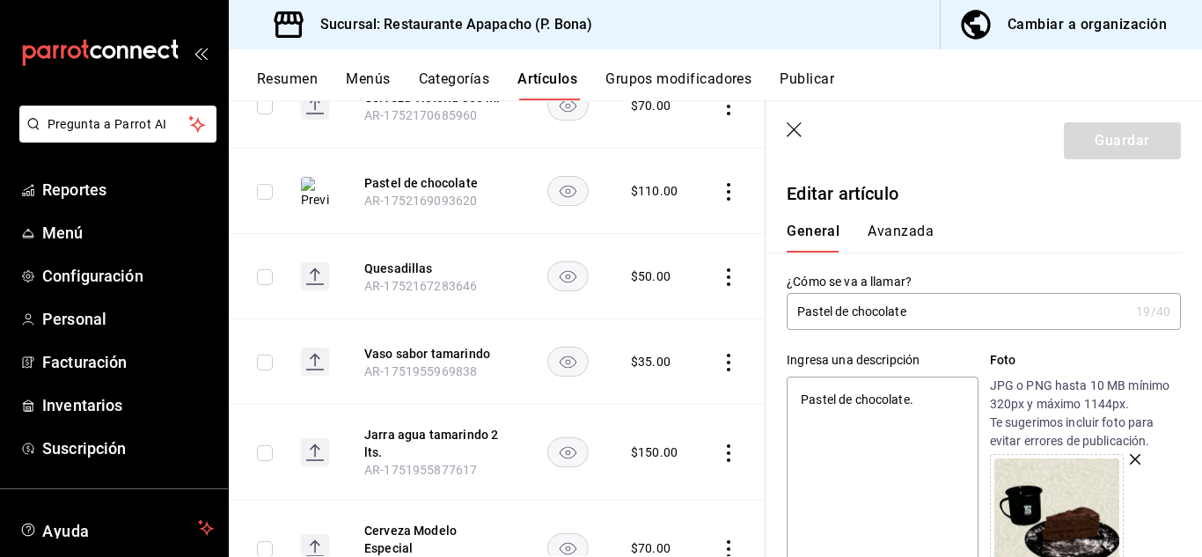
click at [1077, 524] on img at bounding box center [1056, 520] width 125 height 125
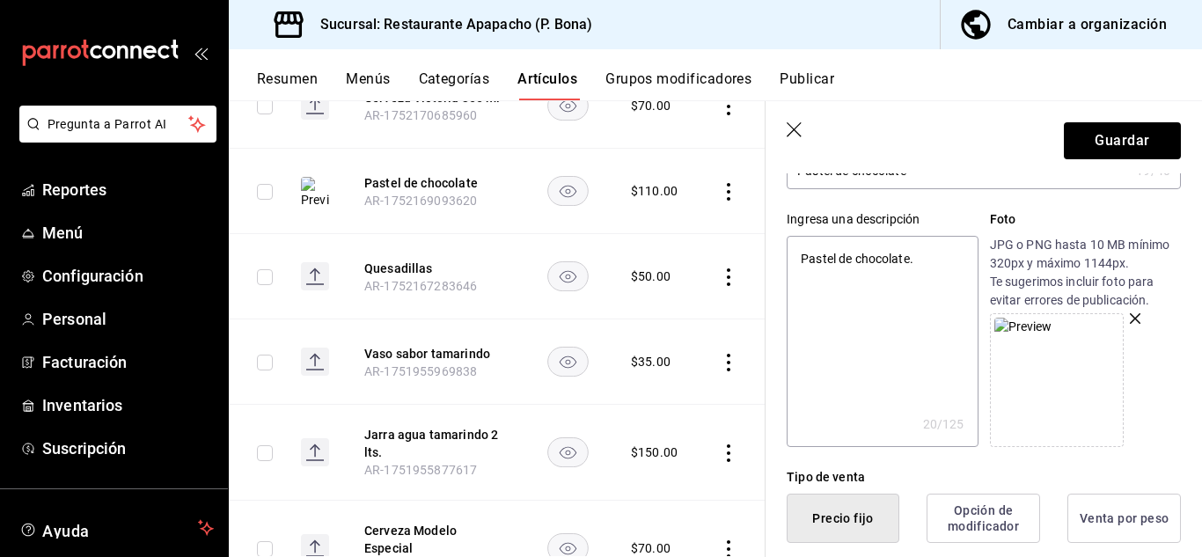
scroll to position [293, 0]
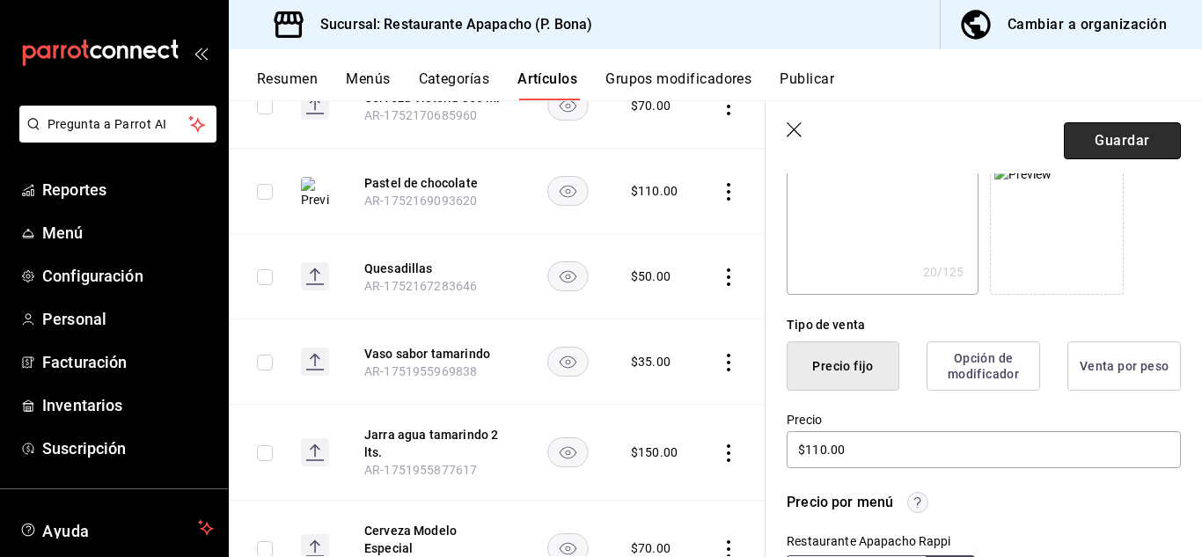
click at [1116, 134] on button "Guardar" at bounding box center [1122, 140] width 117 height 37
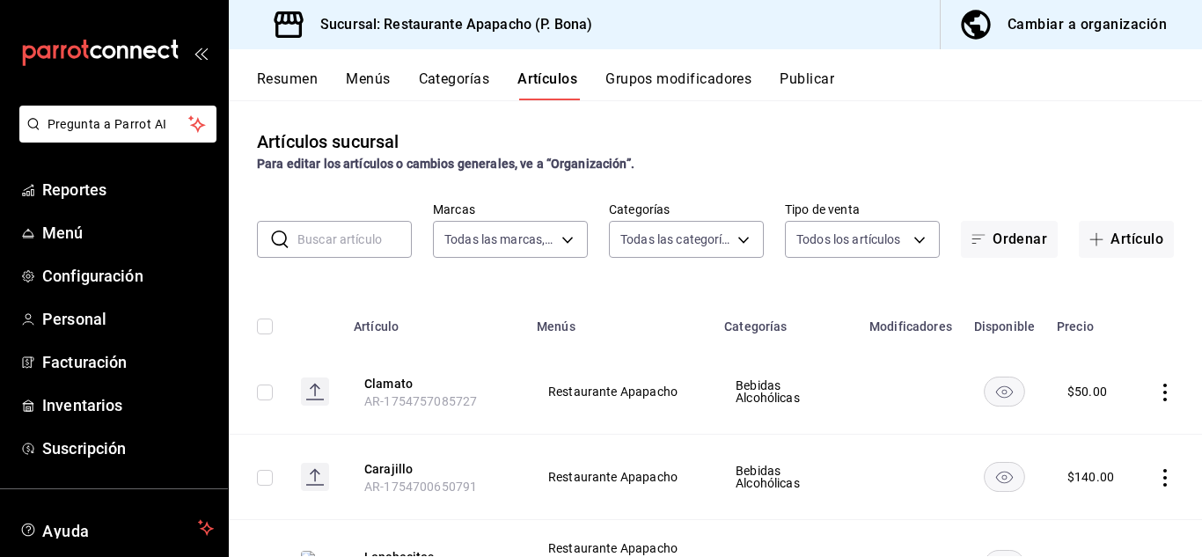
click at [932, 158] on div "Para editar los artículos o cambios generales, ve a “Organización”." at bounding box center [715, 164] width 917 height 18
click at [813, 75] on button "Publicar" at bounding box center [807, 85] width 55 height 30
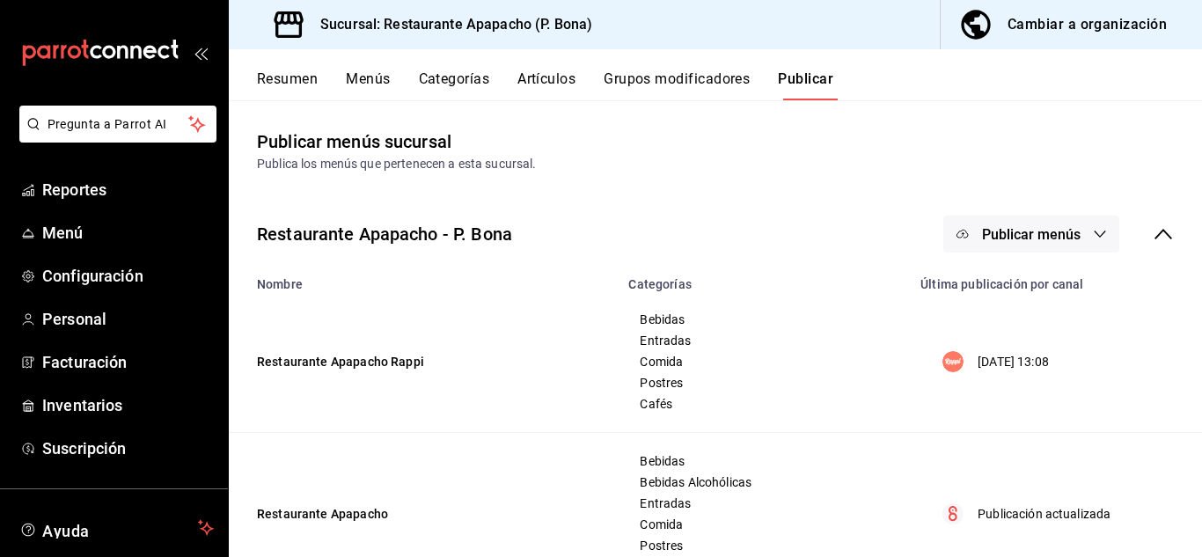
click at [1004, 239] on span "Publicar menús" at bounding box center [1031, 234] width 99 height 17
click at [1022, 283] on span "Rappi" at bounding box center [1043, 291] width 84 height 18
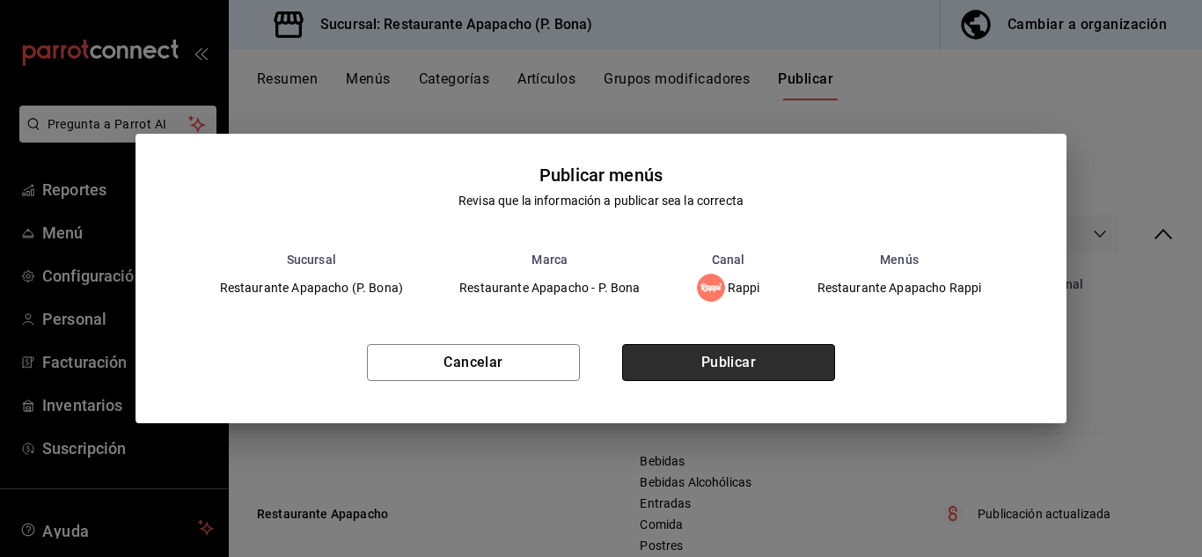
click at [741, 371] on button "Publicar" at bounding box center [728, 362] width 213 height 37
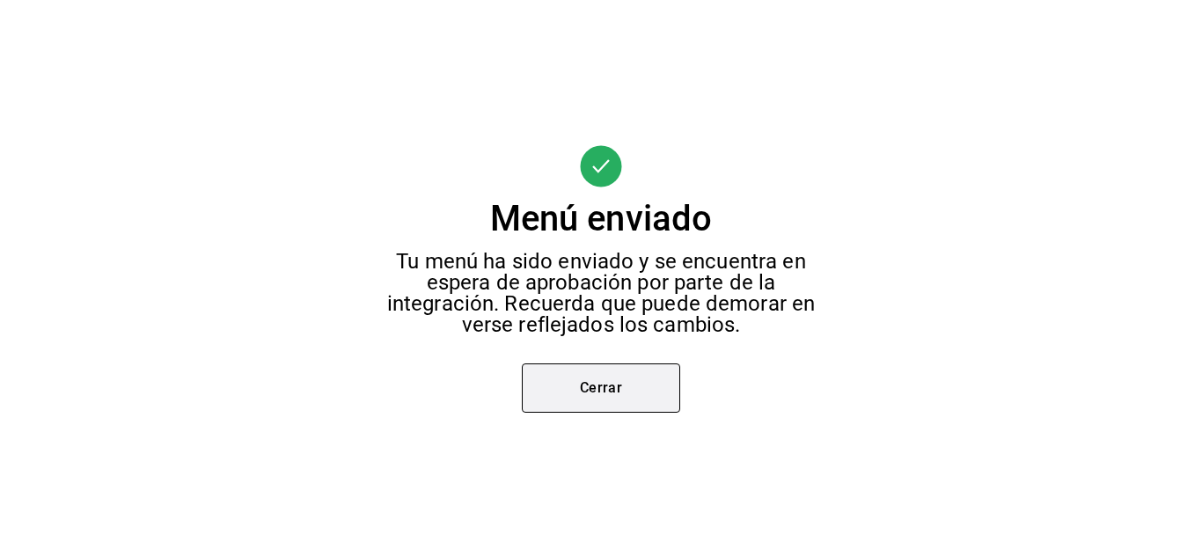
click at [582, 386] on button "Cerrar" at bounding box center [601, 387] width 158 height 49
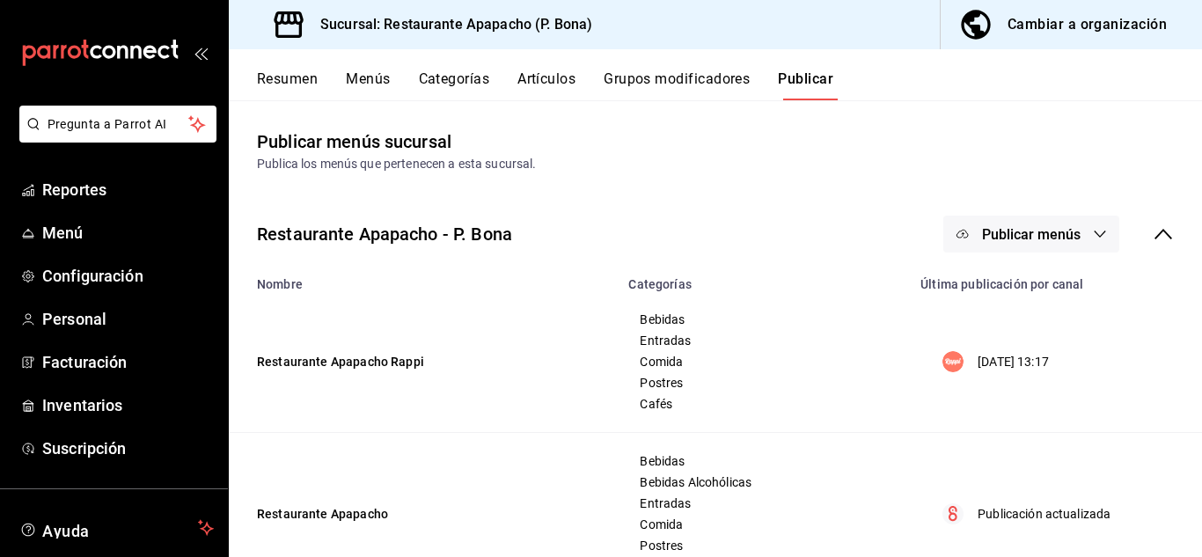
click at [1067, 230] on span "Publicar menús" at bounding box center [1031, 234] width 99 height 17
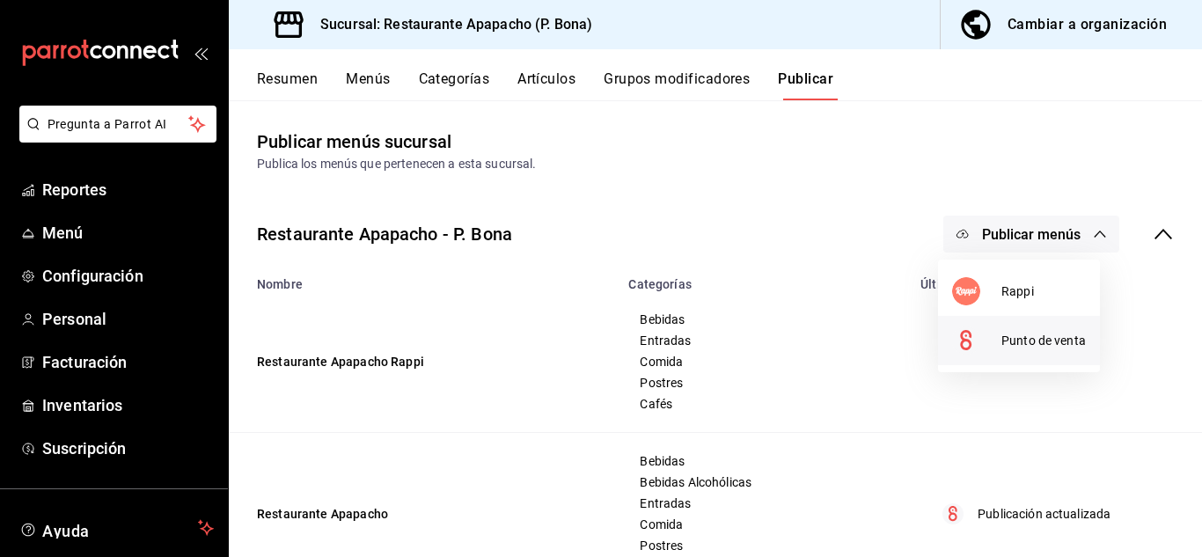
click at [1060, 341] on span "Punto de venta" at bounding box center [1043, 341] width 84 height 18
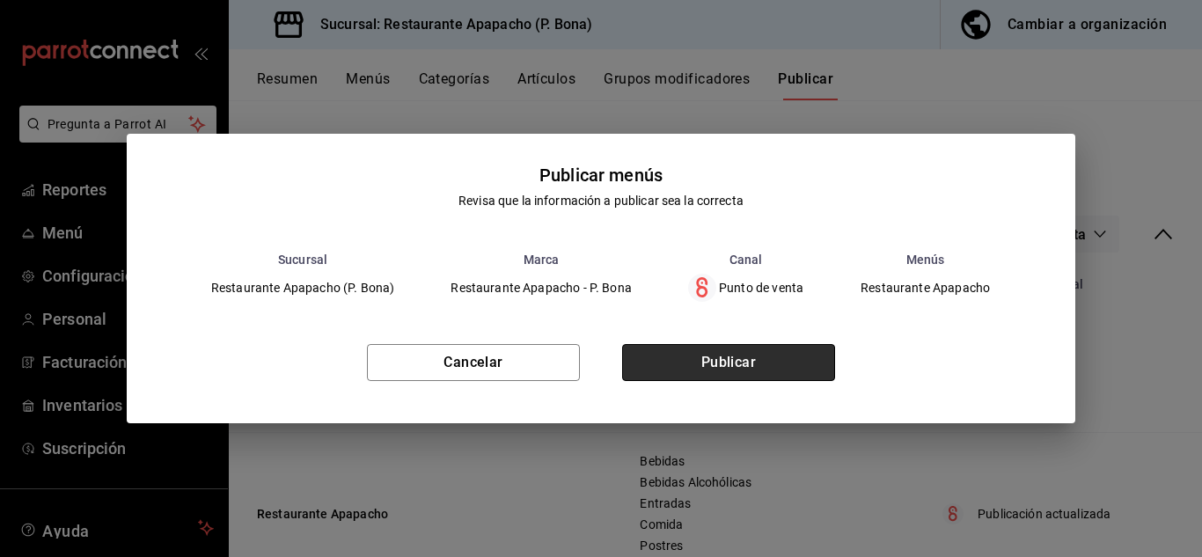
click at [737, 365] on button "Publicar" at bounding box center [728, 362] width 213 height 37
